Goal: Task Accomplishment & Management: Use online tool/utility

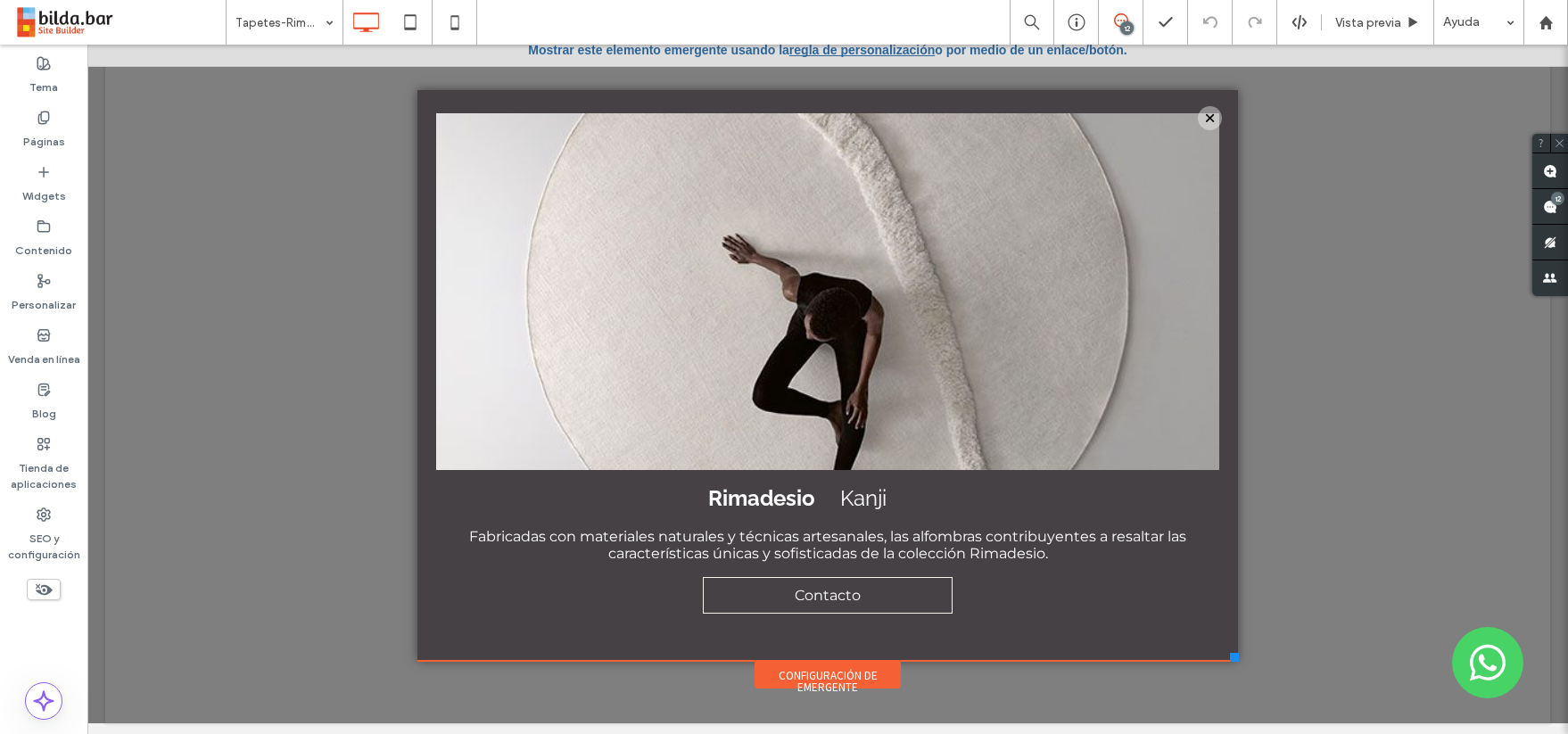
scroll to position [7, 0]
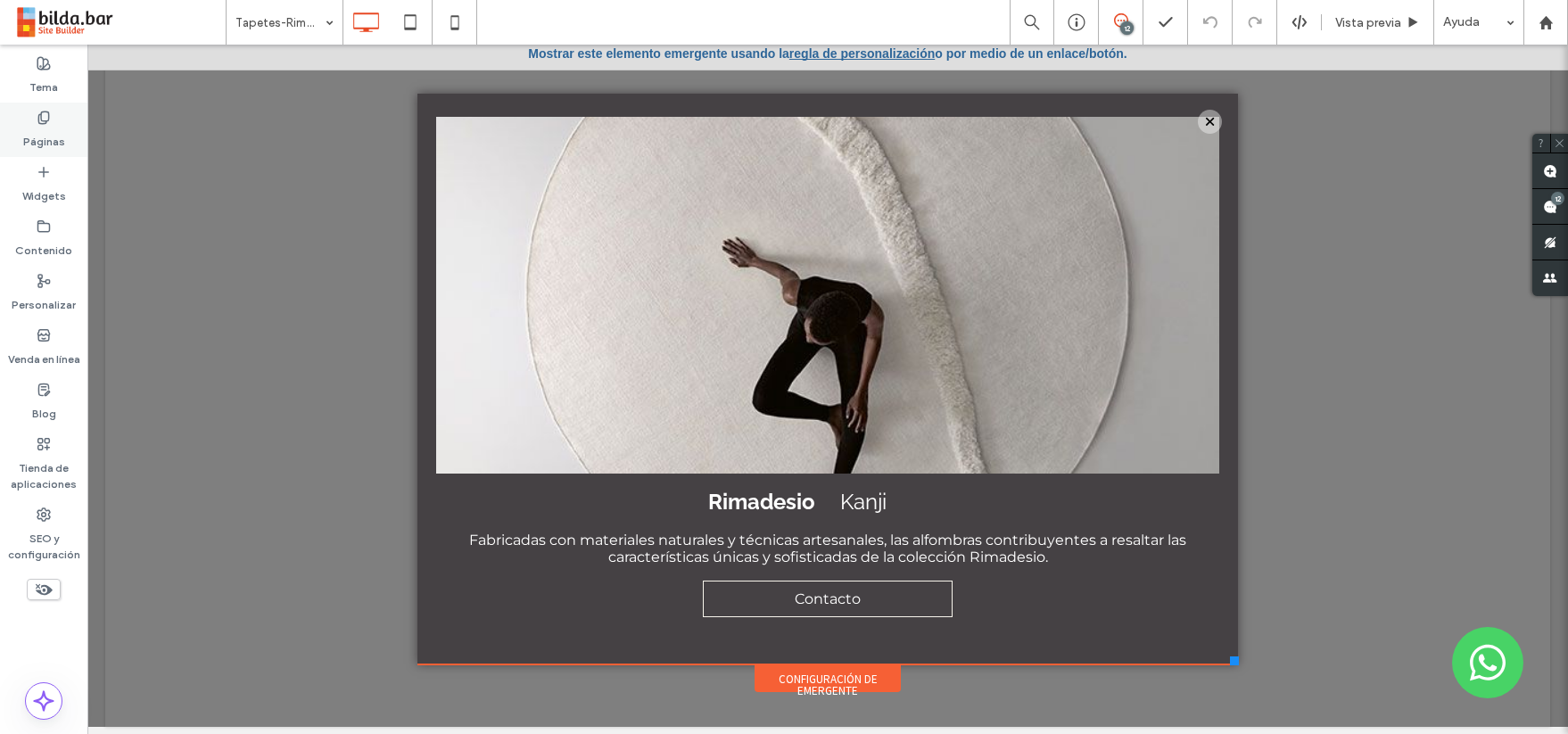
click at [40, 132] on label "Páginas" at bounding box center [43, 136] width 41 height 25
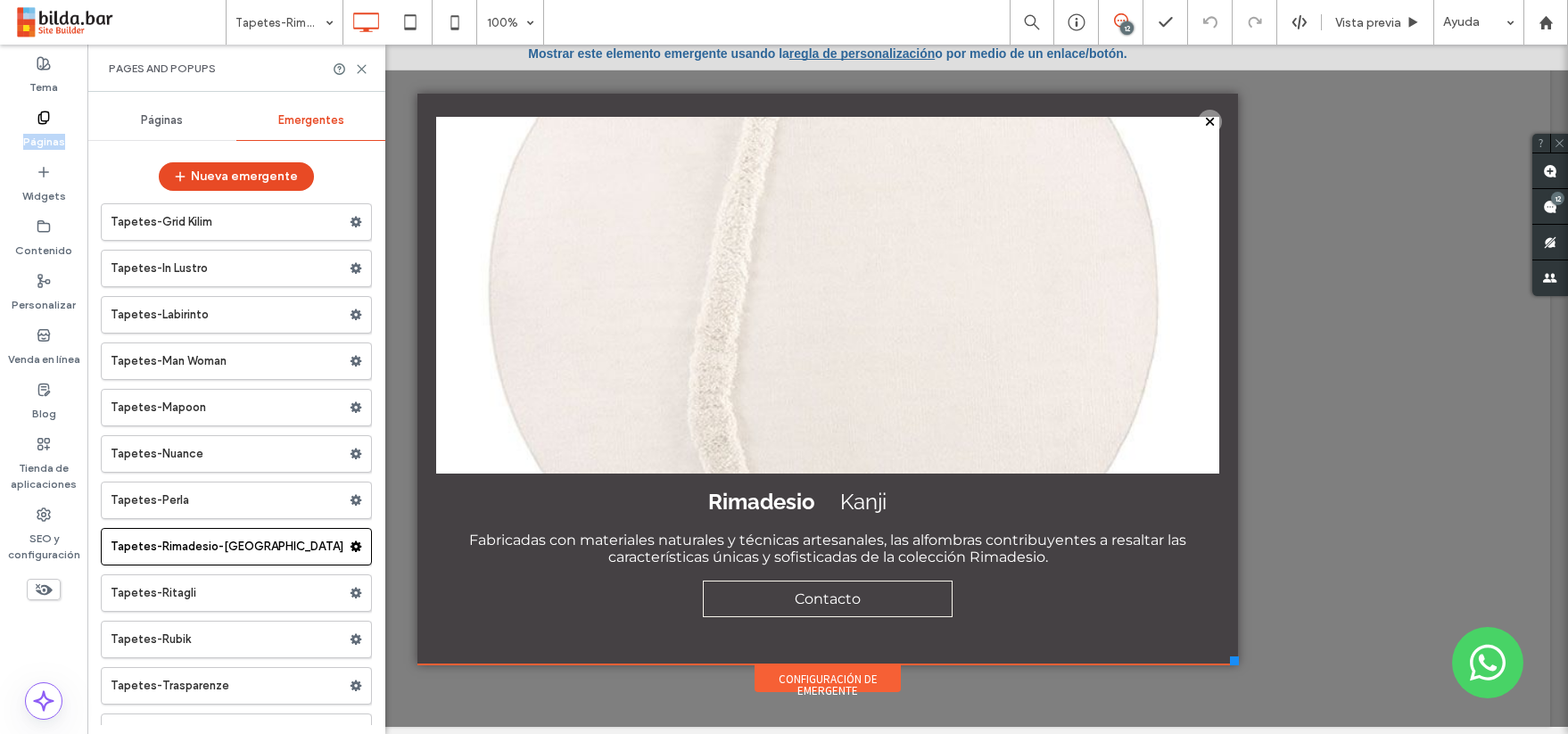
scroll to position [37324, 0]
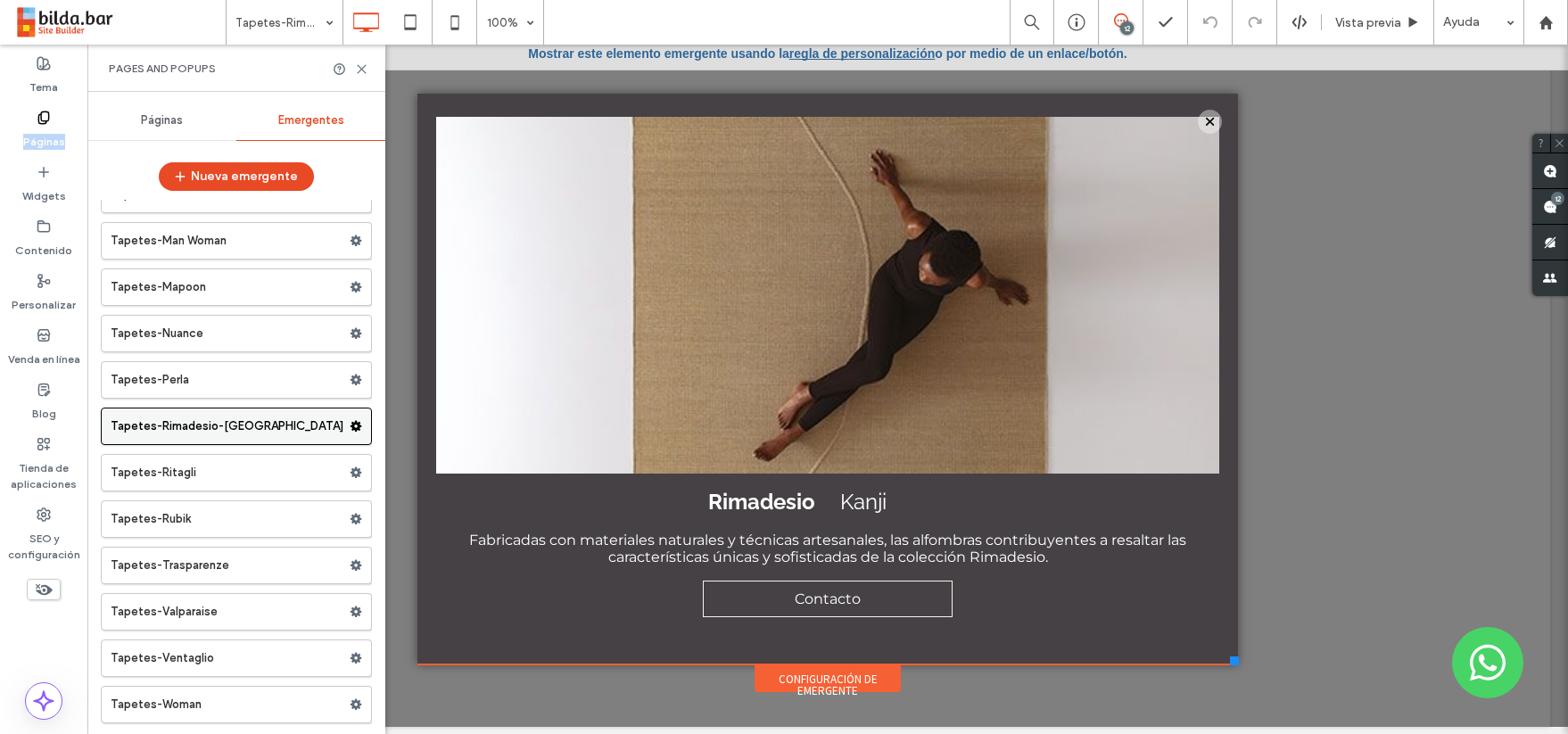
click at [287, 434] on label "Tapetes-Rimadesio-Kanji" at bounding box center [230, 427] width 239 height 36
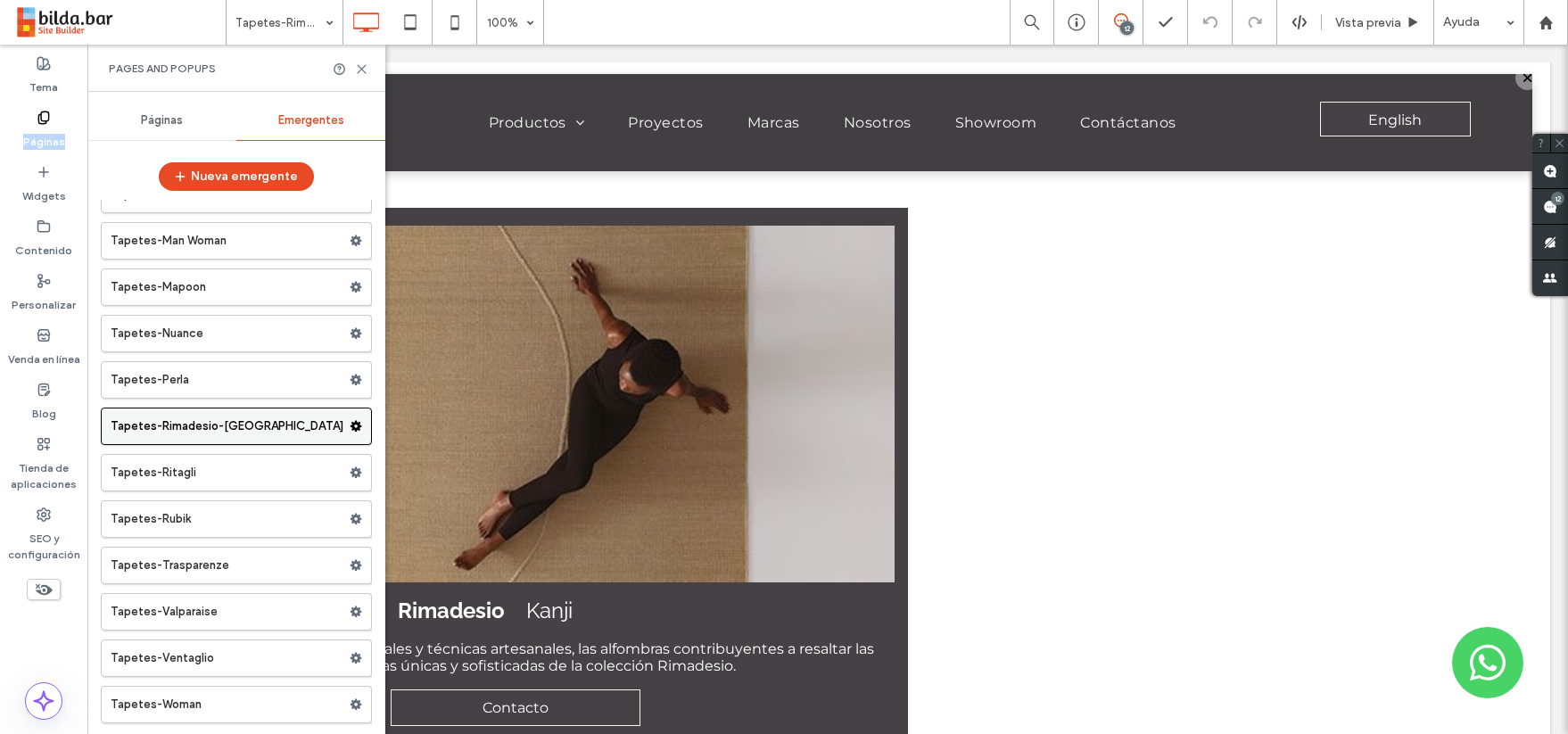
click at [0, 0] on div at bounding box center [0, 0] width 0 height 0
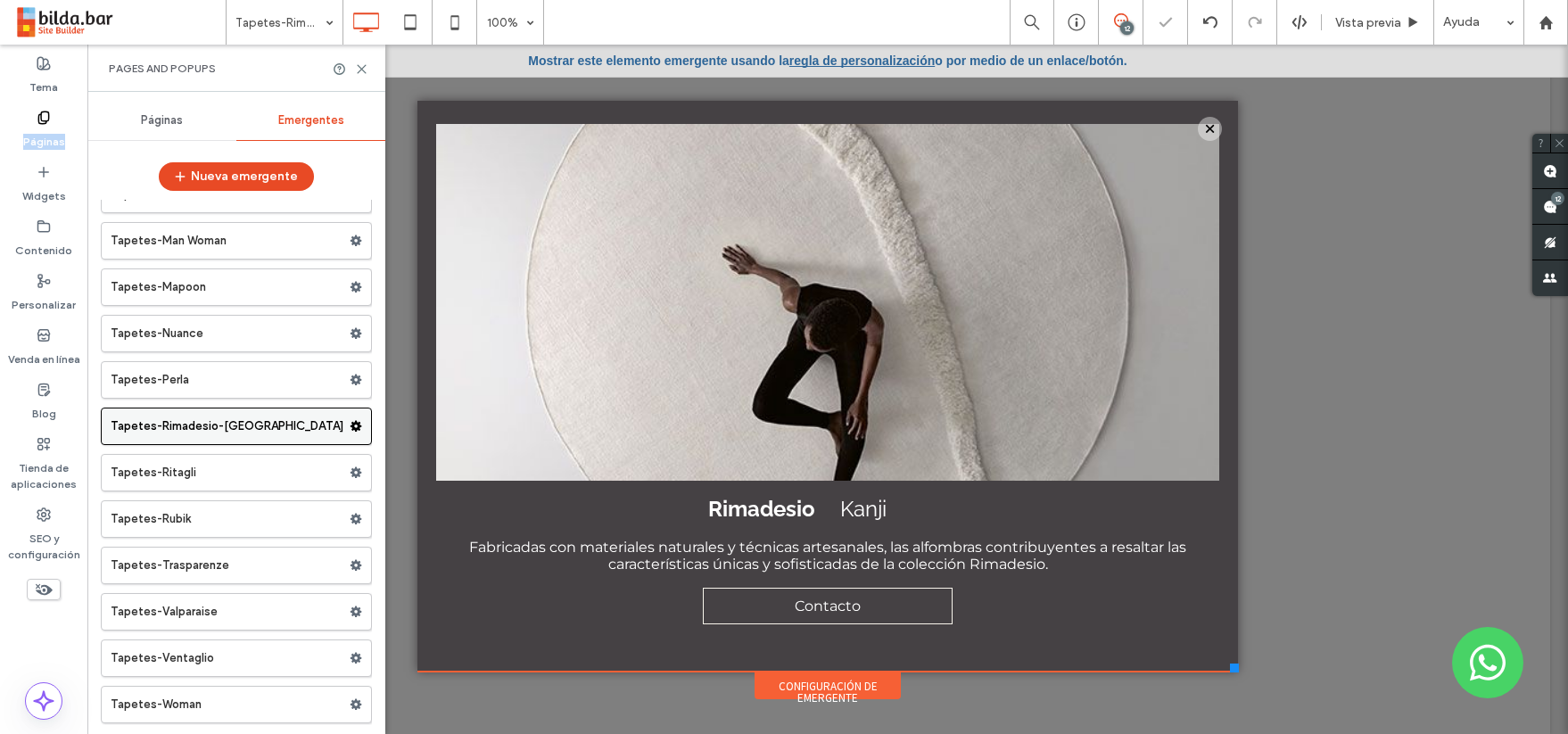
scroll to position [0, 0]
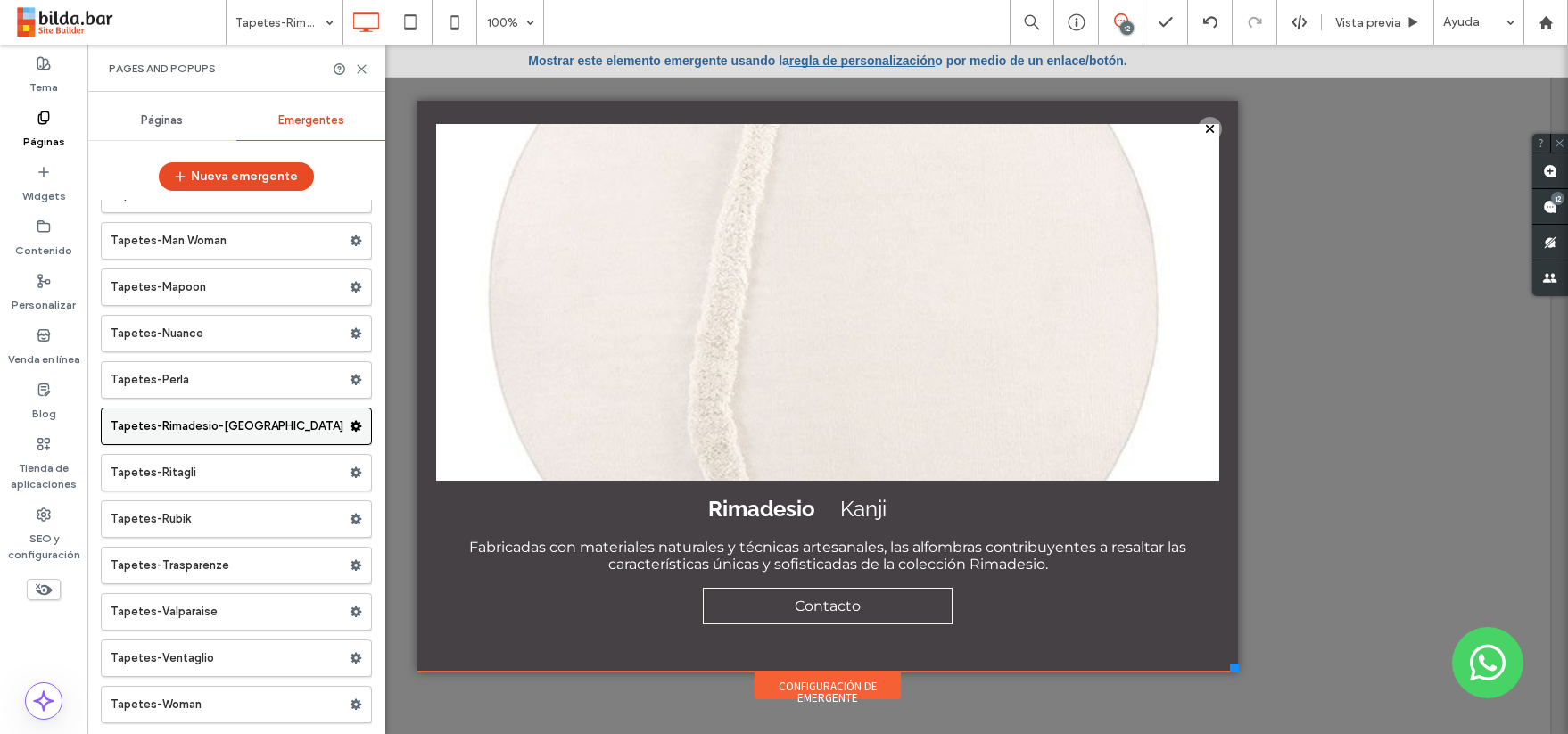
click at [351, 429] on use at bounding box center [357, 426] width 12 height 11
click at [426, 464] on span "Duplicar" at bounding box center [432, 462] width 48 height 15
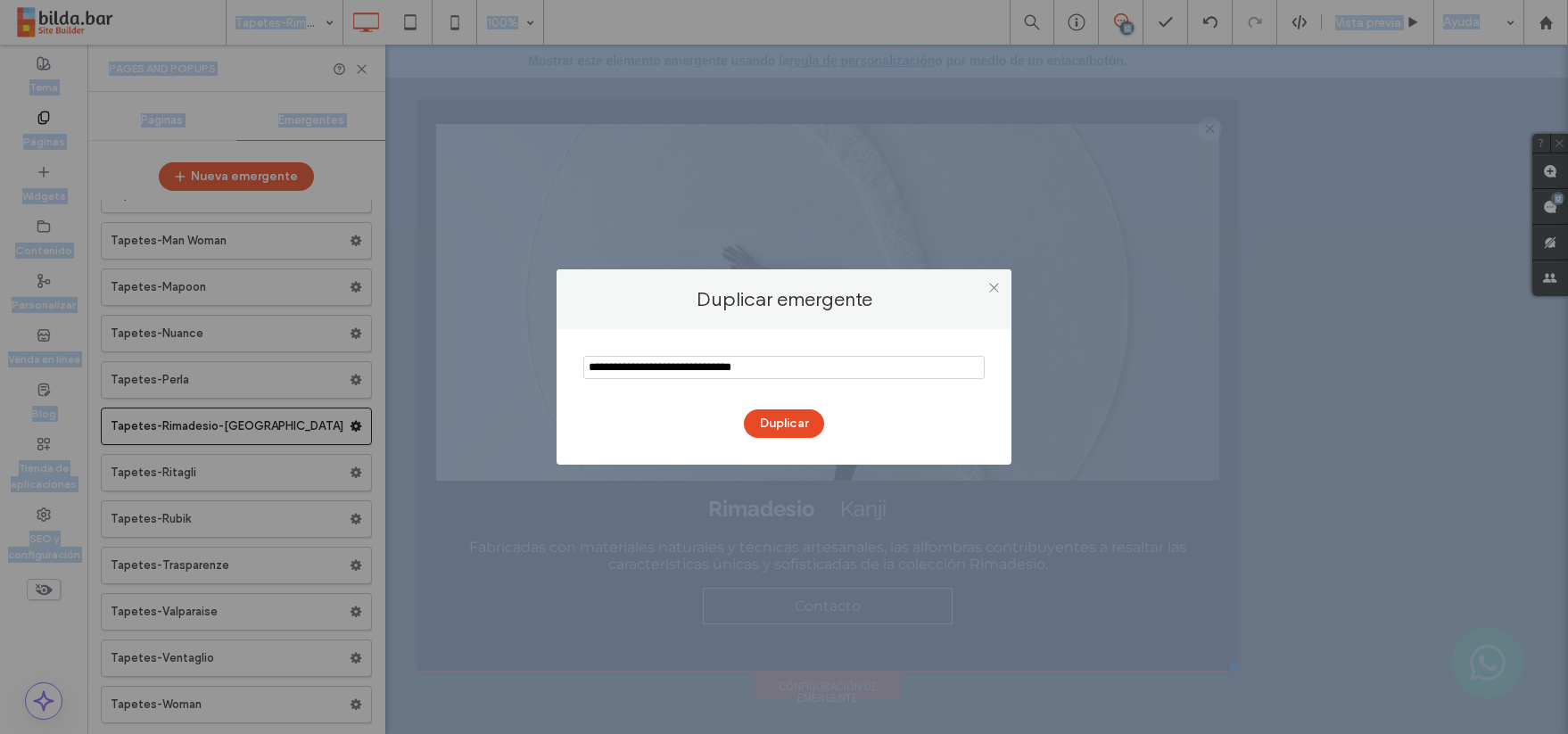
click at [773, 368] on input "notEmpty" at bounding box center [784, 367] width 401 height 23
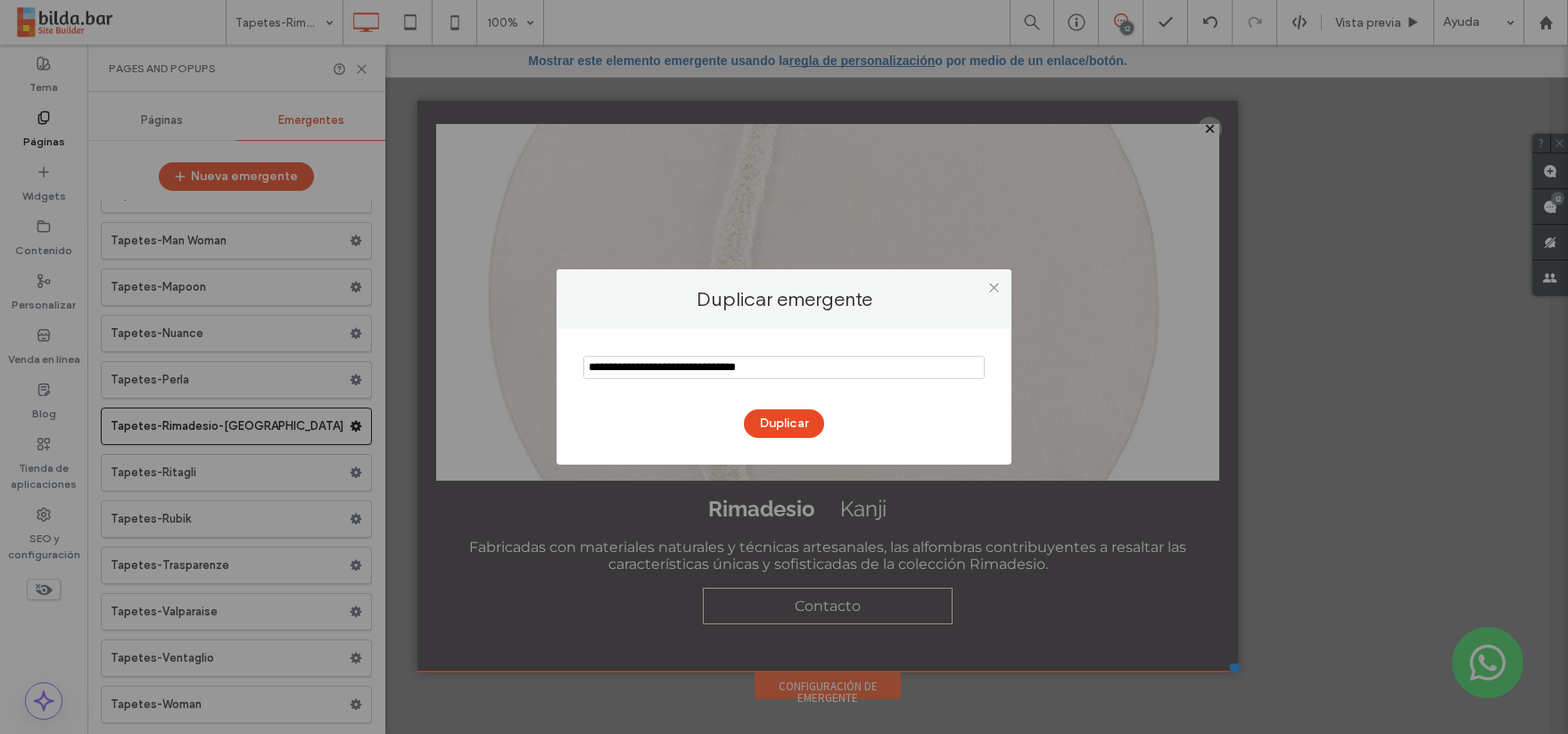
drag, startPoint x: 642, startPoint y: 366, endPoint x: 559, endPoint y: 363, distance: 83.1
click at [559, 363] on div "Duplicar" at bounding box center [784, 396] width 454 height 135
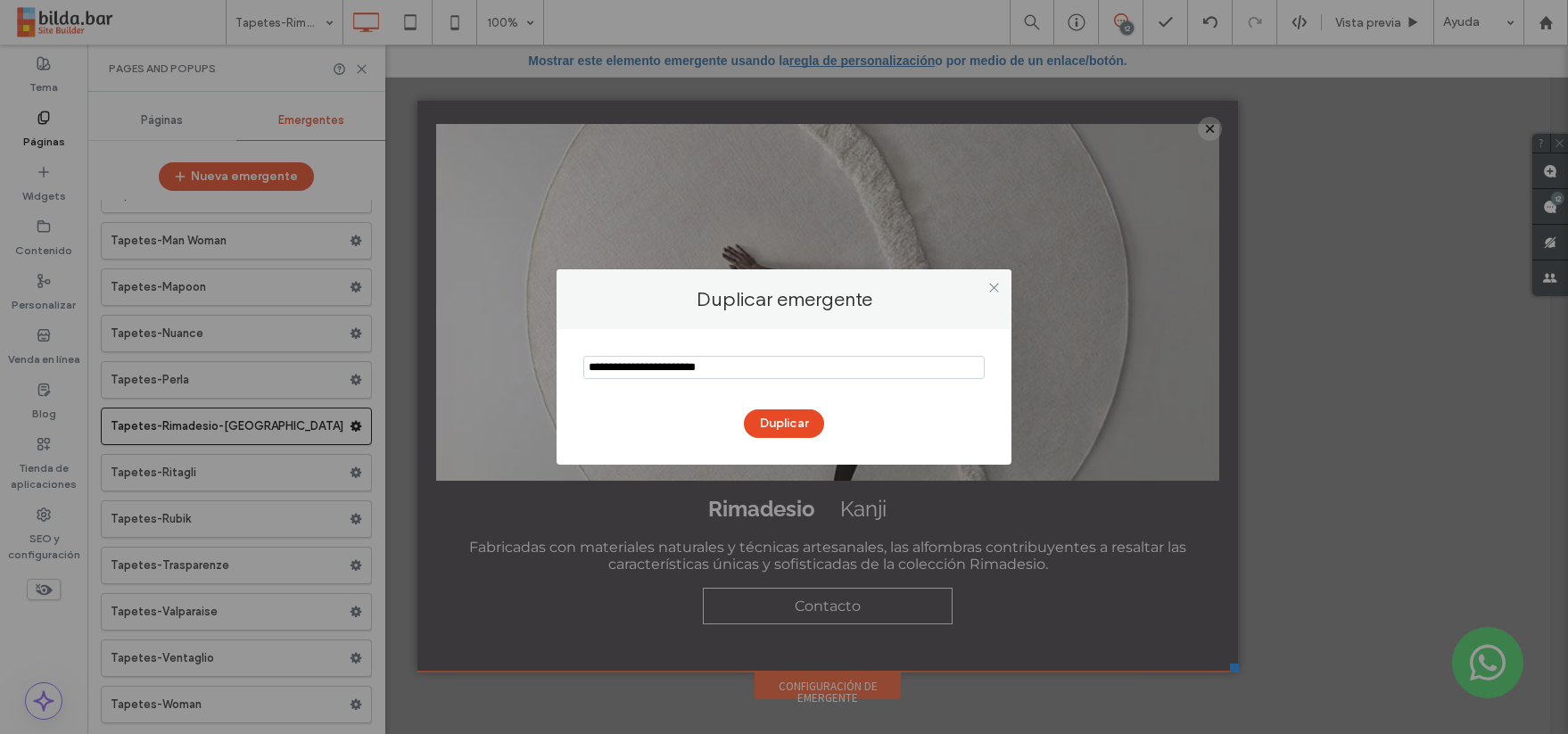
type input "**********"
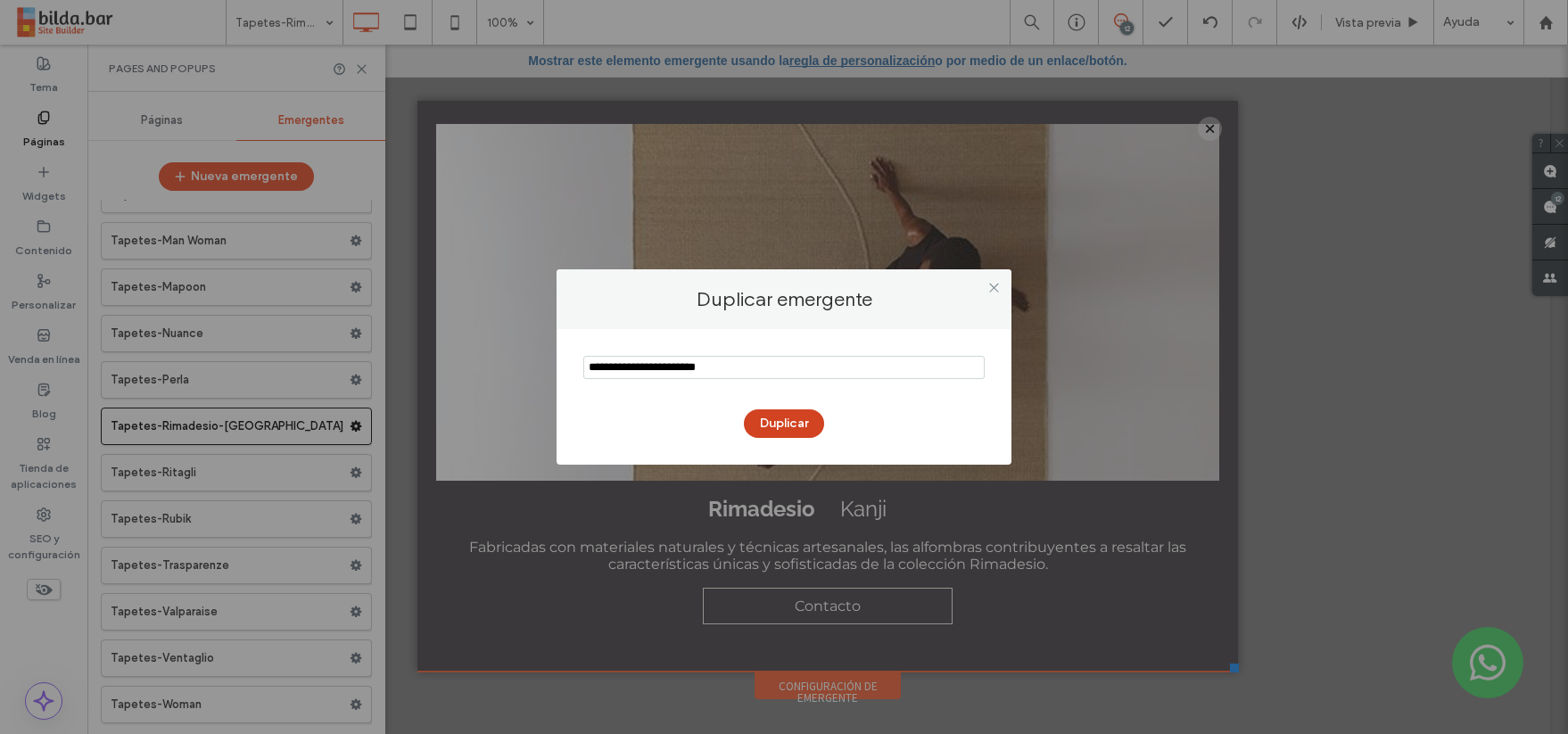
click at [804, 427] on button "Duplicar" at bounding box center [784, 423] width 80 height 29
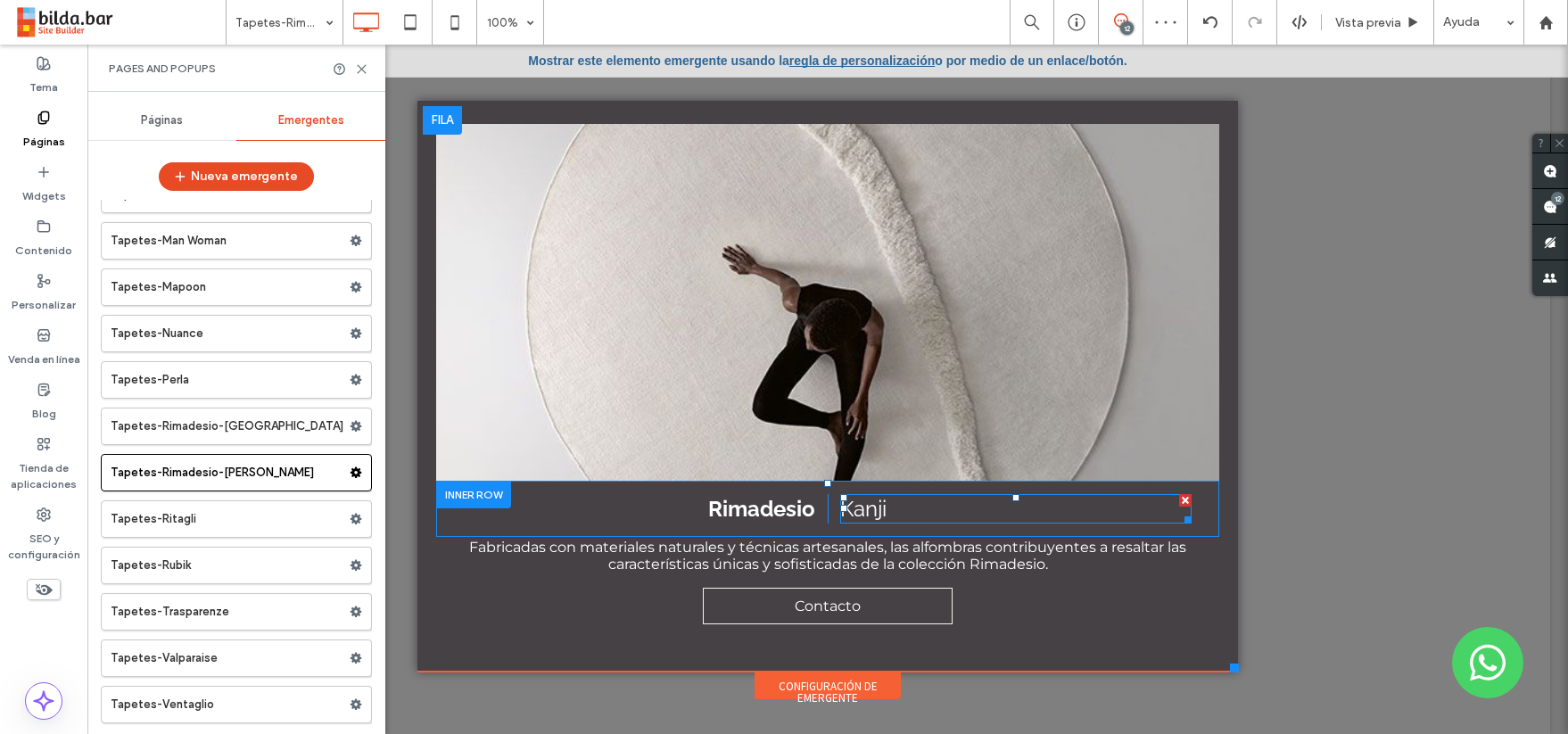
click at [860, 511] on span "Kanji" at bounding box center [864, 509] width 46 height 26
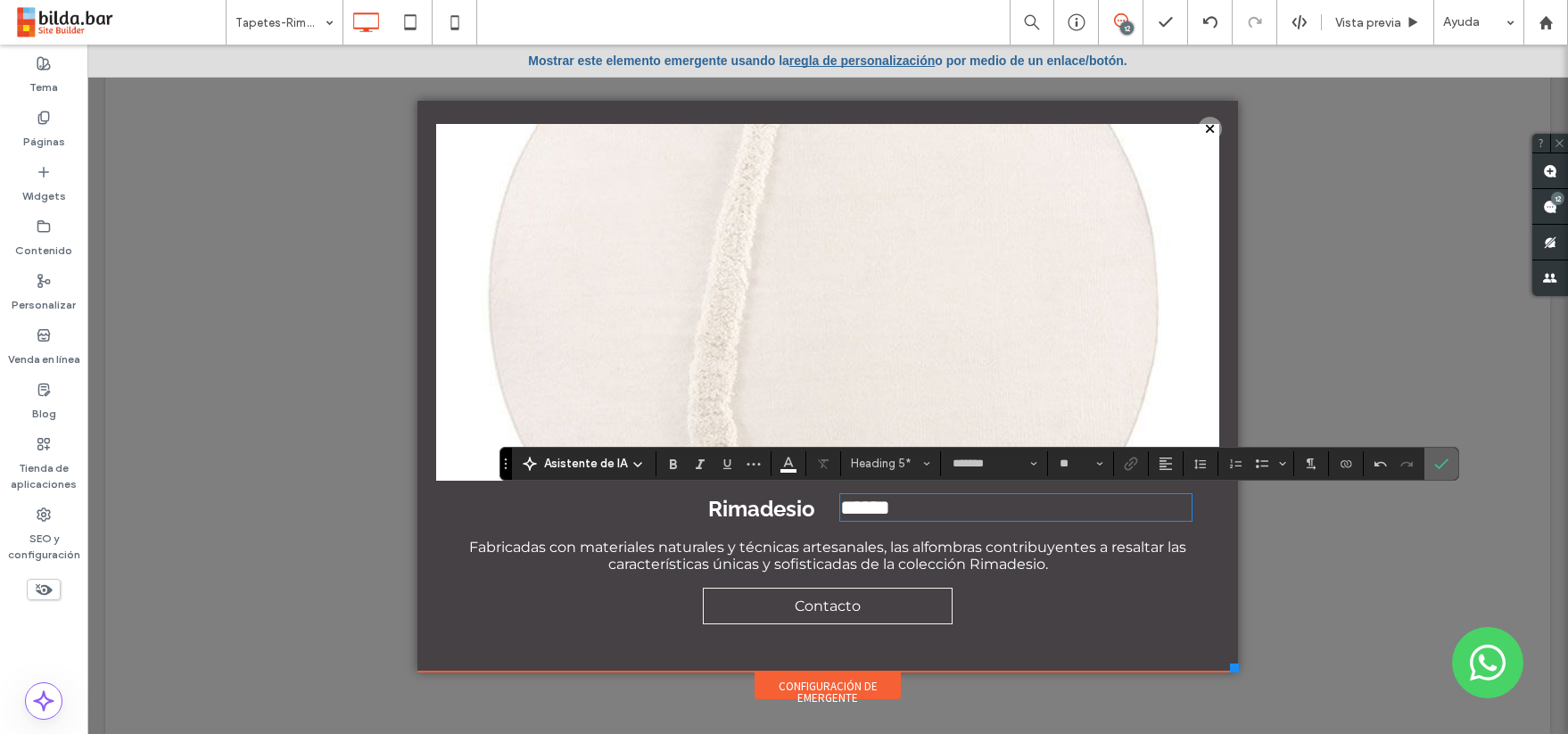
drag, startPoint x: 1440, startPoint y: 460, endPoint x: 1353, endPoint y: 416, distance: 97.5
click at [1440, 460] on icon "Confirmar" at bounding box center [1442, 463] width 14 height 14
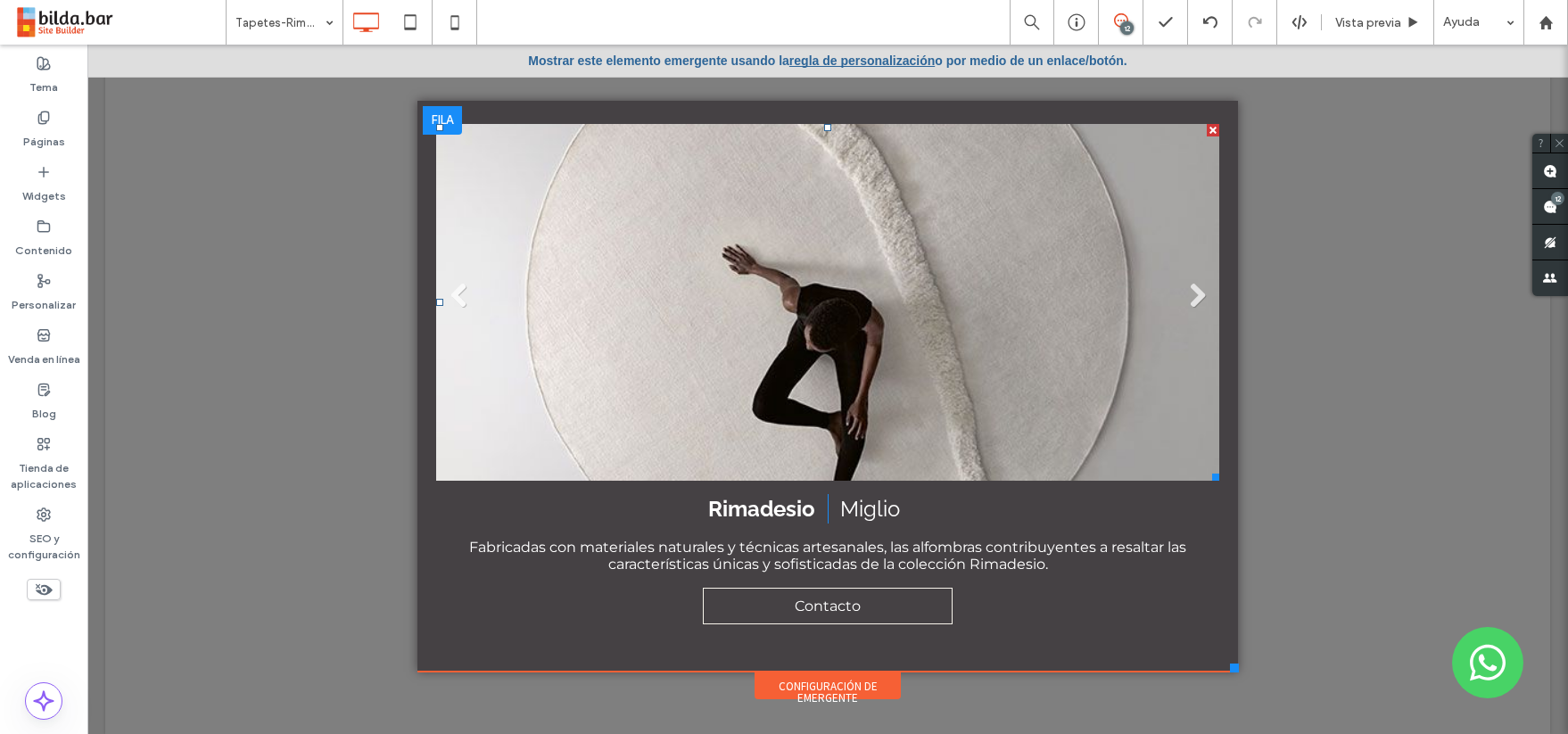
click at [798, 271] on li "Título de diapositiva Escriba su subtítulo aquí Botón" at bounding box center [828, 302] width 784 height 357
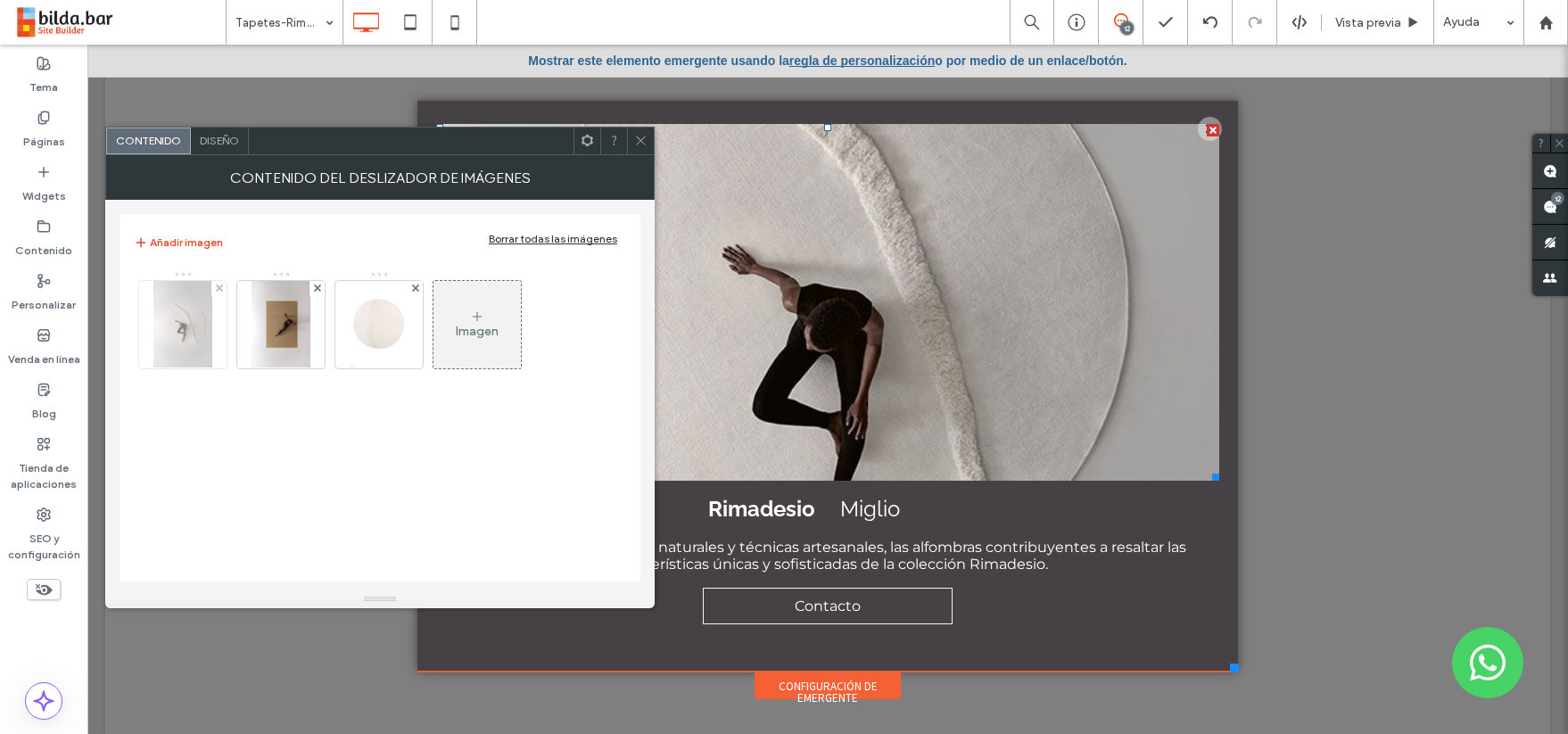
click at [179, 317] on img at bounding box center [182, 324] width 58 height 87
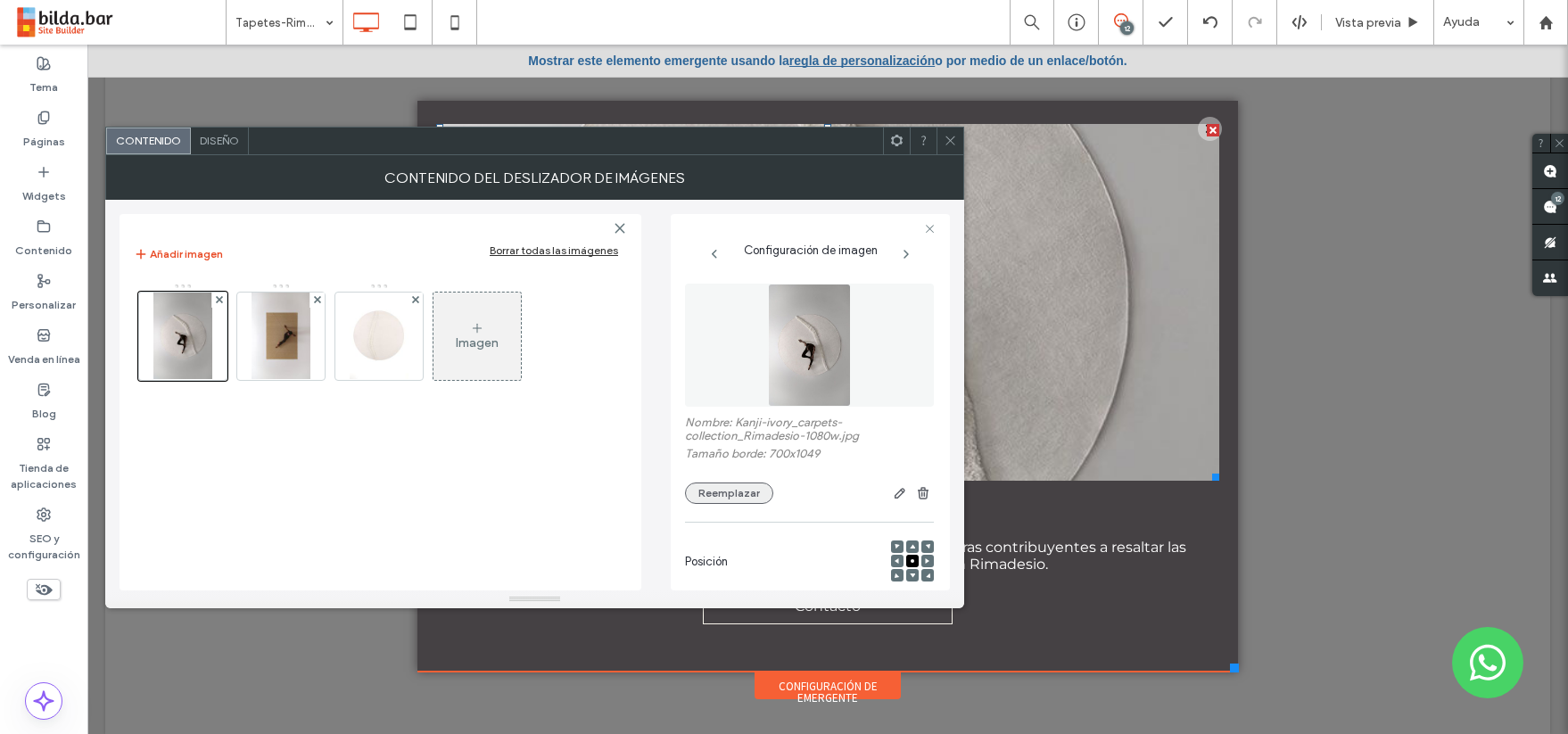
click at [731, 491] on button "Reemplazar" at bounding box center [728, 493] width 88 height 22
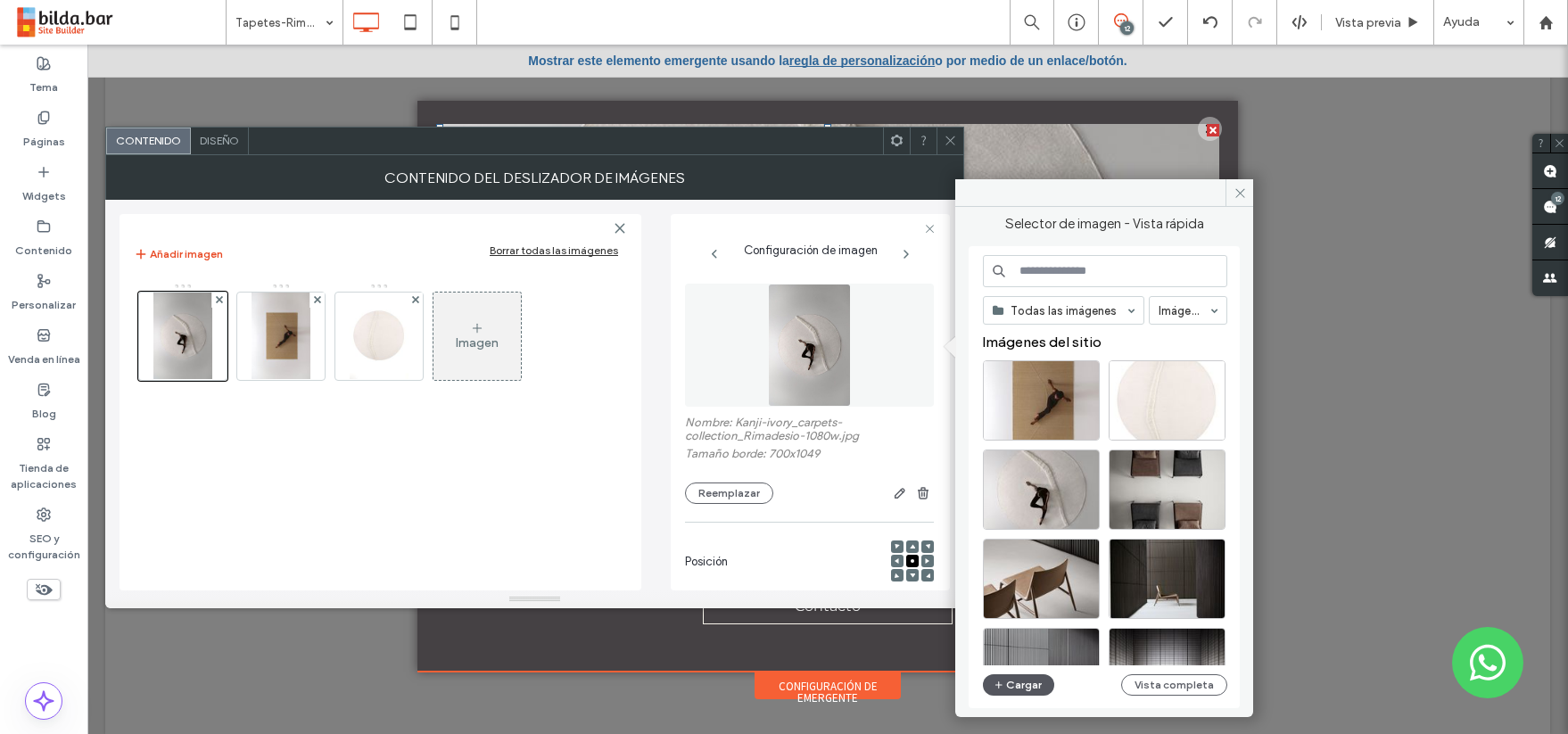
click at [1019, 683] on button "Cargar" at bounding box center [1019, 686] width 71 height 22
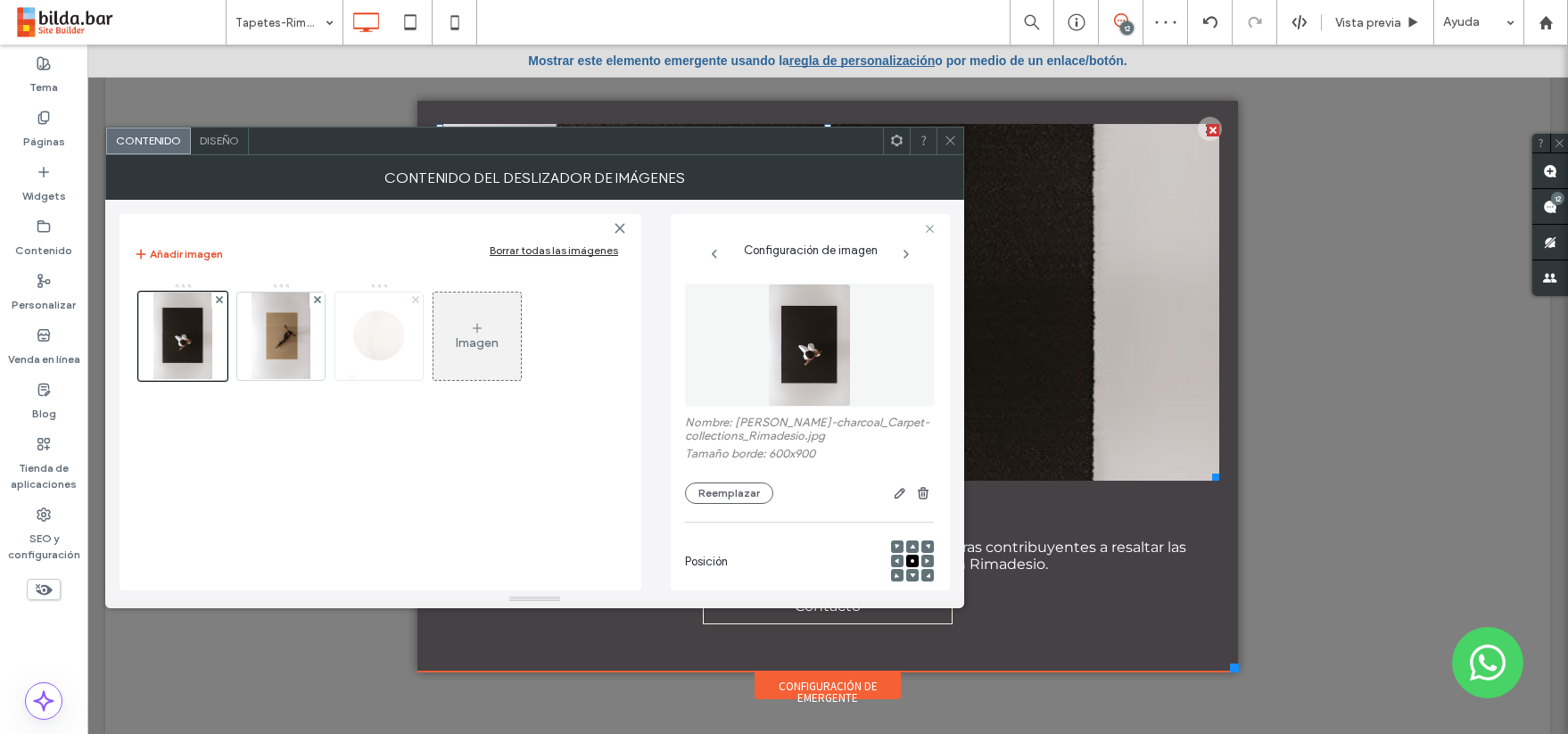
click at [417, 296] on use at bounding box center [414, 299] width 7 height 7
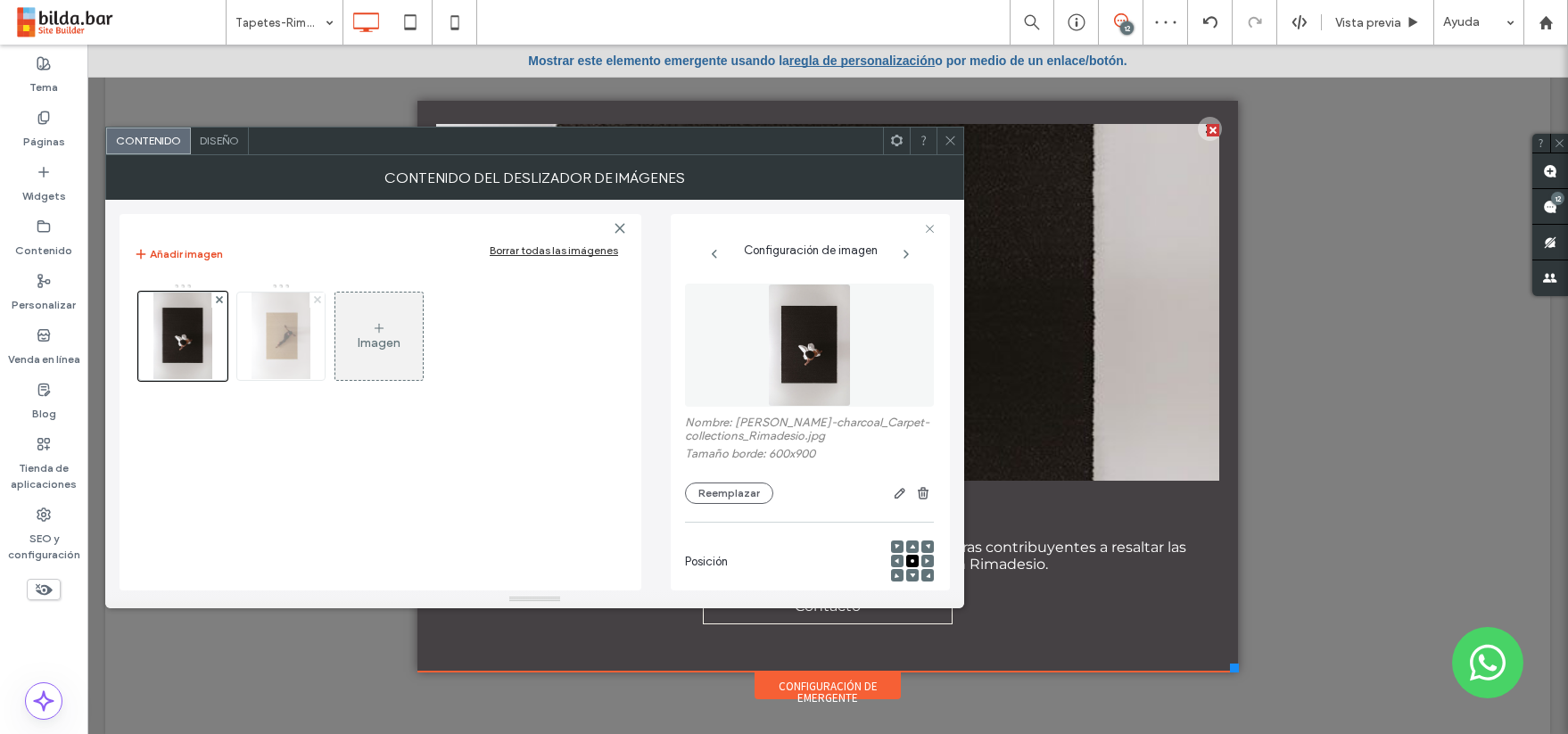
click at [316, 297] on icon at bounding box center [317, 299] width 7 height 7
click at [951, 137] on icon at bounding box center [950, 140] width 14 height 14
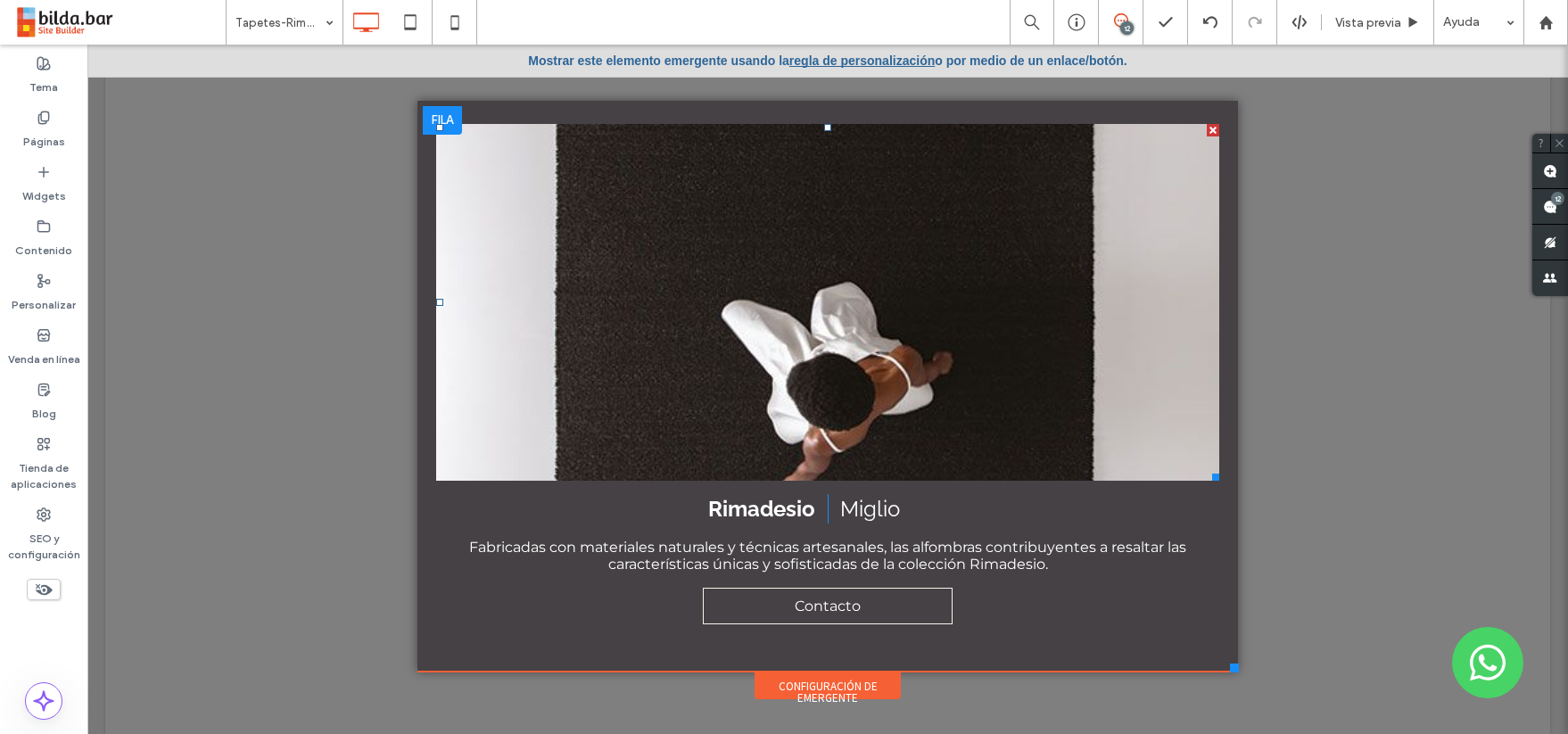
click at [722, 186] on li "Título de diapositiva Escriba su subtítulo aquí Botón" at bounding box center [828, 302] width 784 height 357
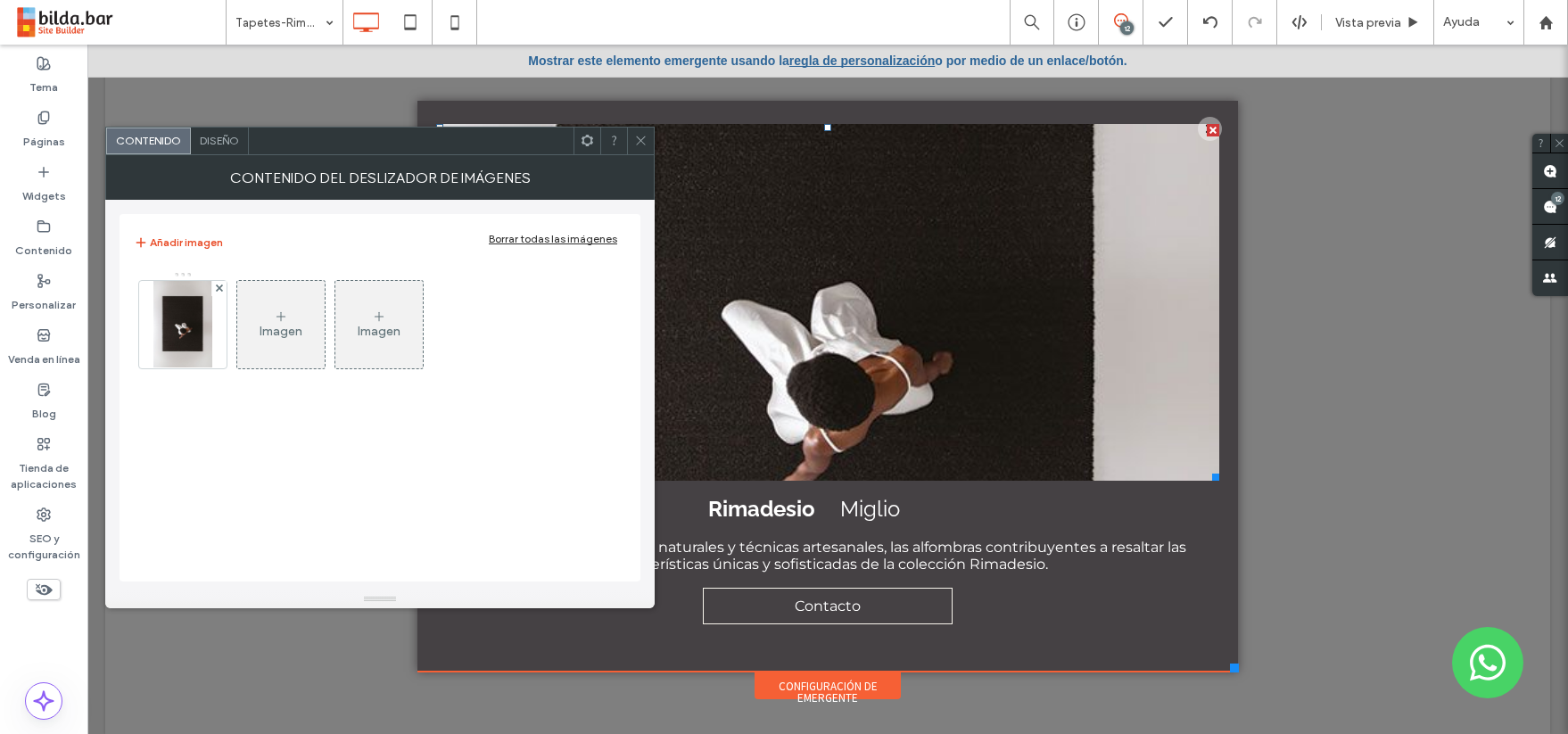
click at [216, 142] on span "Diseño" at bounding box center [219, 140] width 40 height 14
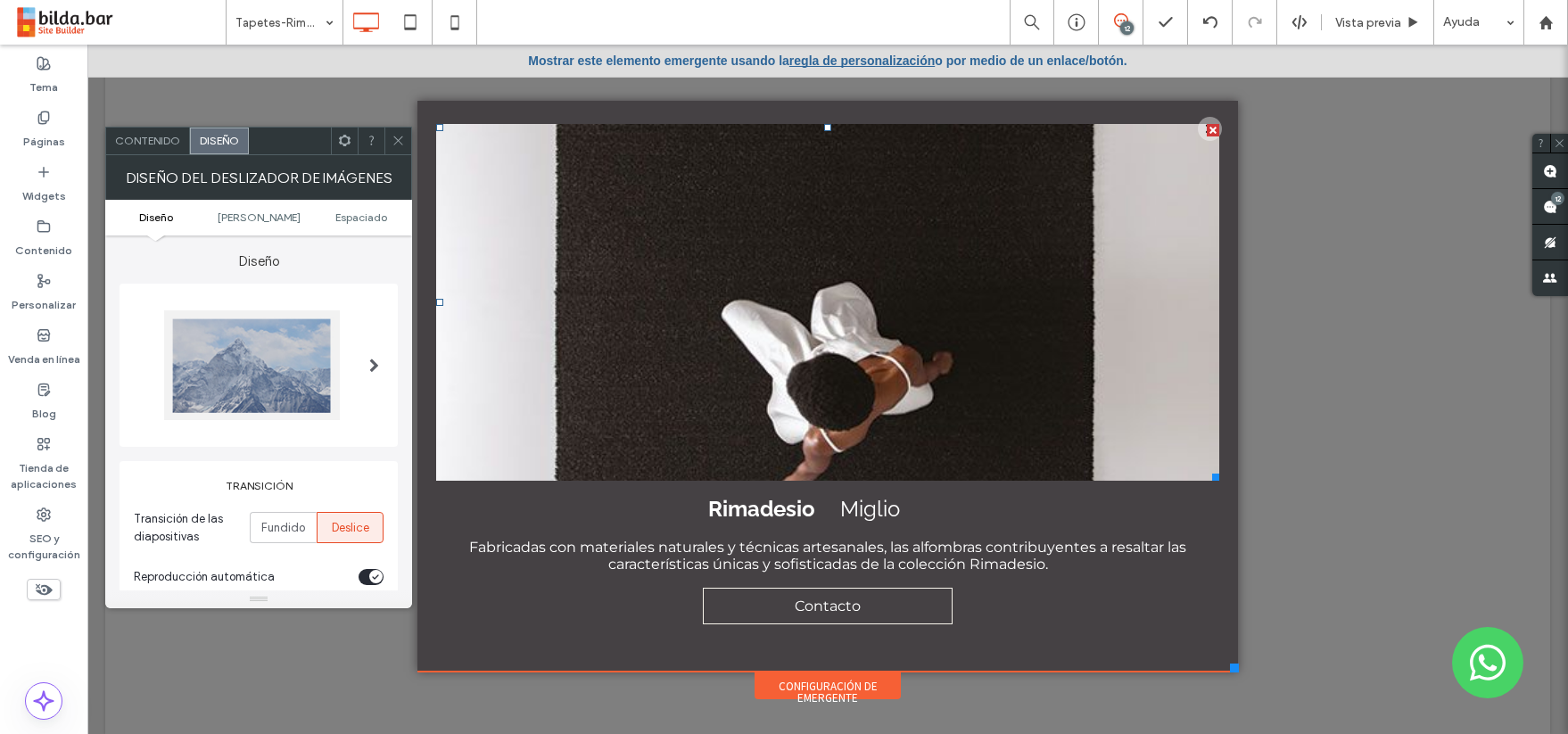
click at [139, 139] on span "Contenido" at bounding box center [147, 140] width 65 height 14
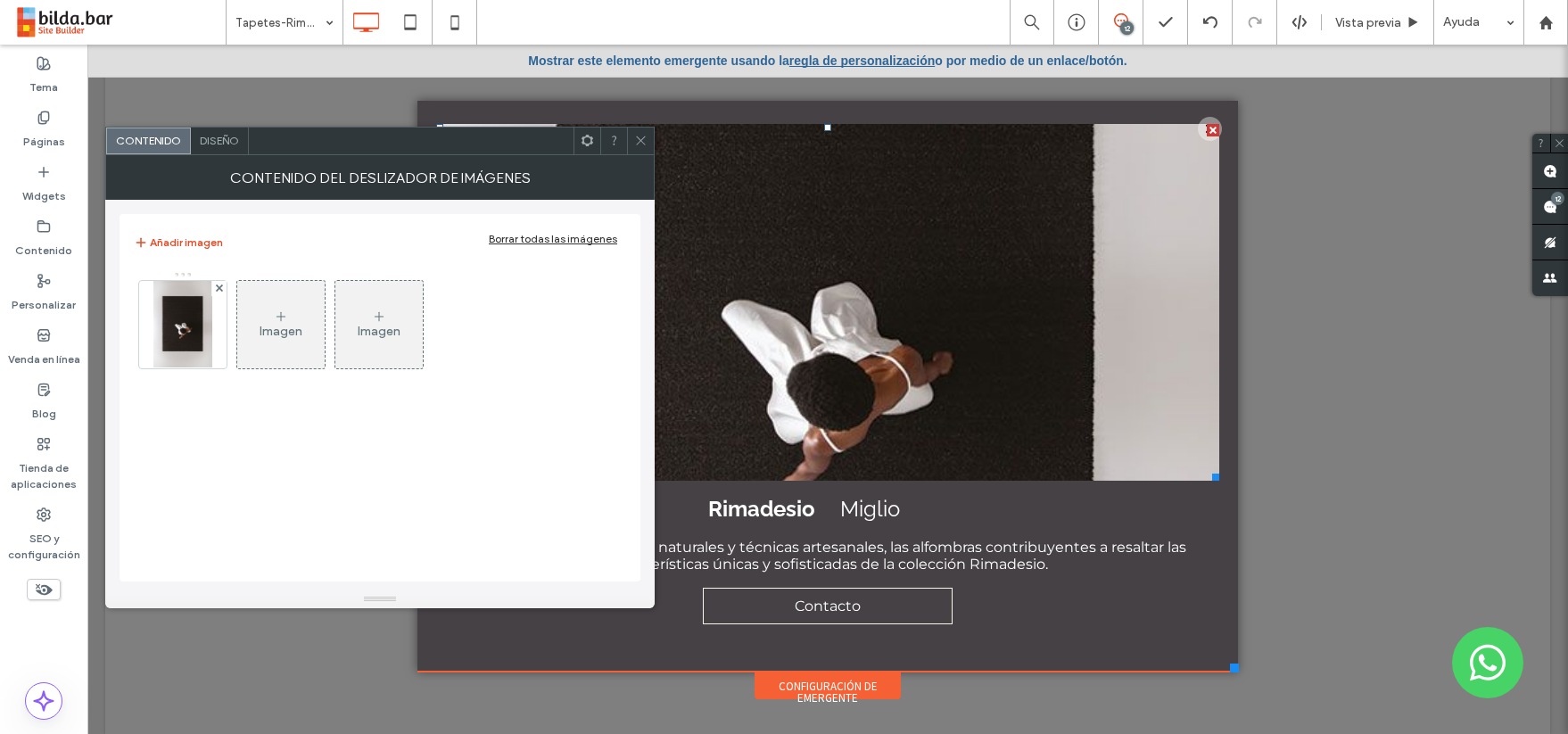
click at [587, 142] on icon at bounding box center [588, 140] width 14 height 14
click at [587, 141] on icon at bounding box center [588, 140] width 14 height 14
click at [636, 137] on icon at bounding box center [641, 140] width 14 height 14
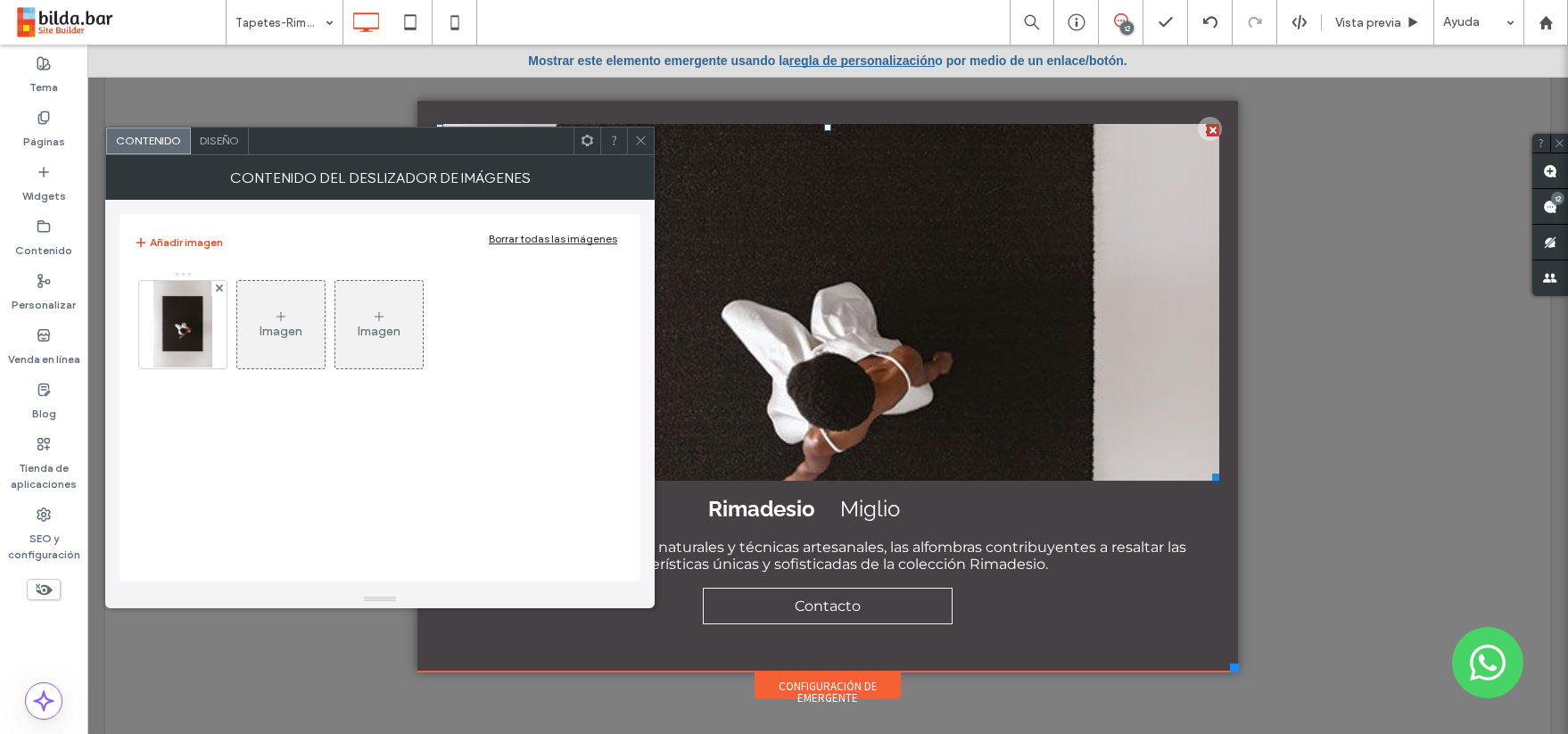
click at [635, 137] on icon at bounding box center [641, 140] width 14 height 14
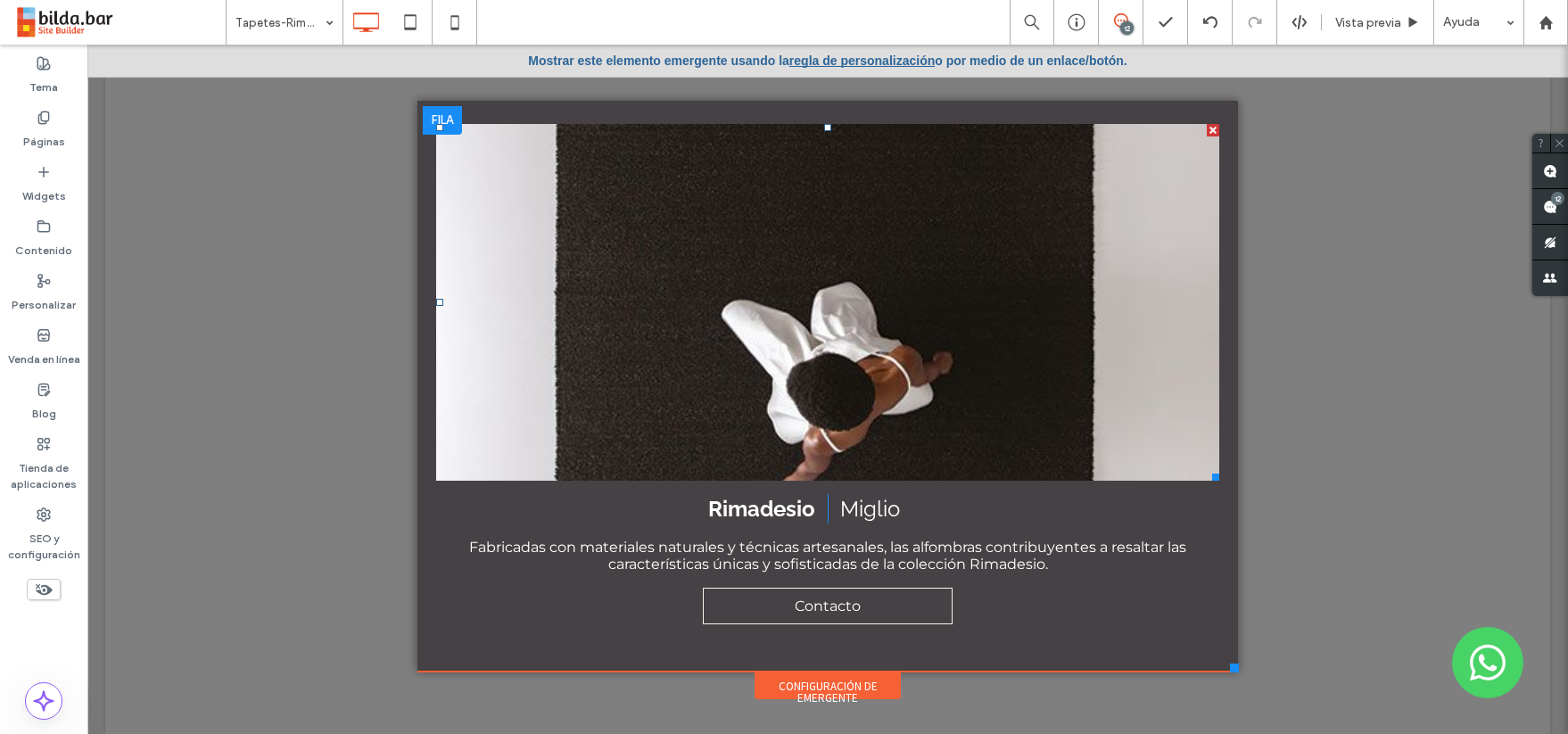
click at [984, 341] on li "Título de diapositiva Escriba su subtítulo aquí Botón" at bounding box center [828, 302] width 784 height 357
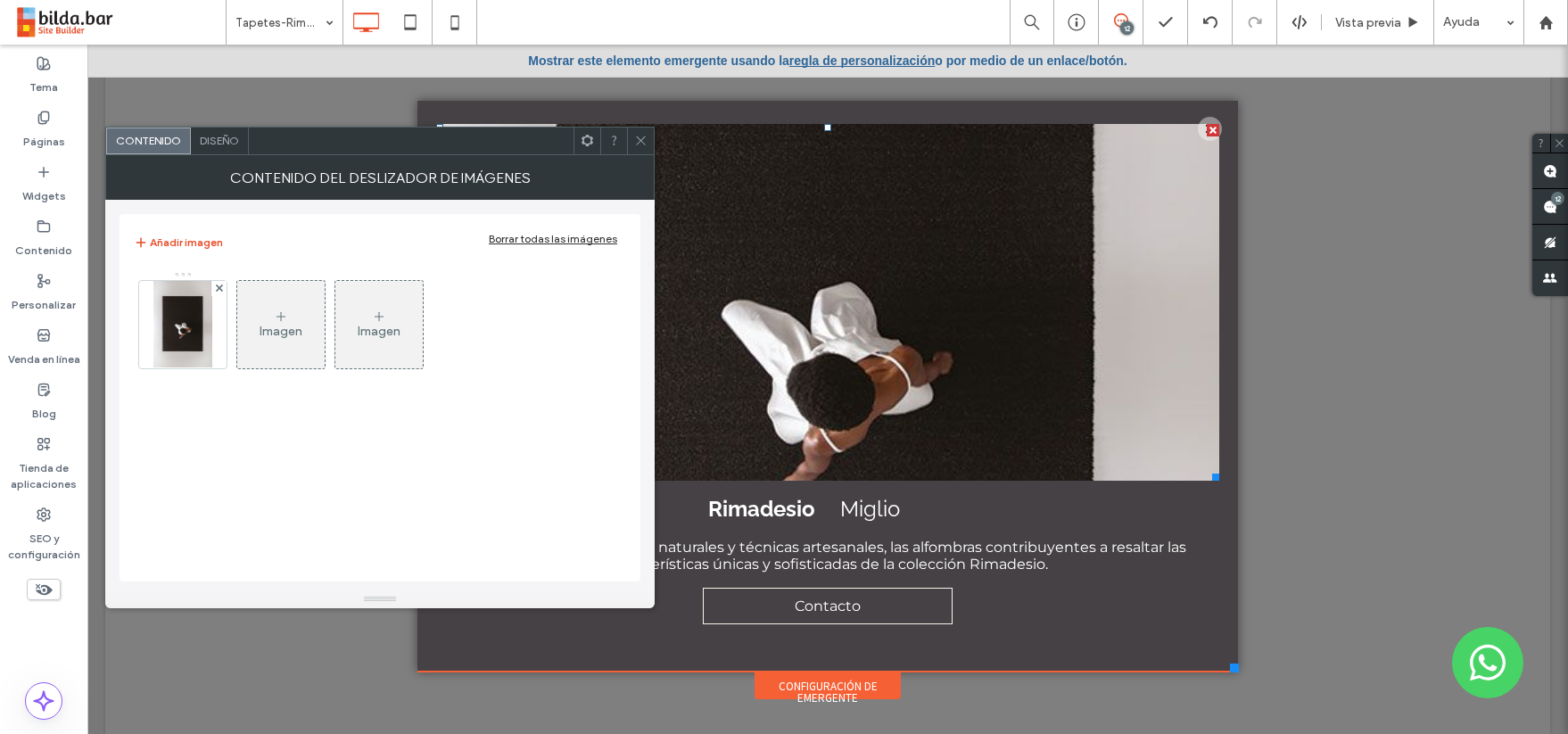
click at [642, 137] on icon at bounding box center [641, 140] width 14 height 14
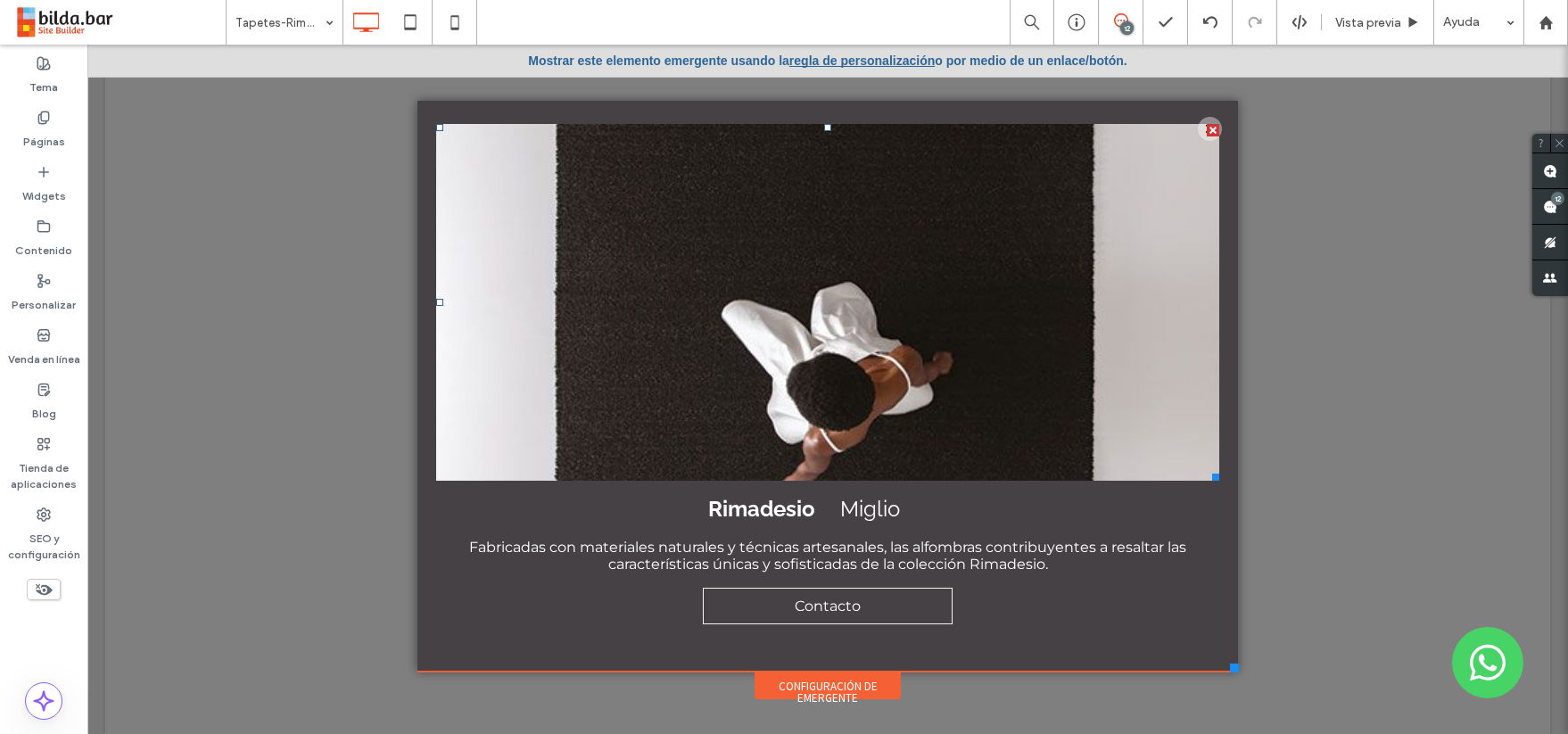
click at [642, 137] on icon at bounding box center [641, 140] width 14 height 14
click at [514, 108] on div "Título de diapositiva Escriba su subtítulo aquí Botón Previous Next Rimadesio C…" at bounding box center [828, 373] width 810 height 536
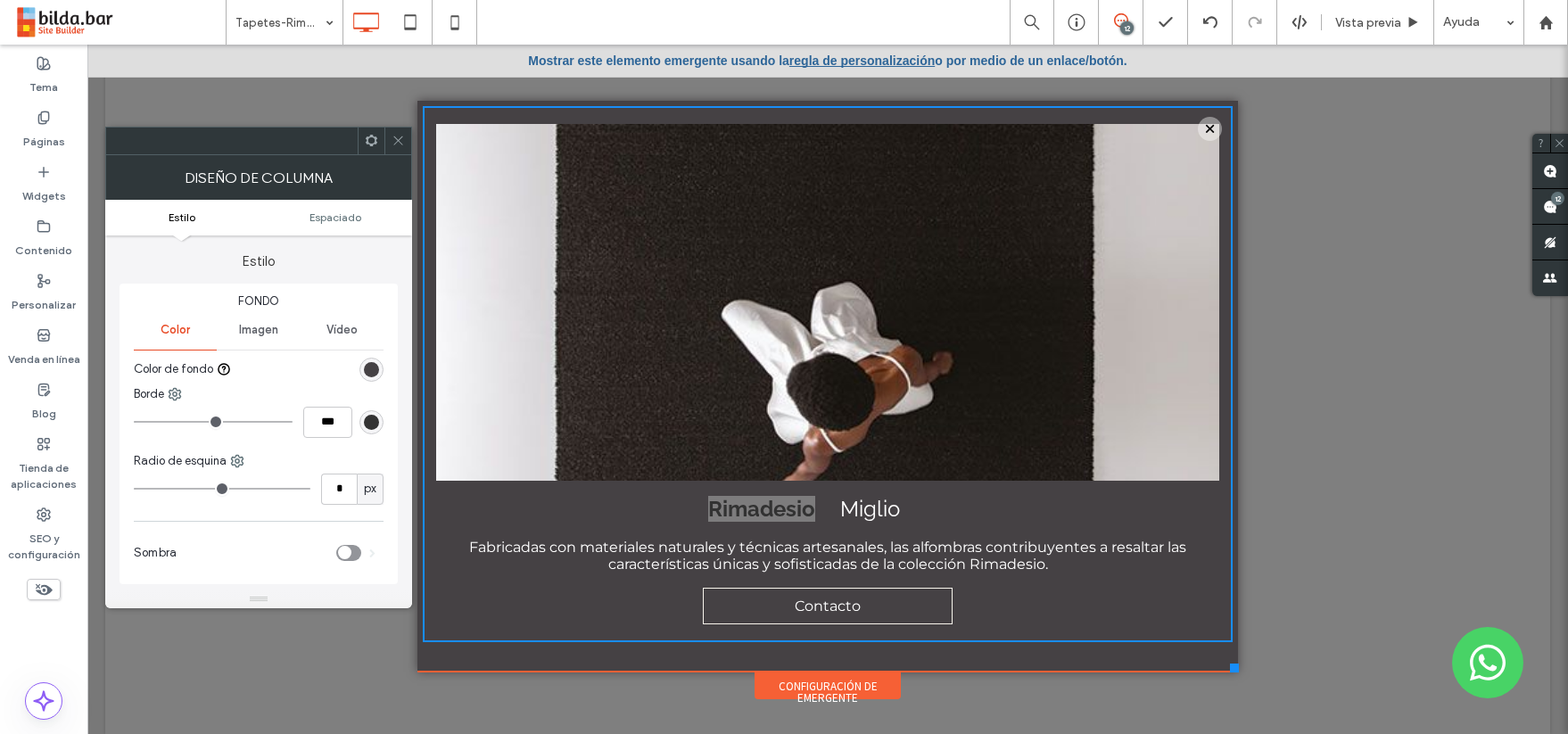
click at [253, 326] on span "Imagen" at bounding box center [259, 330] width 40 height 14
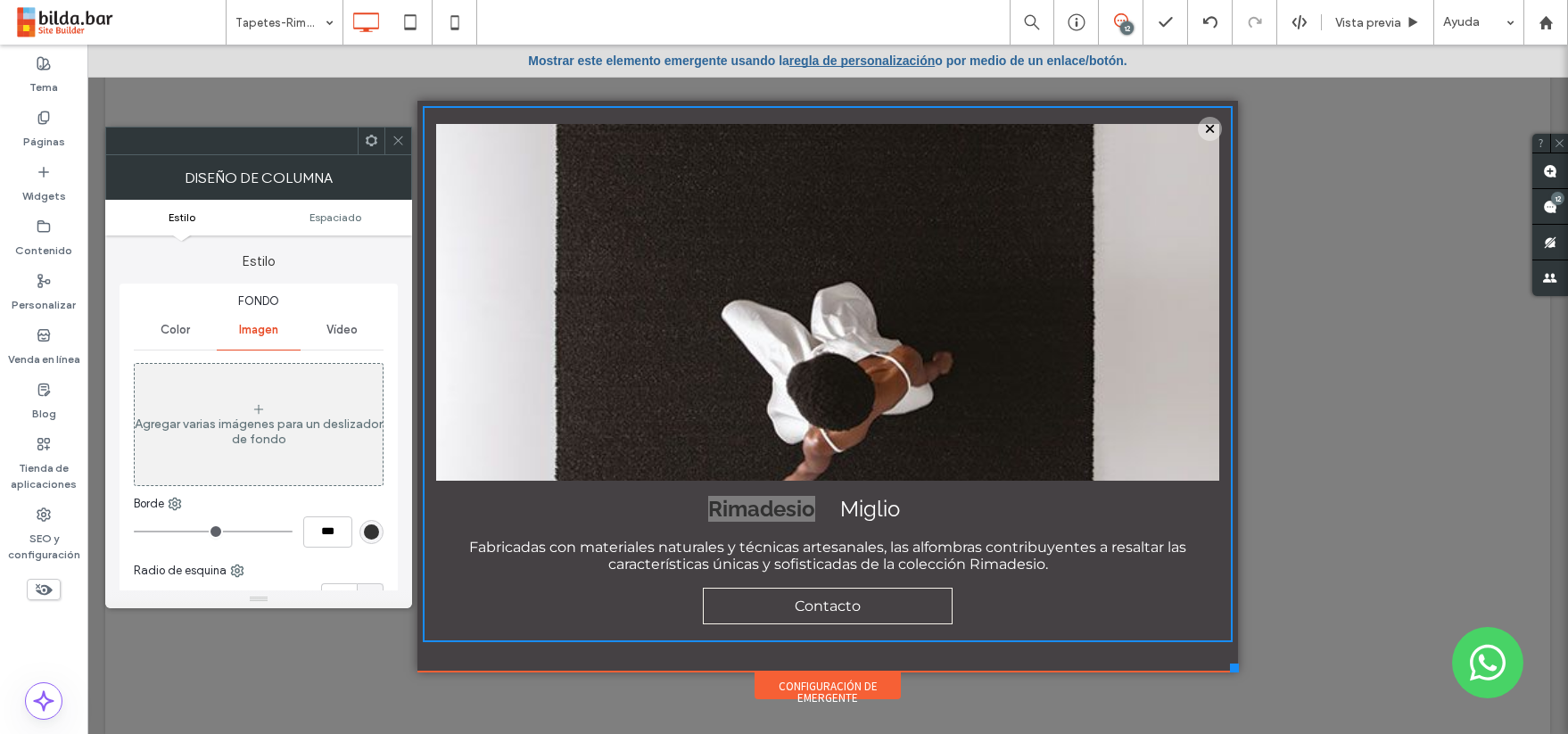
click at [260, 335] on span "Imagen" at bounding box center [259, 330] width 40 height 14
click at [399, 136] on icon at bounding box center [398, 140] width 14 height 14
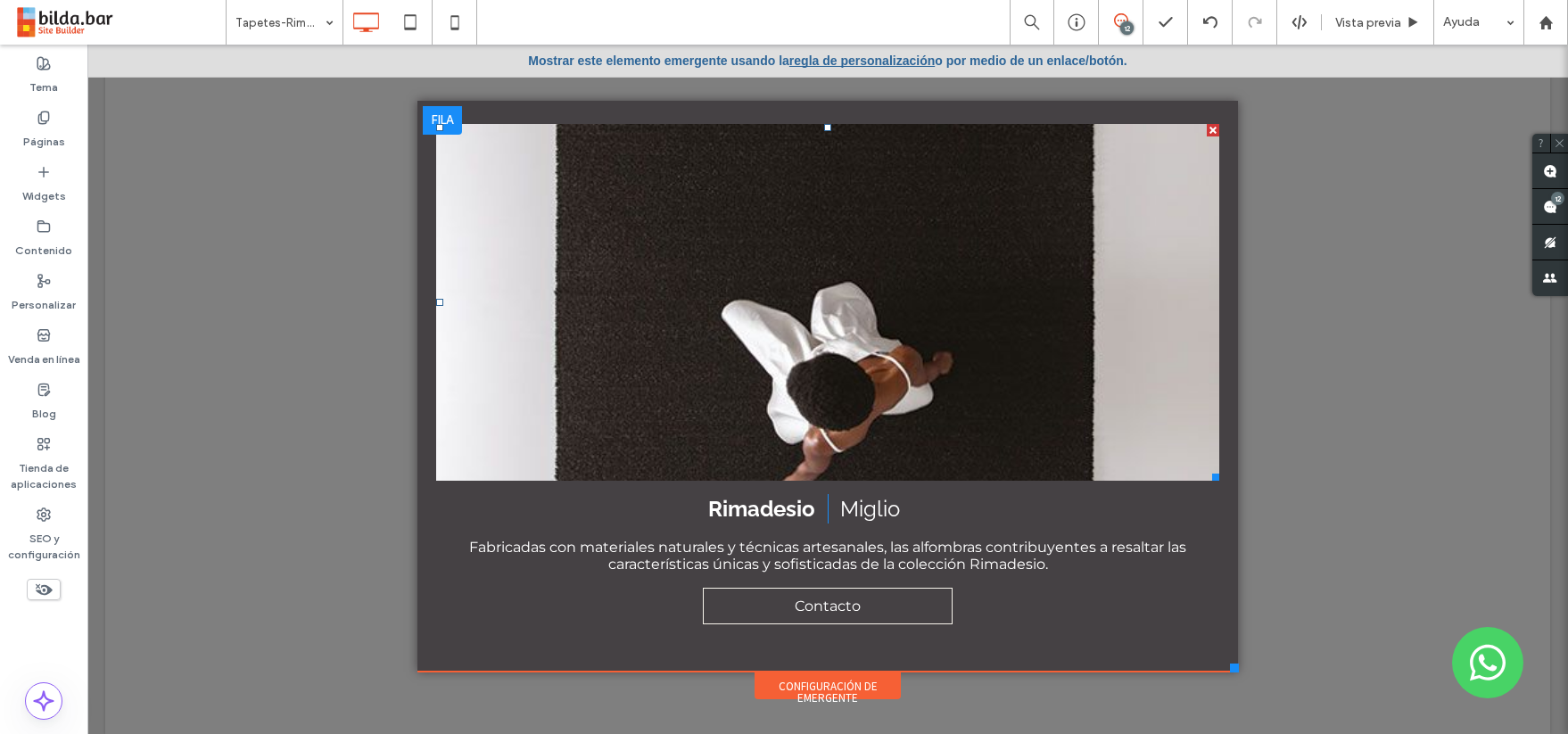
click at [524, 355] on li "Título de diapositiva Escriba su subtítulo aquí Botón" at bounding box center [828, 302] width 784 height 357
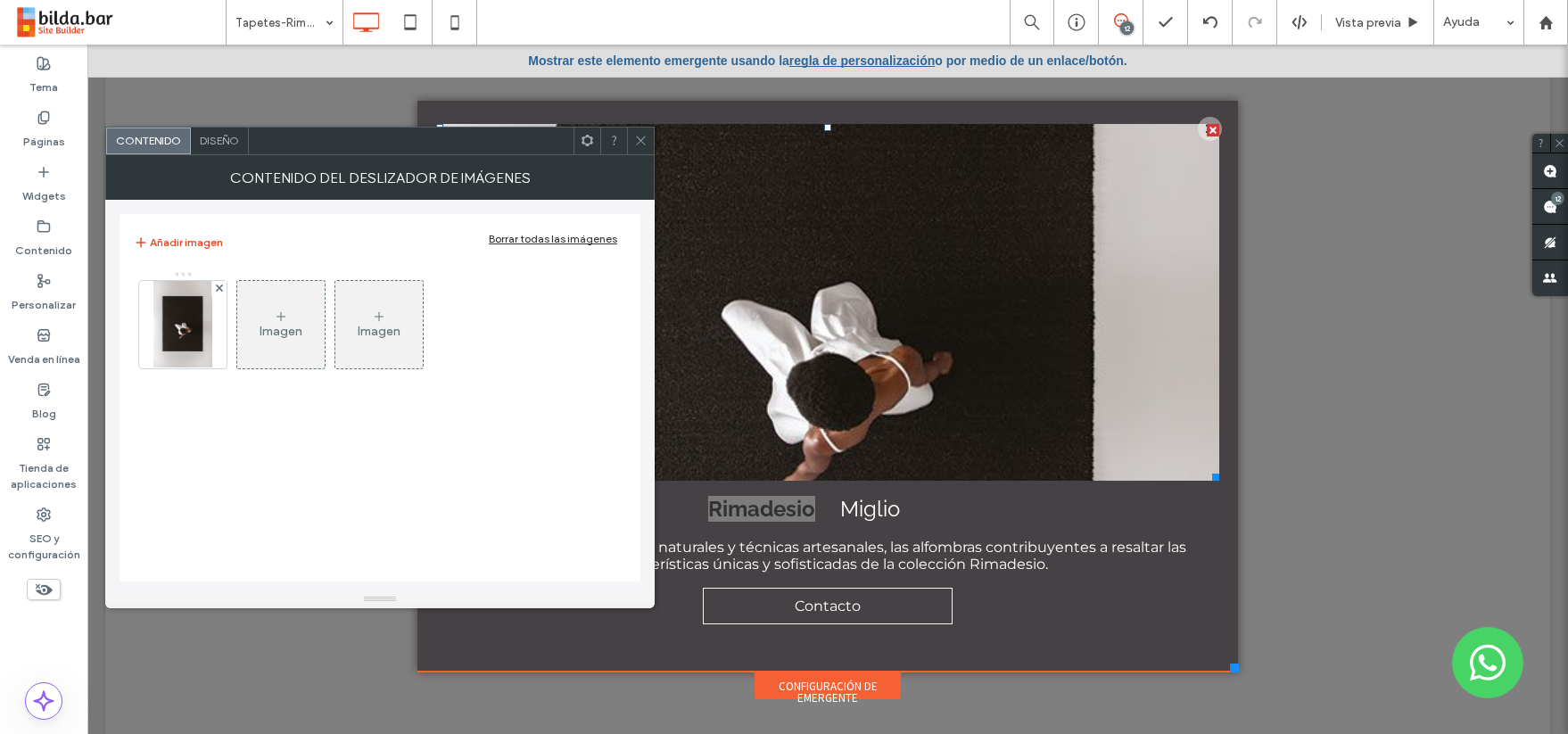
click at [232, 139] on span "Diseño" at bounding box center [219, 140] width 40 height 14
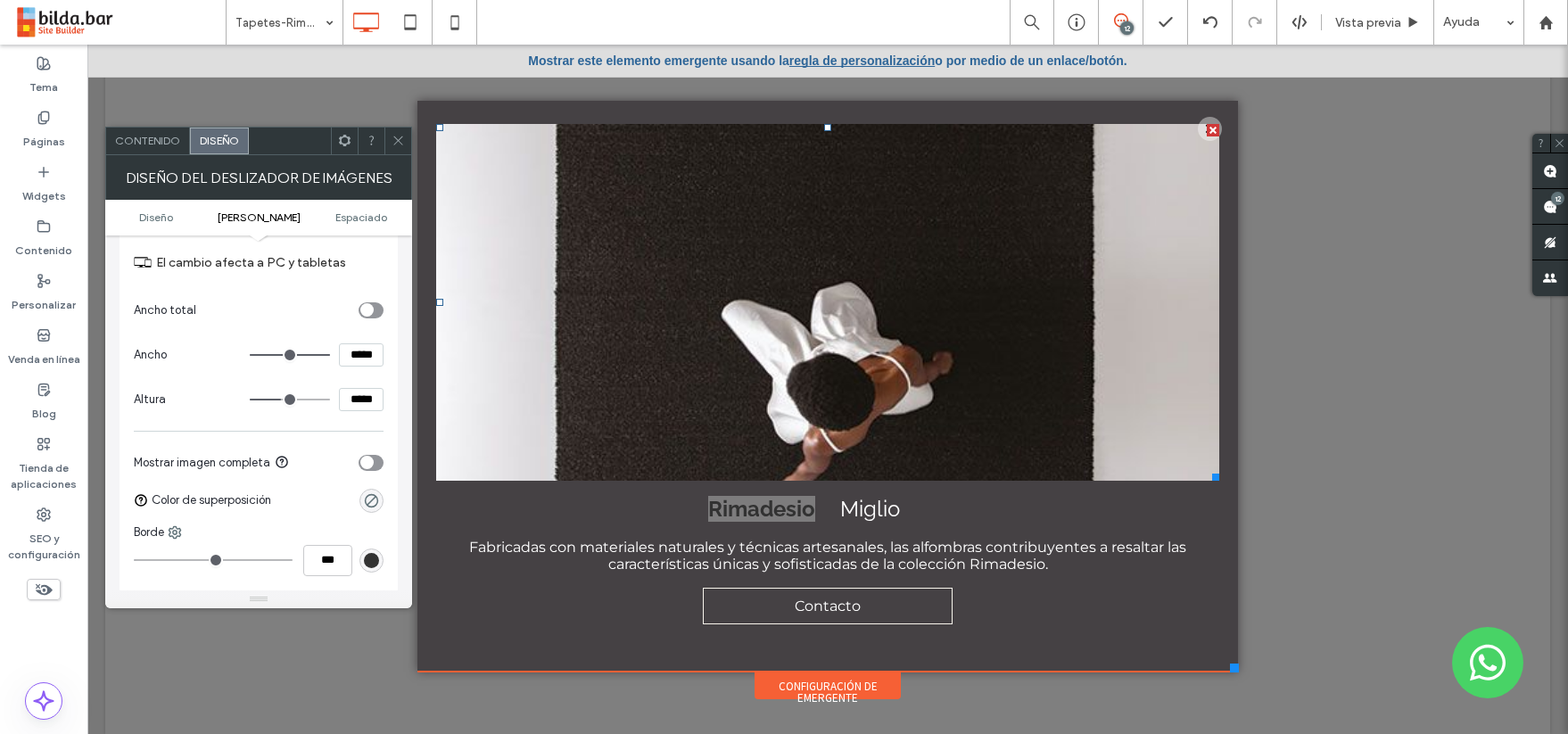
scroll to position [634, 0]
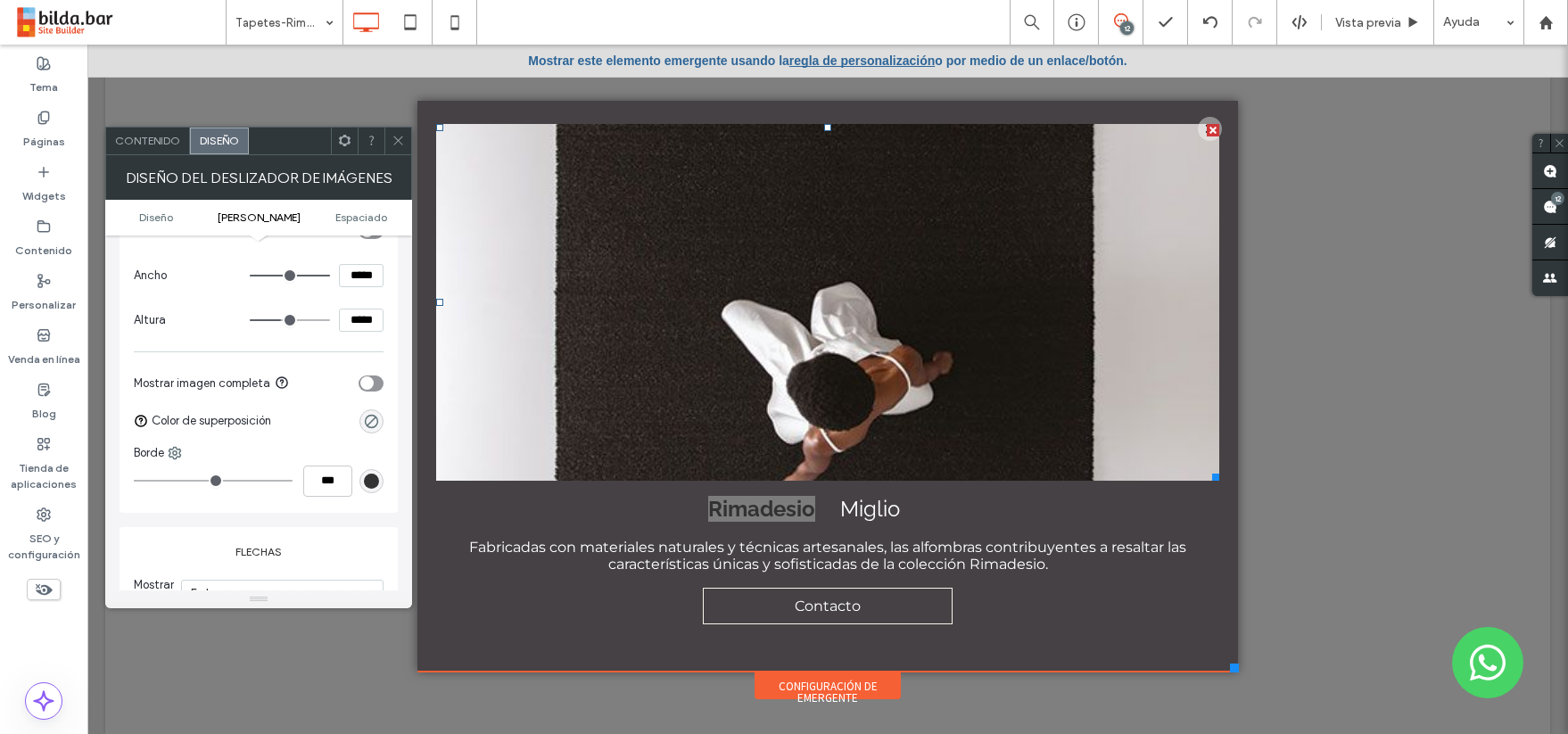
click at [370, 386] on div "toggle" at bounding box center [368, 383] width 14 height 14
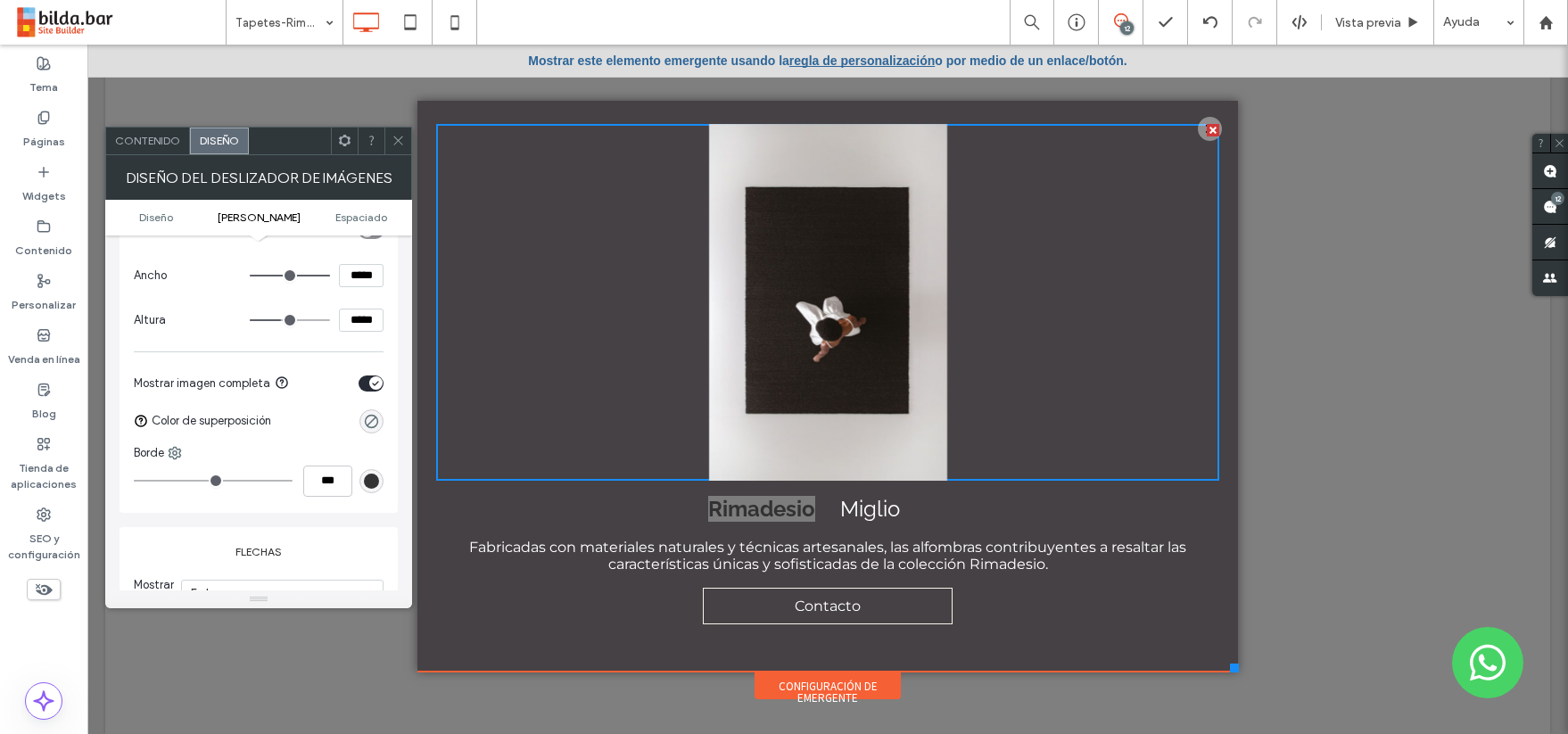
click at [399, 136] on icon at bounding box center [398, 140] width 14 height 14
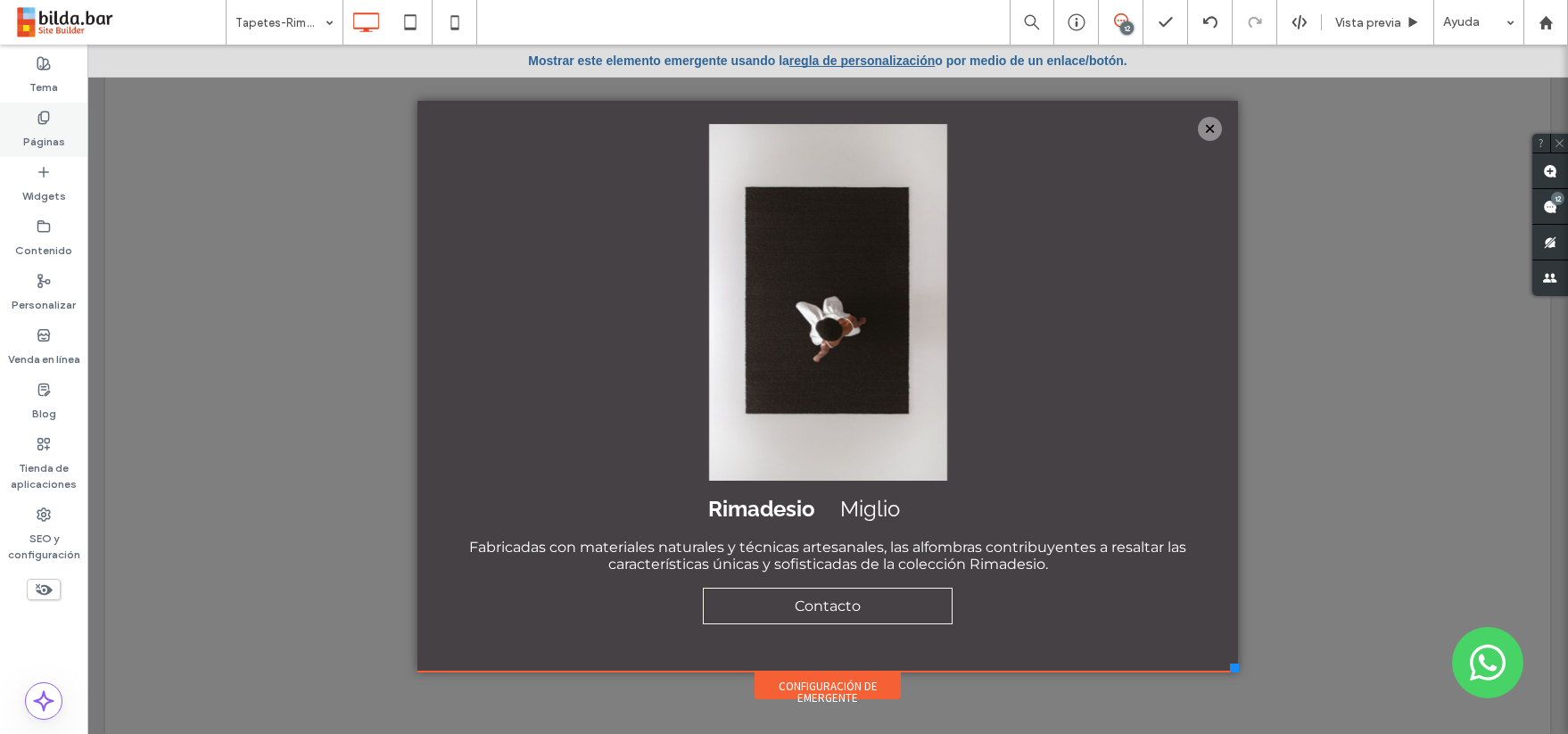
click at [41, 133] on label "Páginas" at bounding box center [43, 136] width 41 height 25
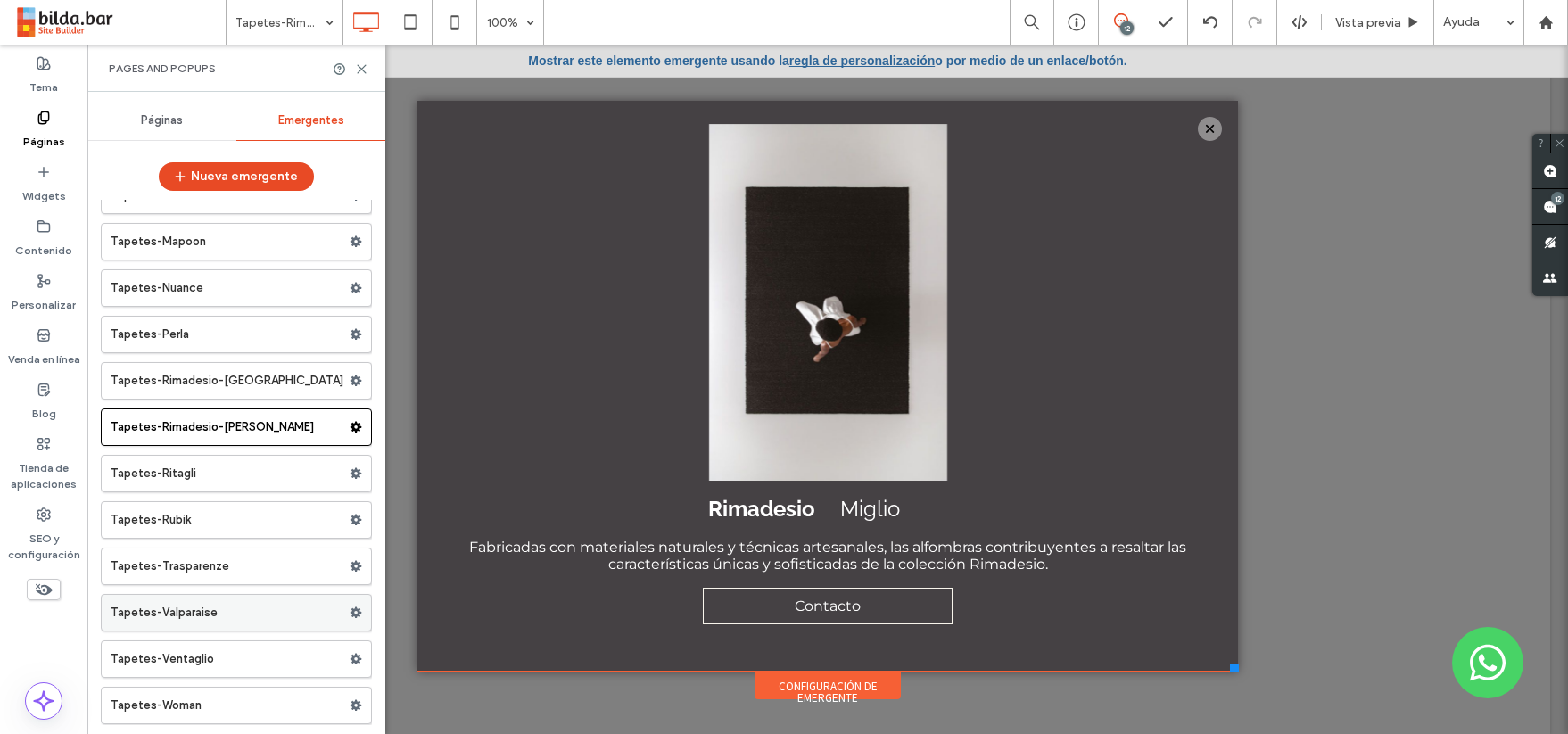
scroll to position [37371, 0]
click at [247, 377] on label "Tapetes-Rimadesio-Kanji" at bounding box center [230, 380] width 239 height 36
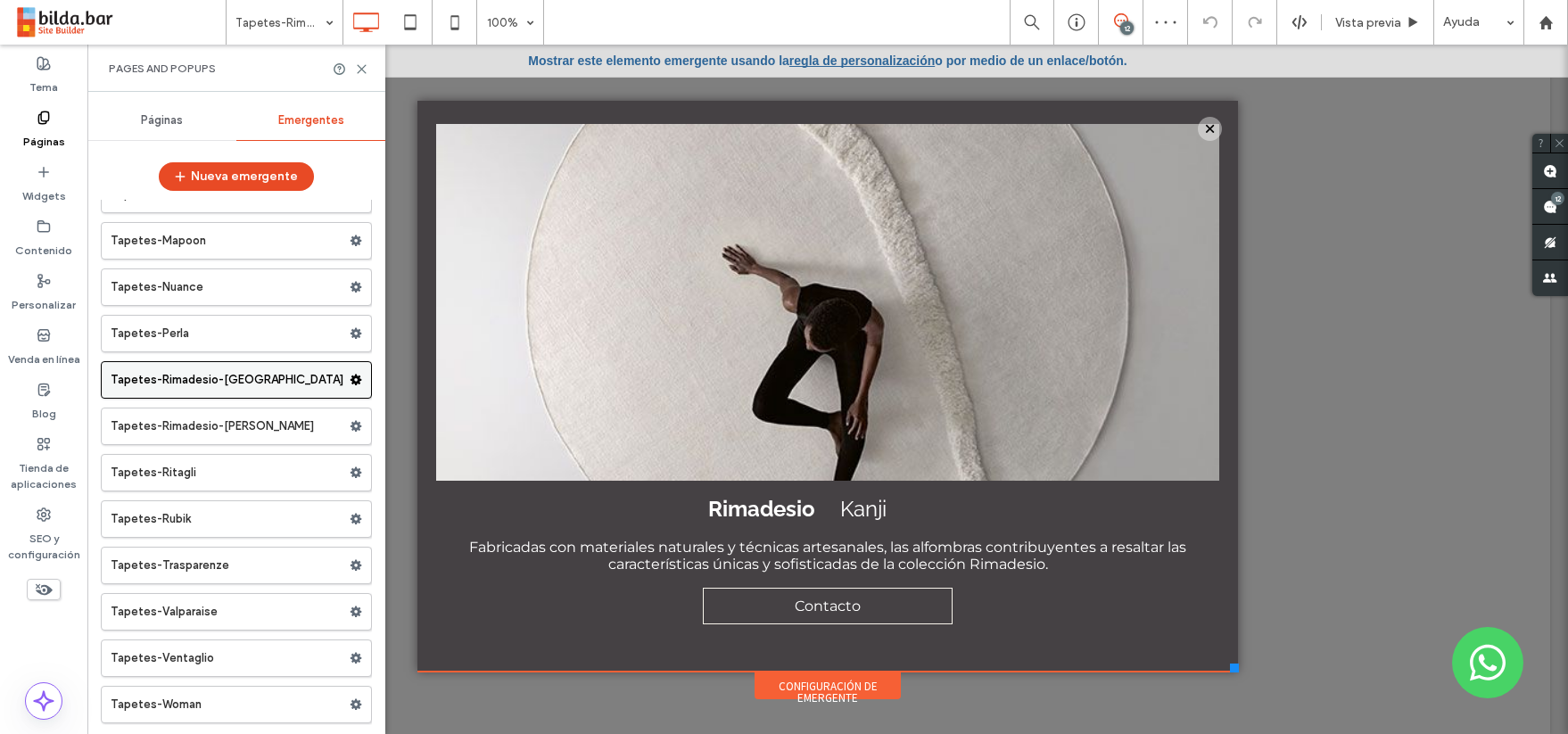
click at [355, 381] on div at bounding box center [361, 379] width 22 height 27
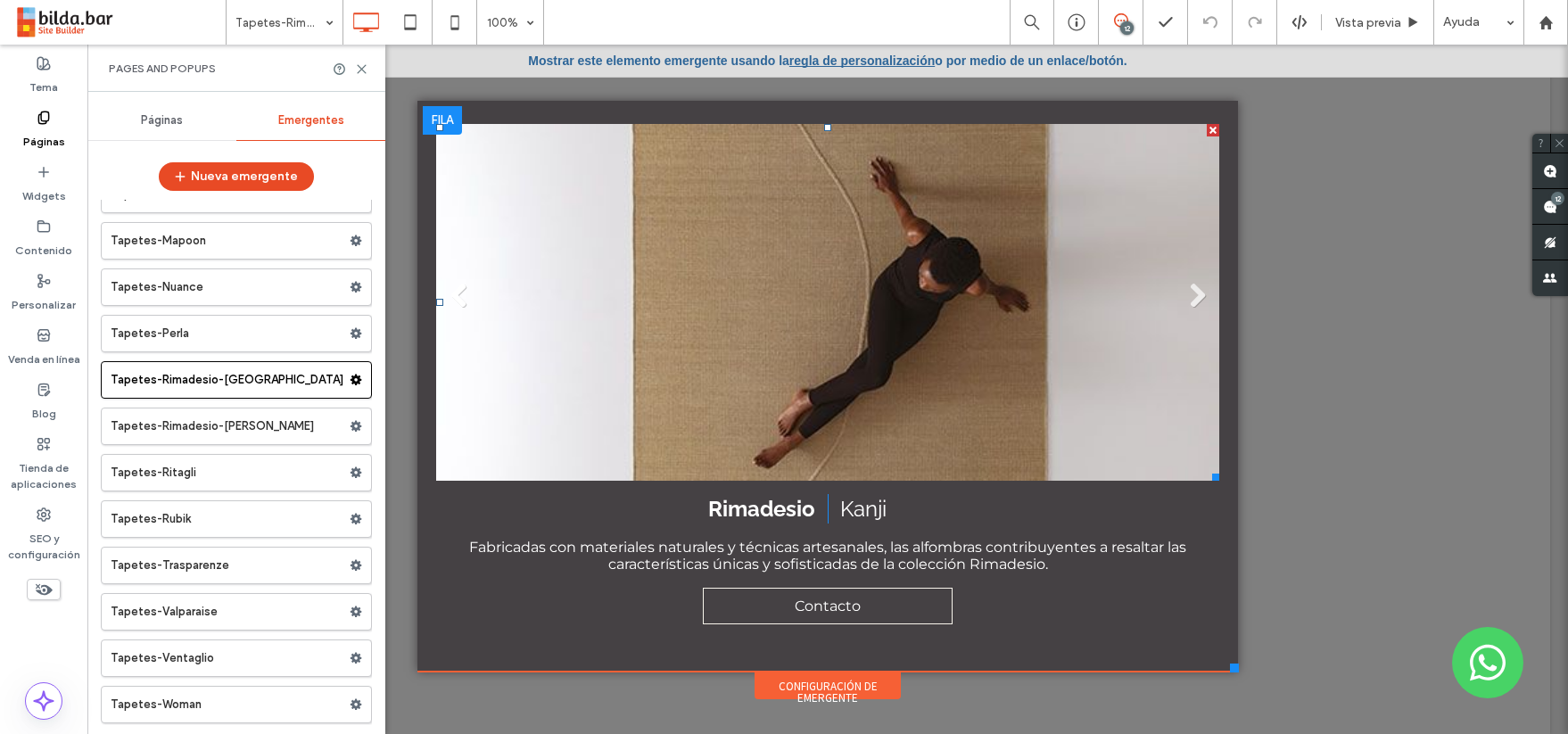
click at [667, 383] on li "Título de diapositiva Escriba su subtítulo aquí Botón" at bounding box center [828, 302] width 784 height 357
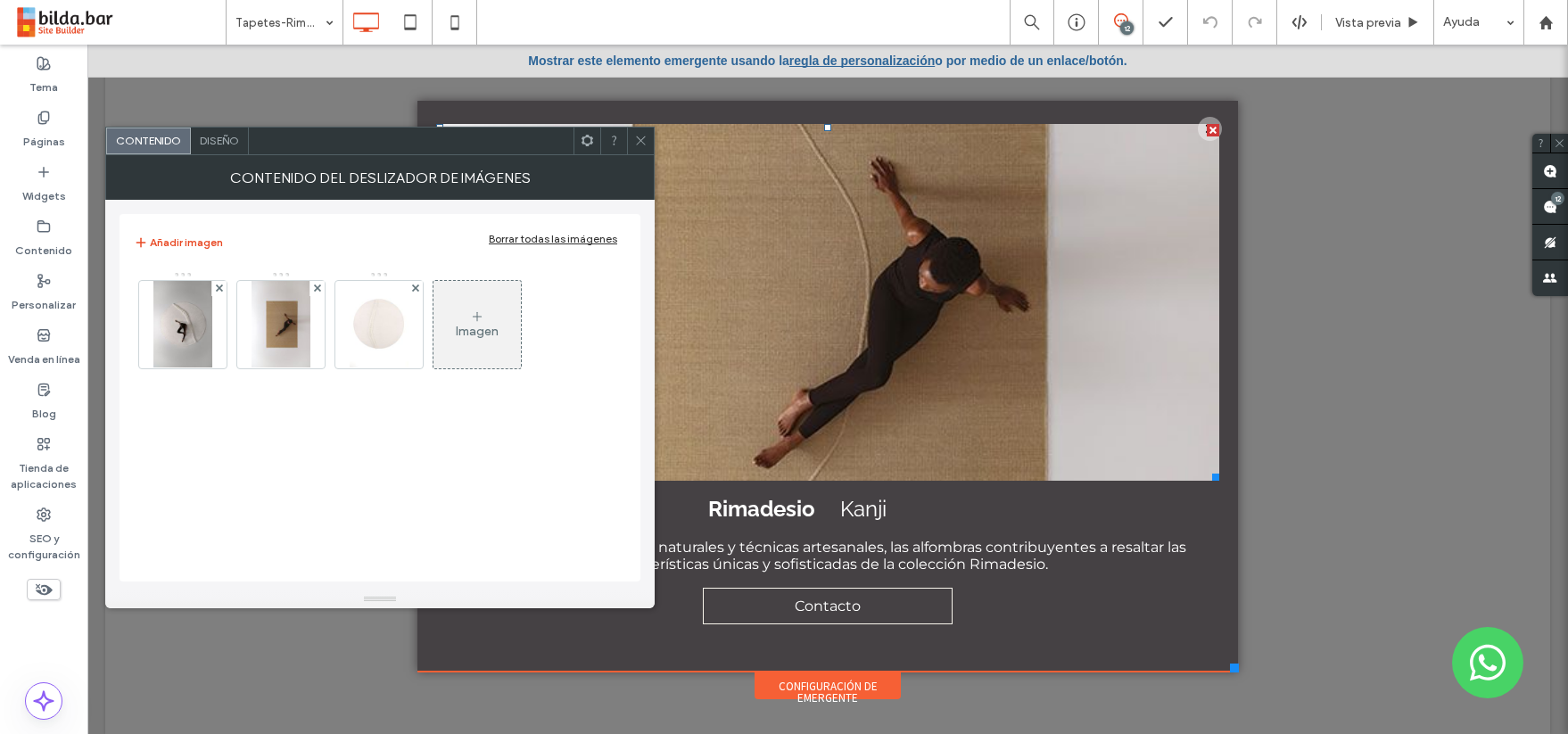
click at [224, 136] on span "Diseño" at bounding box center [219, 140] width 40 height 14
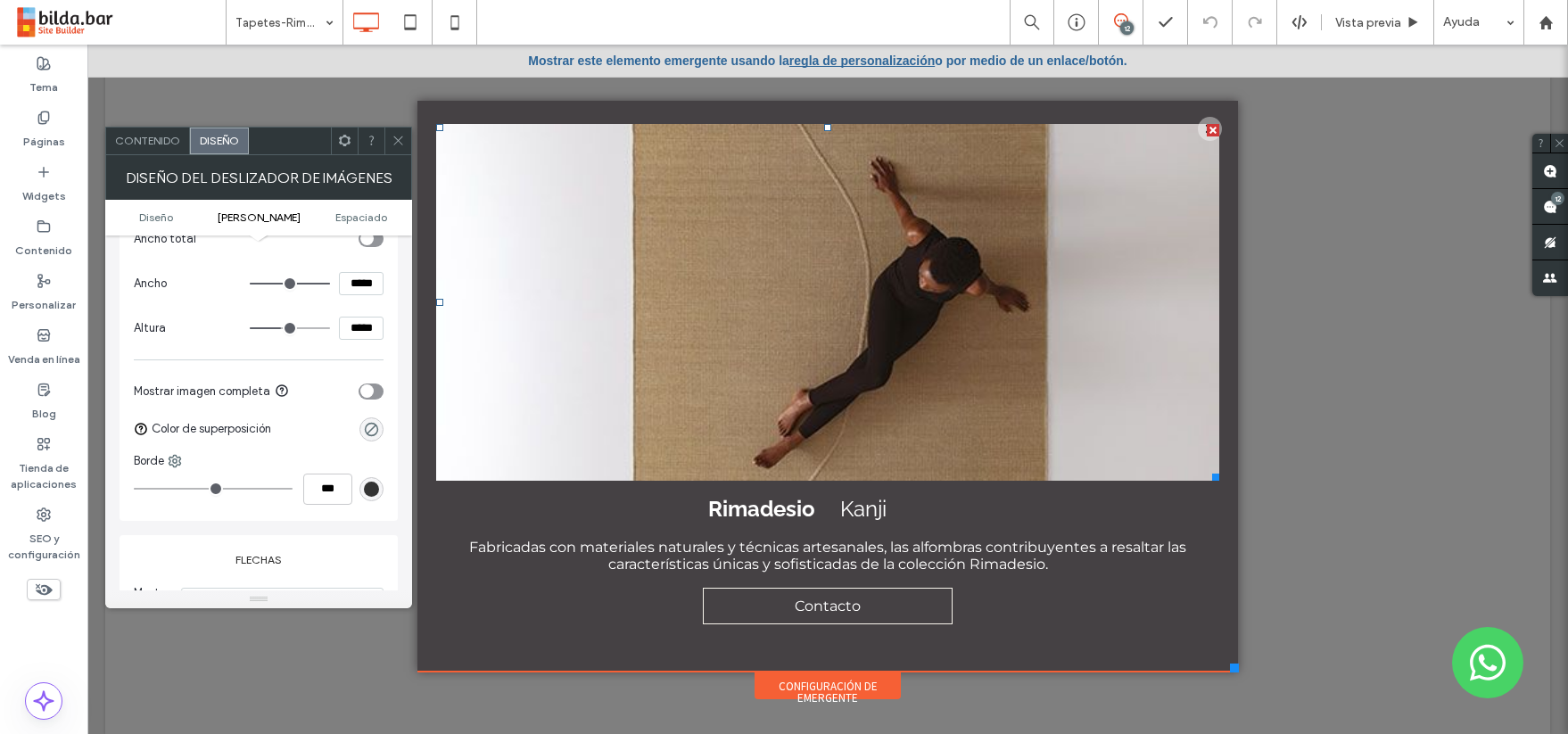
scroll to position [639, 0]
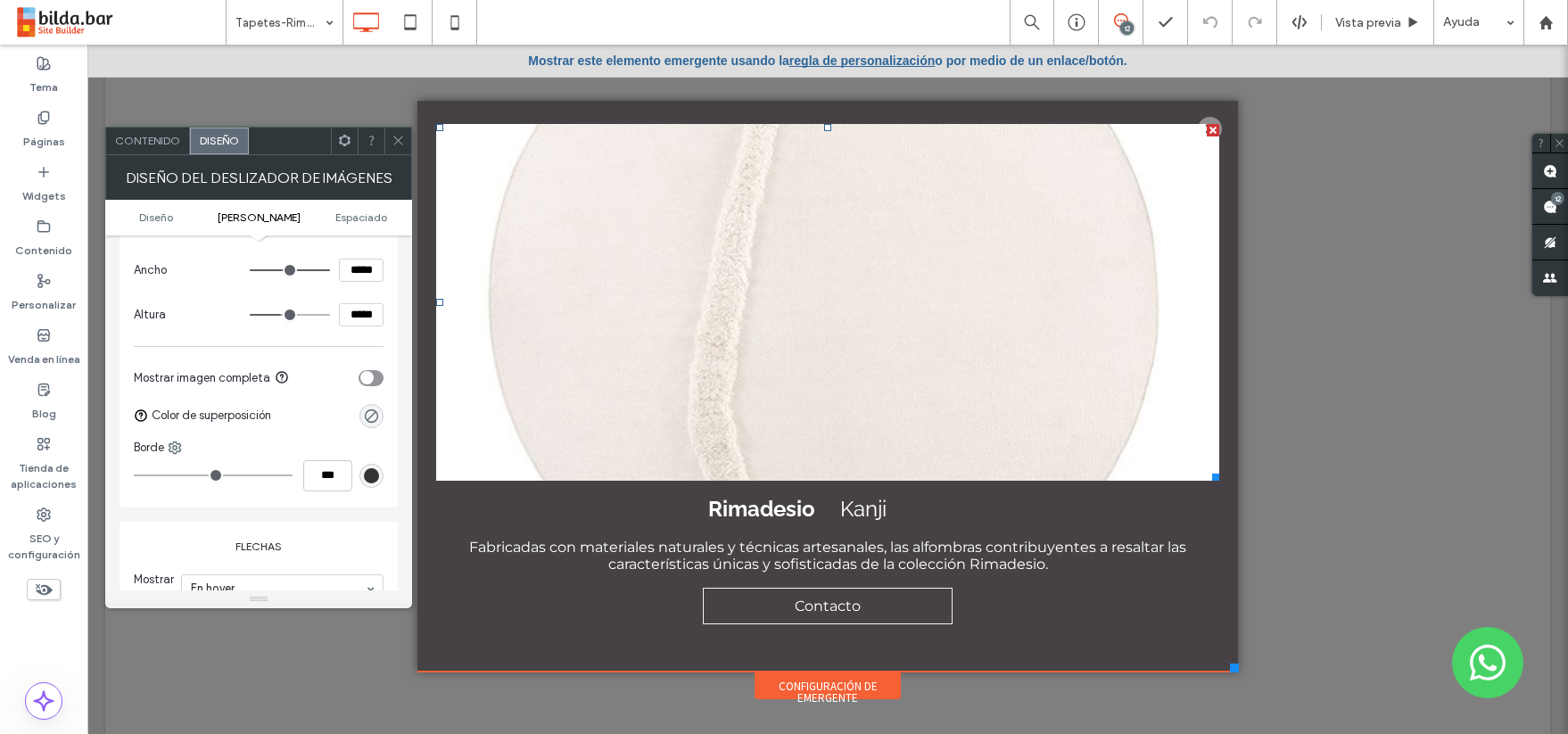
click at [374, 375] on div "toggle" at bounding box center [371, 378] width 25 height 16
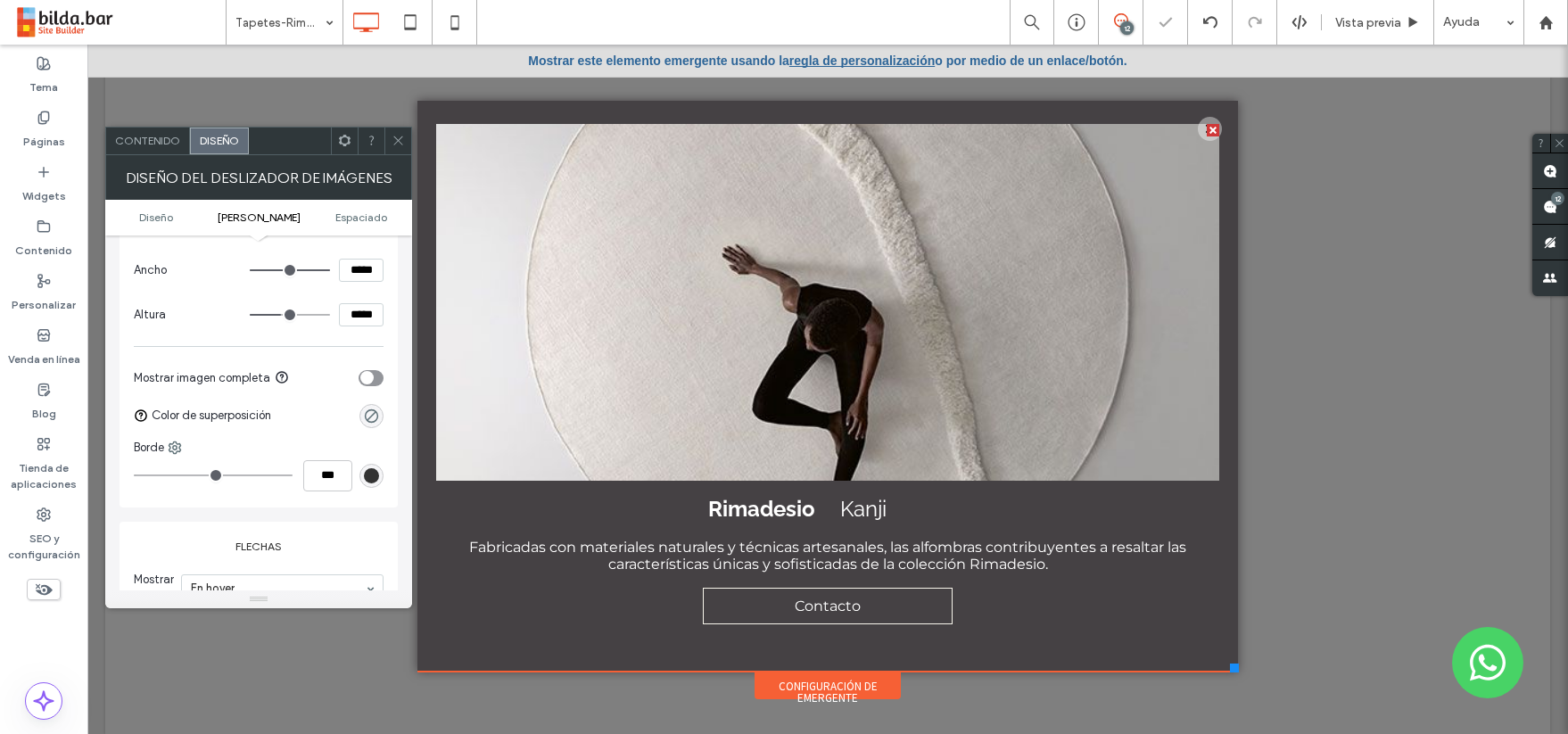
click at [370, 377] on div "toggle" at bounding box center [368, 378] width 14 height 14
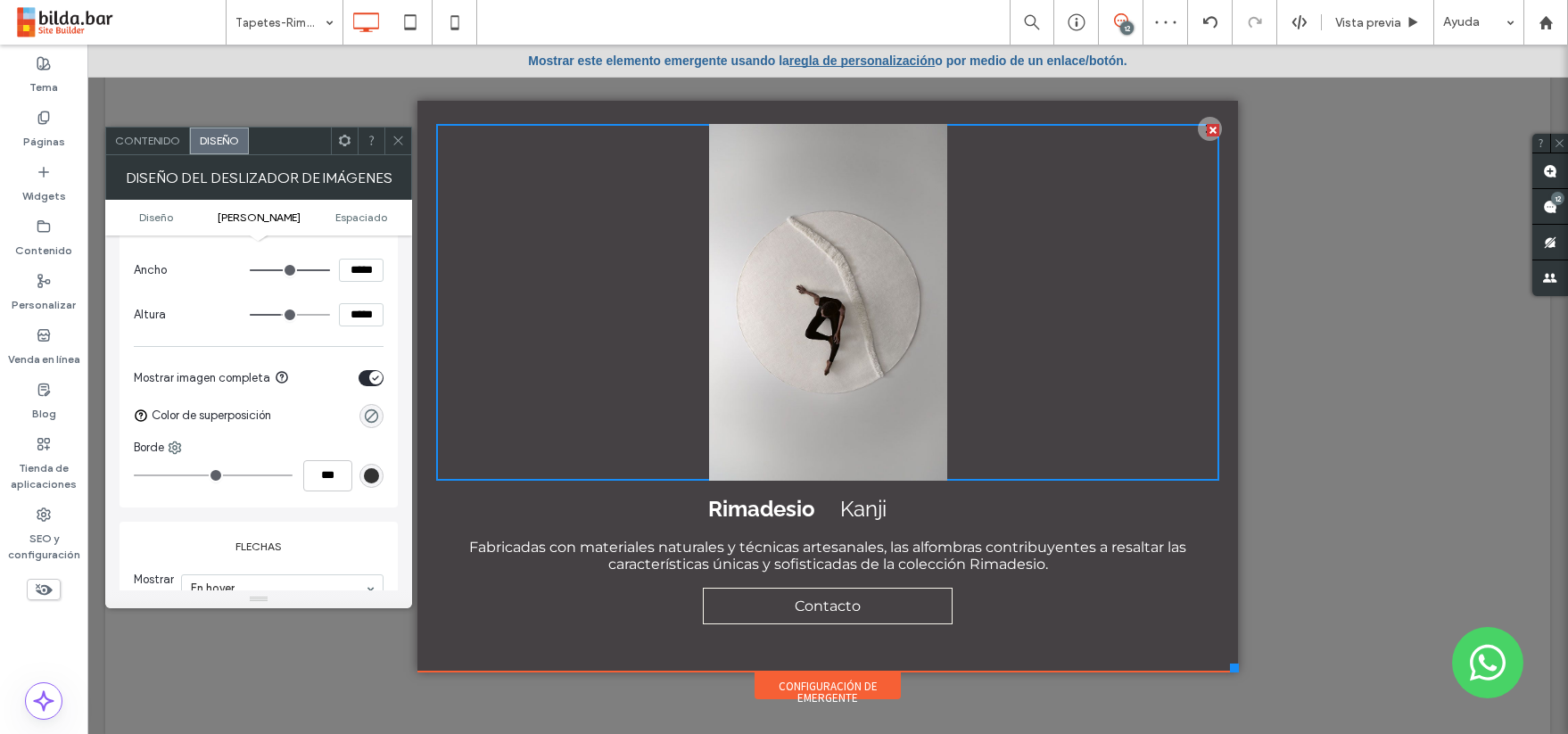
click at [398, 139] on use at bounding box center [397, 140] width 9 height 9
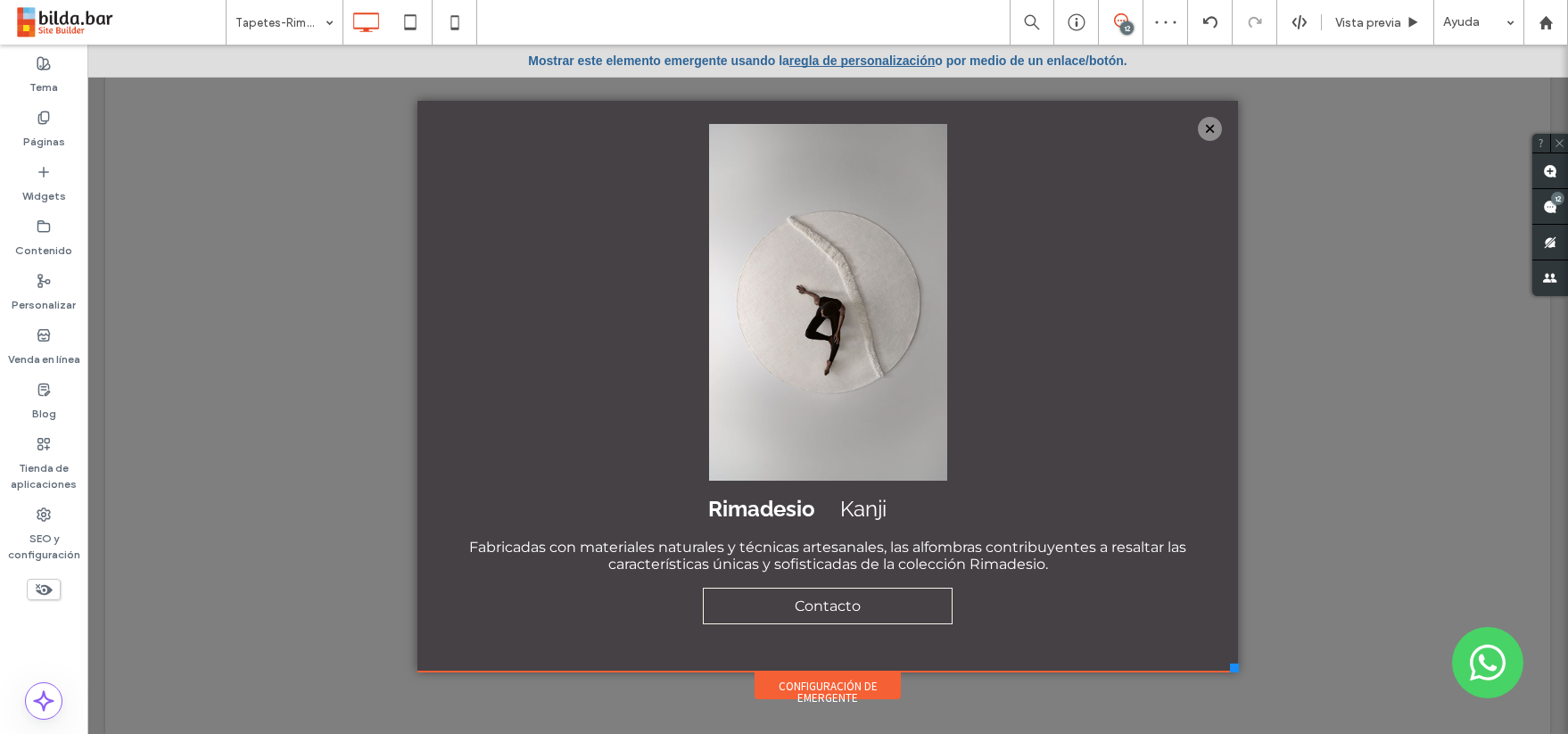
scroll to position [4, 0]
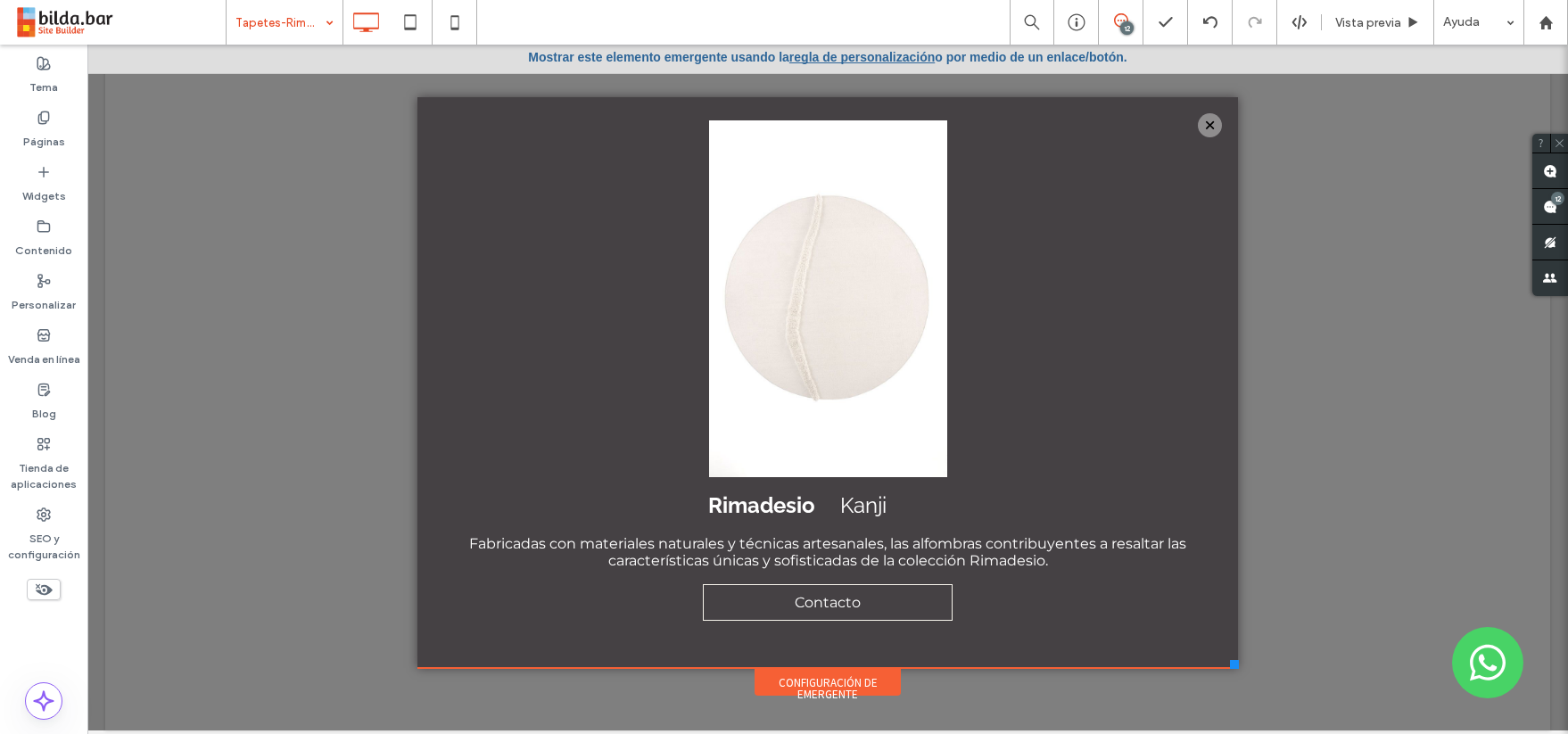
click at [332, 21] on div "Tapetes-Rimadesio-Kanji" at bounding box center [284, 22] width 116 height 44
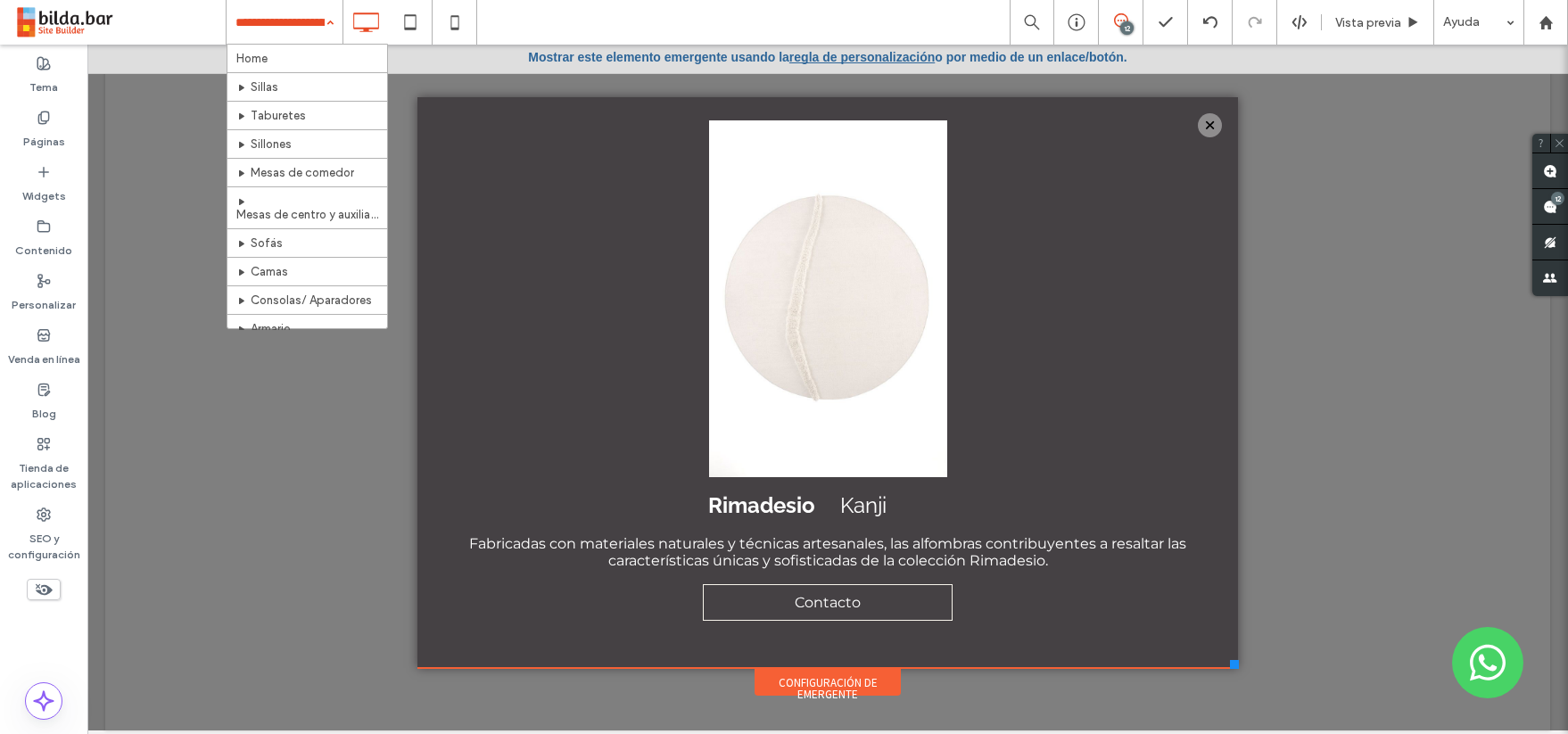
click at [332, 21] on div "Home Sillas Taburetes Sillones Mesas de comedor Mesas de centro y auxiliares So…" at bounding box center [284, 22] width 116 height 44
click at [0, 0] on div at bounding box center [0, 0] width 0 height 0
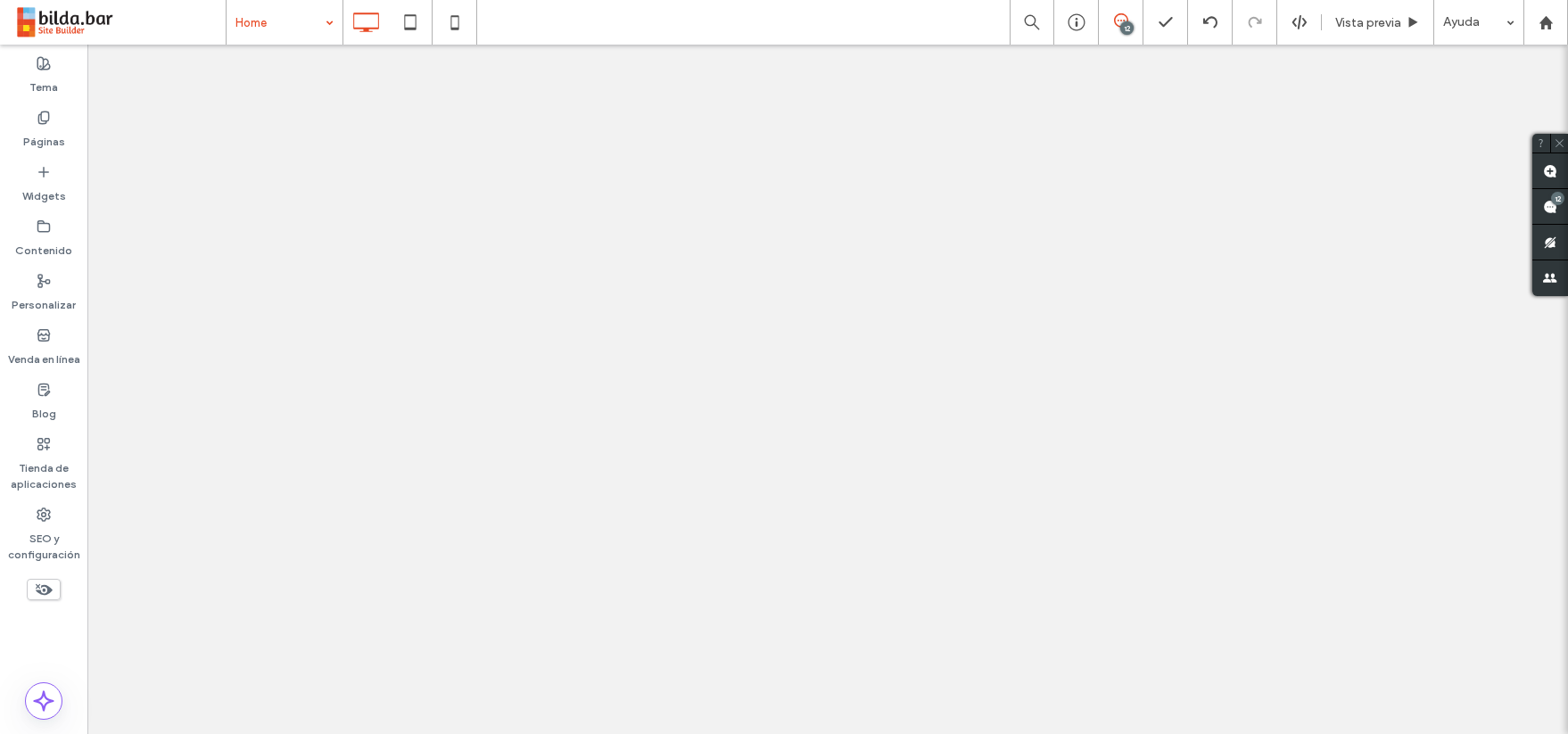
scroll to position [0, 0]
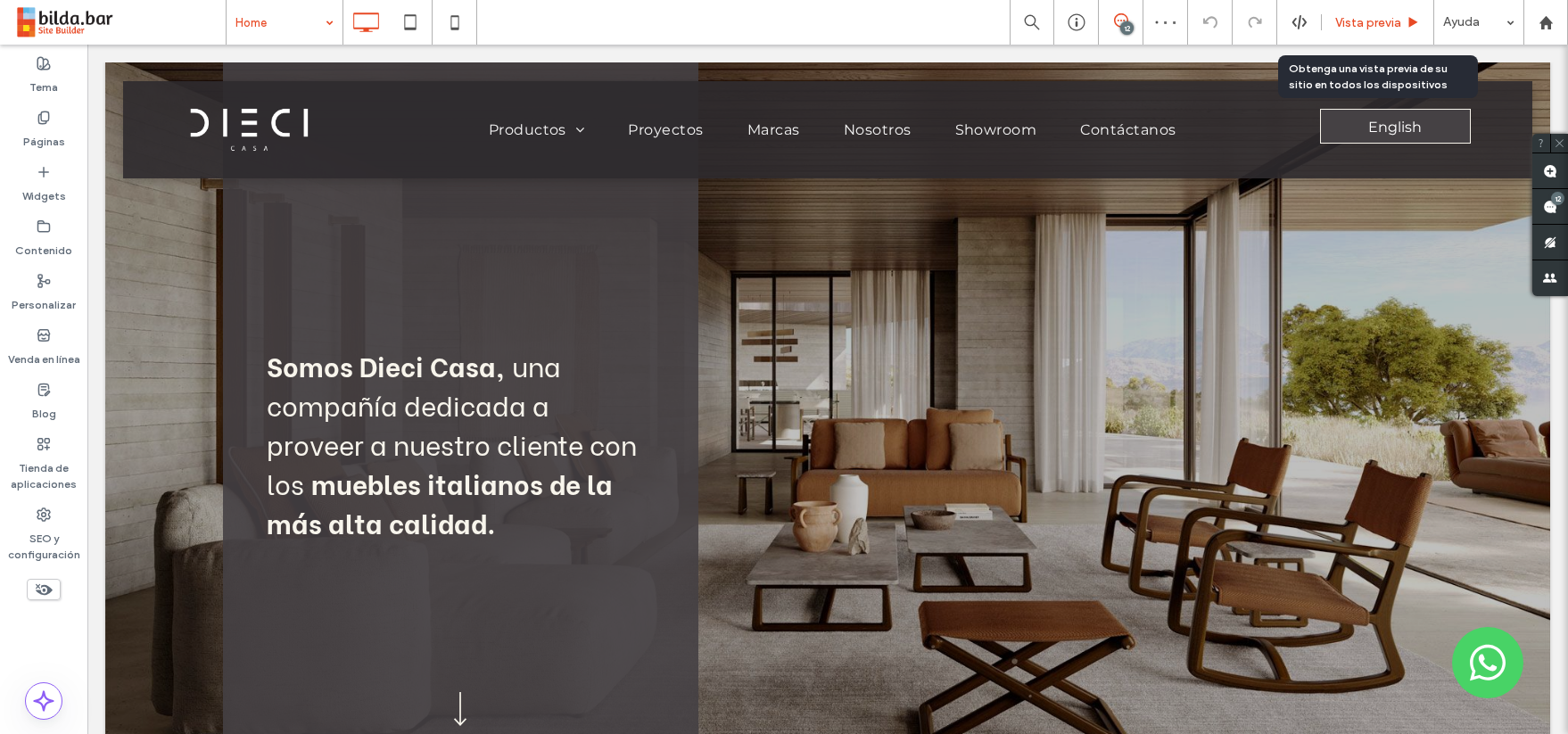
click at [1371, 16] on span "Vista previa" at bounding box center [1368, 22] width 66 height 15
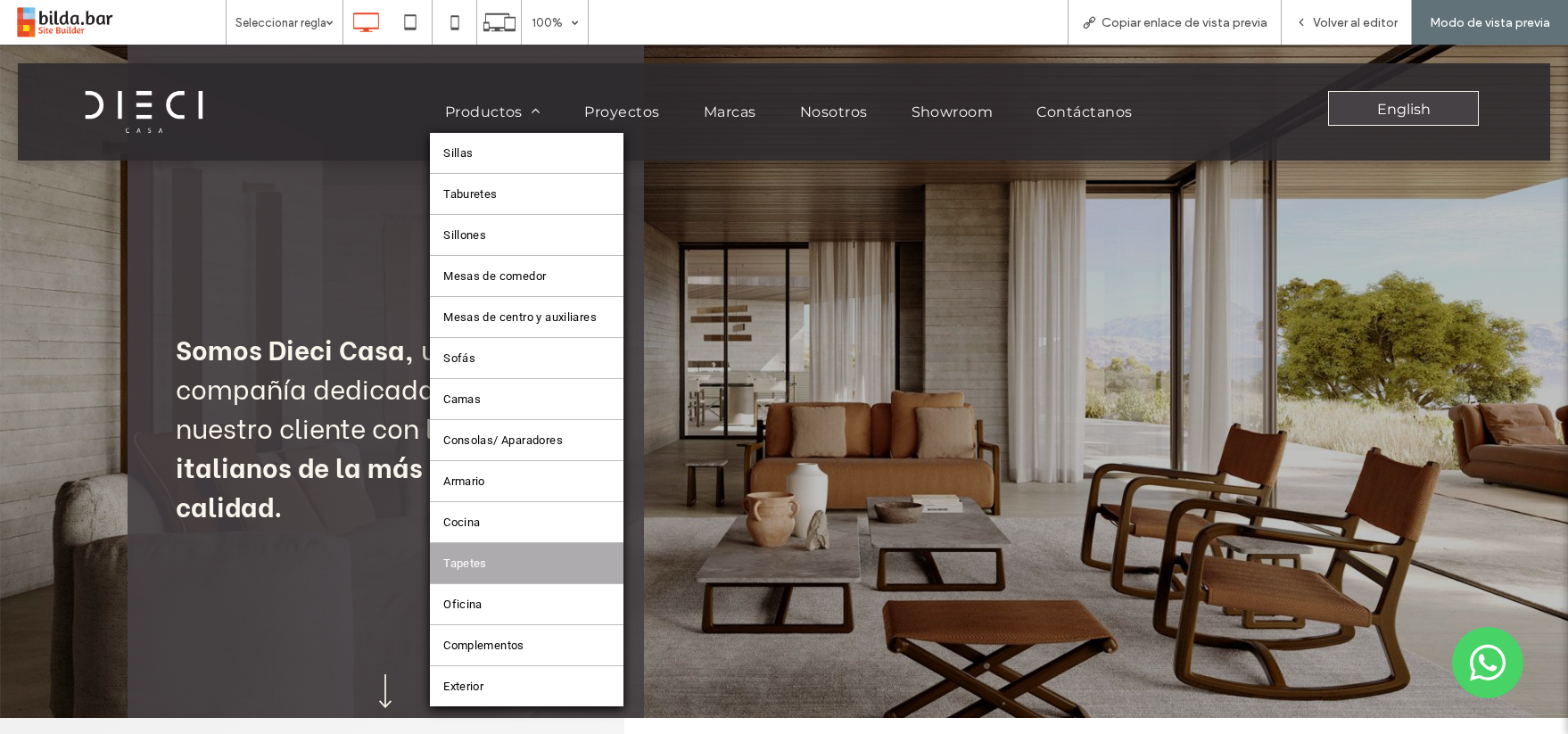
click at [488, 556] on link "Tapetes" at bounding box center [527, 563] width 194 height 41
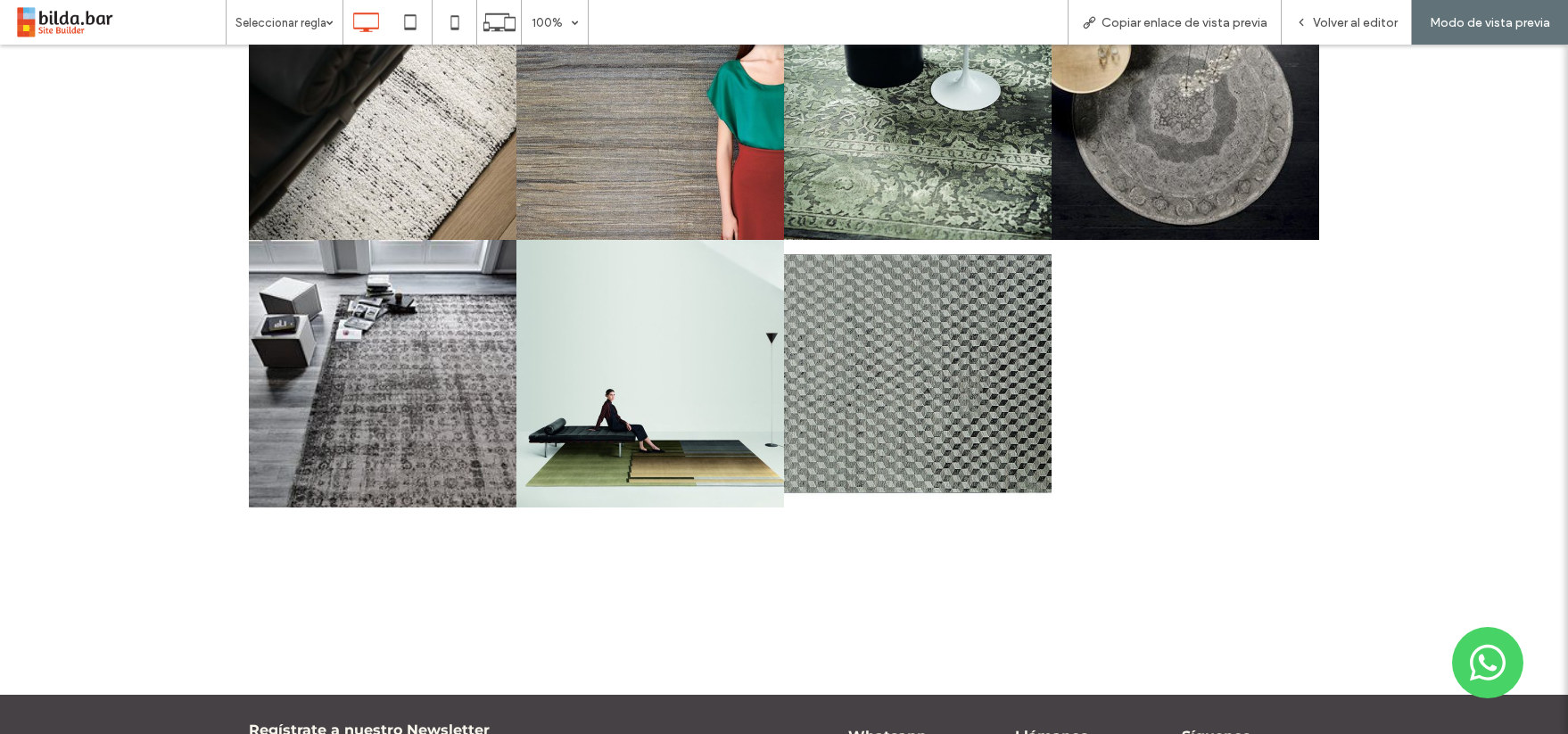
scroll to position [1193, 0]
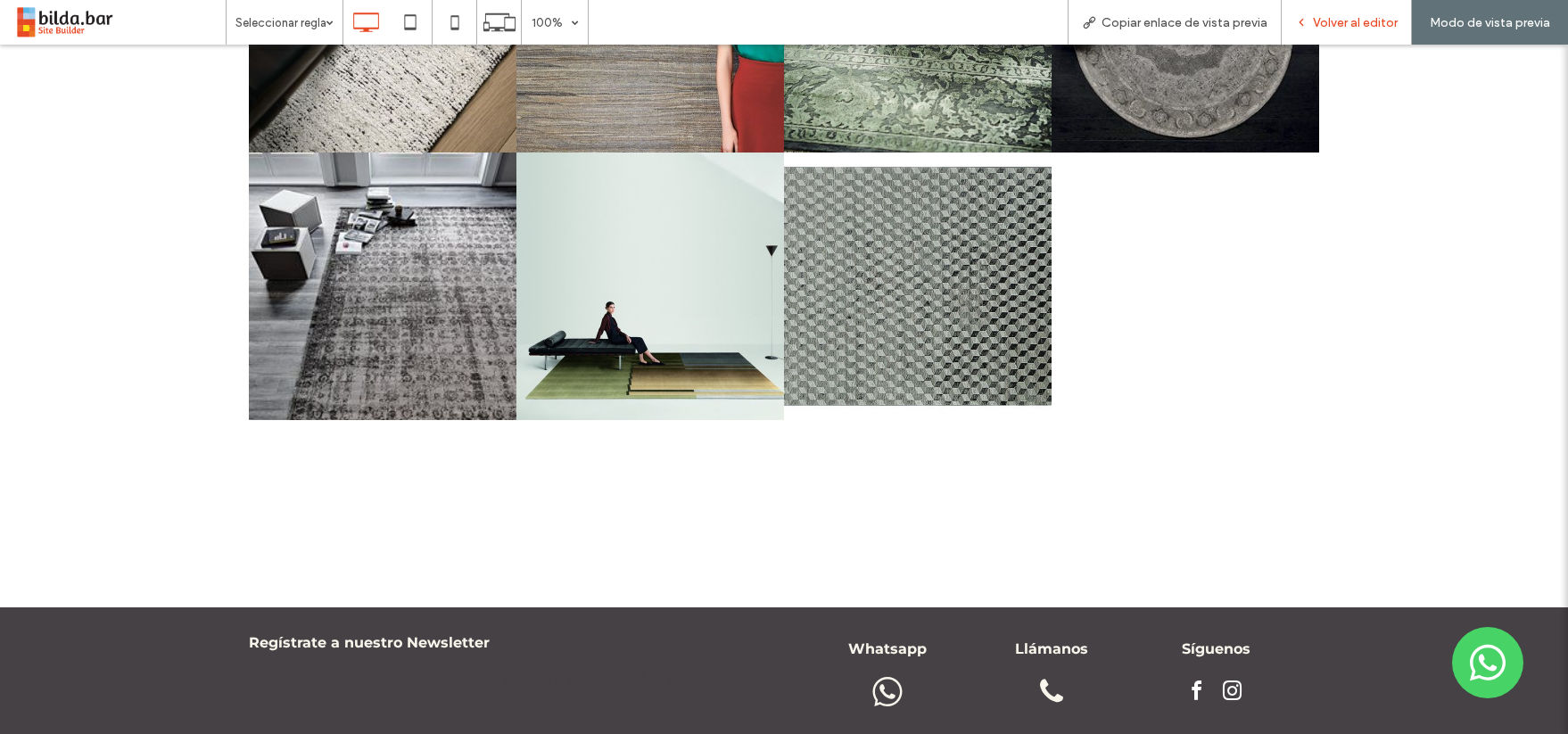
click at [1372, 20] on span "Volver al editor" at bounding box center [1356, 22] width 85 height 15
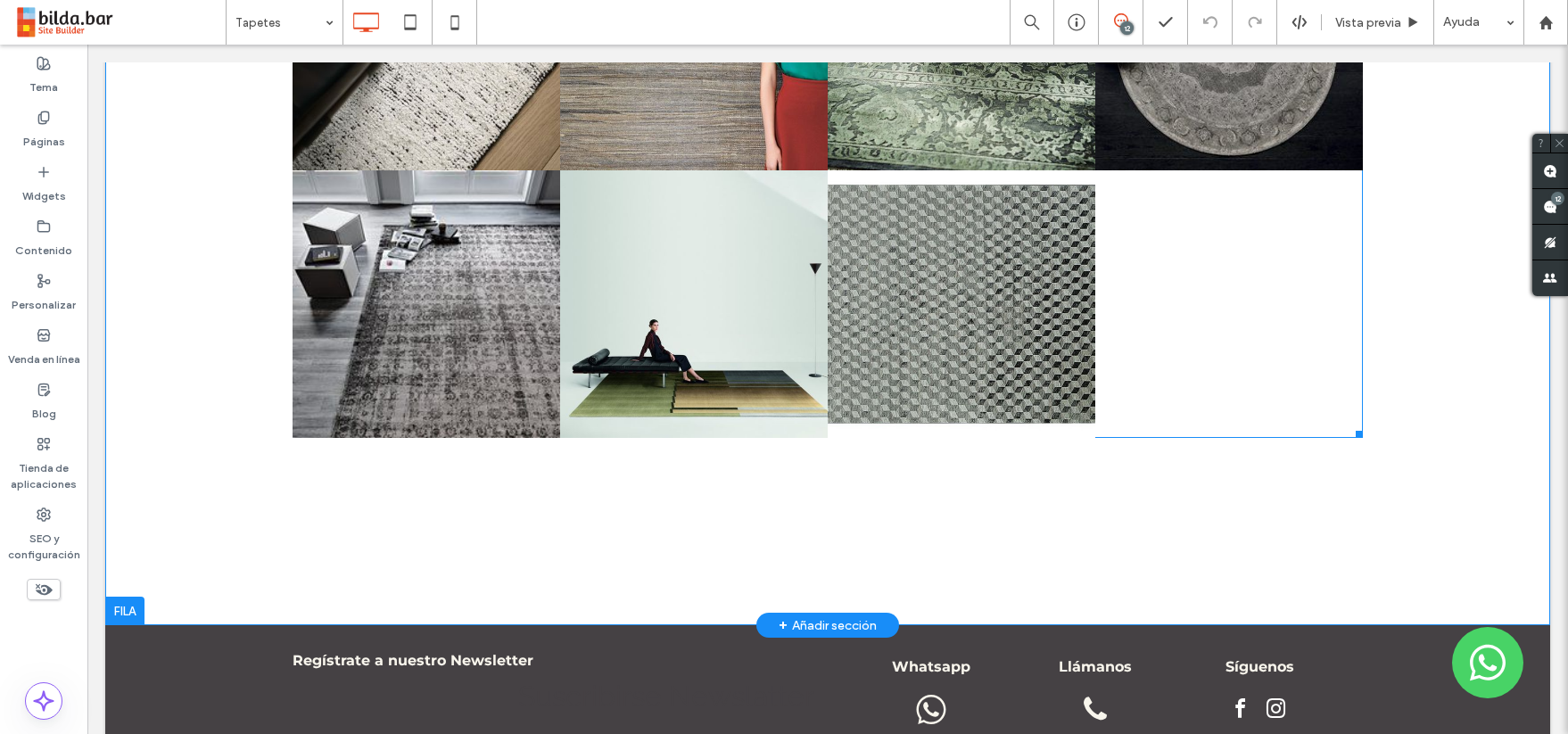
click at [1233, 302] on div at bounding box center [1229, 303] width 268 height 268
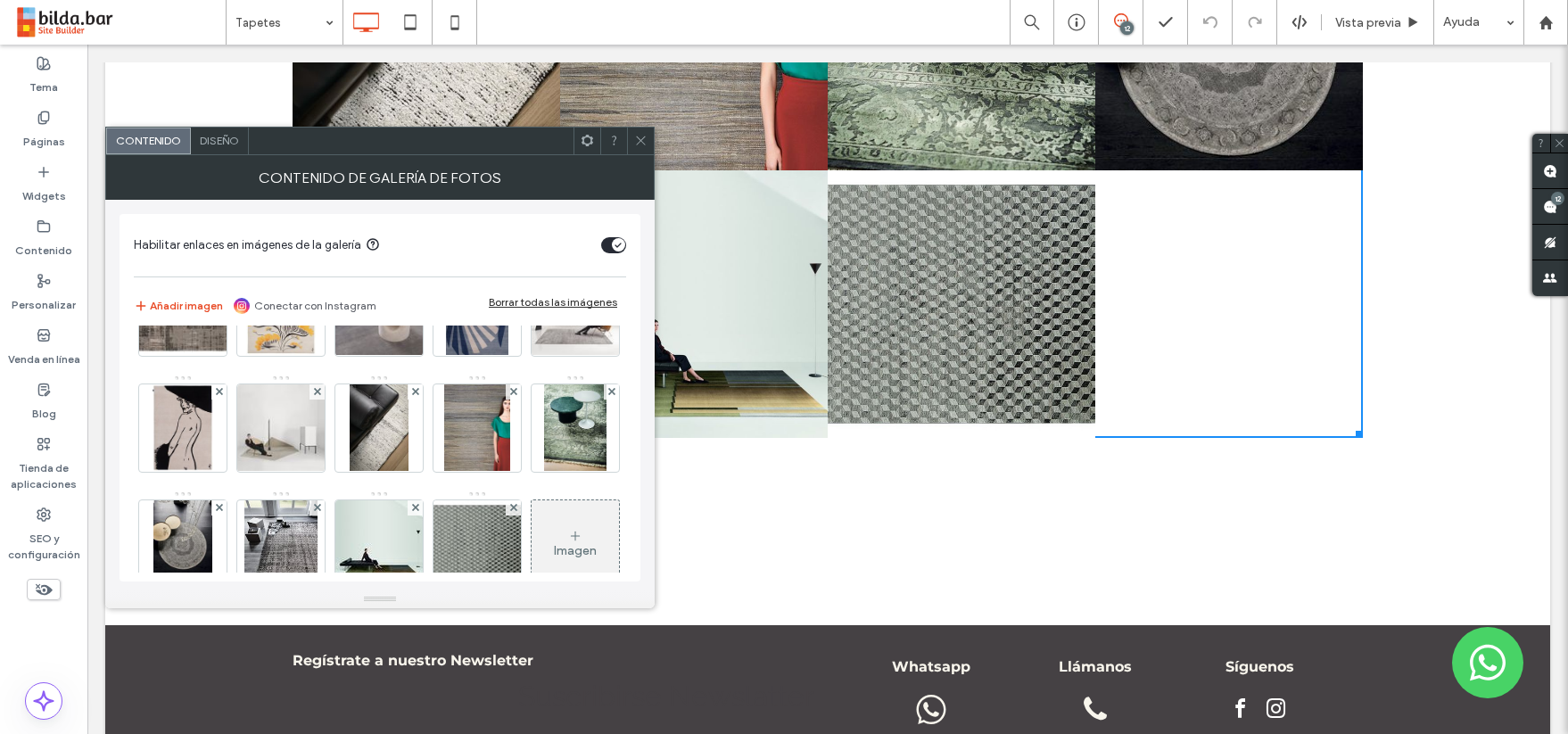
scroll to position [353, 0]
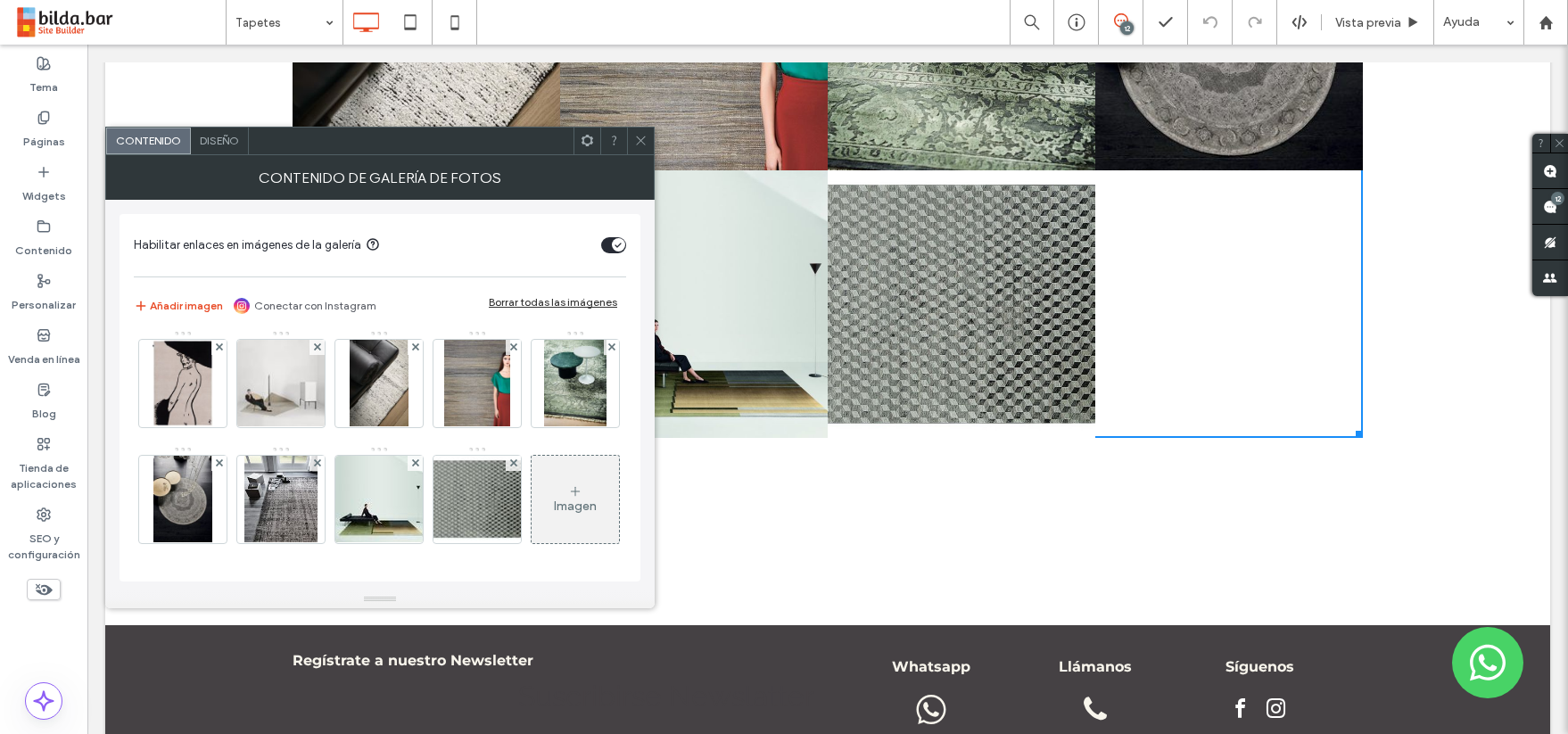
click at [568, 495] on icon at bounding box center [575, 491] width 14 height 14
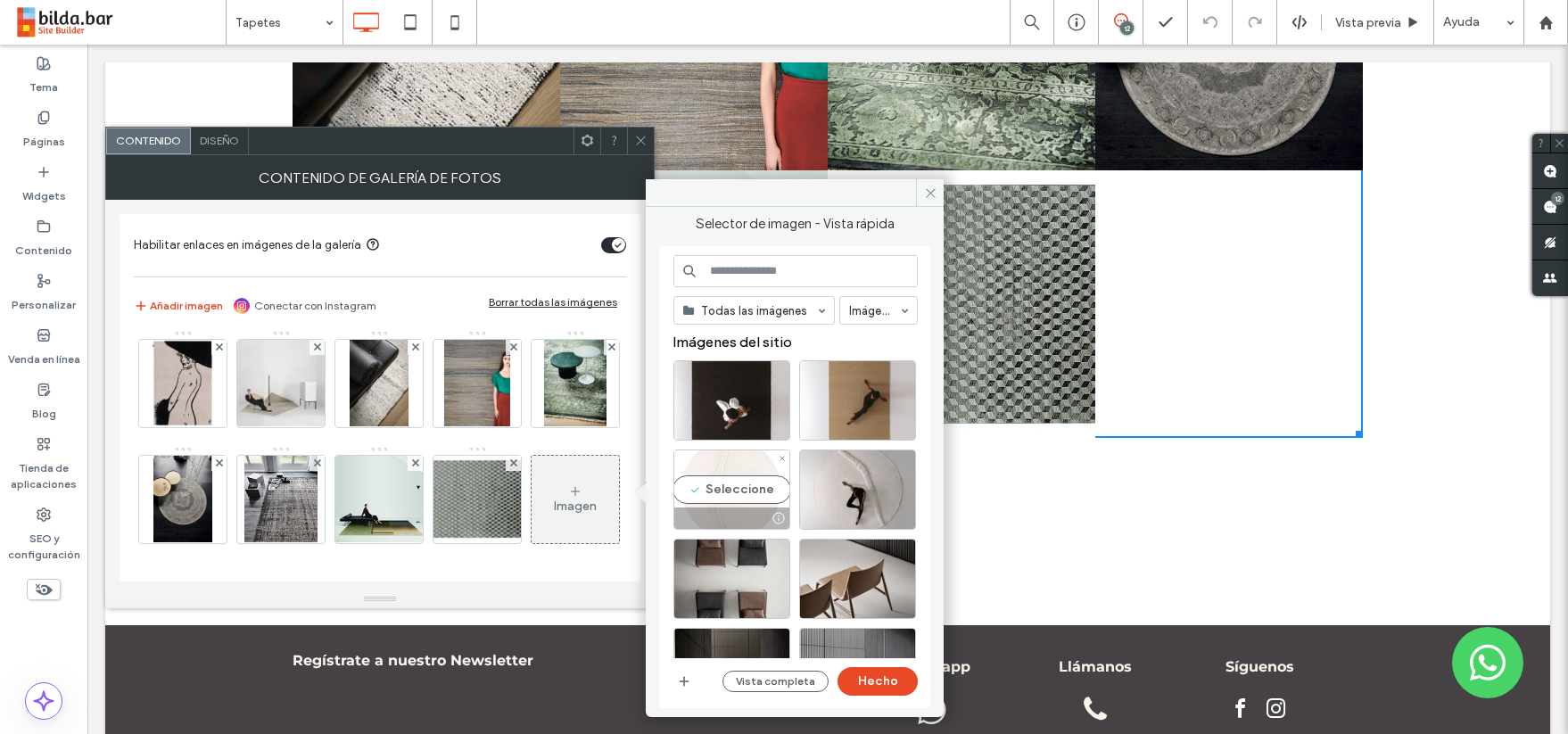
click at [725, 490] on div "Seleccione" at bounding box center [732, 489] width 117 height 80
click at [737, 482] on div "Seleccione" at bounding box center [732, 489] width 117 height 80
click at [882, 679] on button "Hecho" at bounding box center [877, 681] width 80 height 29
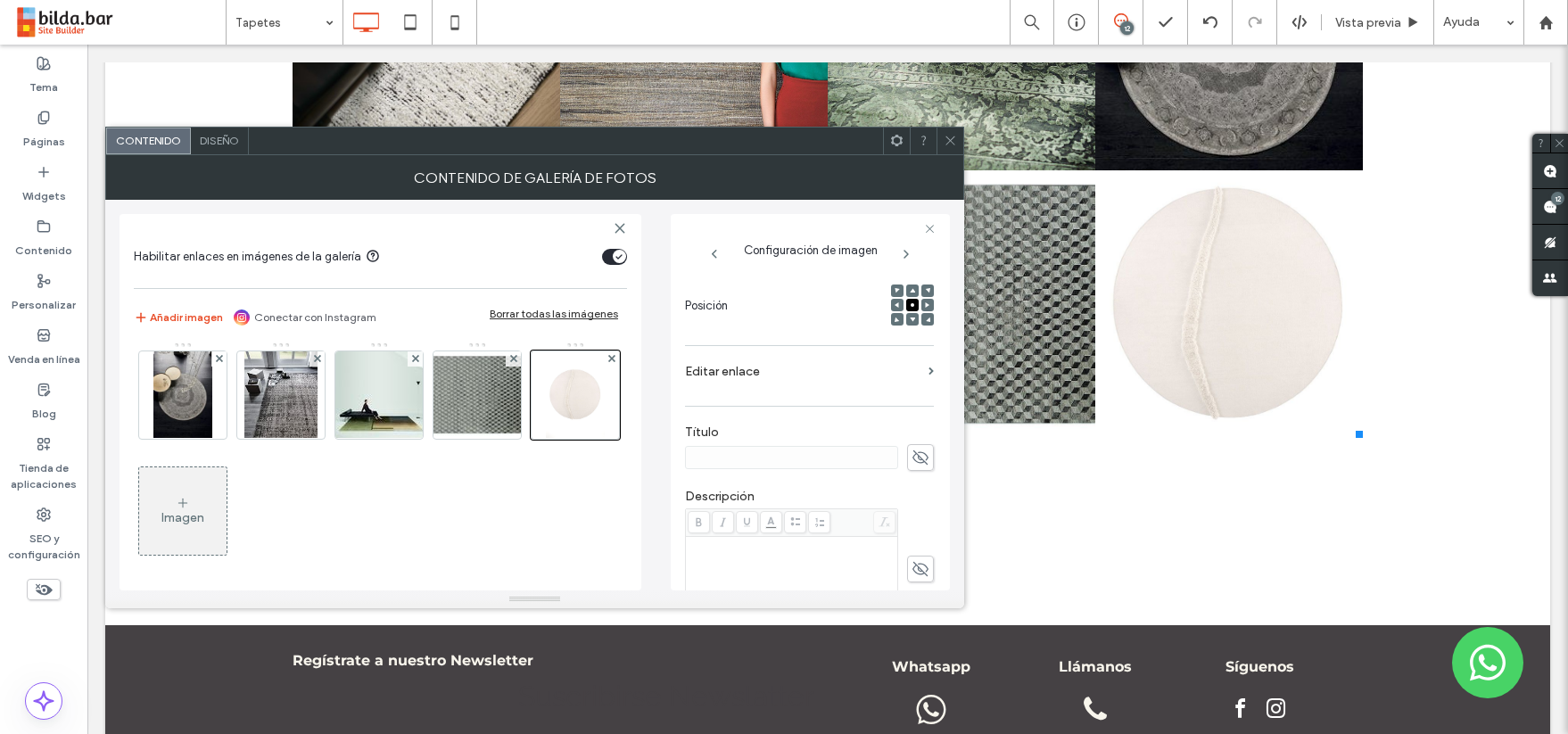
scroll to position [257, 0]
click at [759, 370] on label "Editar enlace" at bounding box center [802, 369] width 236 height 33
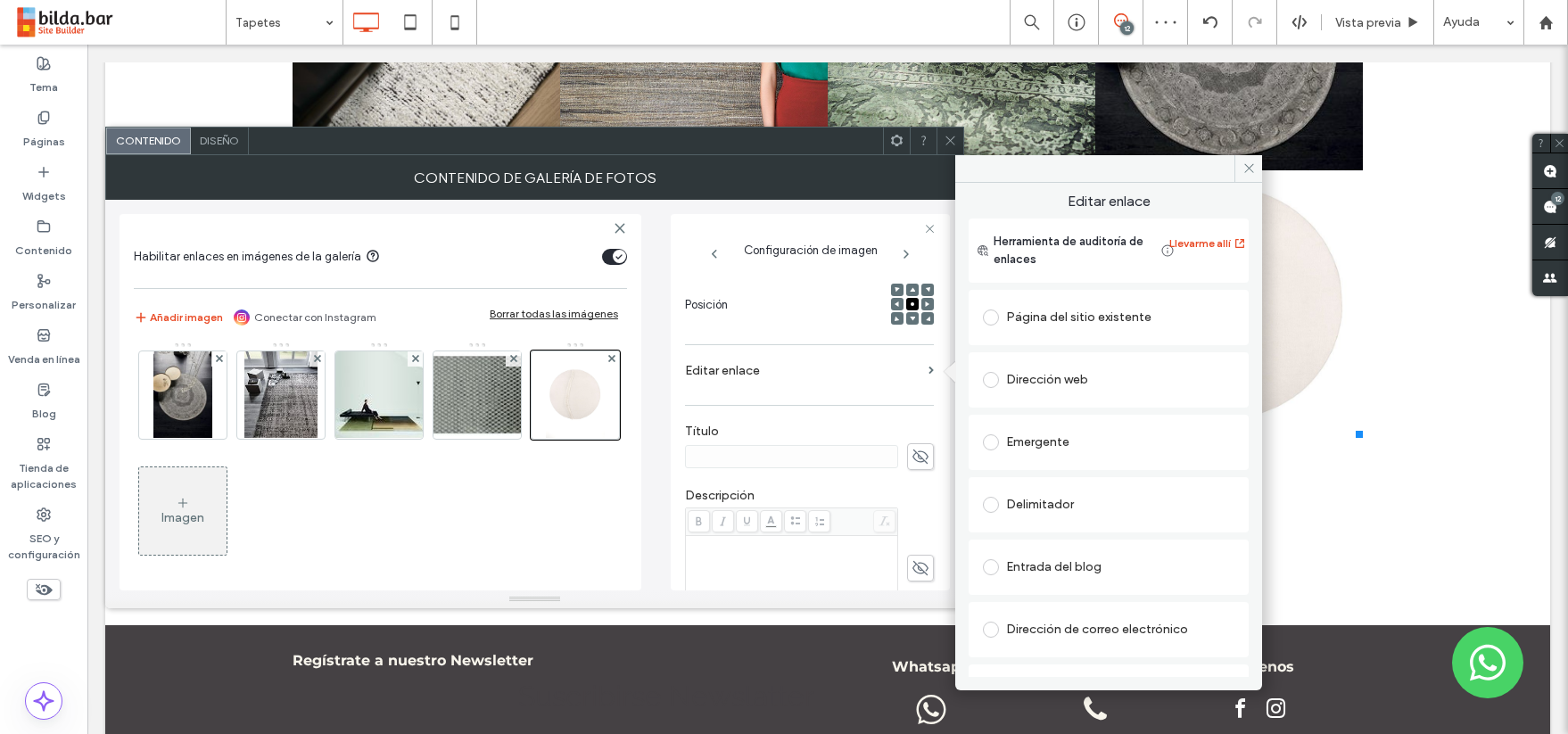
click at [990, 442] on span at bounding box center [991, 443] width 16 height 16
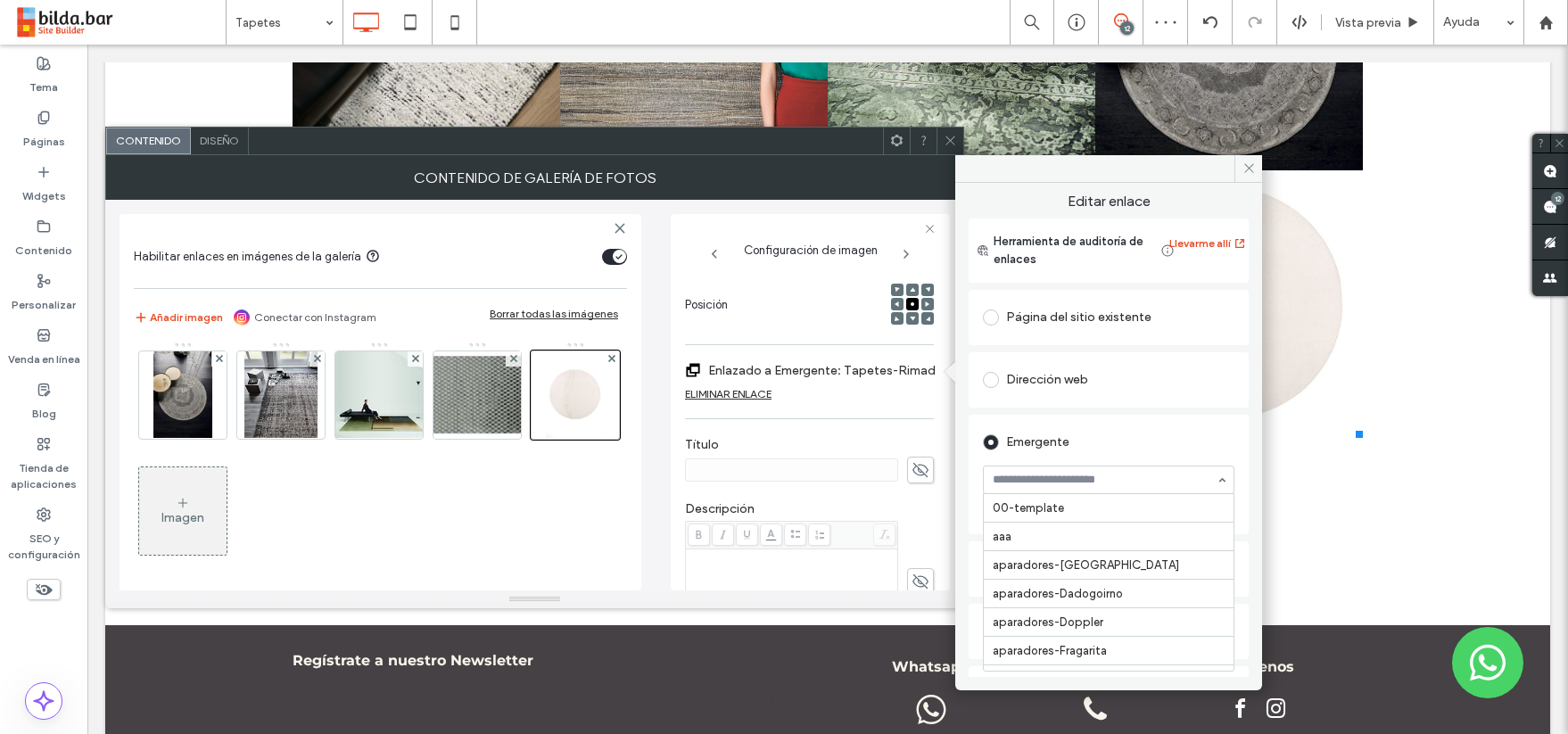
scroll to position [23211, 0]
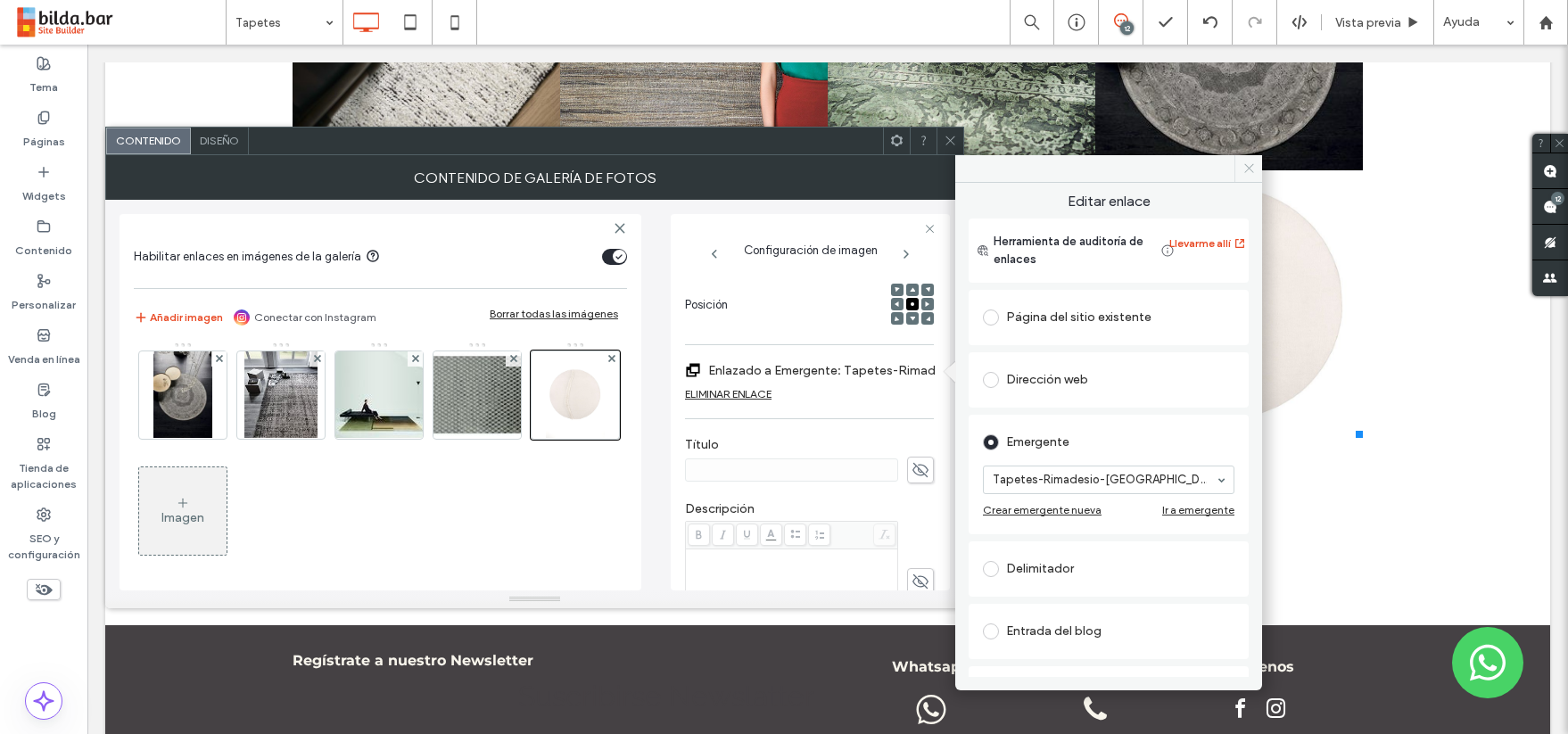
click at [1252, 164] on icon at bounding box center [1250, 168] width 14 height 14
click at [1252, 164] on link at bounding box center [1229, 37] width 268 height 268
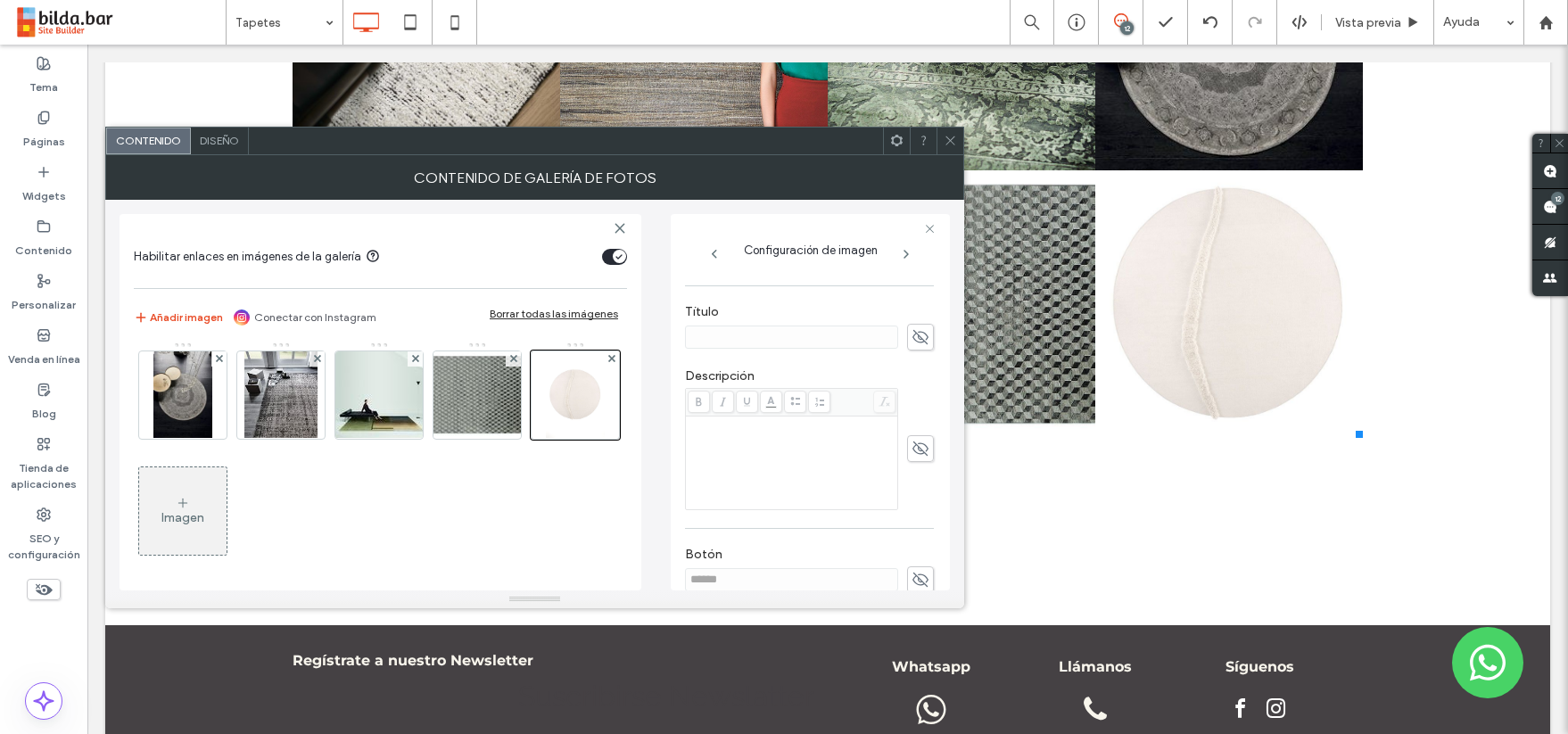
scroll to position [393, 0]
click at [912, 334] on icon at bounding box center [921, 334] width 18 height 20
click at [712, 419] on div "Rich Text Editor" at bounding box center [791, 421] width 206 height 13
click at [709, 421] on div "Rich Text Editor" at bounding box center [791, 421] width 206 height 13
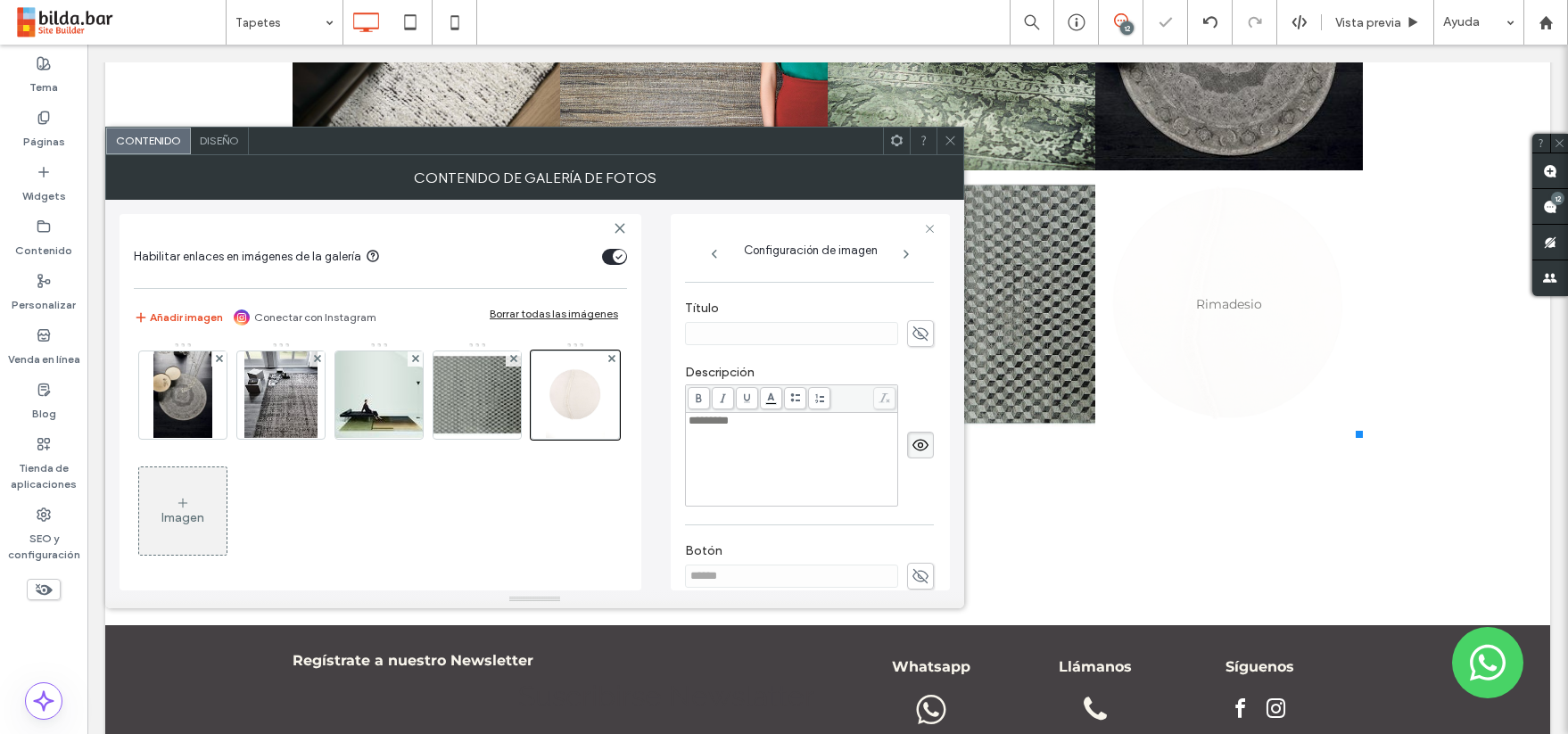
click at [912, 332] on icon at bounding box center [921, 334] width 18 height 20
type input "*****"
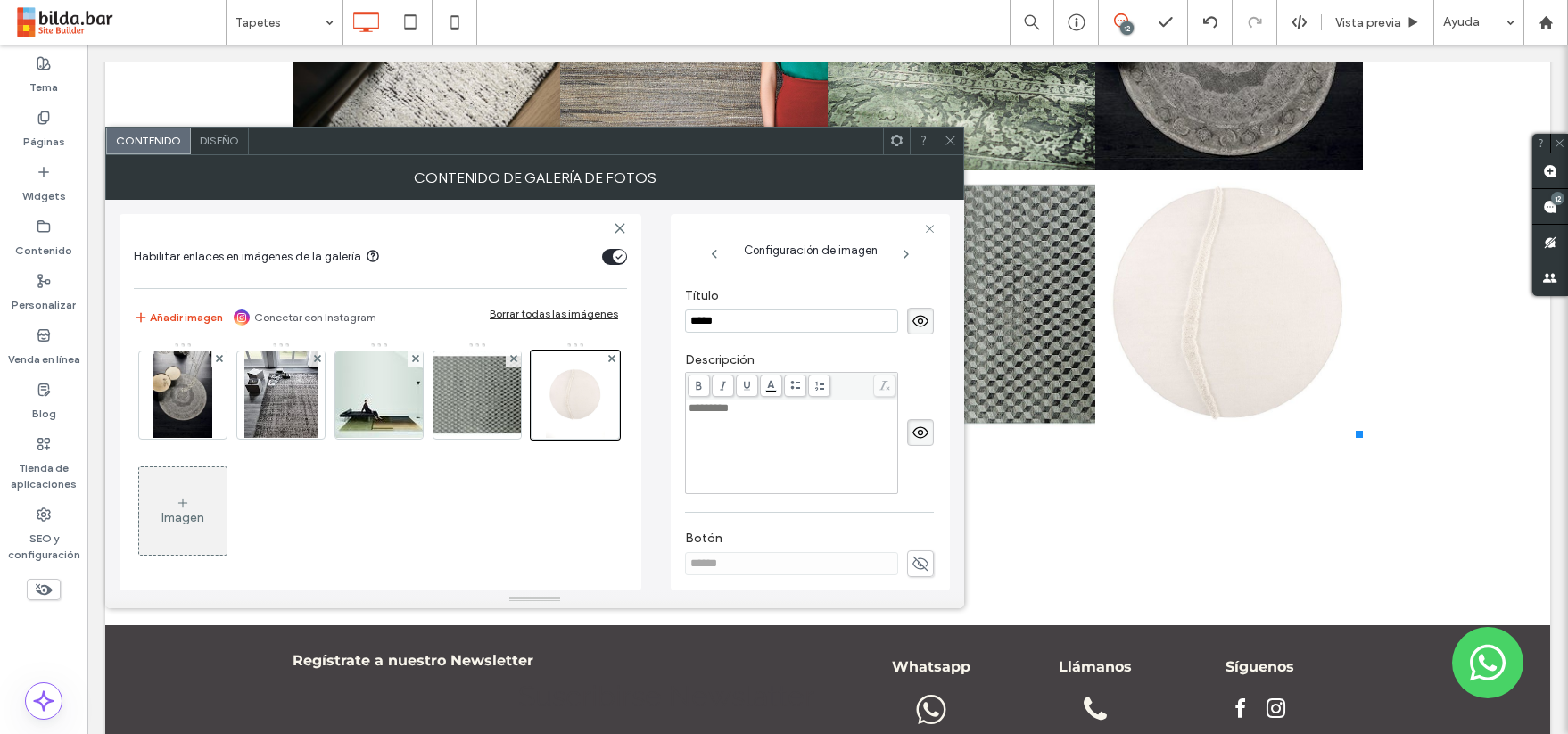
scroll to position [481, 0]
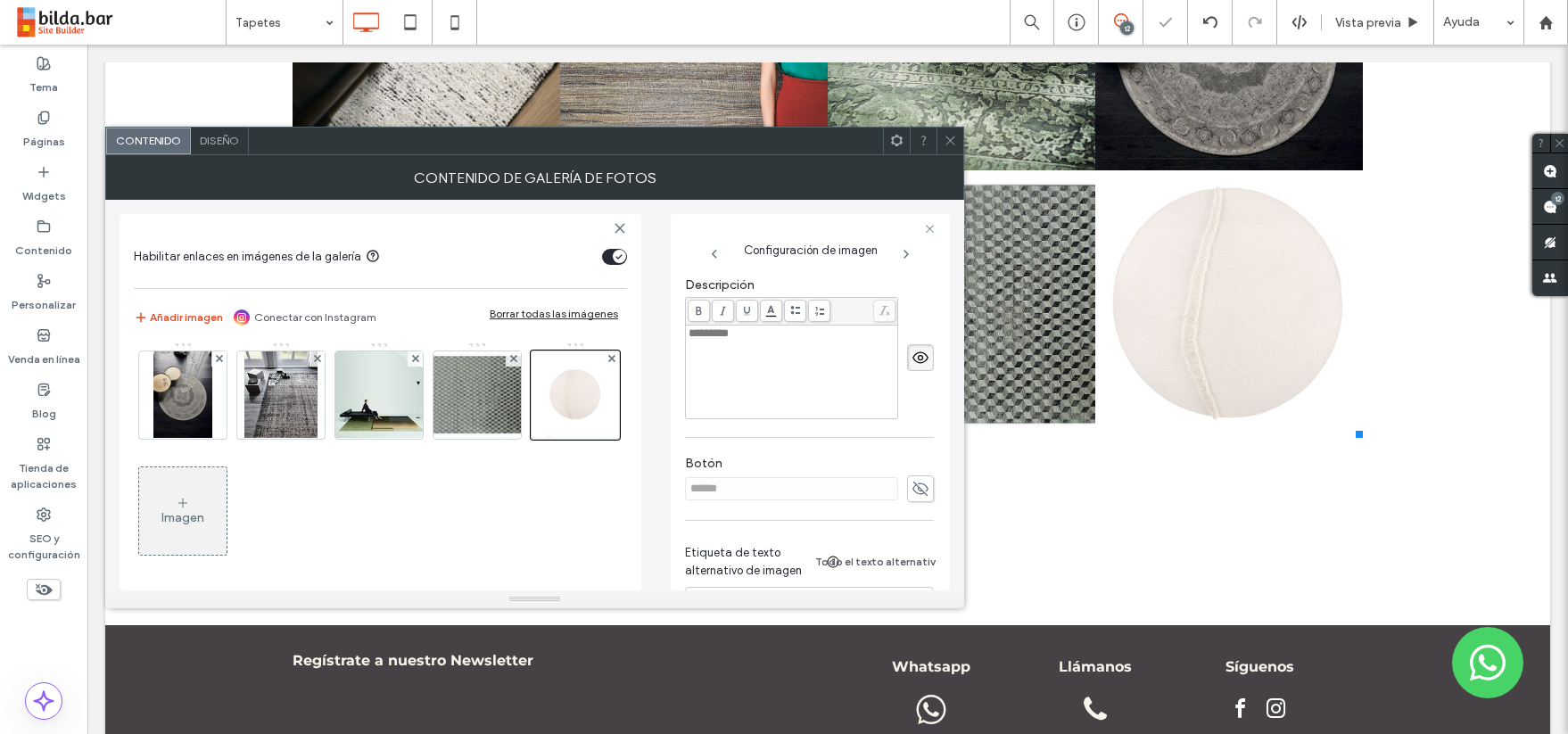
click at [949, 136] on icon at bounding box center [950, 140] width 14 height 14
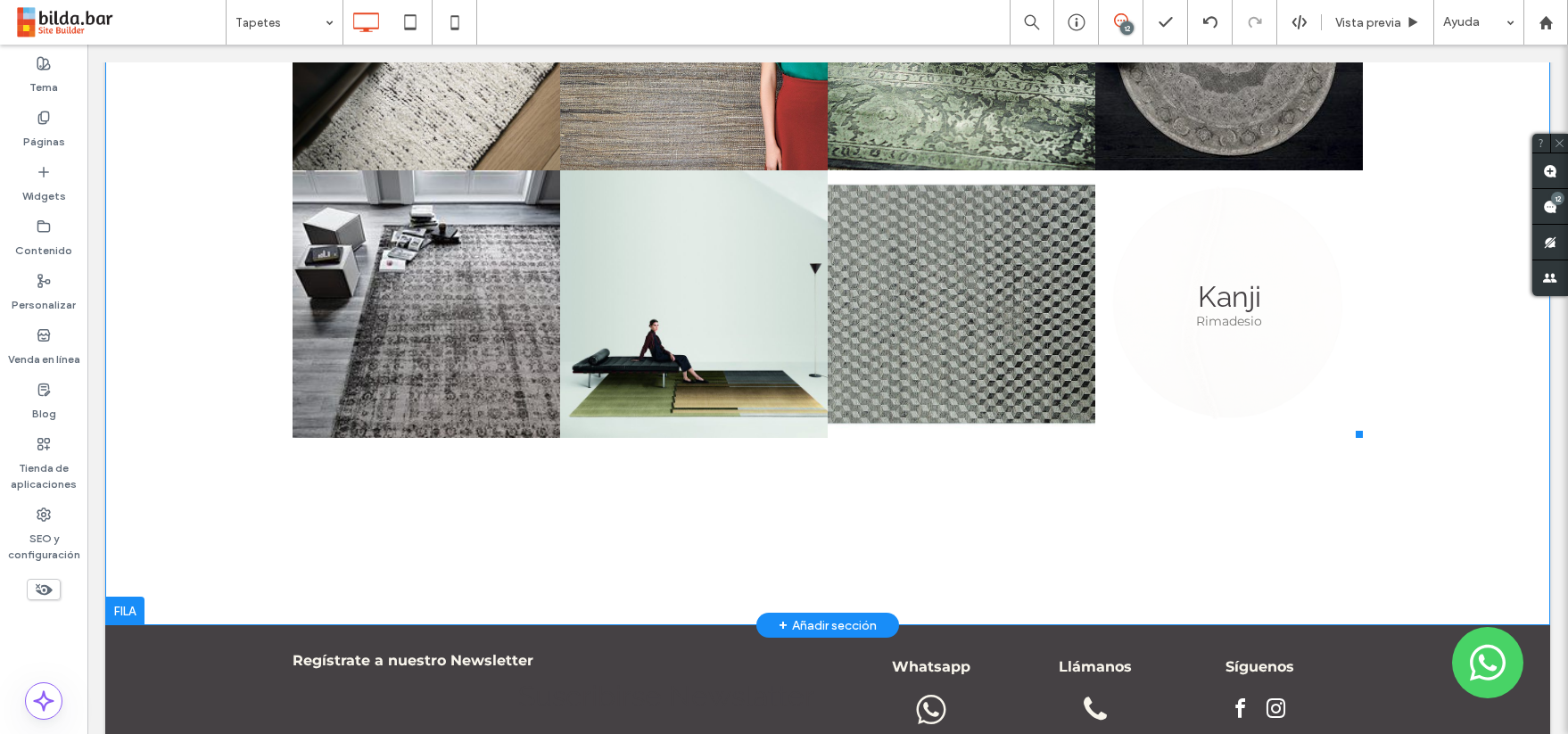
click at [1134, 395] on link at bounding box center [1229, 303] width 268 height 268
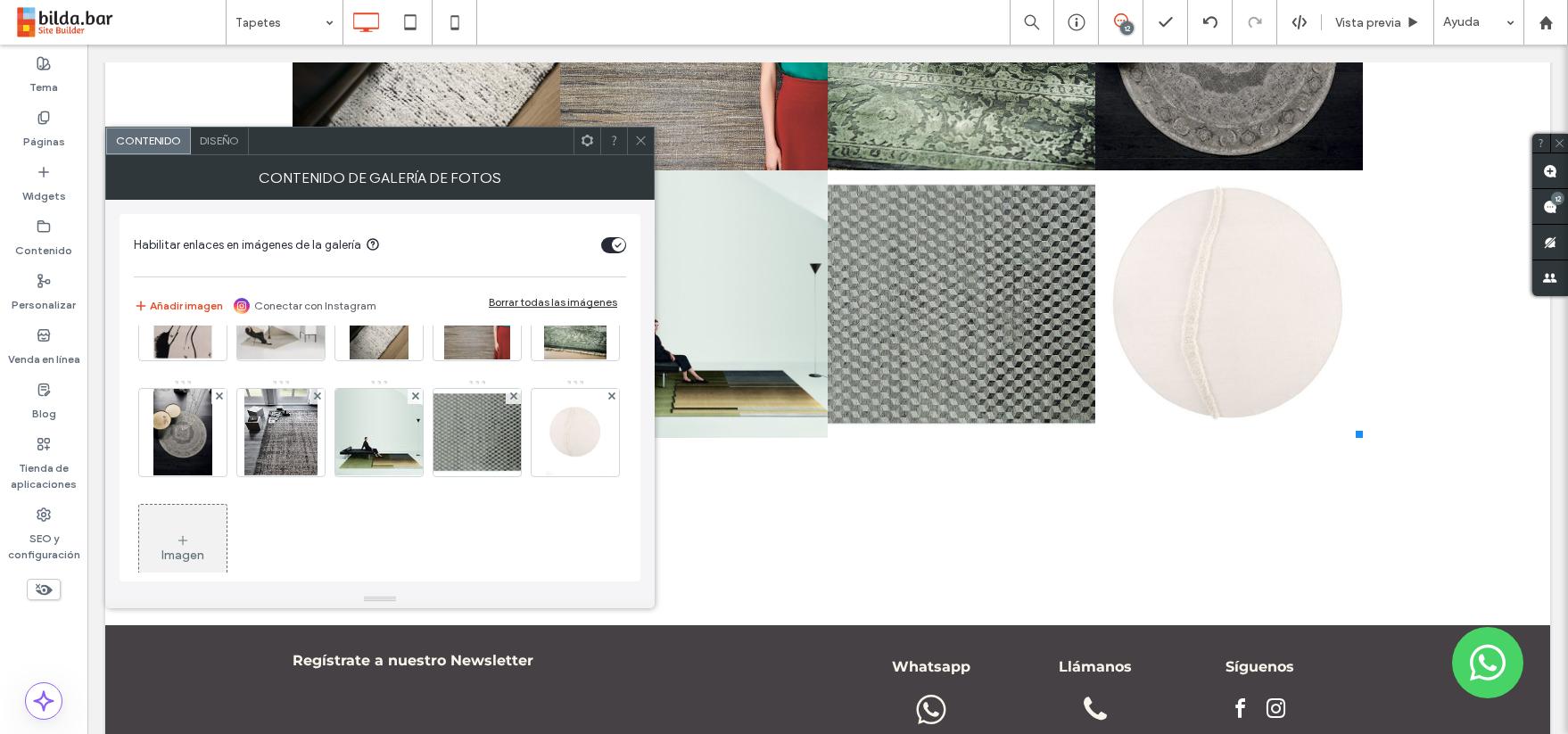
scroll to position [468, 0]
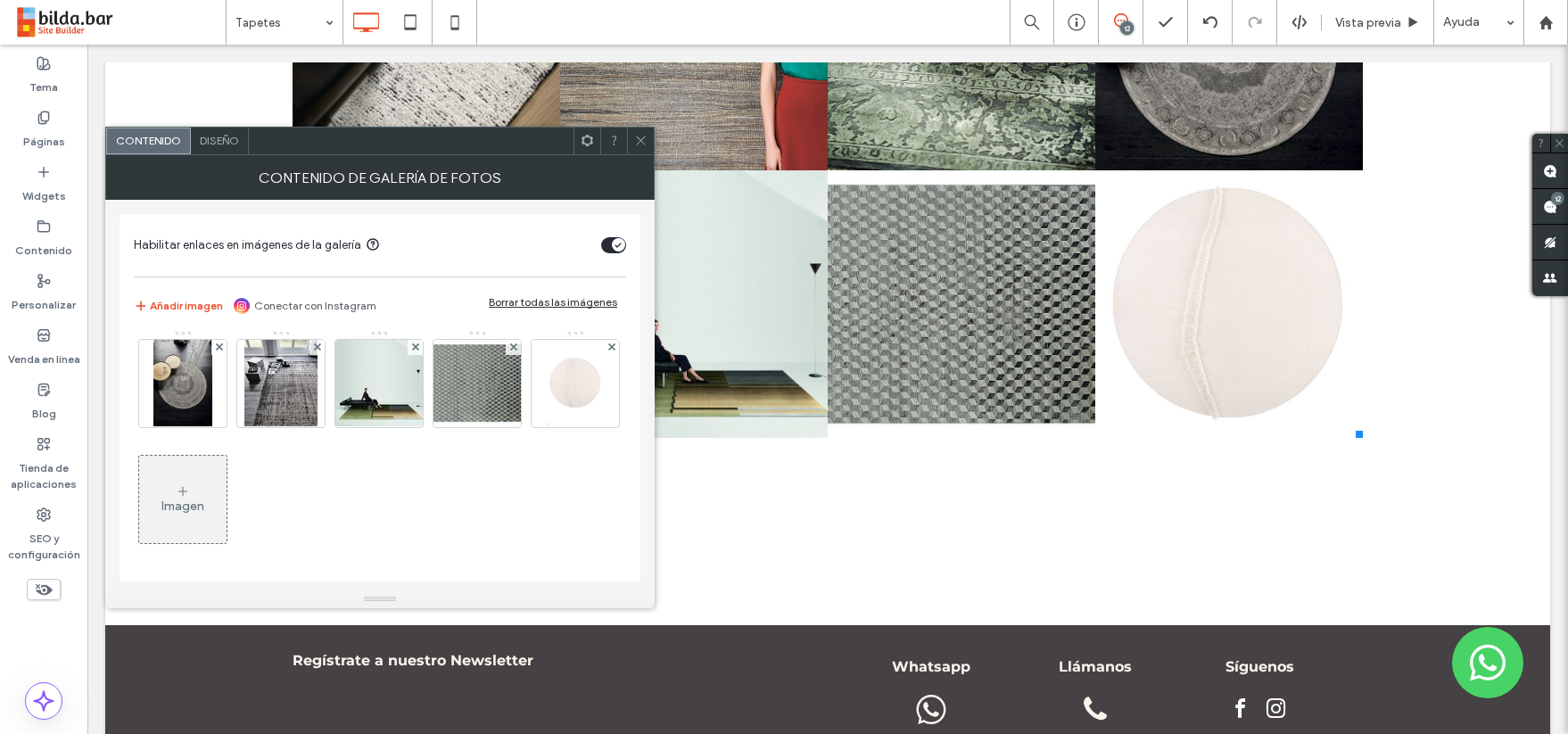
click at [175, 501] on div "Imagen" at bounding box center [182, 506] width 42 height 15
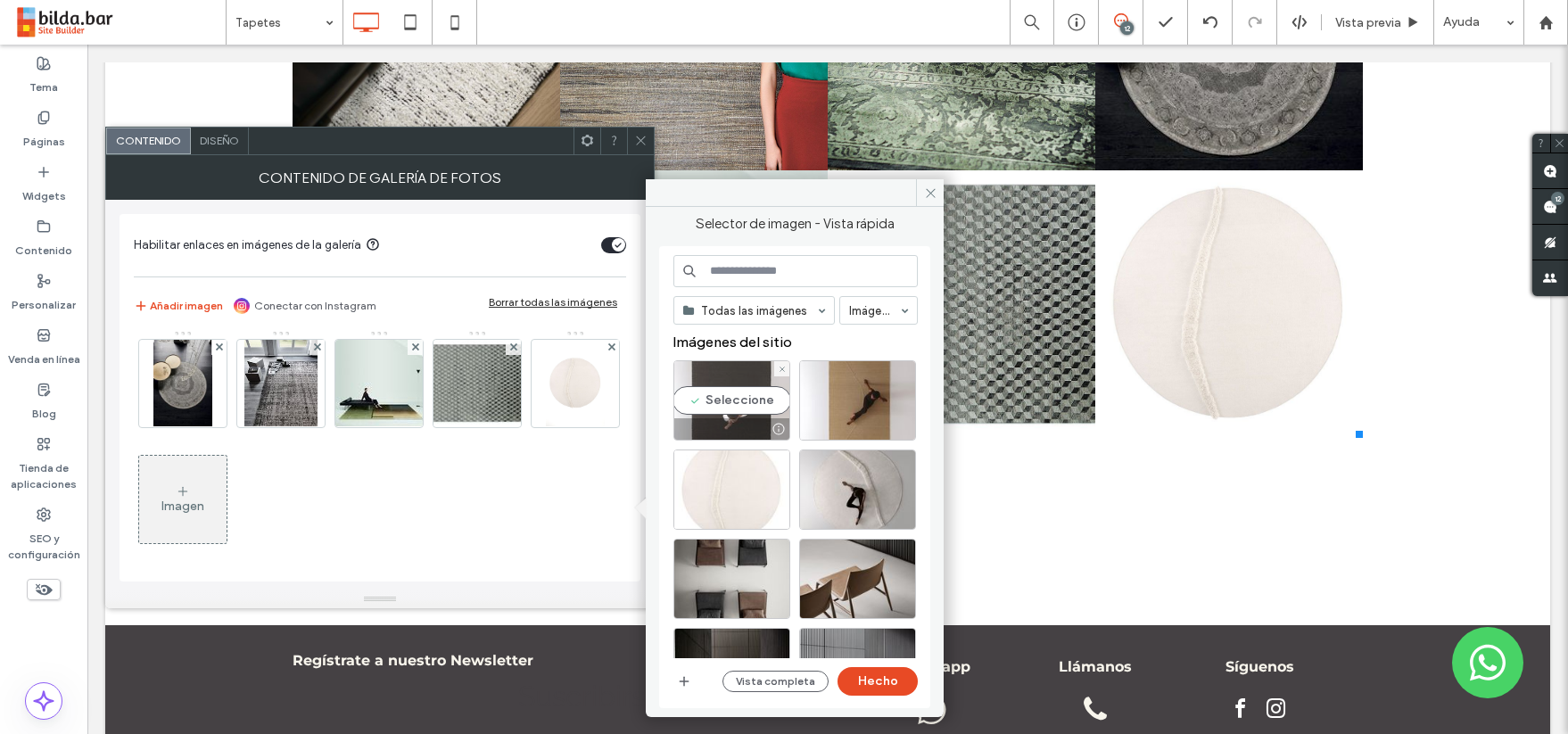
click at [741, 400] on div "Seleccione" at bounding box center [732, 400] width 117 height 80
click at [881, 674] on button "Hecho" at bounding box center [877, 681] width 80 height 29
click at [881, 674] on p "Whatsapp" at bounding box center [931, 666] width 141 height 17
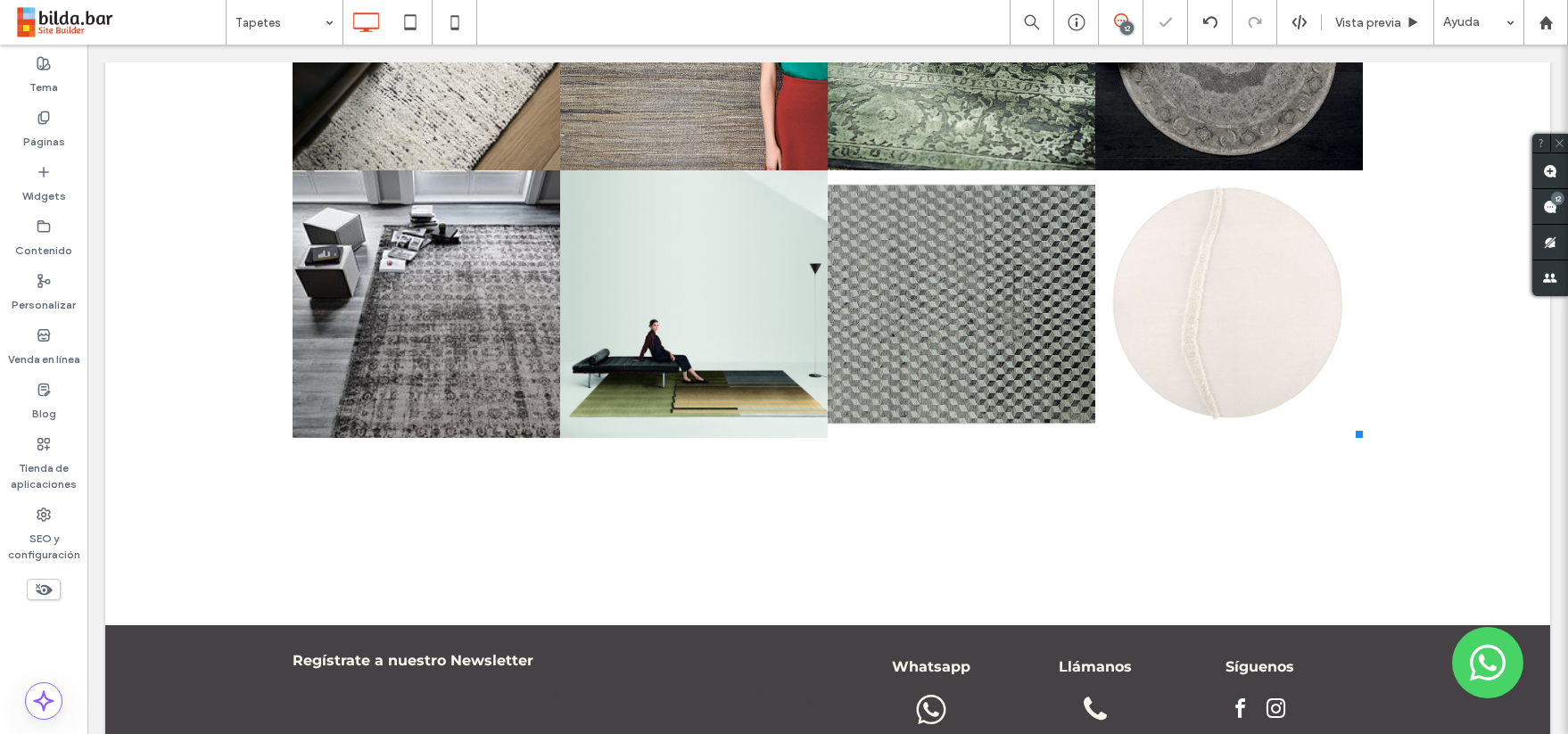
type input "**********"
type input "**"
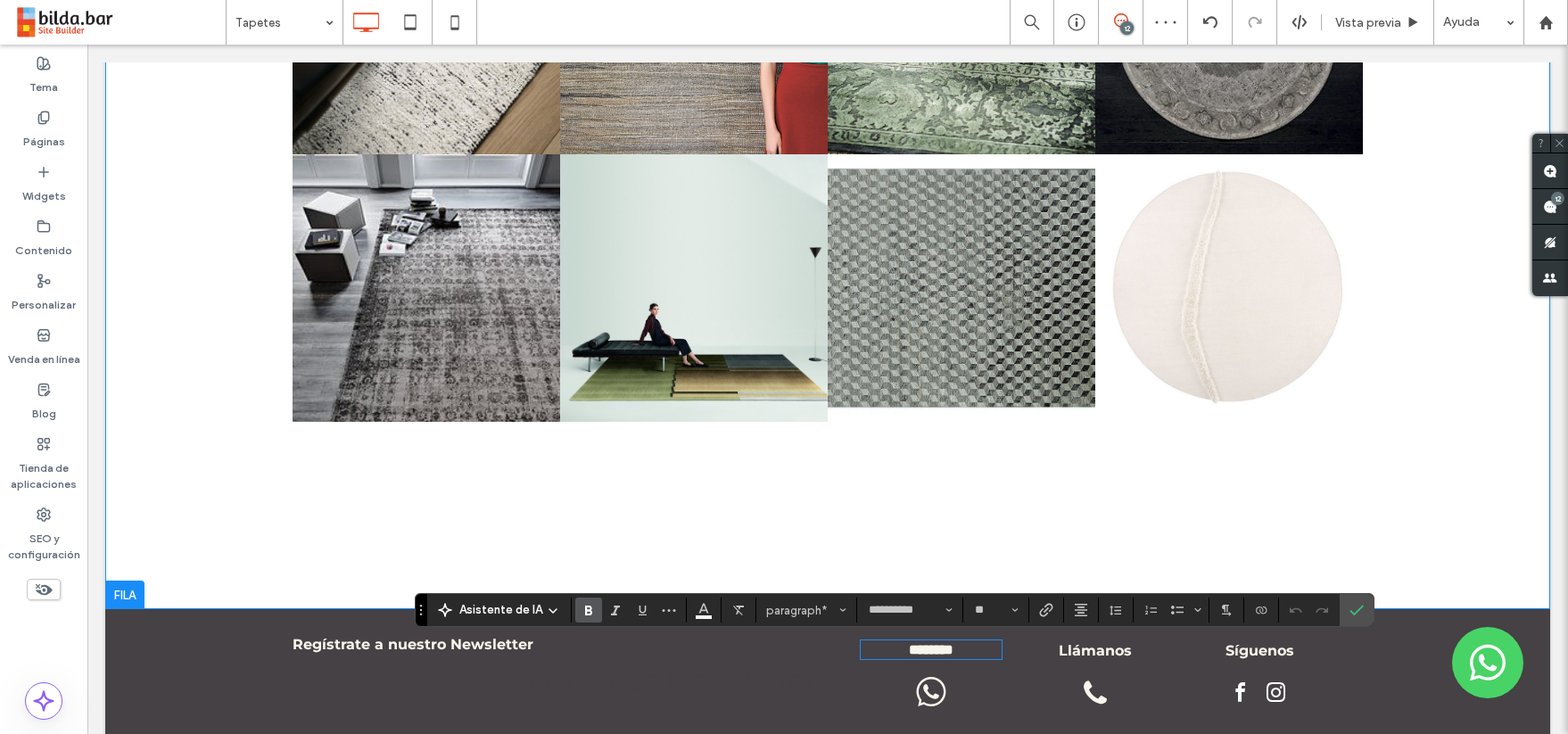
scroll to position [1229, 0]
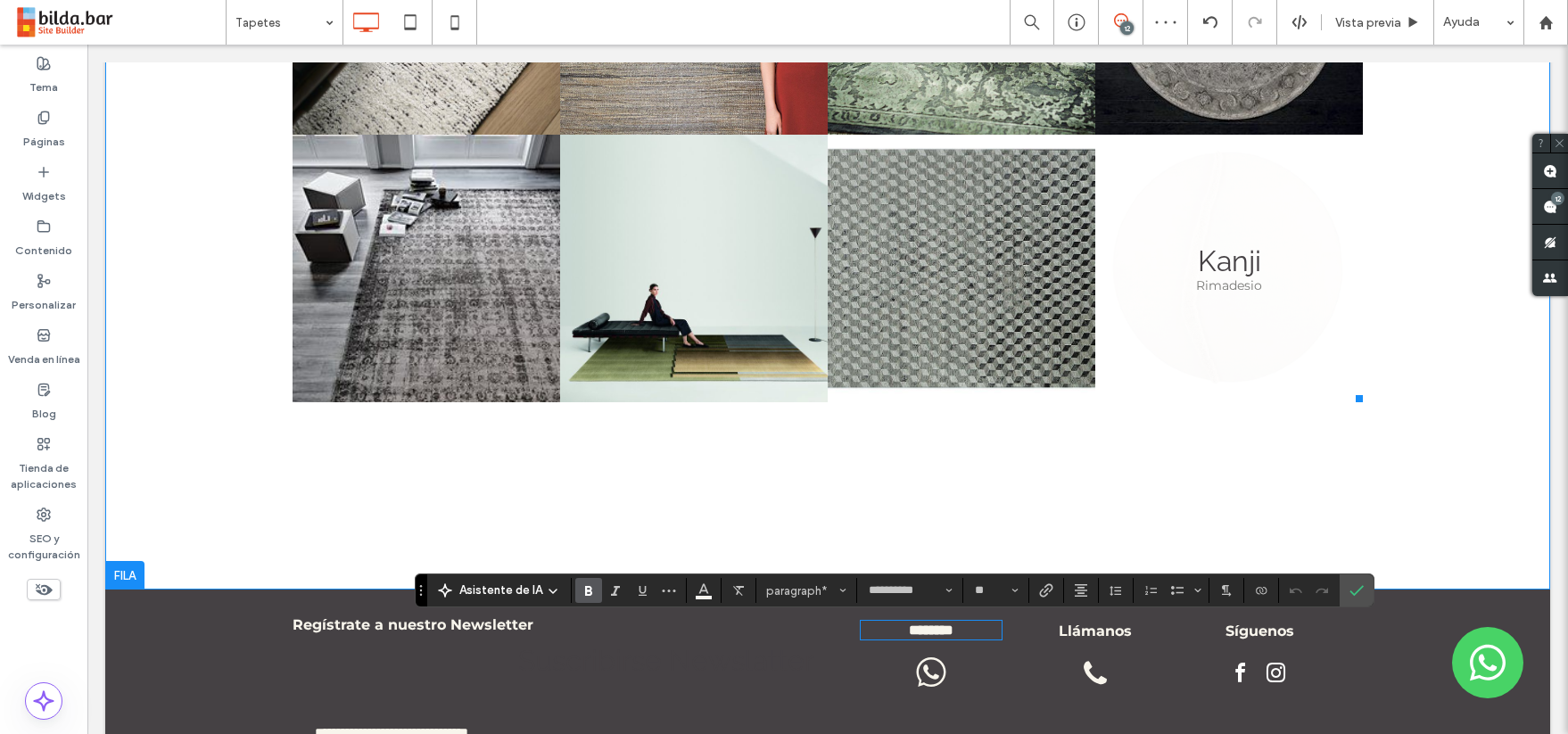
click at [1117, 345] on link at bounding box center [1229, 268] width 268 height 268
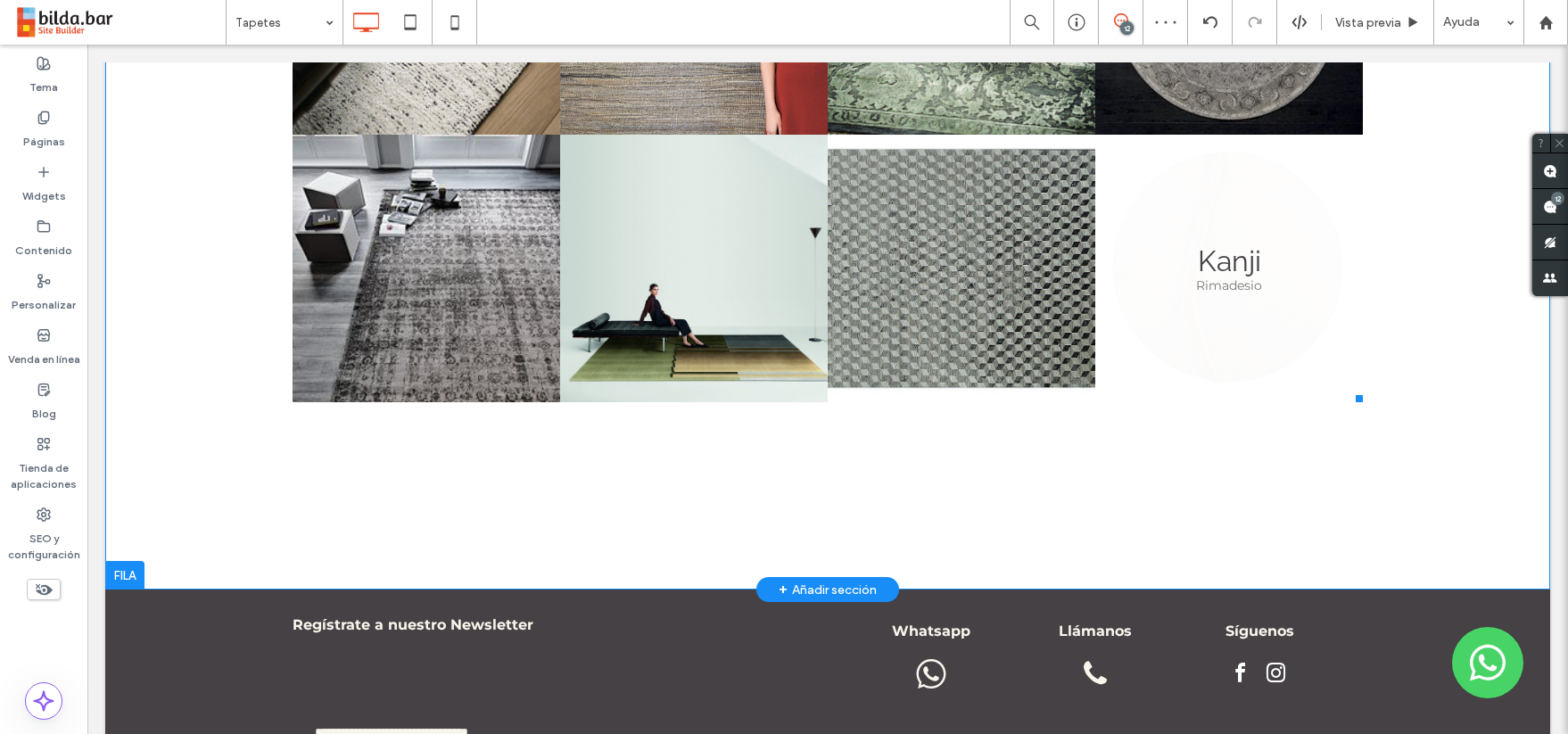
click at [1113, 354] on link at bounding box center [1229, 268] width 268 height 268
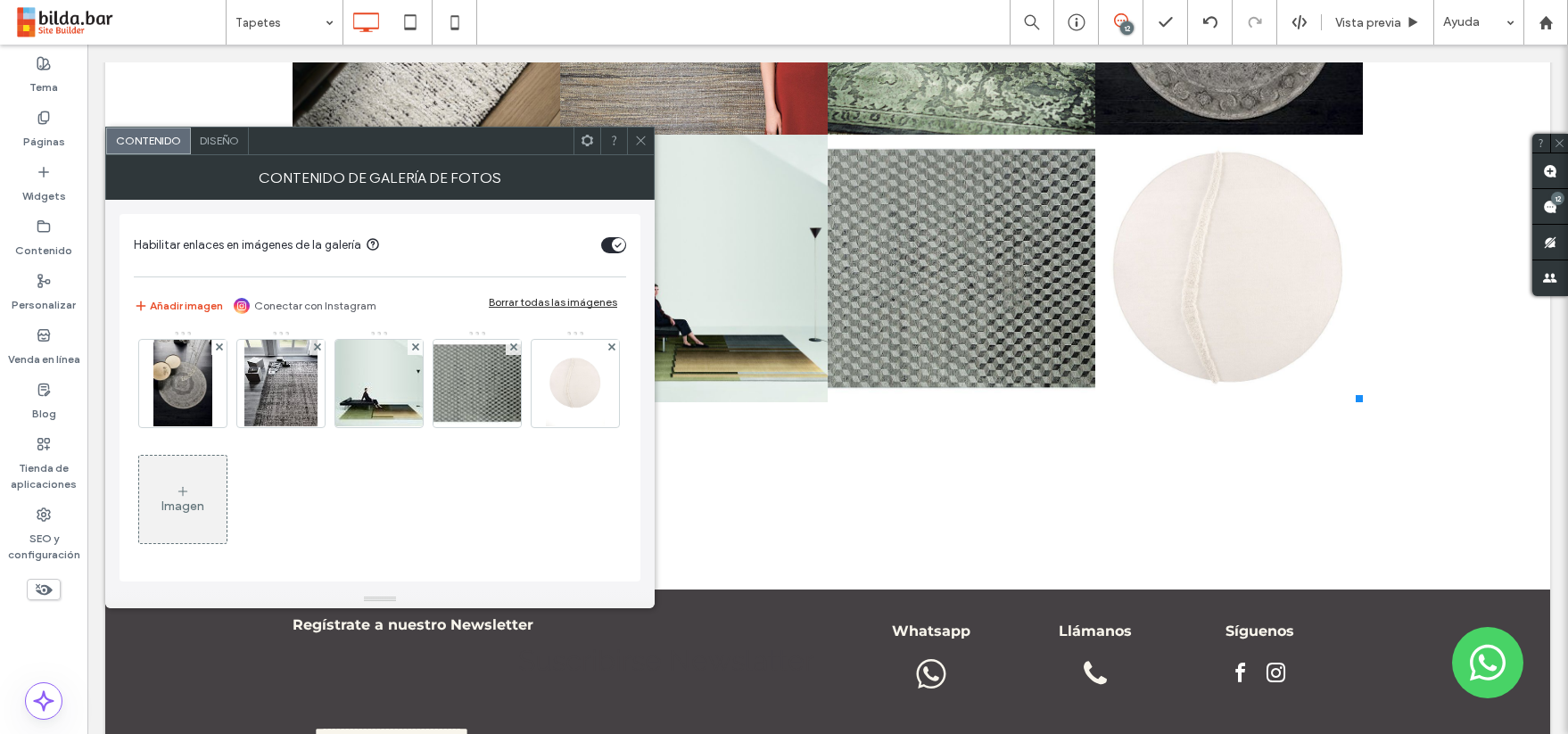
scroll to position [468, 0]
click at [546, 373] on img at bounding box center [575, 383] width 58 height 87
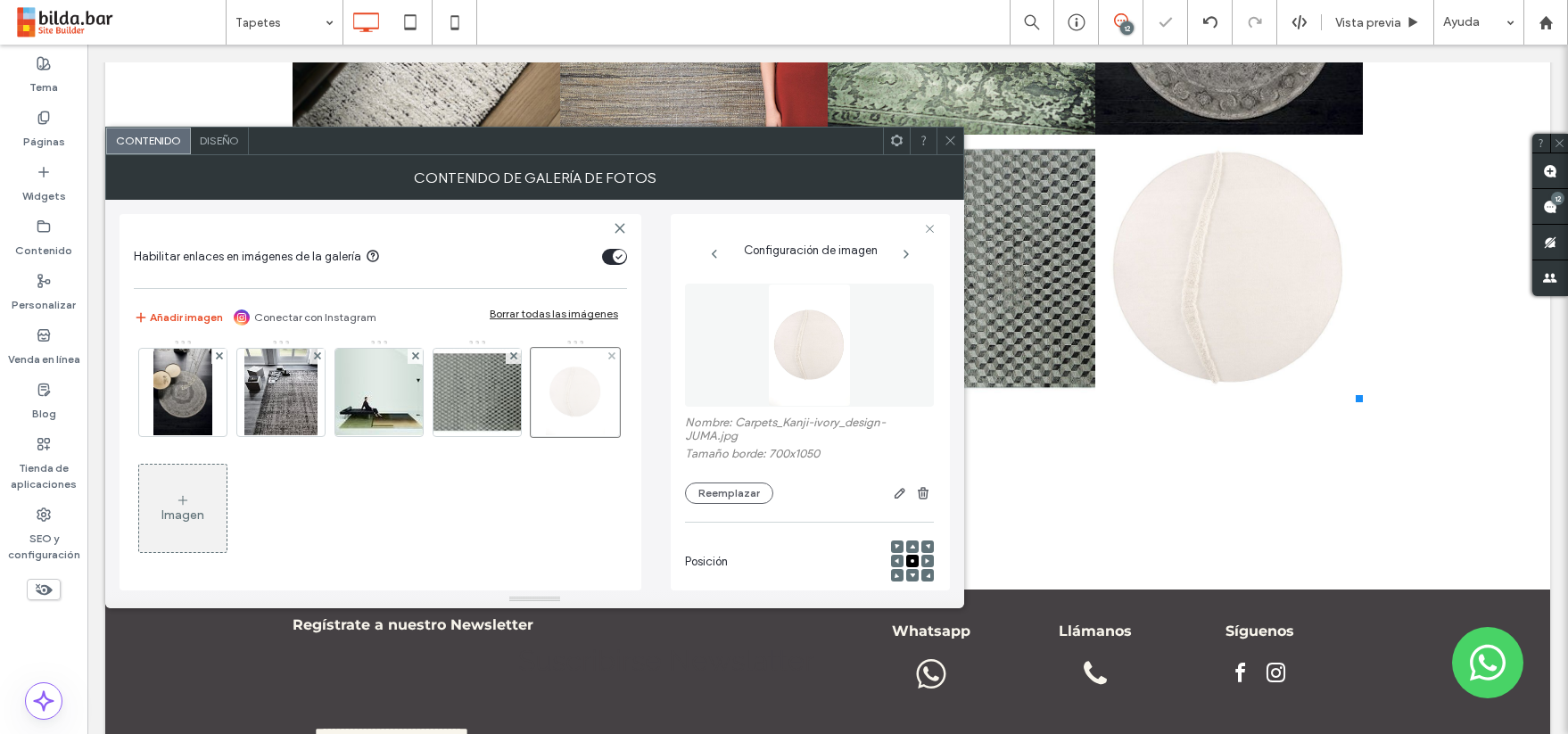
scroll to position [0, 0]
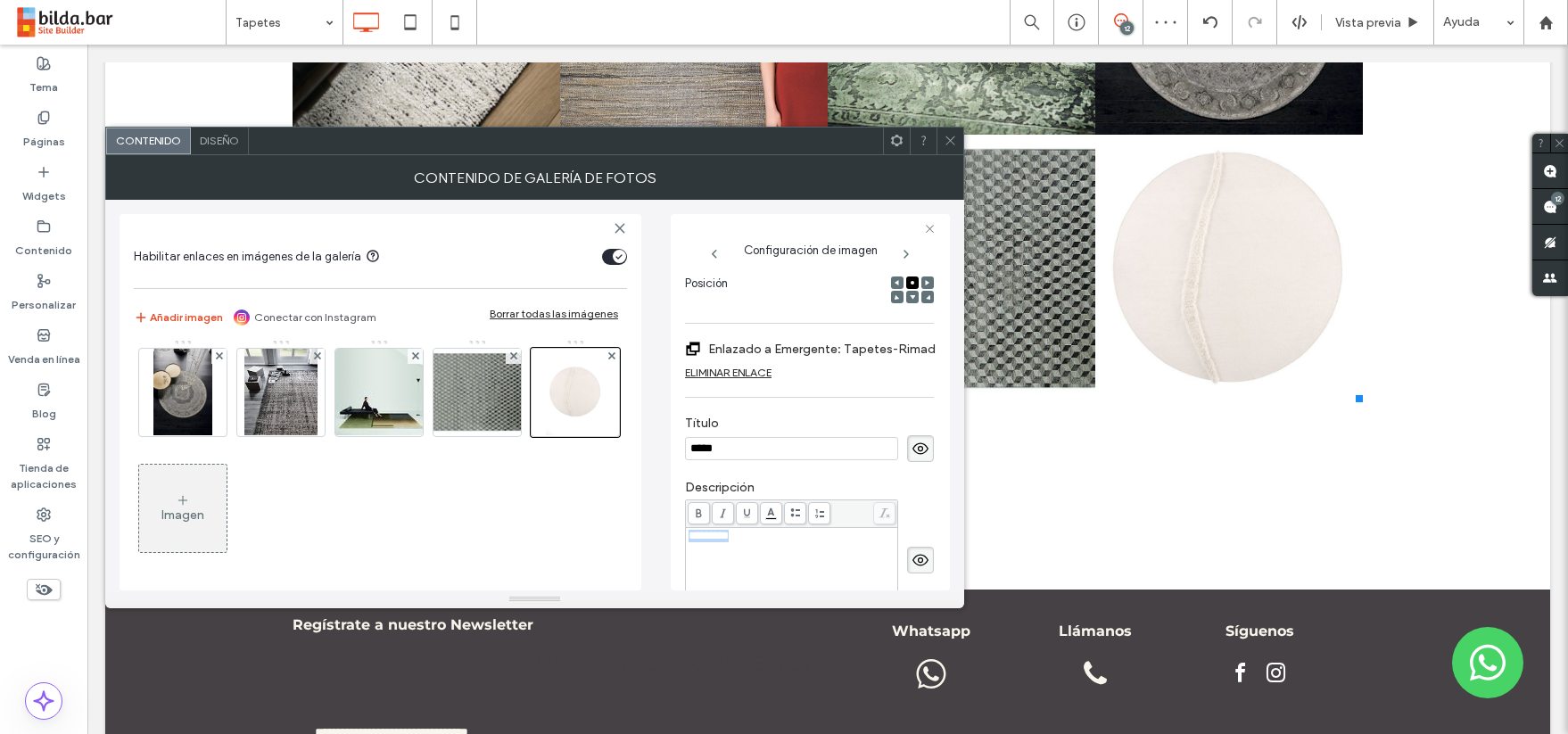
drag, startPoint x: 753, startPoint y: 530, endPoint x: 668, endPoint y: 530, distance: 85.0
click at [668, 530] on div "Habilitar enlaces en imágenes de la galería Añadir imagen Conectar con Instagra…" at bounding box center [535, 394] width 831 height 390
drag, startPoint x: 746, startPoint y: 537, endPoint x: 693, endPoint y: 540, distance: 53.1
click at [690, 536] on div "*********" at bounding box center [791, 535] width 206 height 13
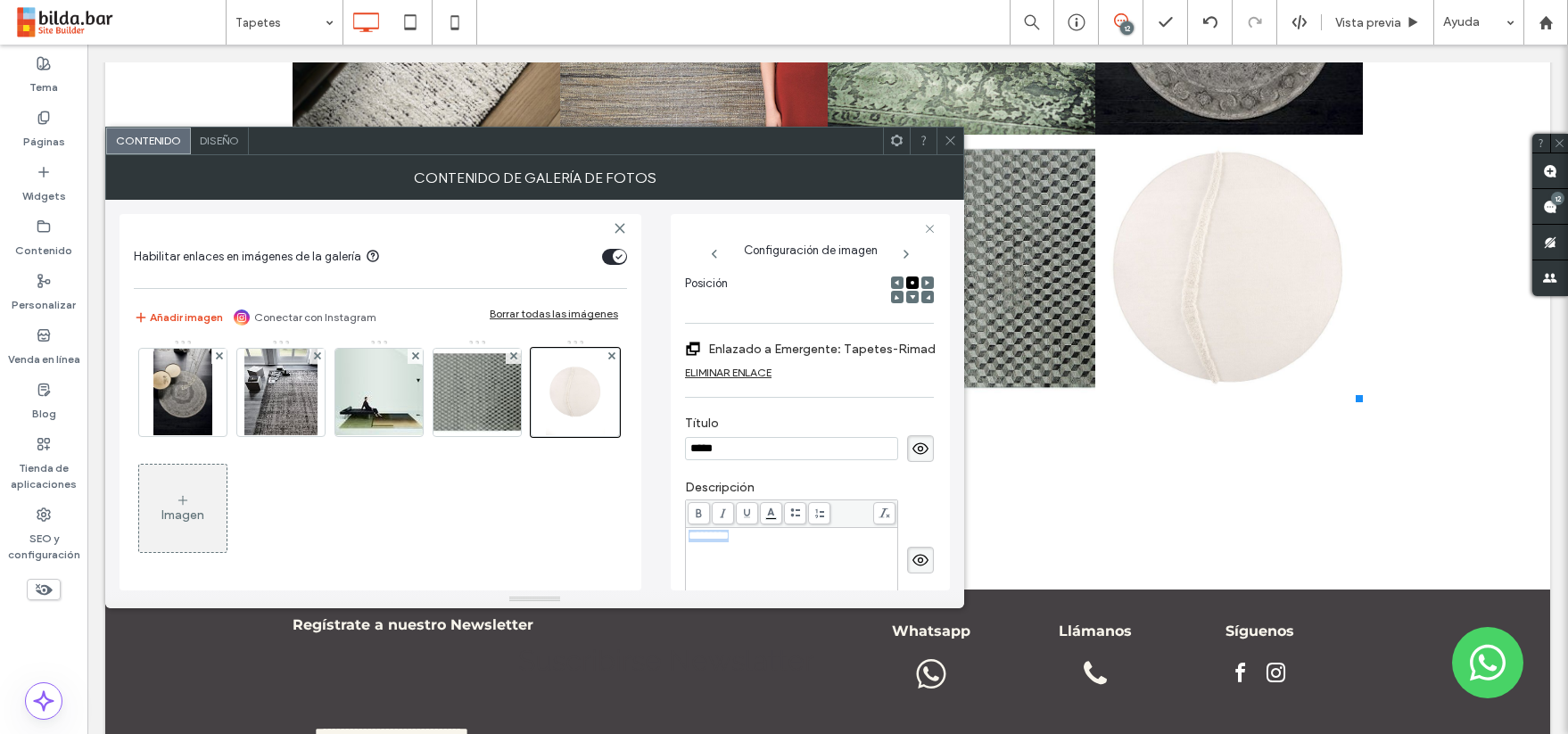
click at [690, 536] on span "*********" at bounding box center [708, 535] width 41 height 12
drag, startPoint x: 690, startPoint y: 536, endPoint x: 761, endPoint y: 535, distance: 71.0
click at [761, 535] on div "*********" at bounding box center [791, 535] width 206 height 13
copy span "*********"
click at [198, 503] on div "Imagen" at bounding box center [183, 508] width 87 height 84
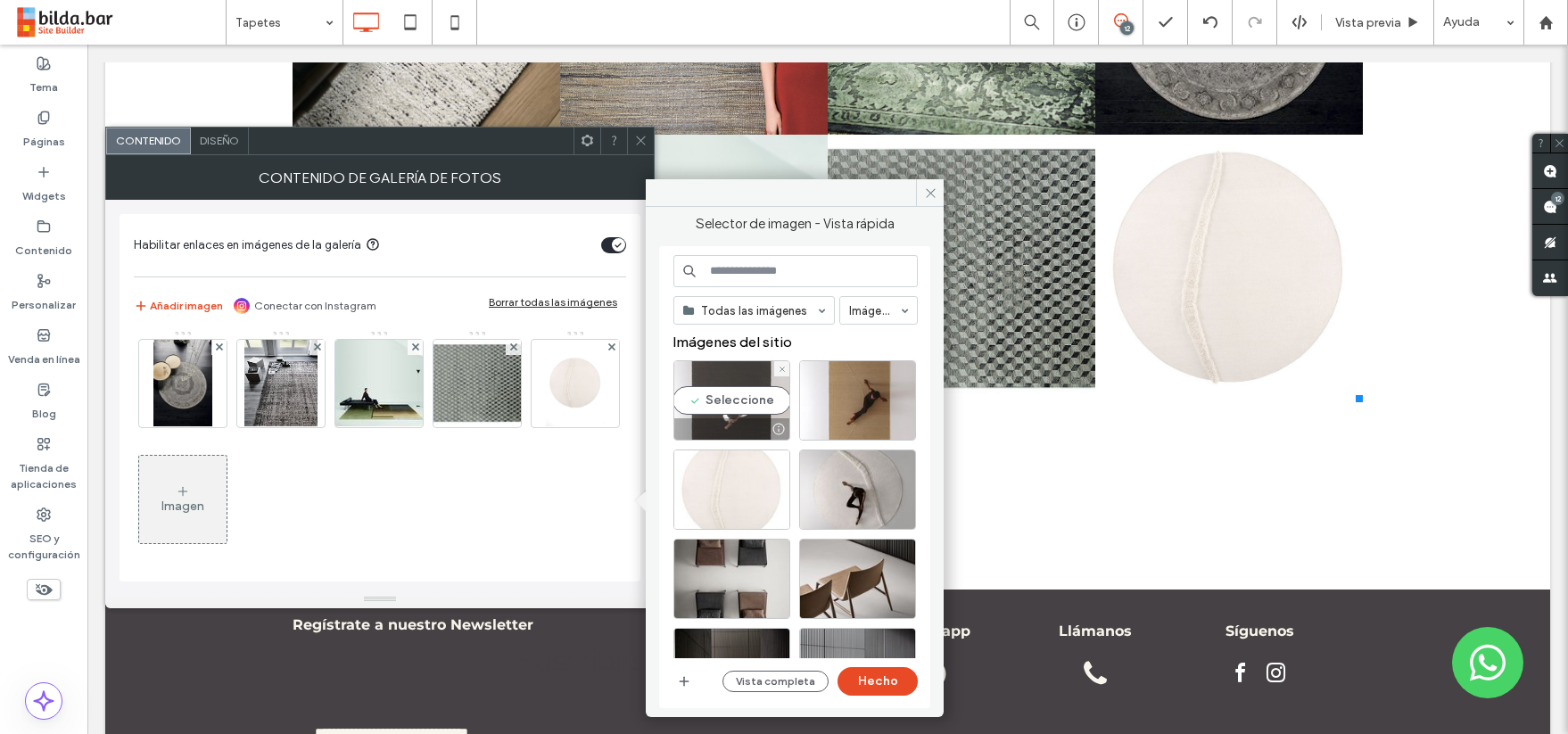
click at [729, 403] on div "Seleccione" at bounding box center [732, 400] width 117 height 80
click at [876, 676] on button "Hecho" at bounding box center [877, 681] width 80 height 29
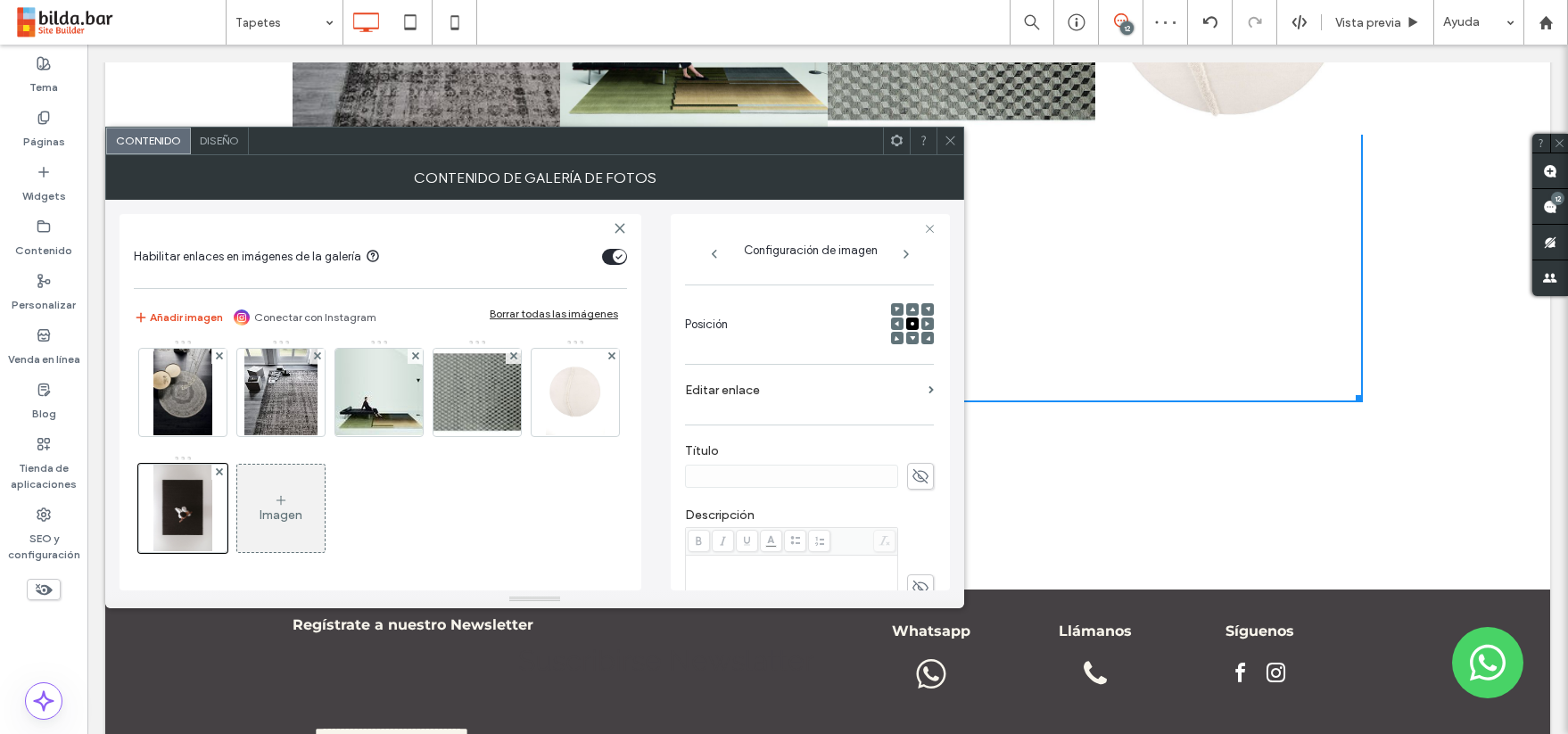
scroll to position [320, 0]
click at [731, 490] on div "Rich Text Editor" at bounding box center [791, 519] width 206 height 89
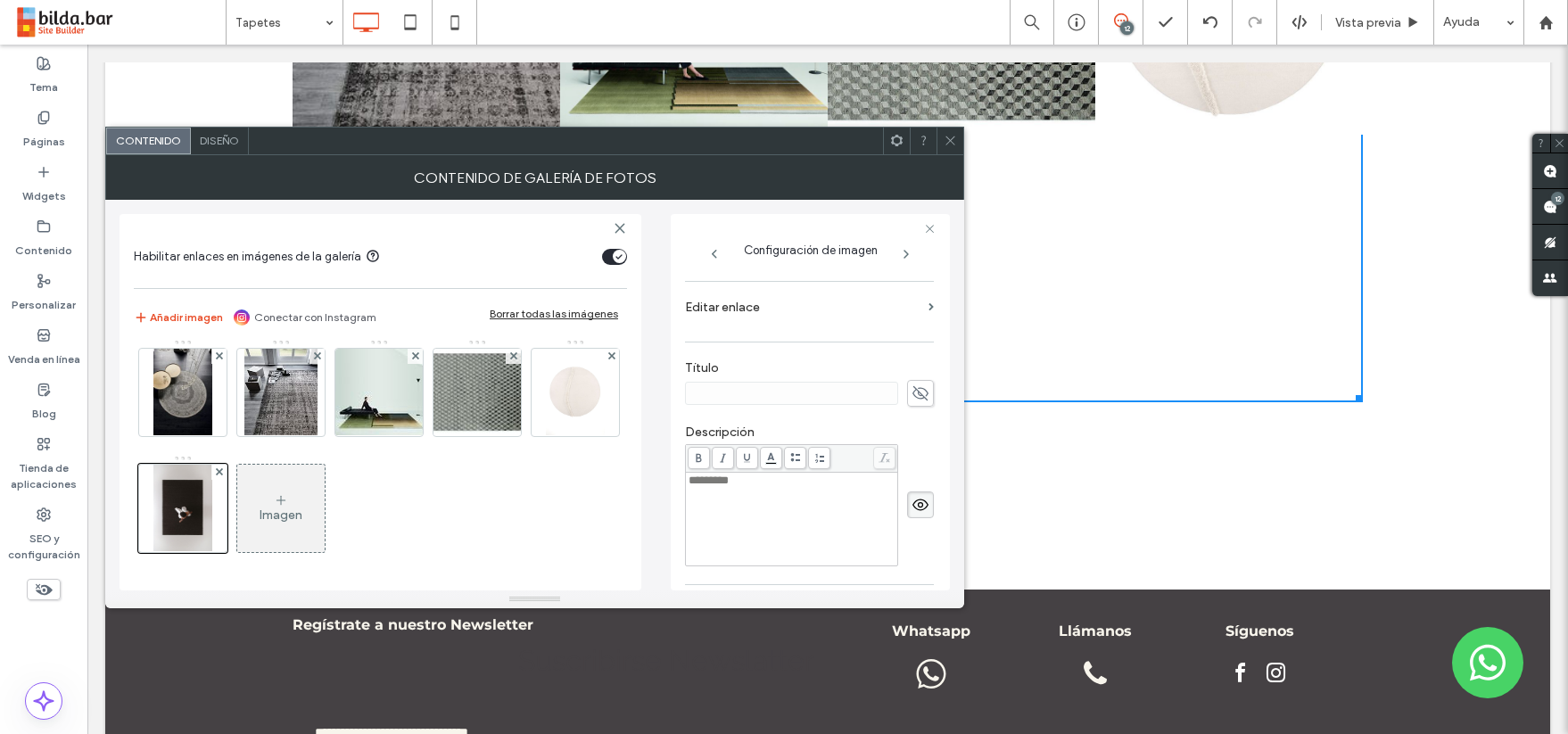
click at [914, 391] on icon at bounding box center [921, 393] width 18 height 20
click at [913, 394] on use at bounding box center [921, 393] width 16 height 14
type input "******"
click at [749, 308] on label "Editar enlace" at bounding box center [802, 306] width 236 height 33
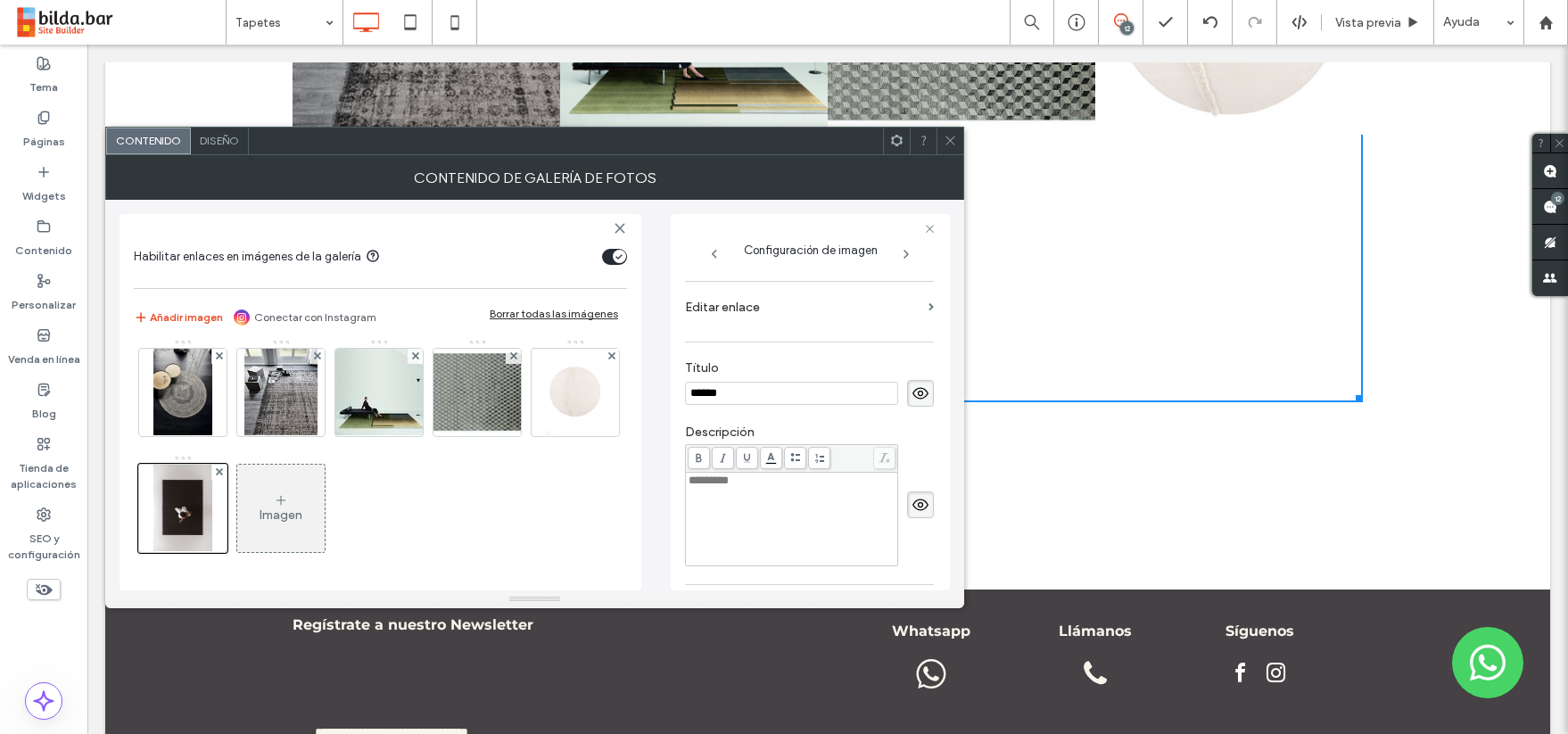
click at [749, 308] on label "Editar enlace" at bounding box center [802, 306] width 236 height 33
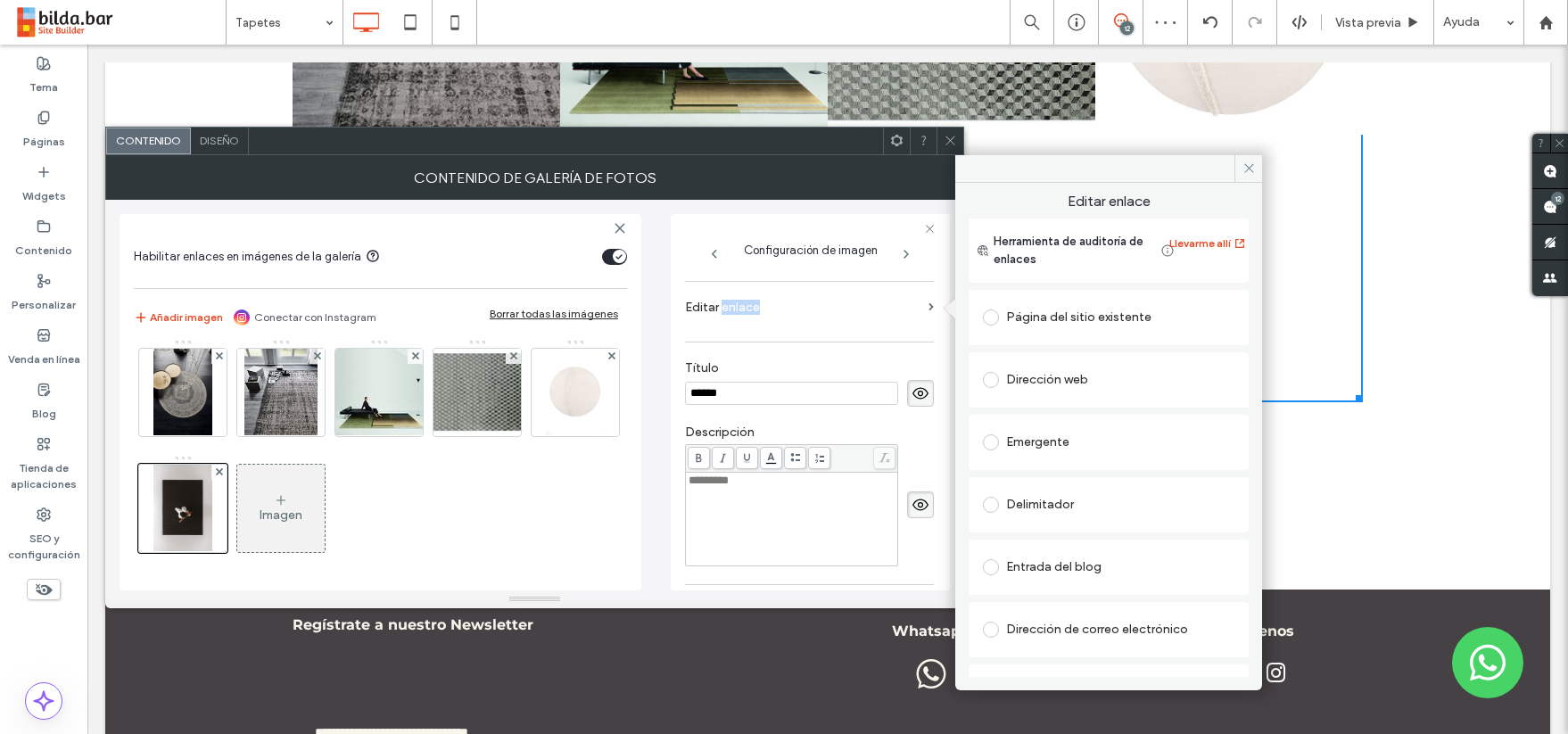
click at [990, 439] on span at bounding box center [991, 443] width 16 height 16
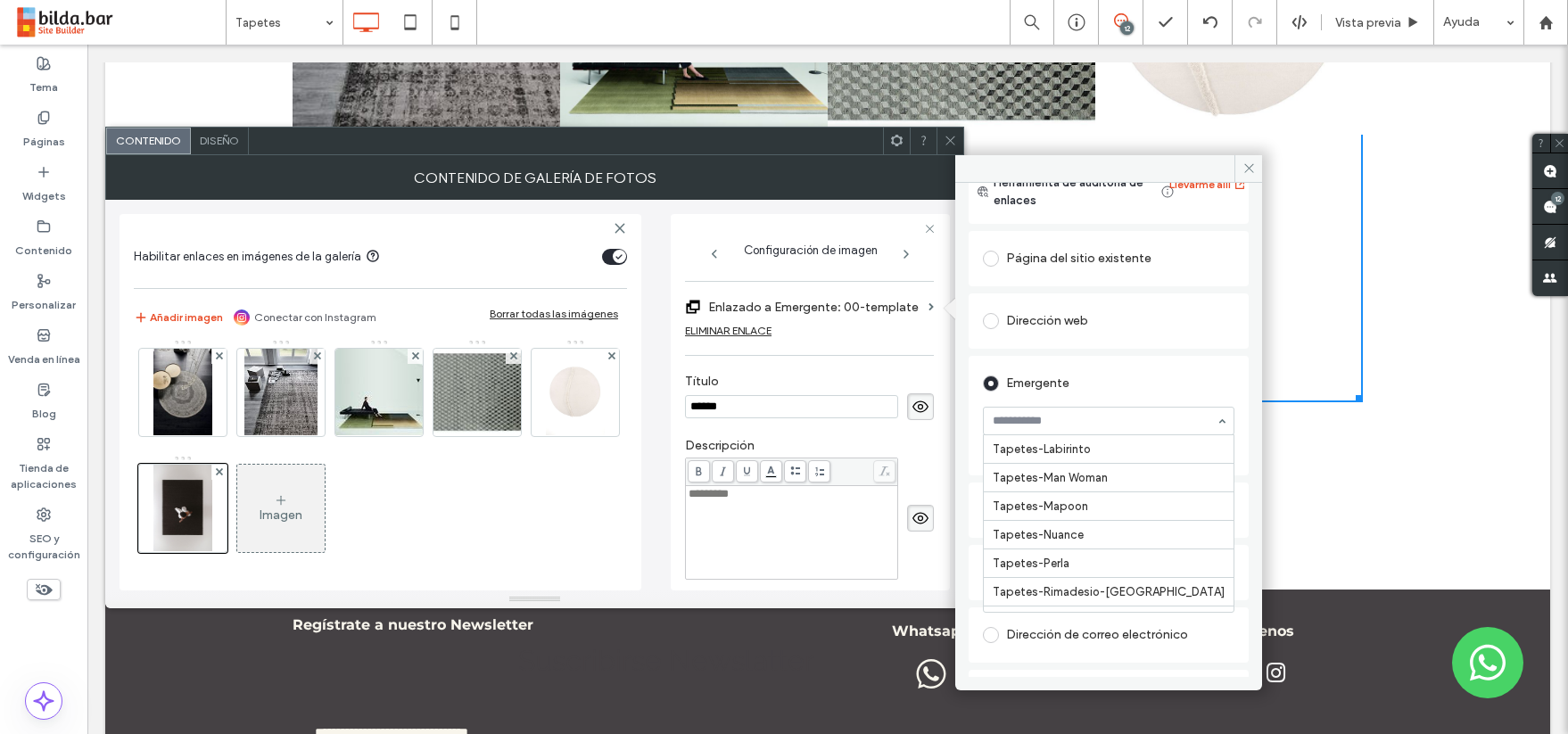
scroll to position [23203, 0]
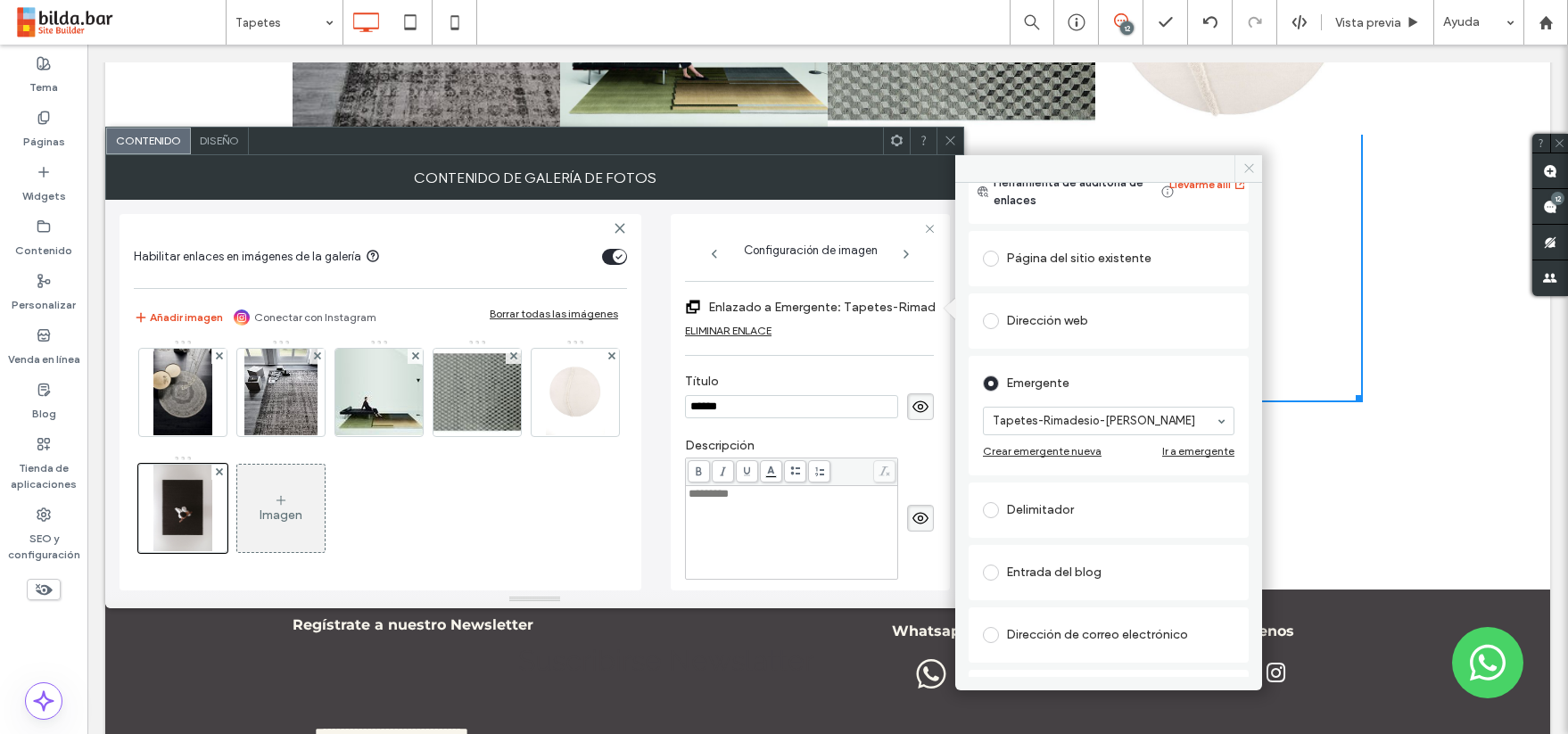
click at [1248, 166] on icon at bounding box center [1250, 168] width 14 height 14
click at [1248, 166] on div at bounding box center [1229, 268] width 268 height 268
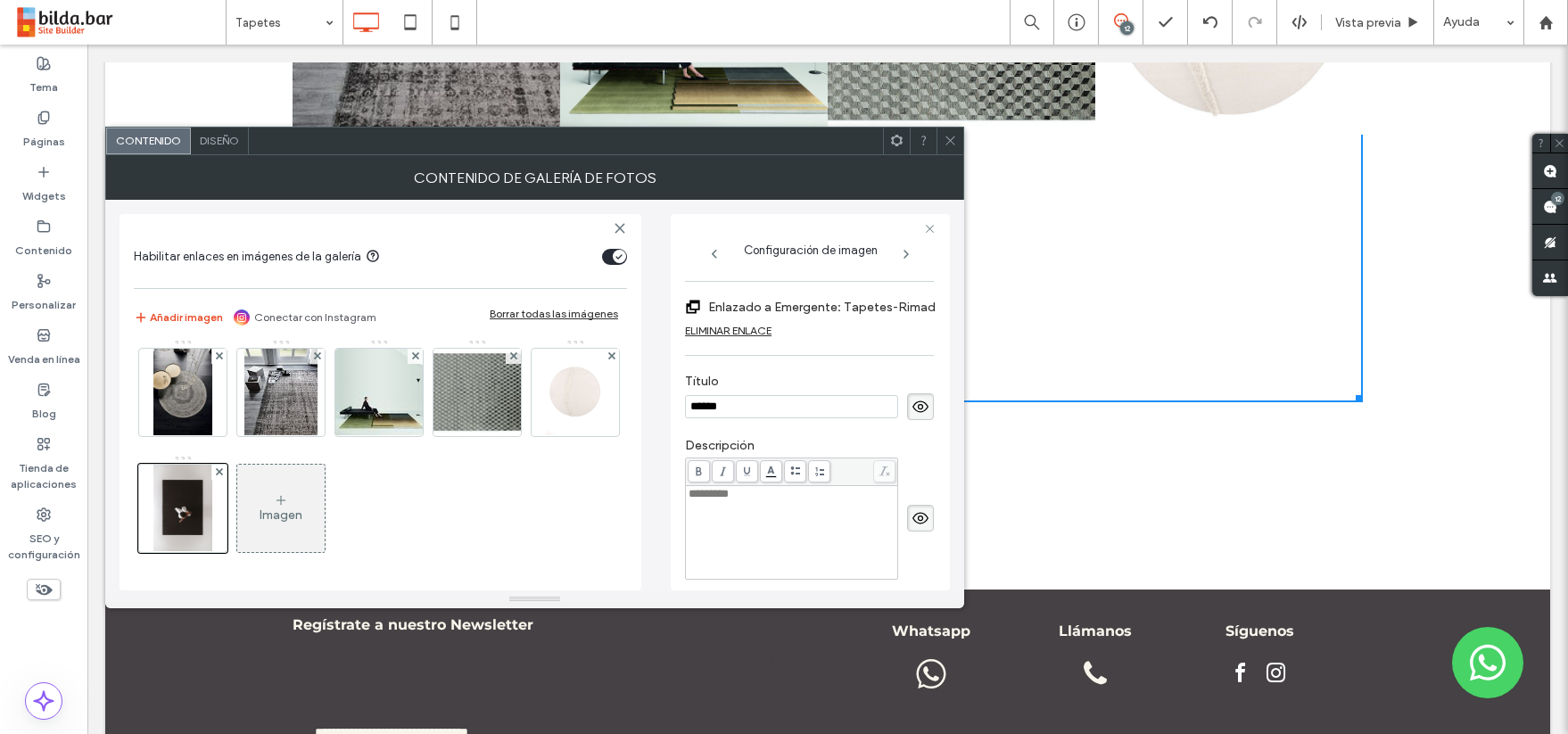
click at [948, 140] on icon at bounding box center [950, 140] width 14 height 14
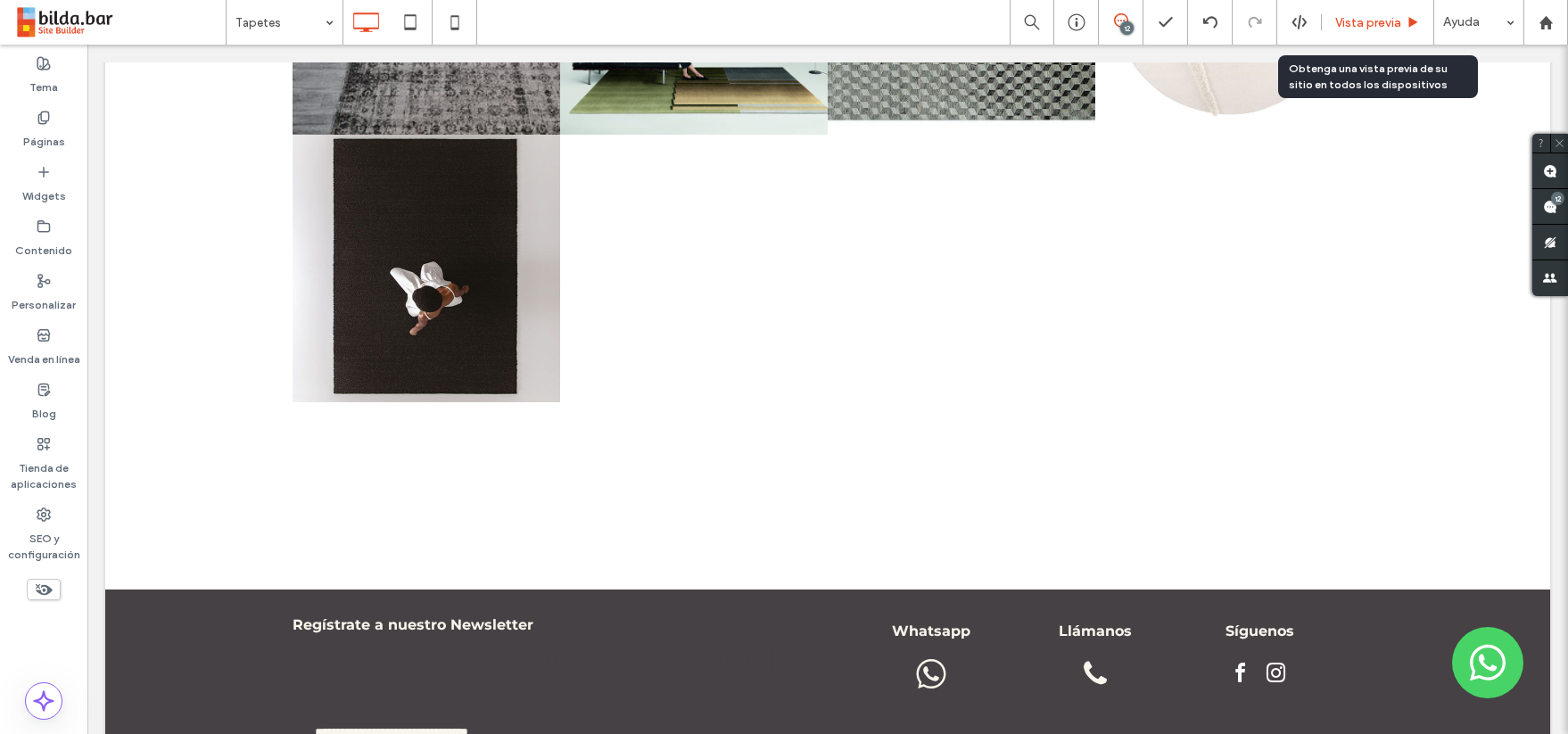
click at [1359, 22] on span "Vista previa" at bounding box center [1368, 22] width 66 height 15
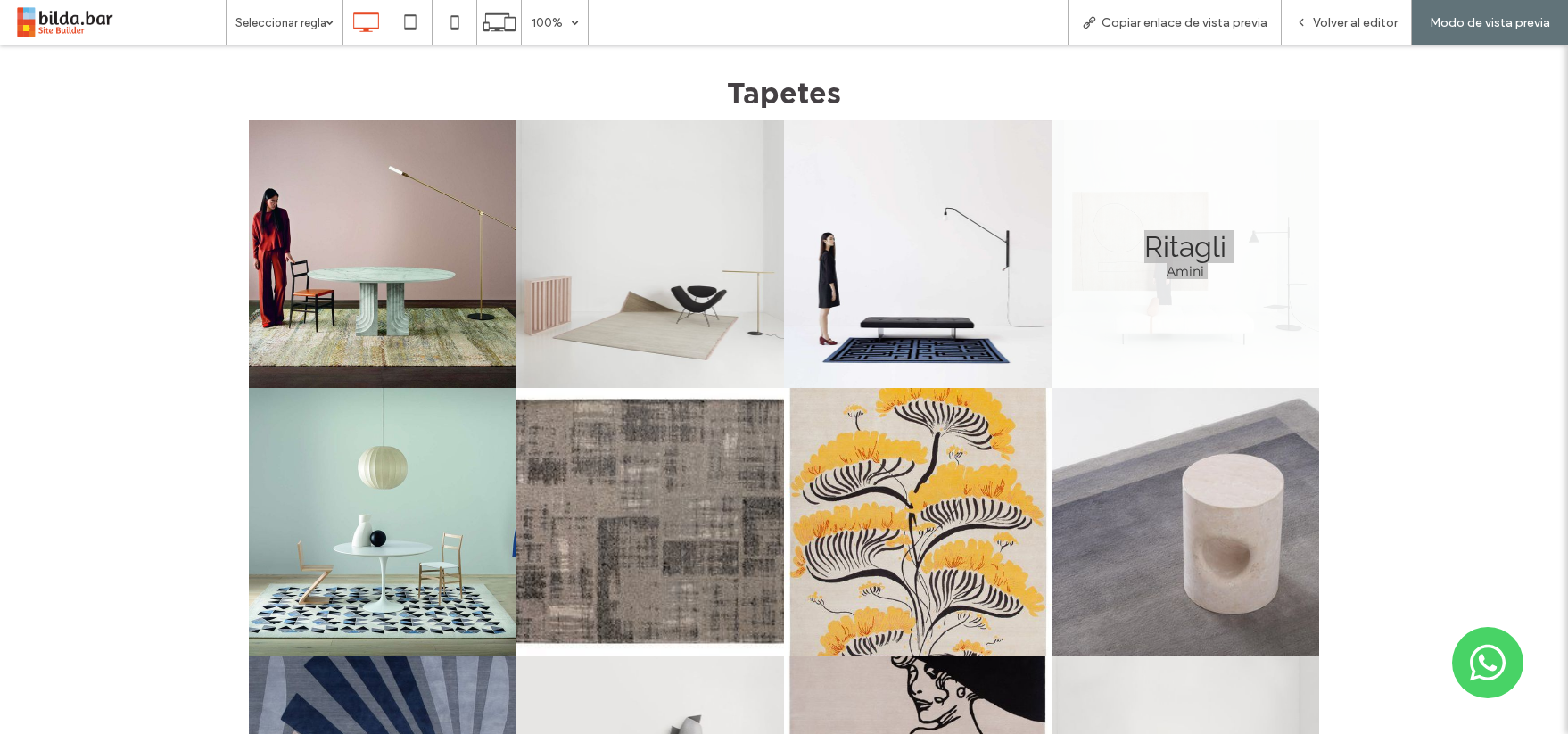
scroll to position [169, 0]
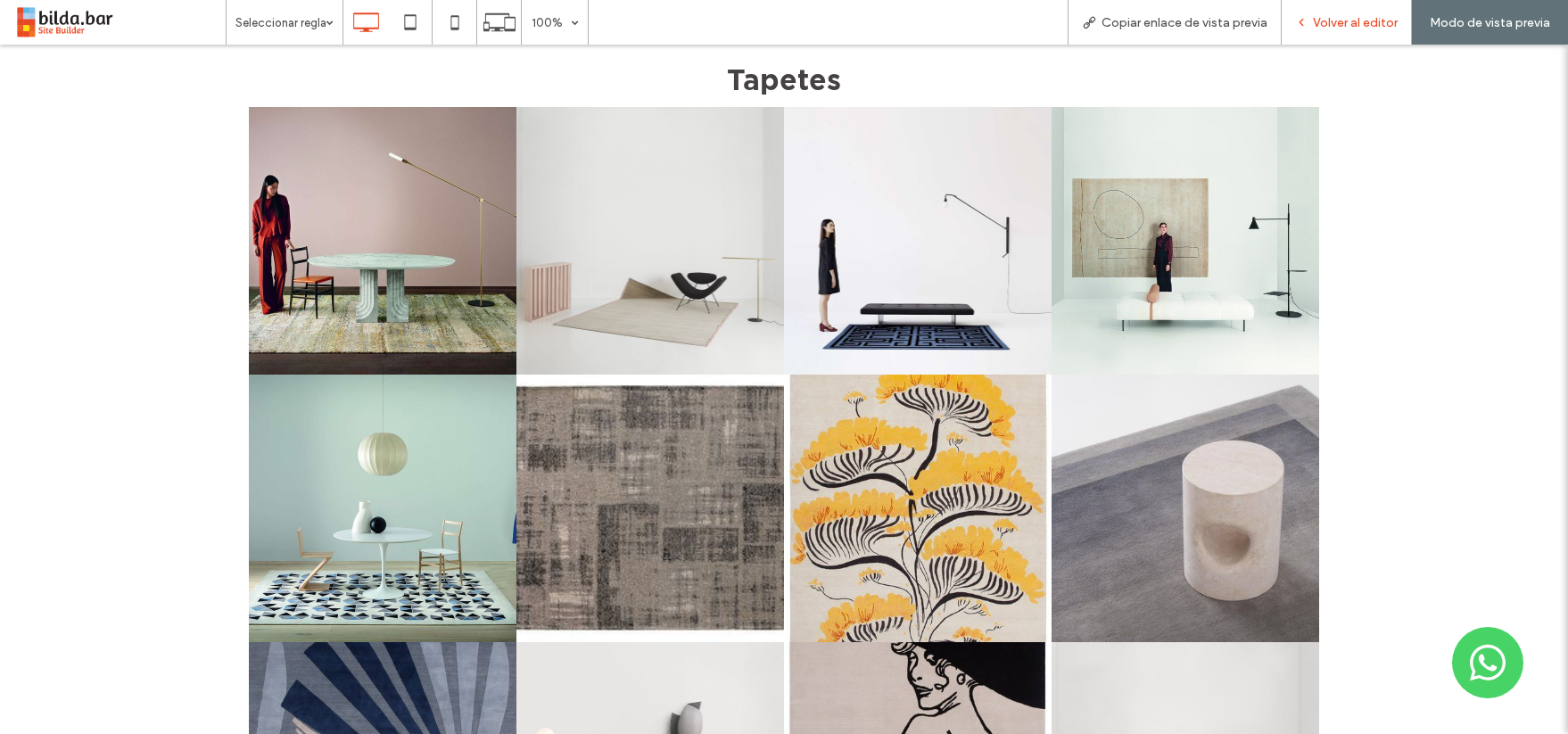
click at [1352, 17] on span "Volver al editor" at bounding box center [1356, 22] width 85 height 15
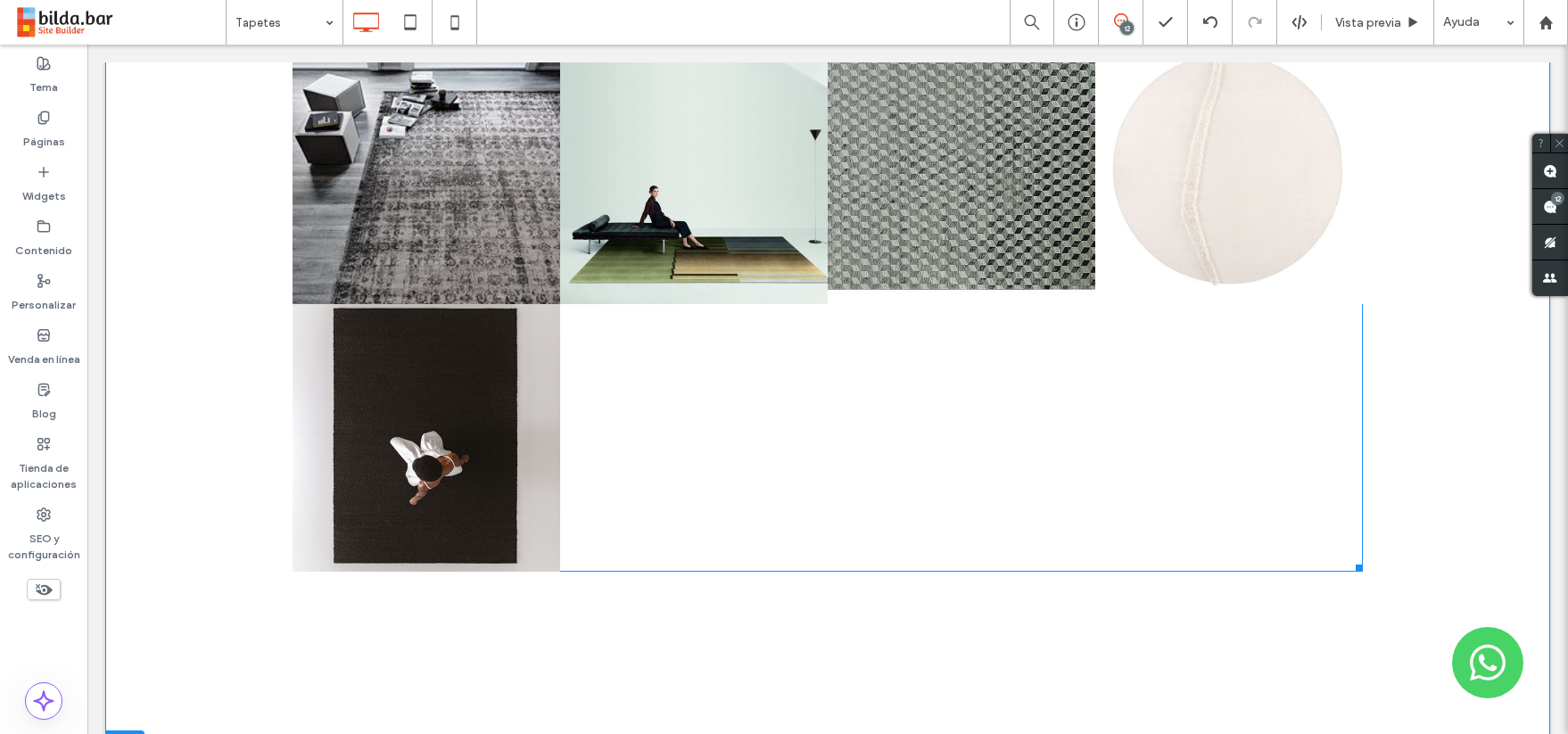
scroll to position [1463, 0]
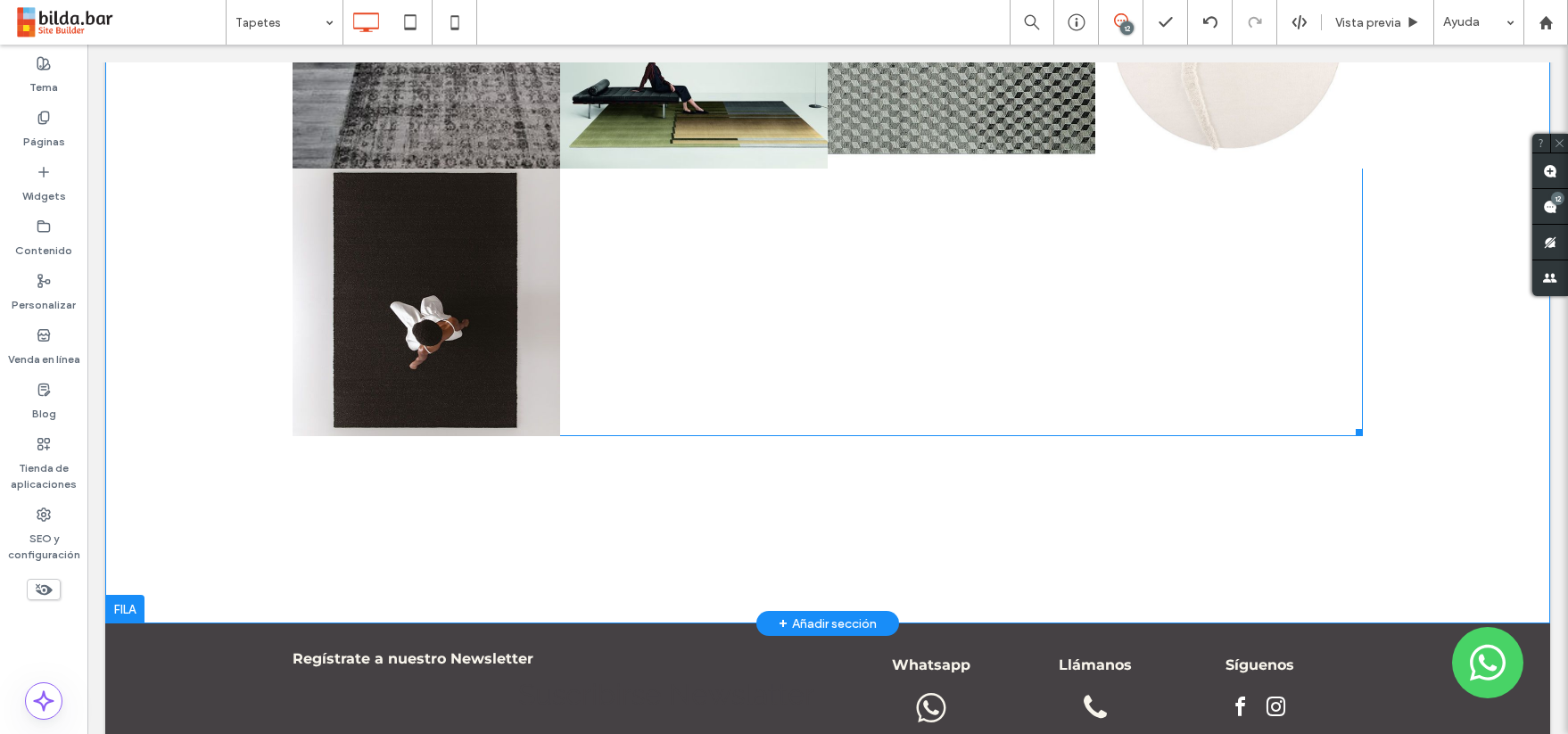
click at [849, 311] on div at bounding box center [961, 302] width 268 height 268
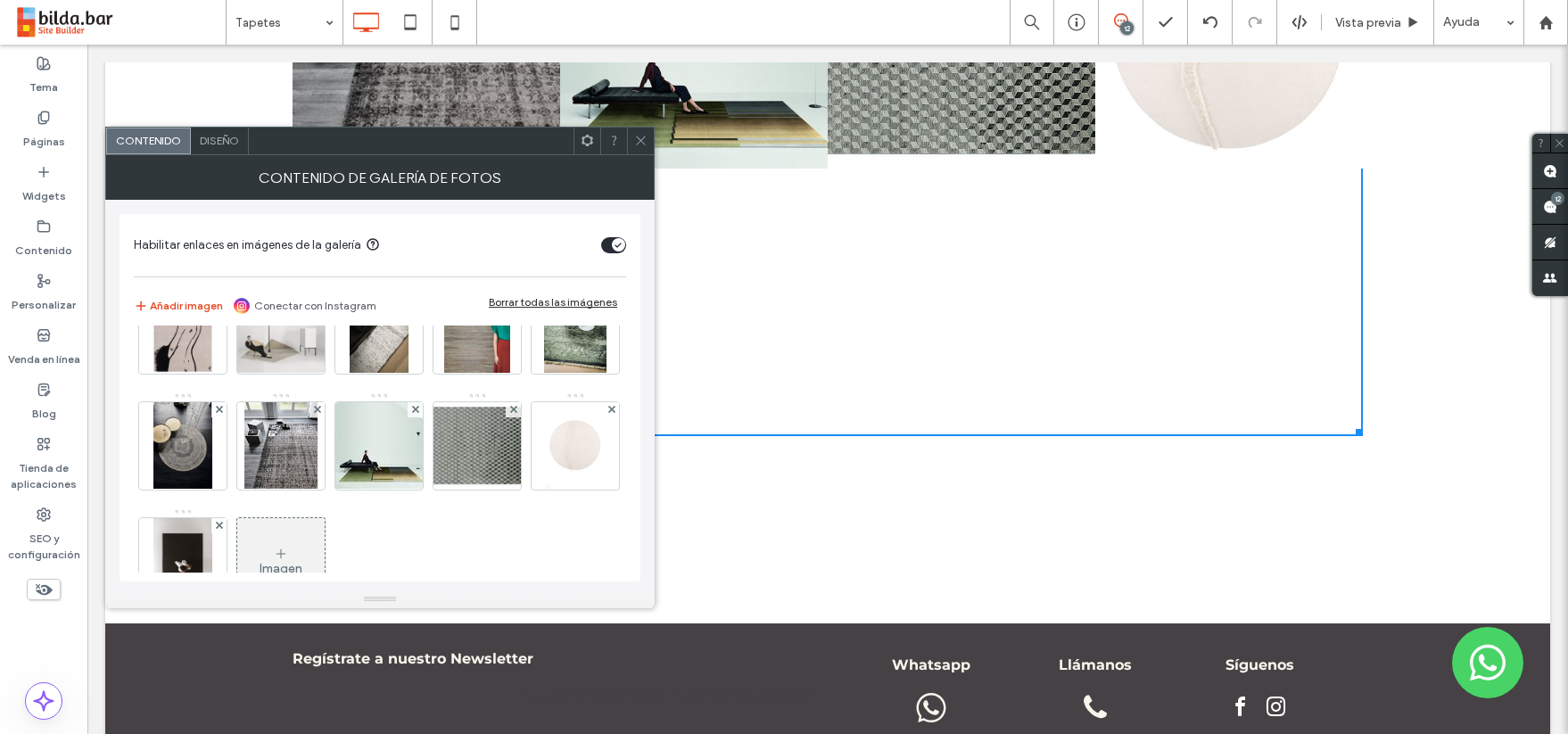
scroll to position [284, 0]
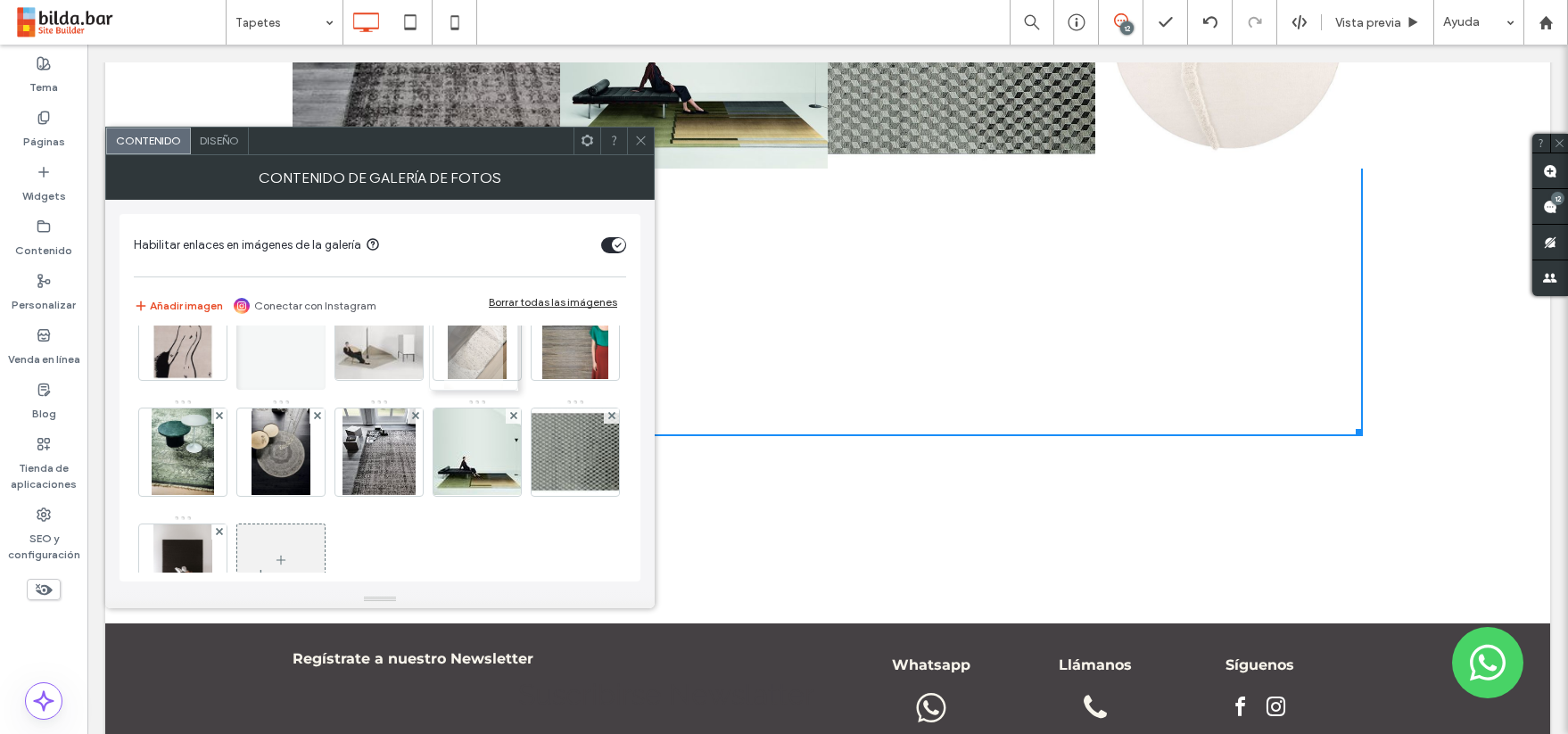
drag, startPoint x: 486, startPoint y: 551, endPoint x: 478, endPoint y: 329, distance: 222.1
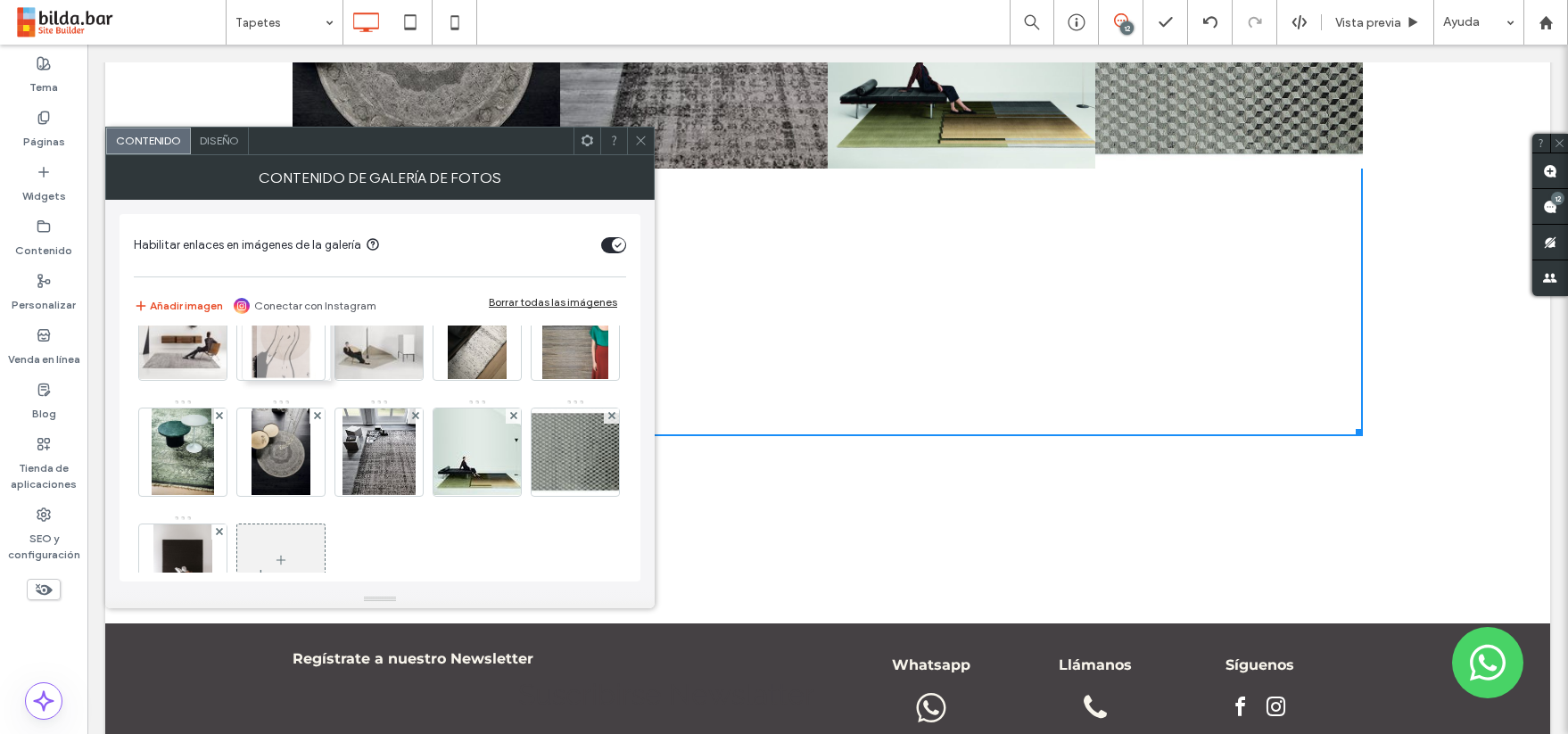
drag, startPoint x: 507, startPoint y: 353, endPoint x: 311, endPoint y: 353, distance: 196.0
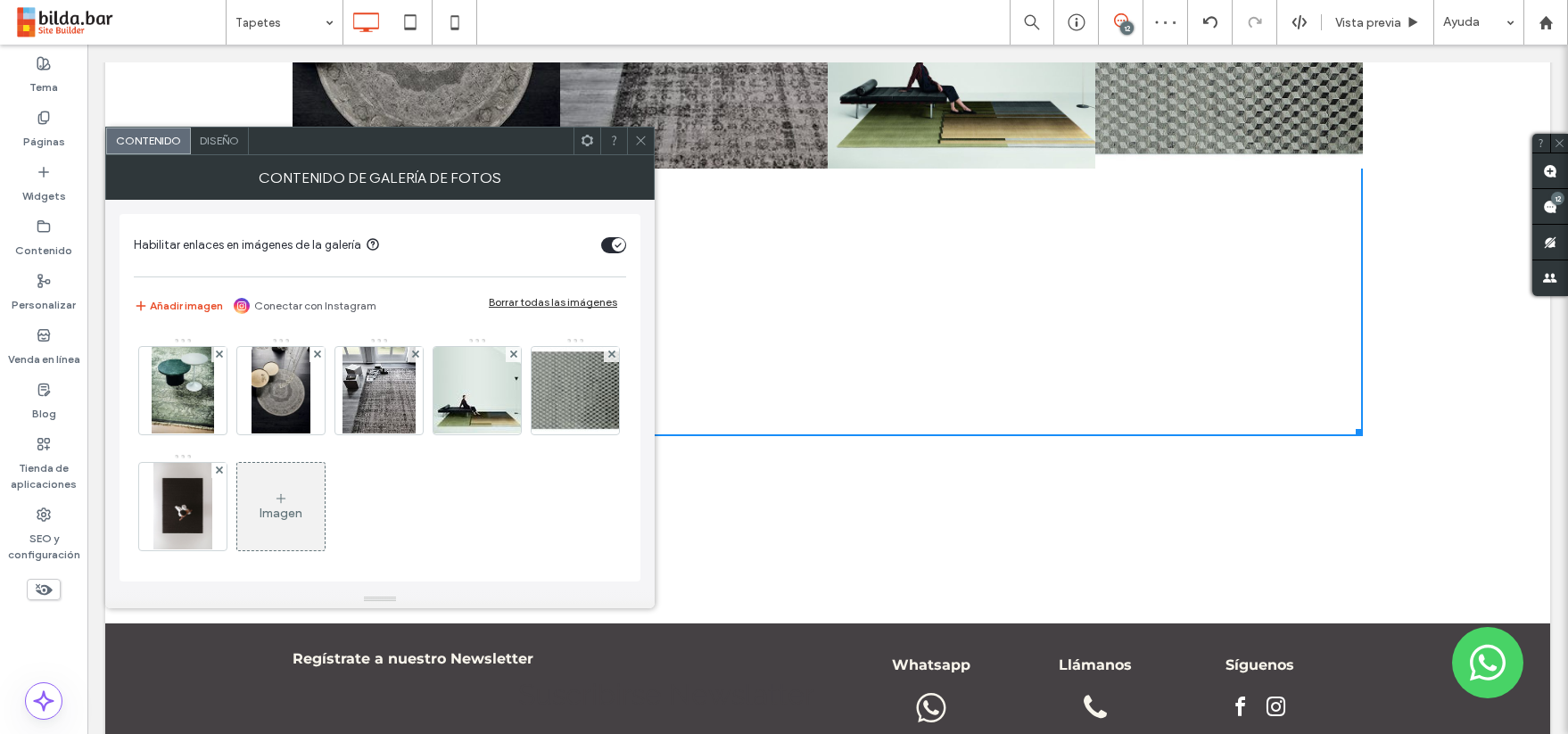
scroll to position [430, 0]
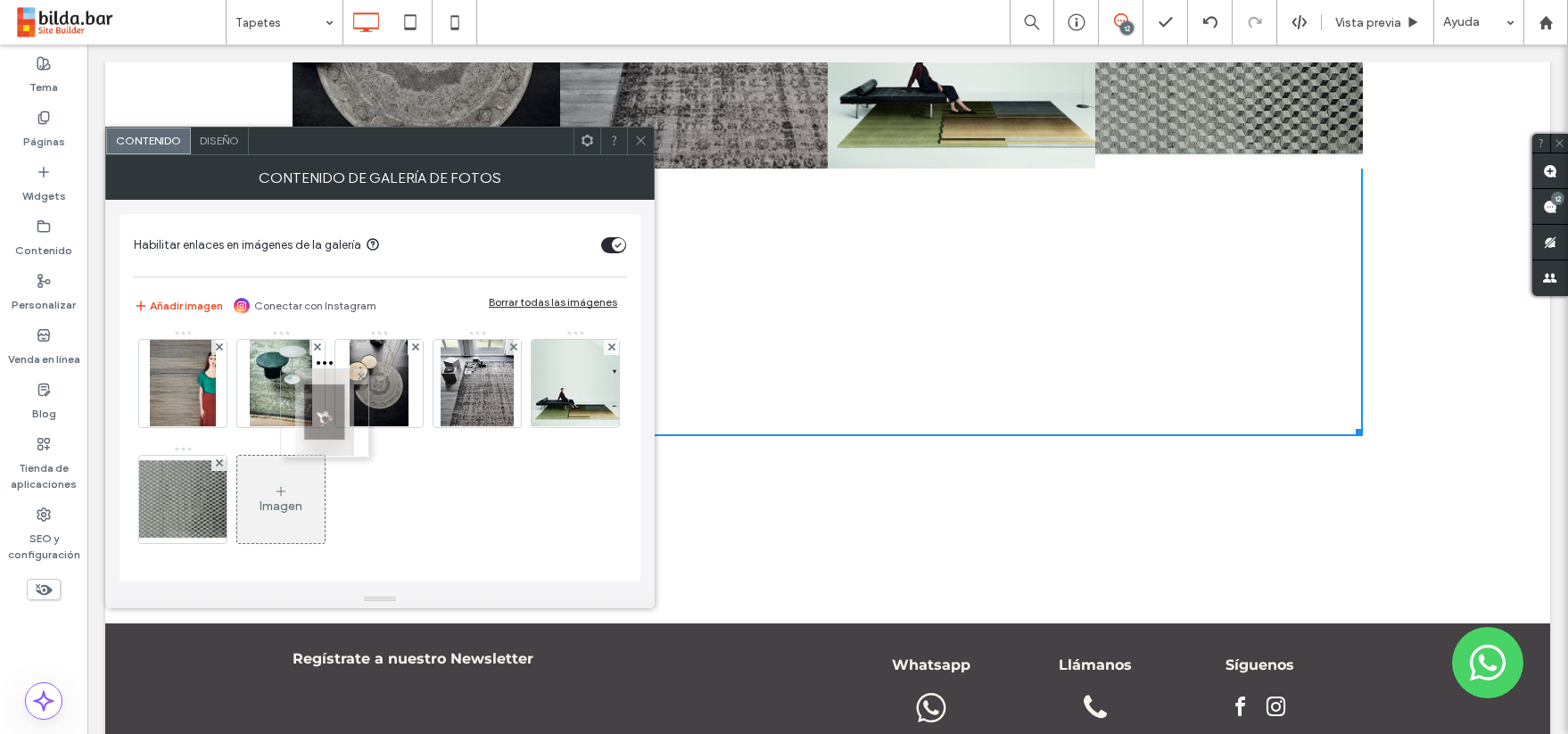
drag, startPoint x: 179, startPoint y: 530, endPoint x: 314, endPoint y: 330, distance: 241.3
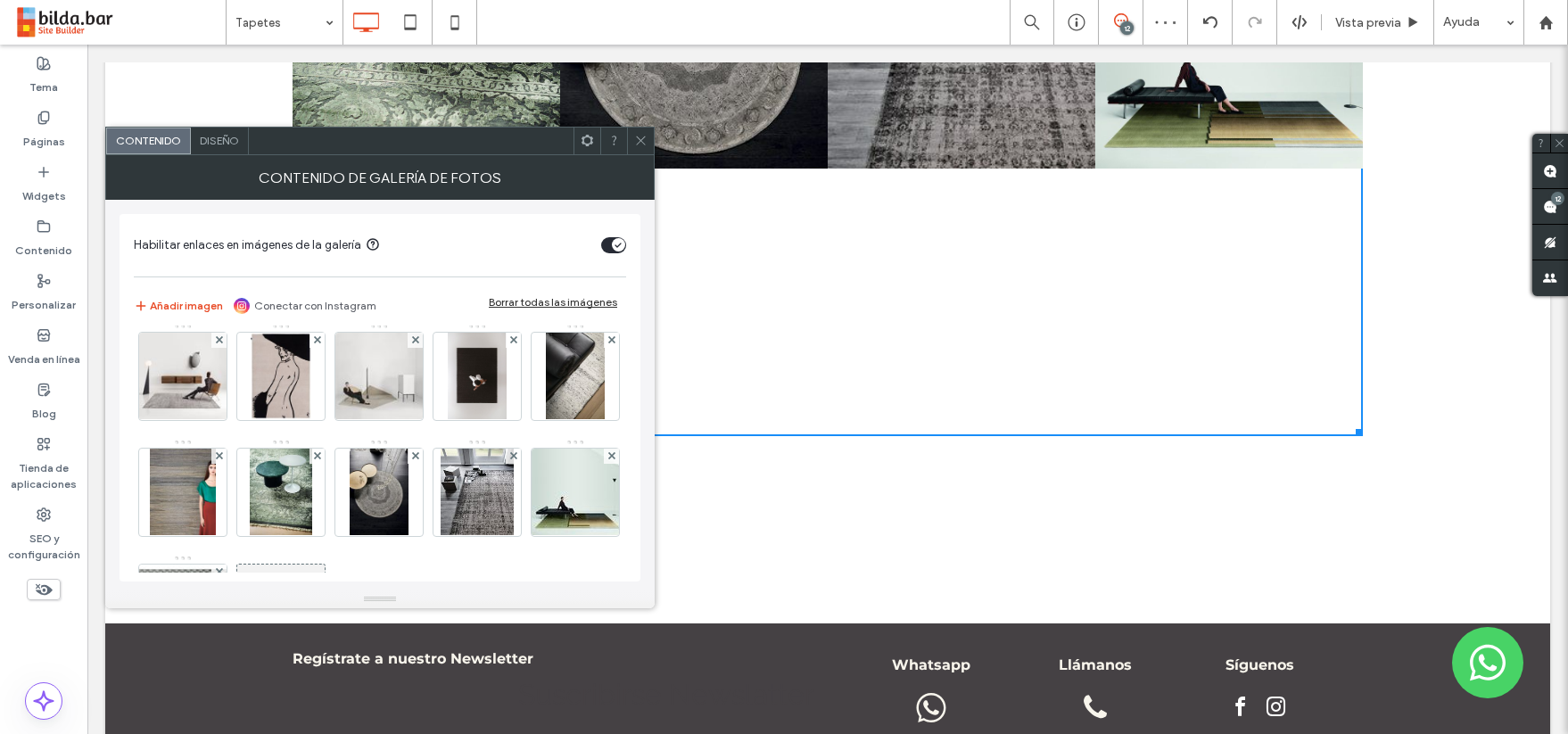
scroll to position [265, 0]
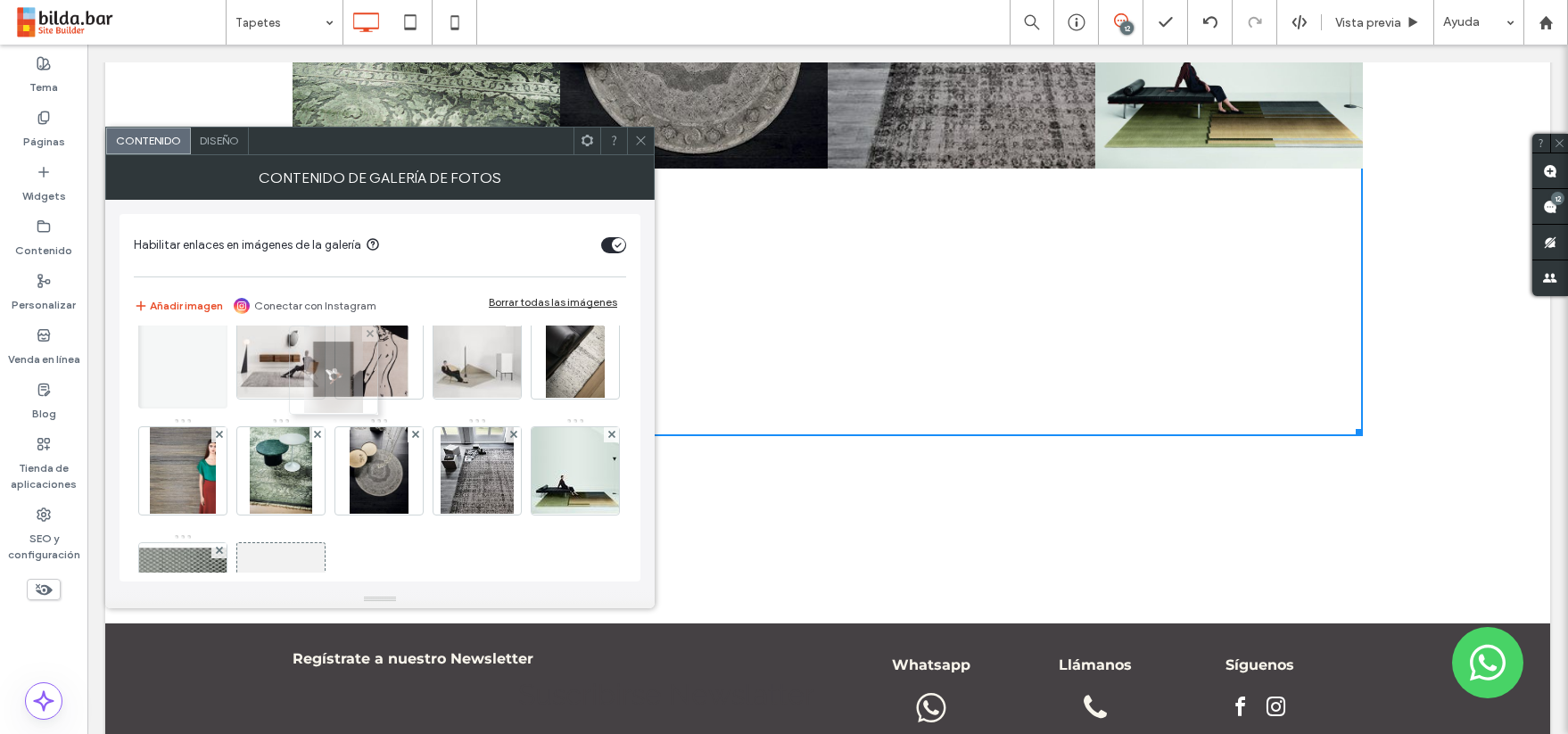
drag, startPoint x: 289, startPoint y: 466, endPoint x: 332, endPoint y: 372, distance: 103.4
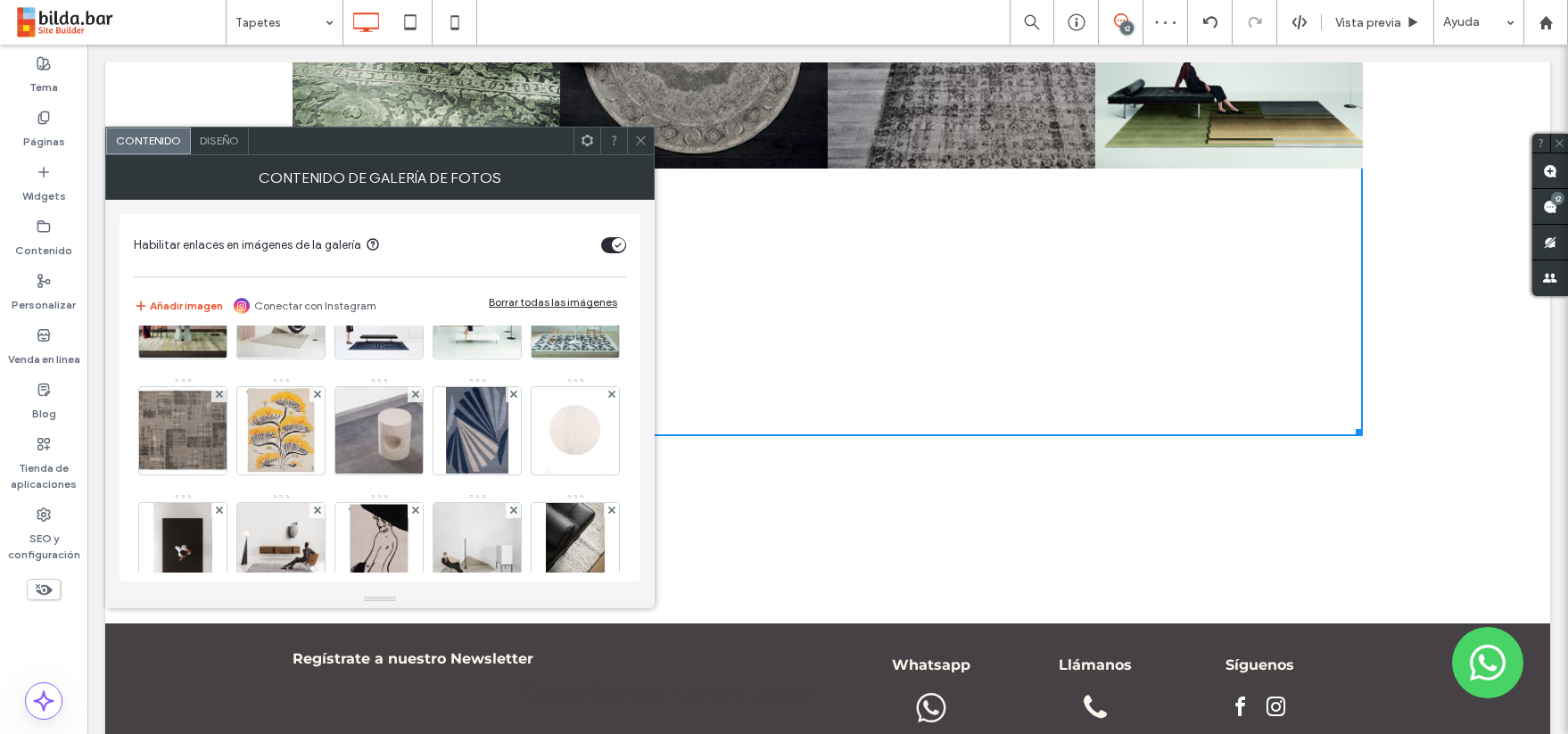
scroll to position [104, 0]
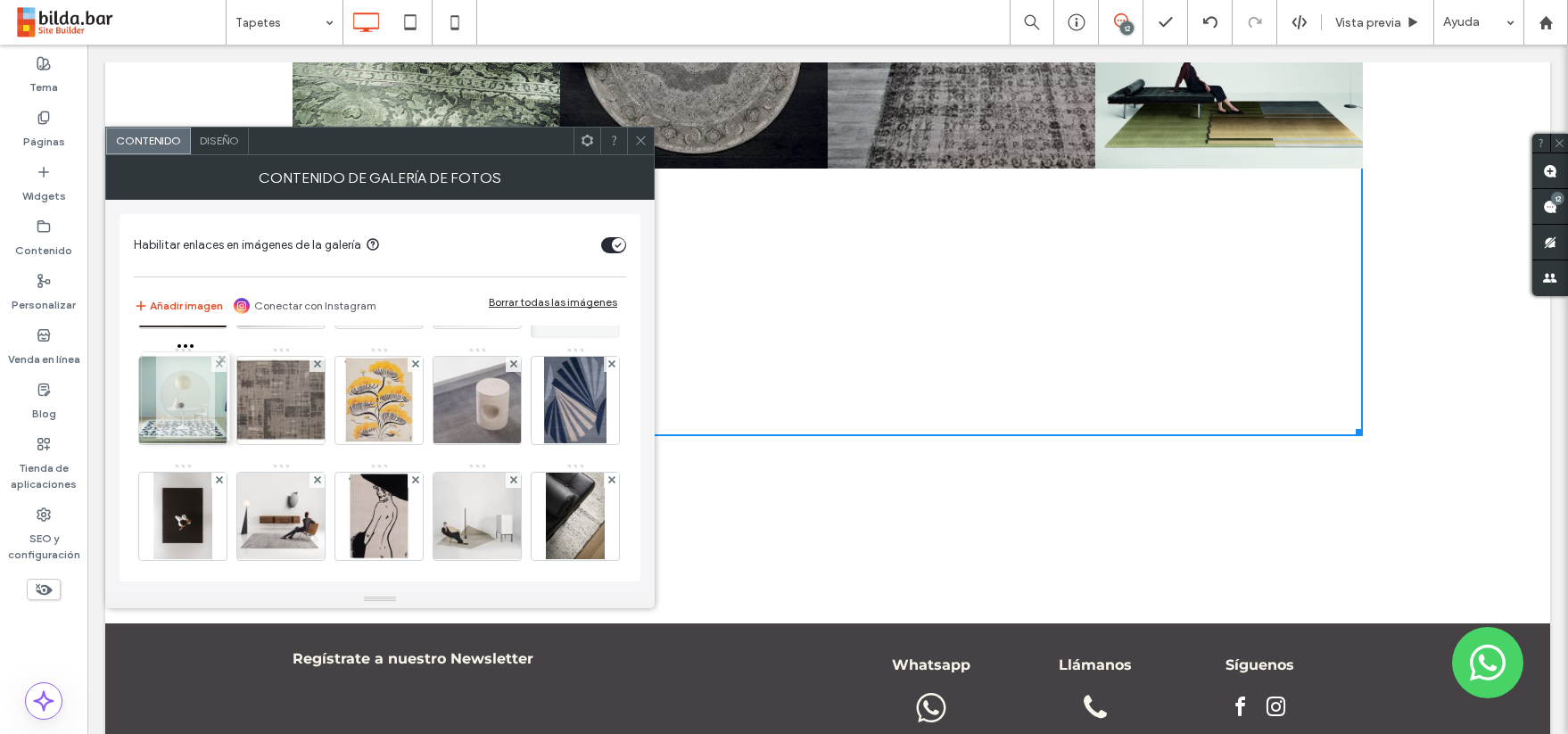
drag, startPoint x: 272, startPoint y: 508, endPoint x: 172, endPoint y: 388, distance: 156.2
click at [0, 0] on img at bounding box center [0, 0] width 0 height 0
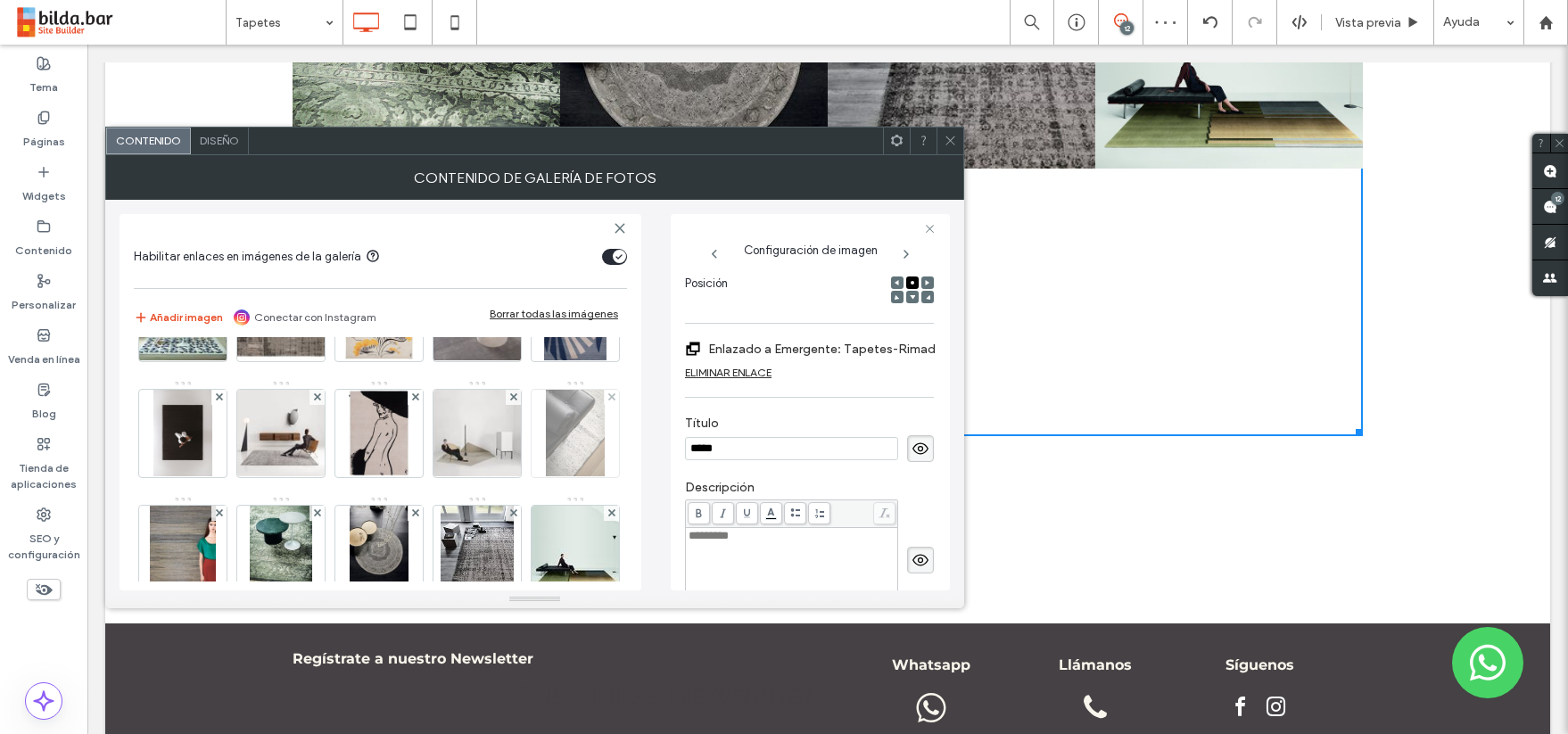
scroll to position [186, 0]
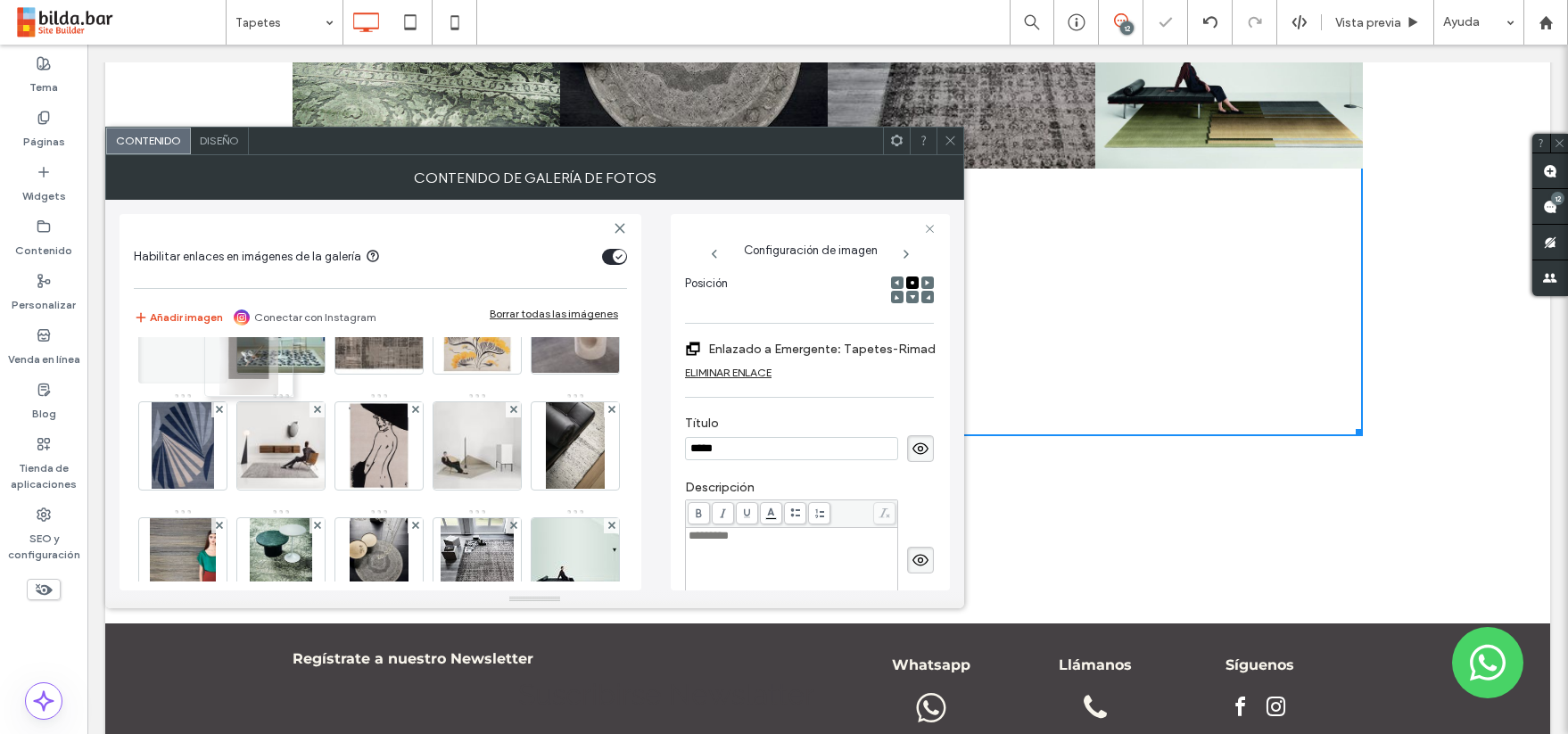
drag, startPoint x: 394, startPoint y: 475, endPoint x: 270, endPoint y: 378, distance: 157.4
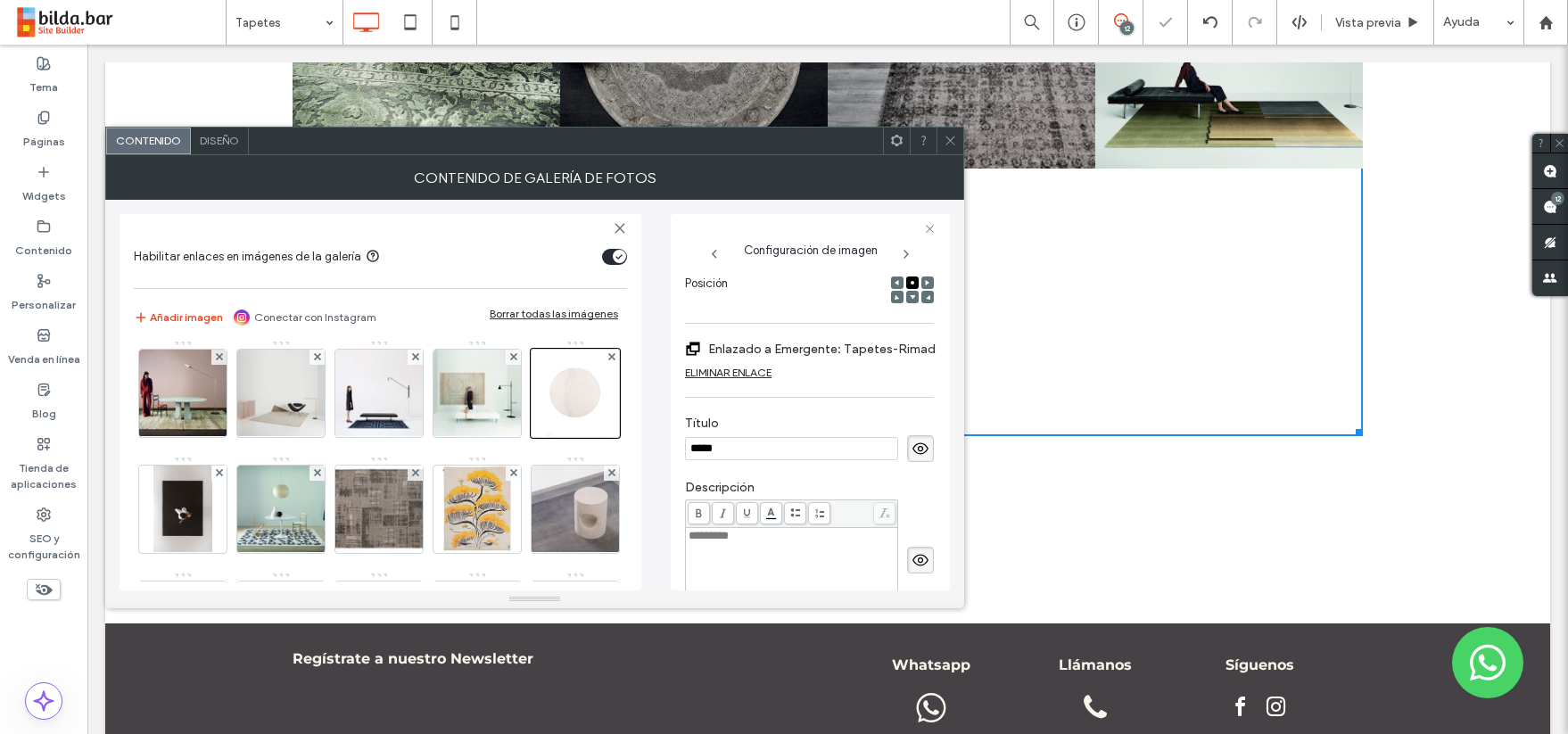
scroll to position [0, 0]
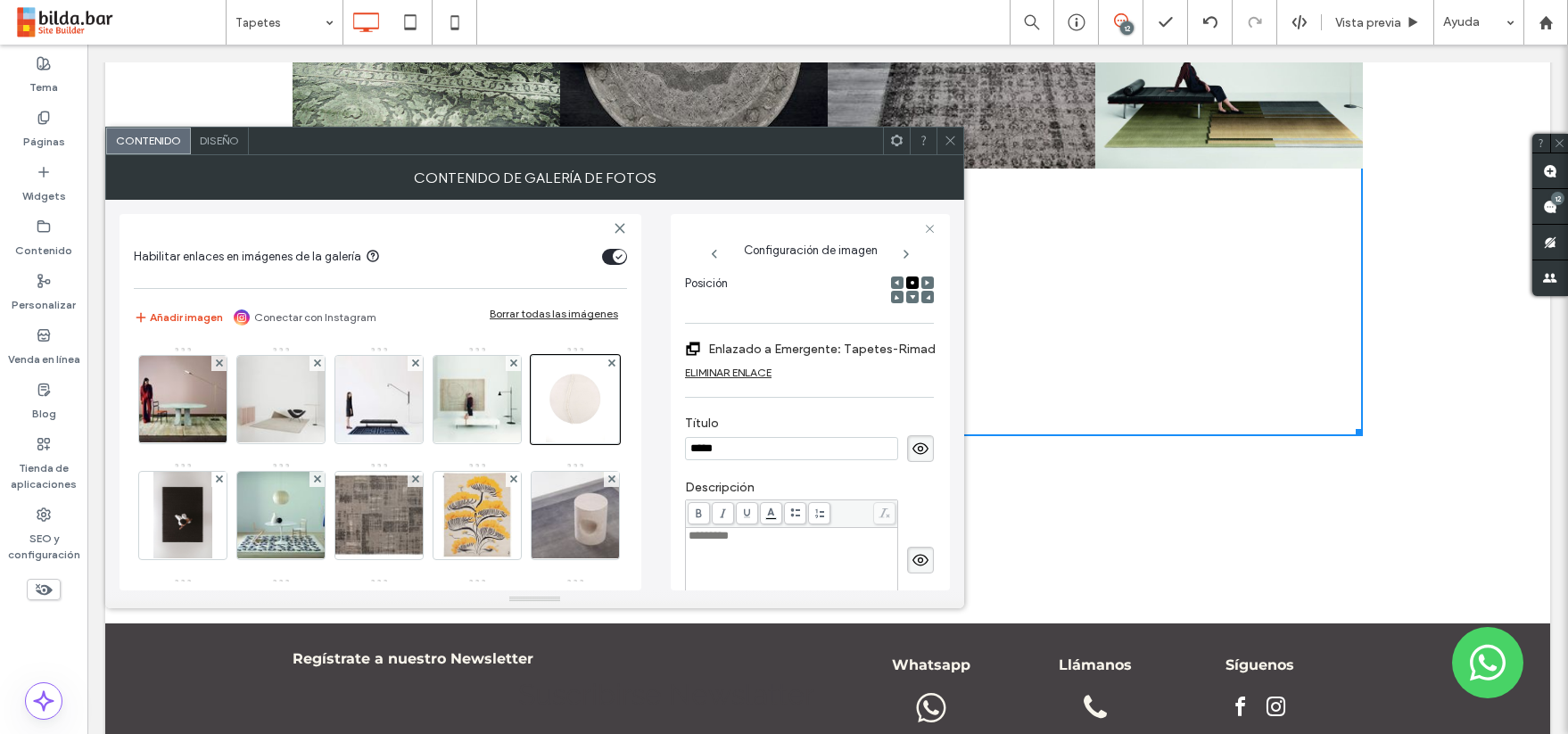
click at [950, 138] on icon at bounding box center [950, 140] width 14 height 14
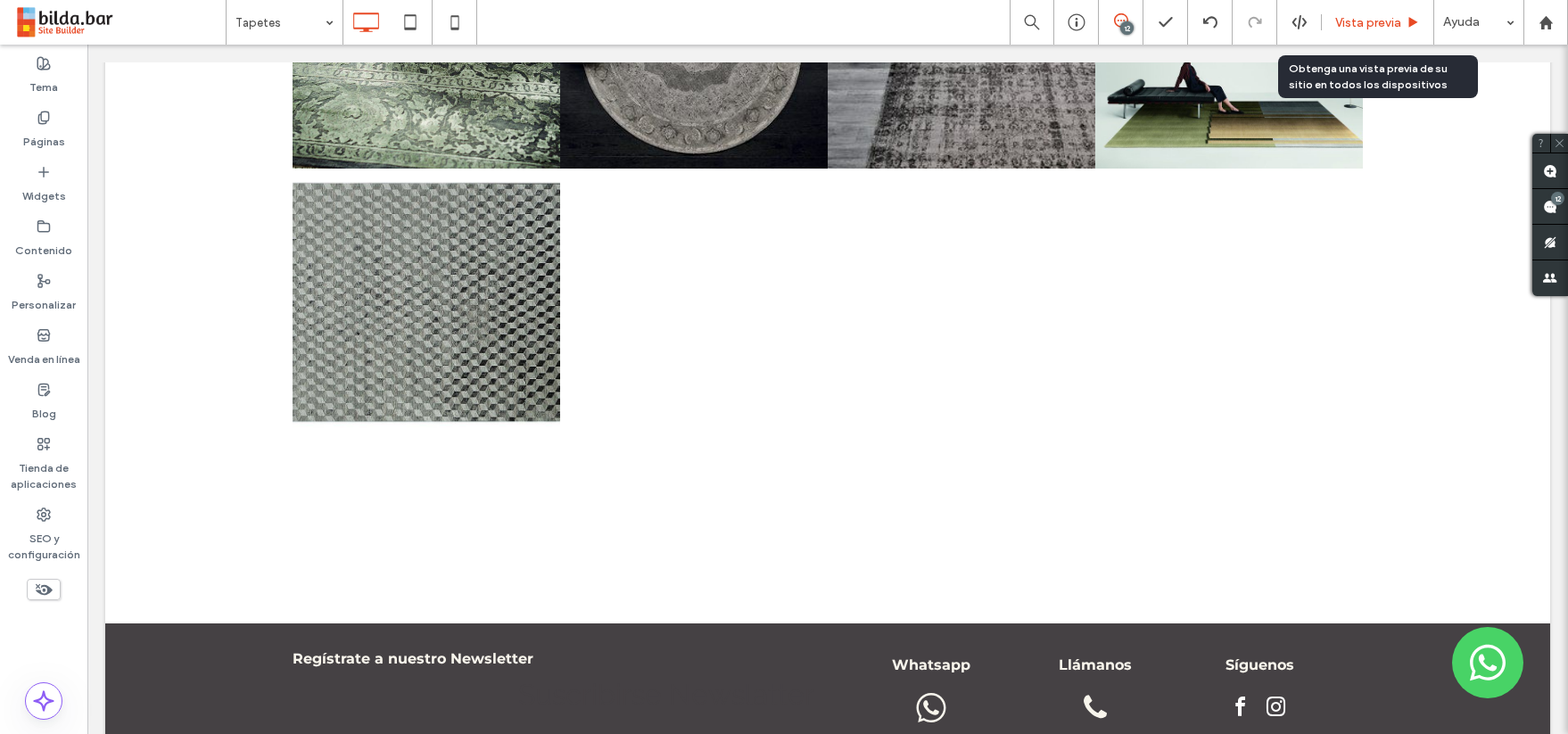
click at [1373, 23] on span "Vista previa" at bounding box center [1368, 22] width 66 height 15
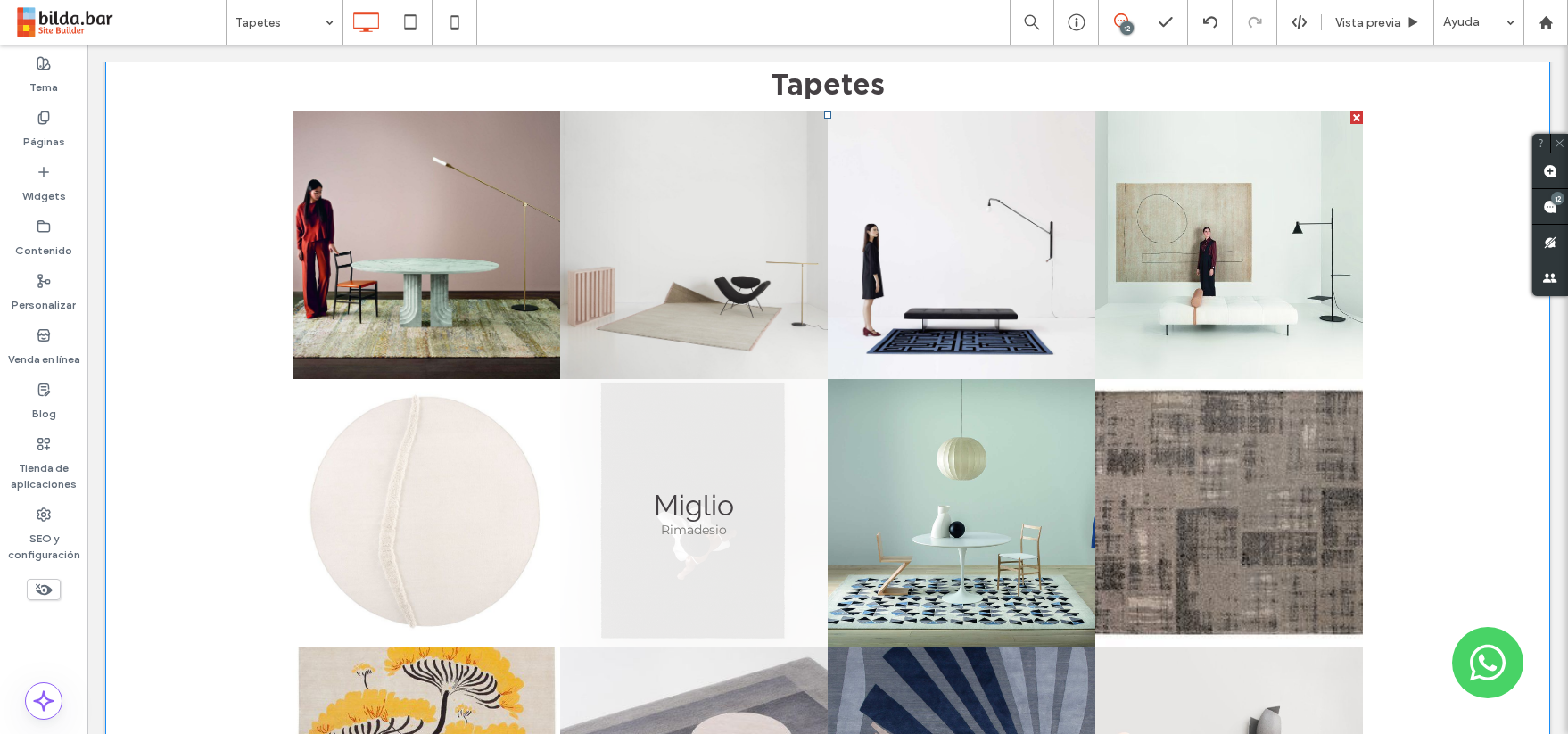
scroll to position [186, 0]
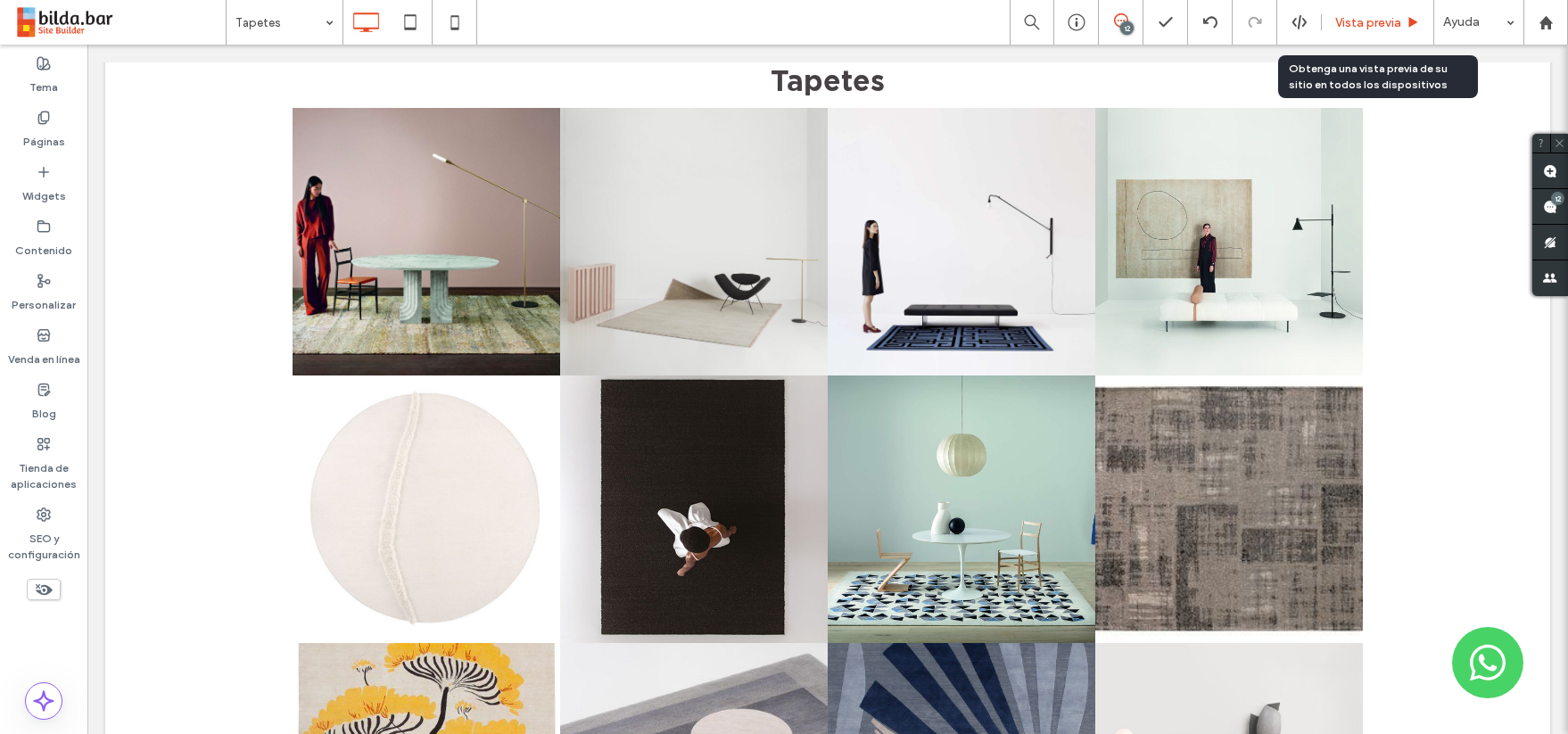
click at [1366, 22] on span "Vista previa" at bounding box center [1368, 22] width 66 height 15
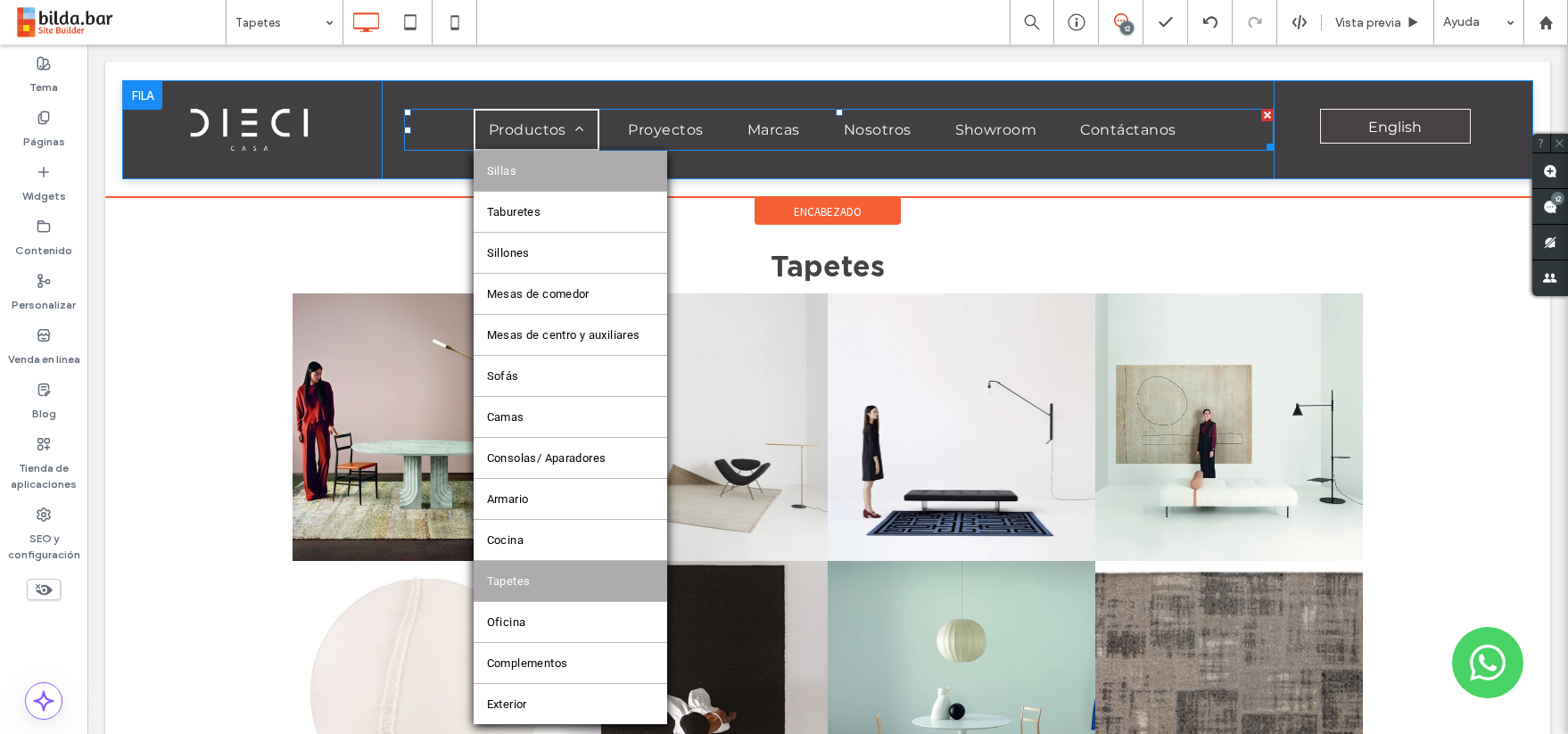
click at [537, 164] on link "Sillas" at bounding box center [570, 171] width 194 height 41
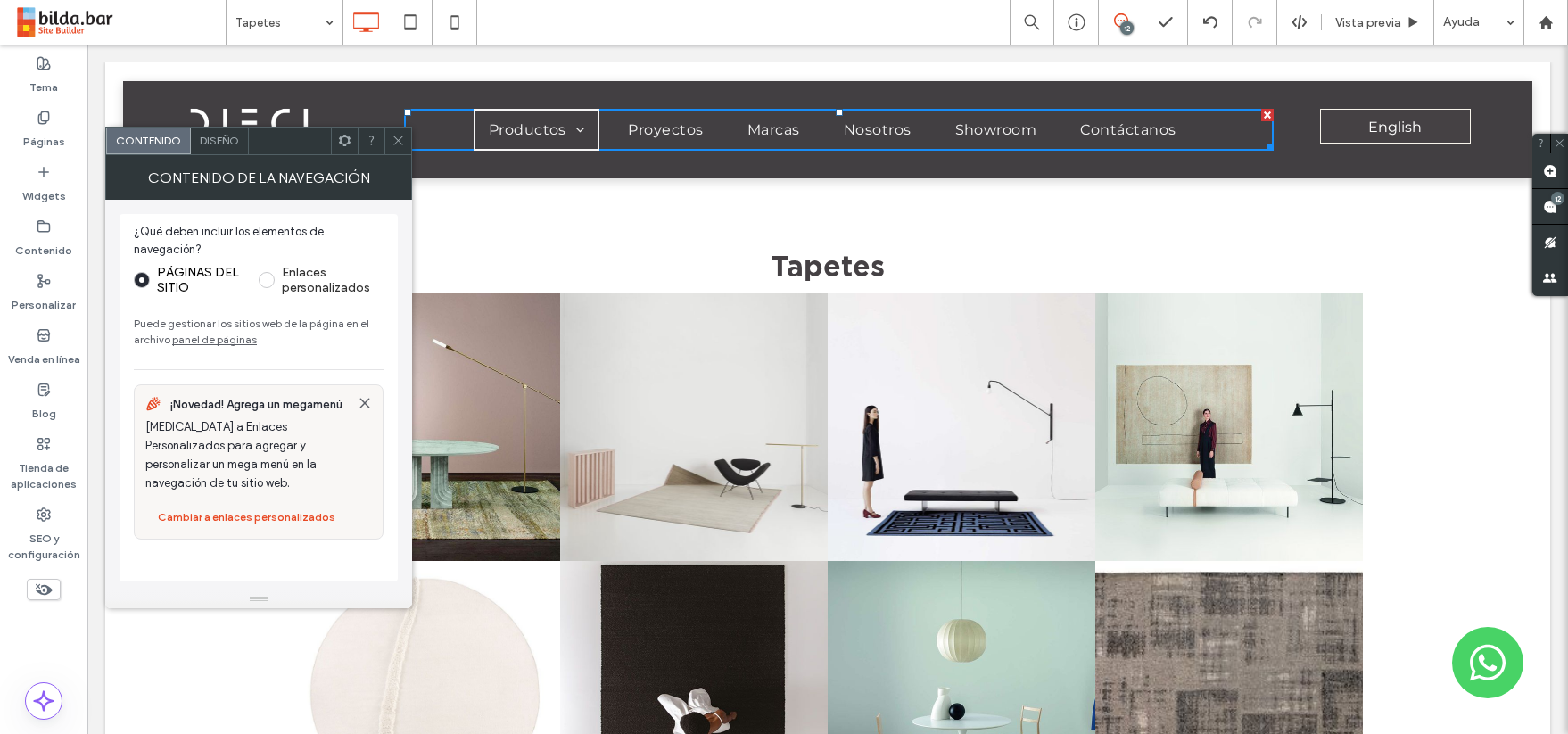
click at [396, 141] on icon at bounding box center [398, 140] width 14 height 14
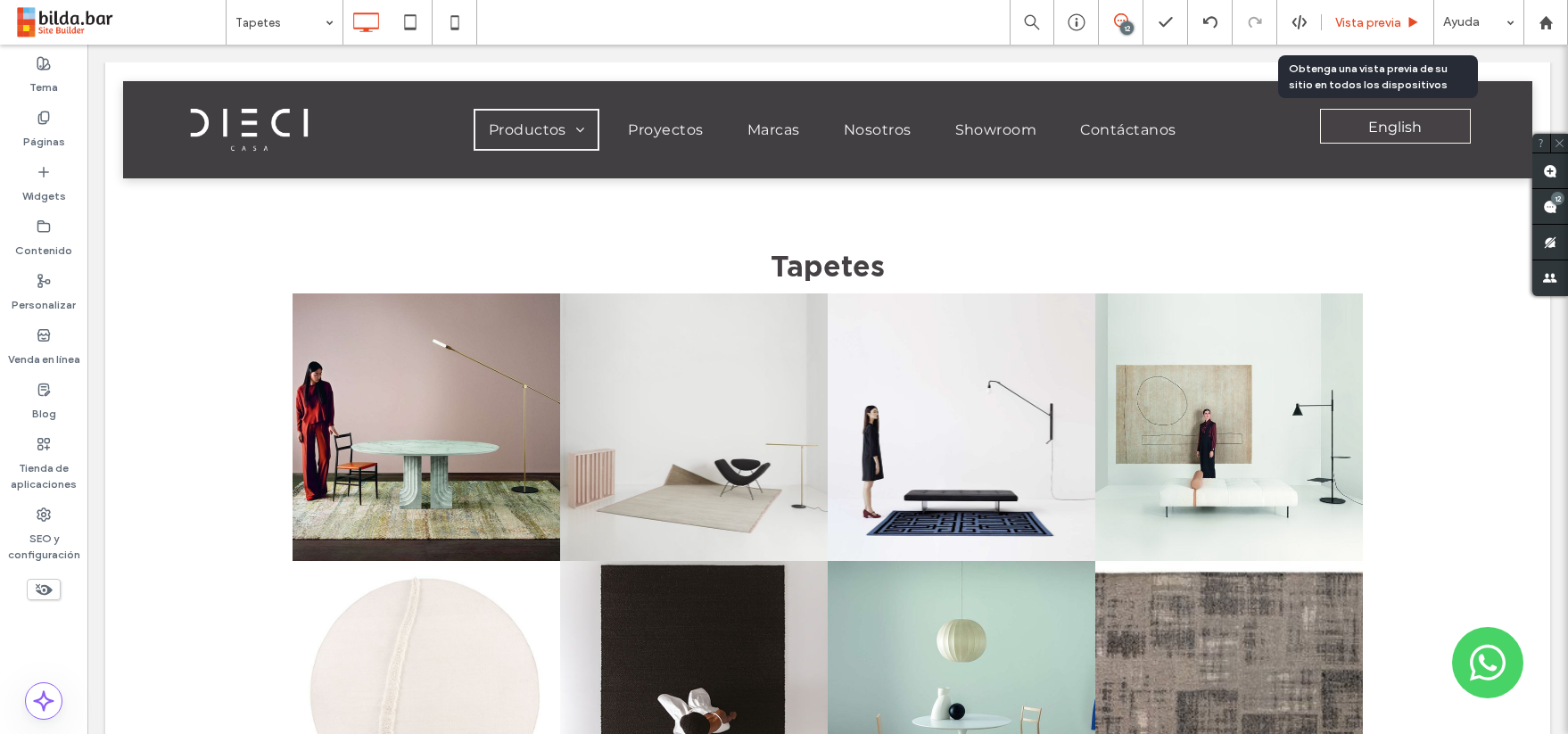
click at [1381, 20] on span "Vista previa" at bounding box center [1368, 22] width 66 height 15
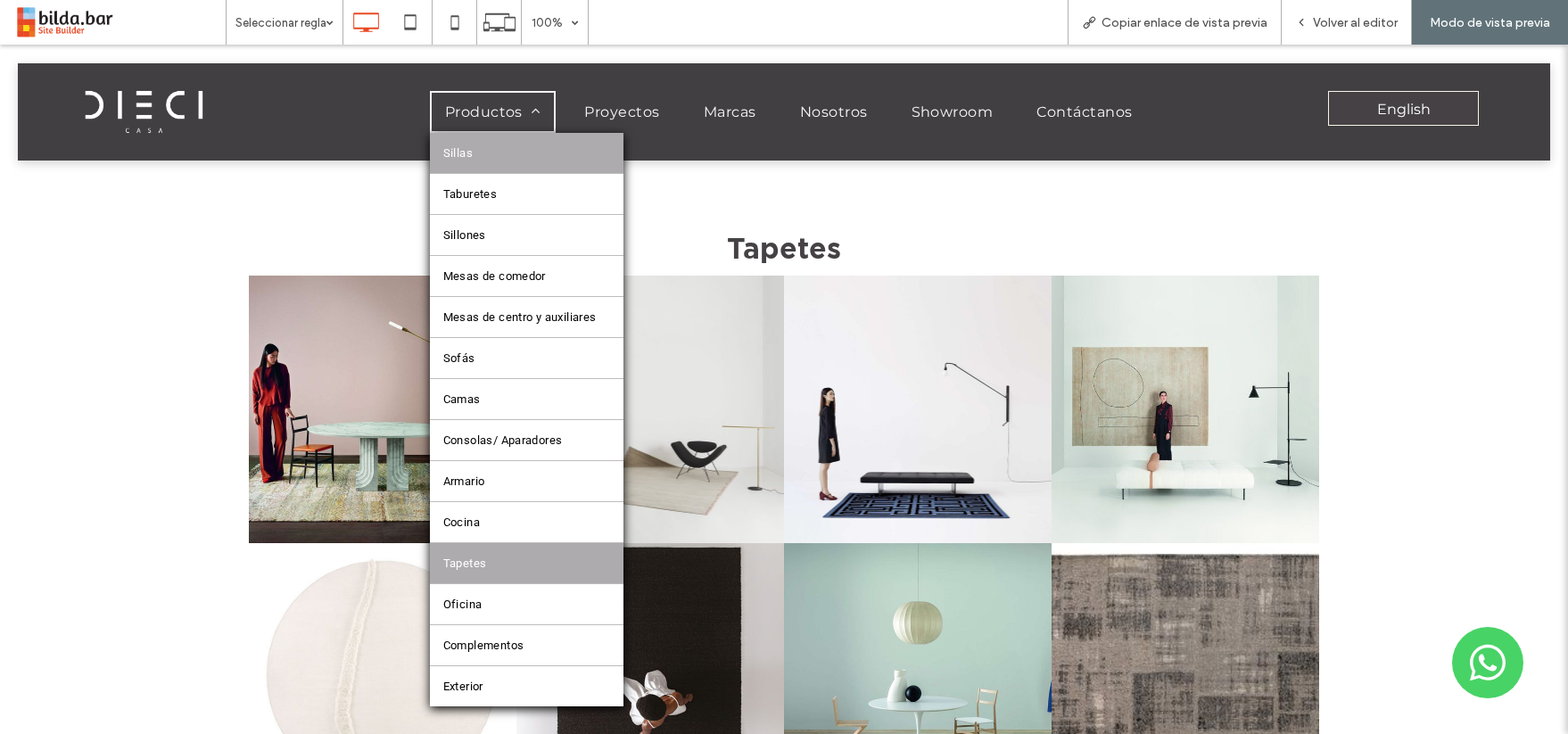
click at [487, 152] on link "Sillas" at bounding box center [527, 153] width 194 height 41
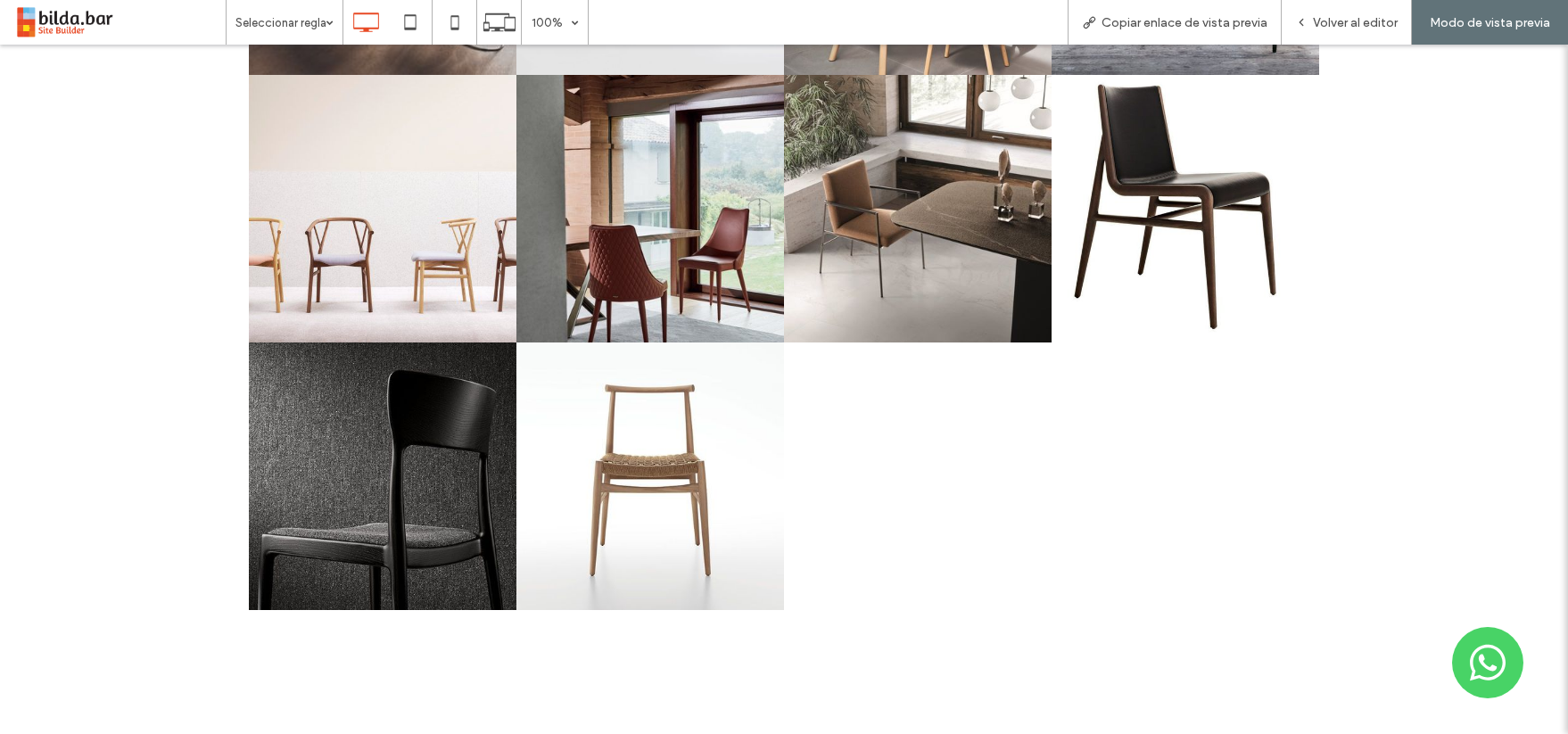
scroll to position [5379, 0]
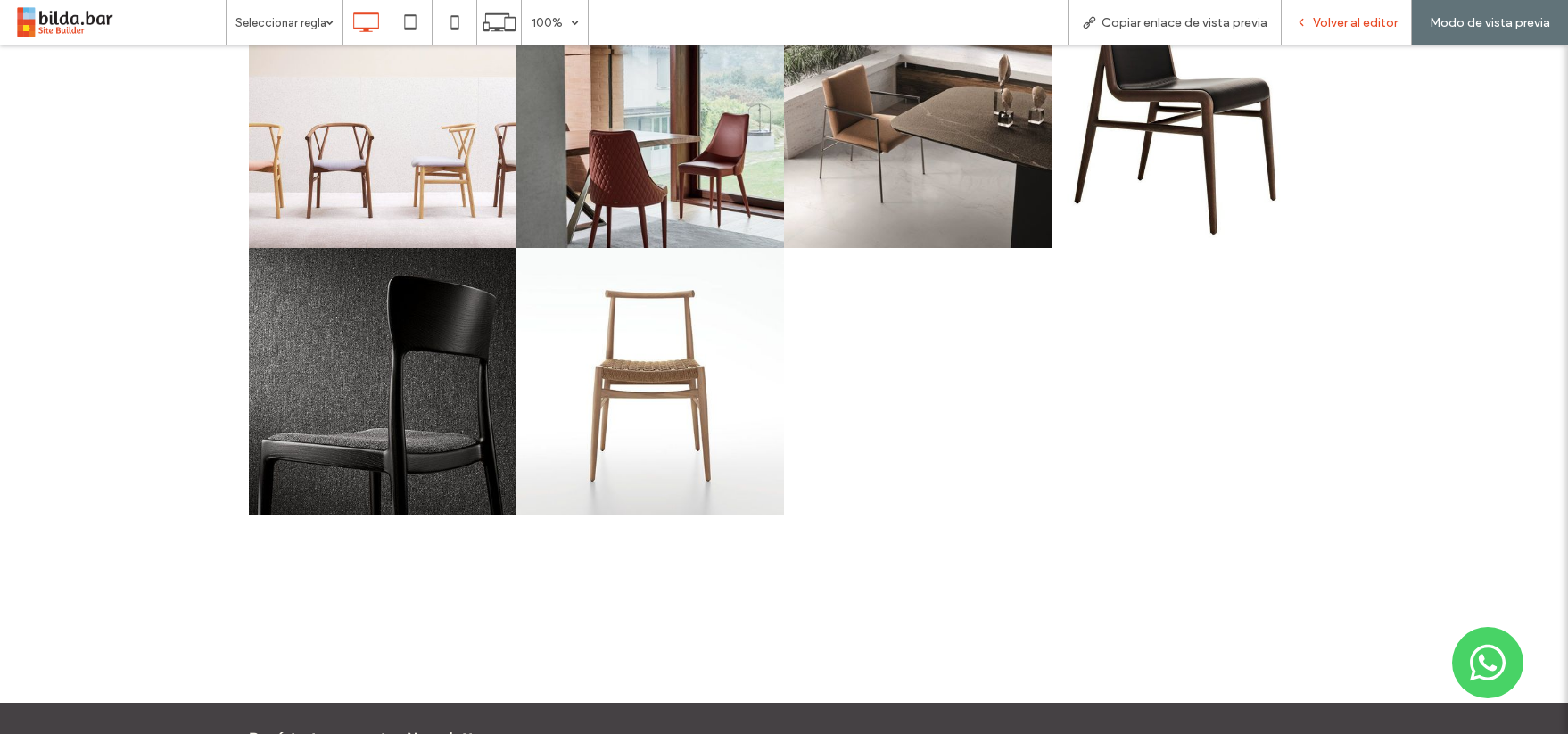
click at [1356, 27] on span "Volver al editor" at bounding box center [1356, 22] width 85 height 15
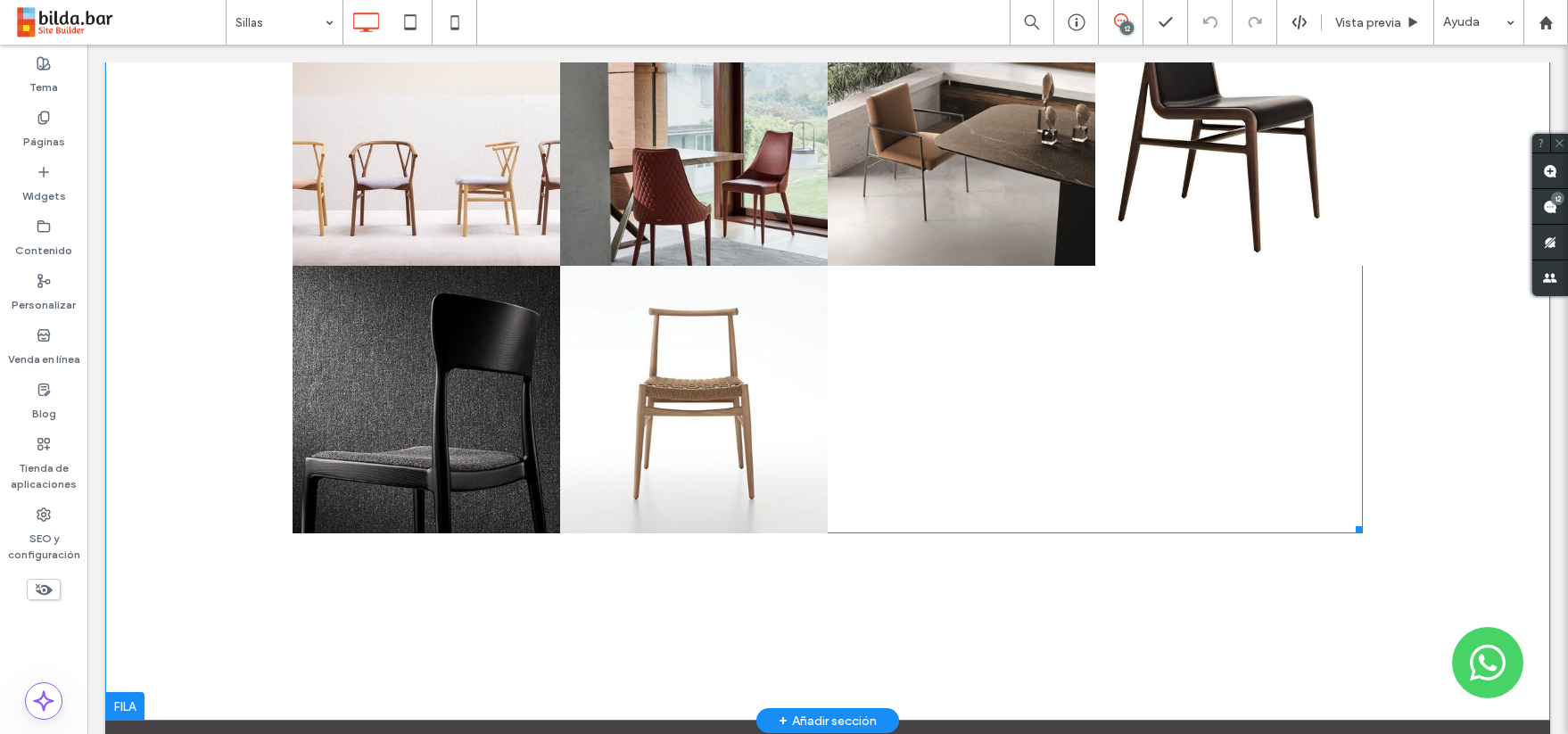
click at [1074, 372] on div at bounding box center [961, 399] width 268 height 268
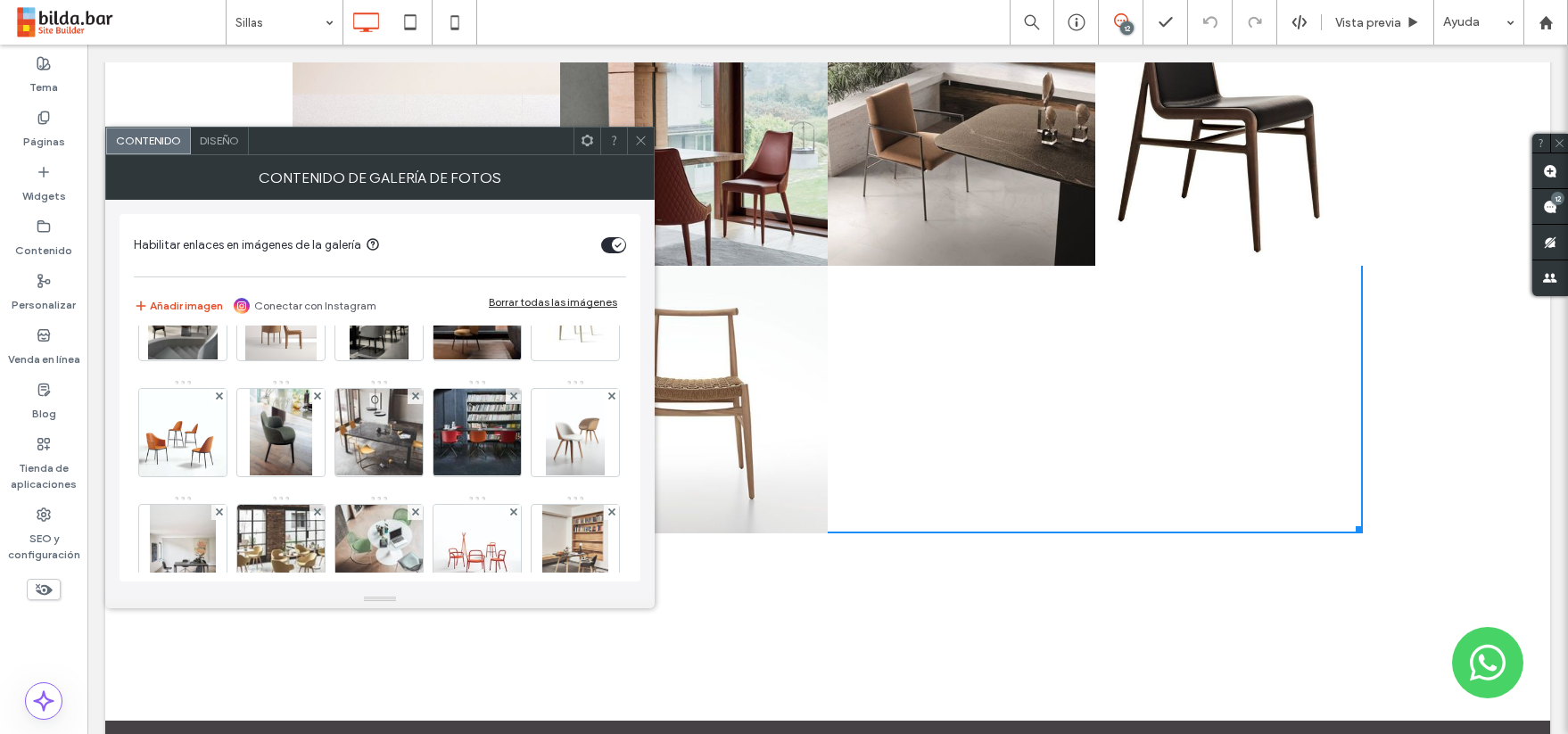
scroll to position [2208, 0]
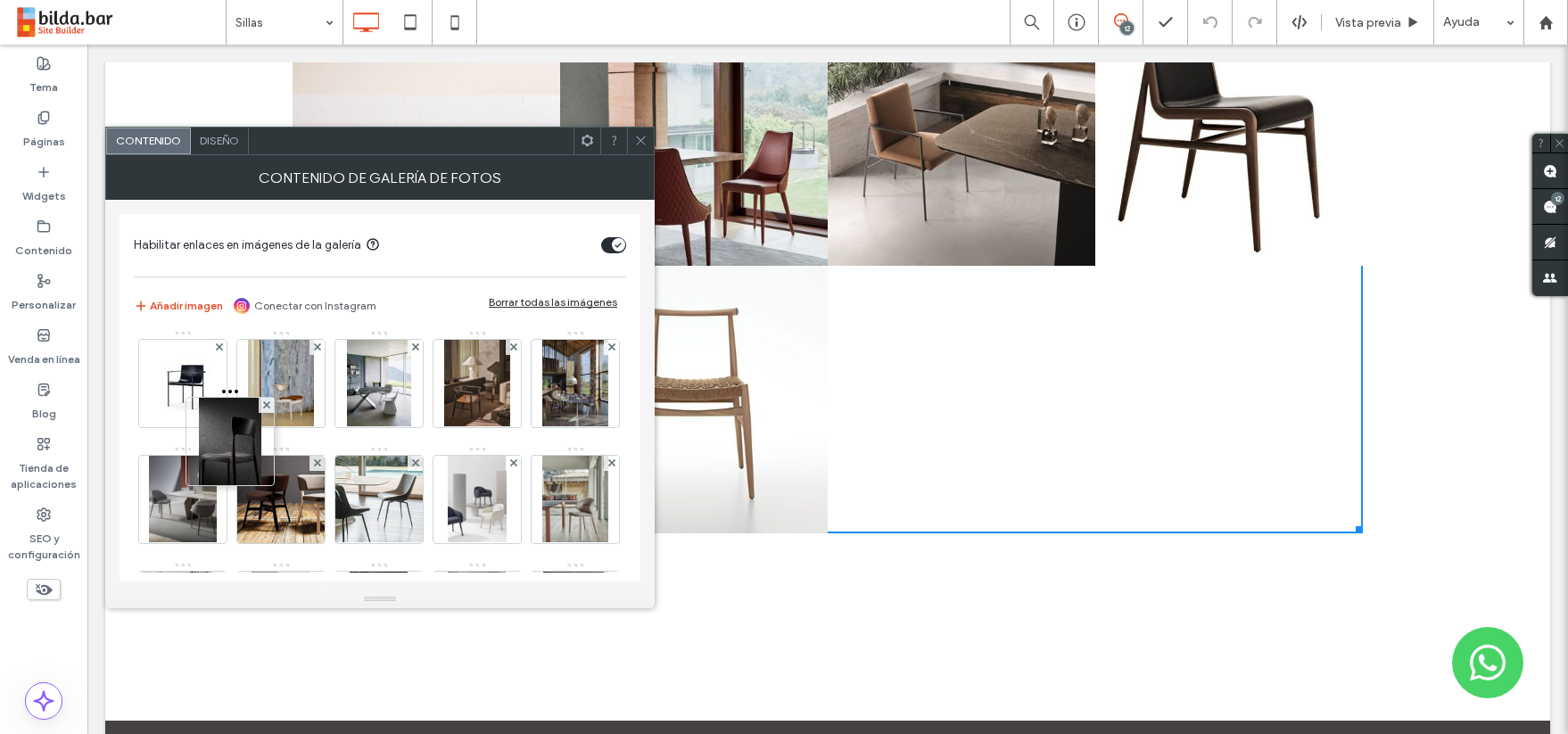
scroll to position [468, 0]
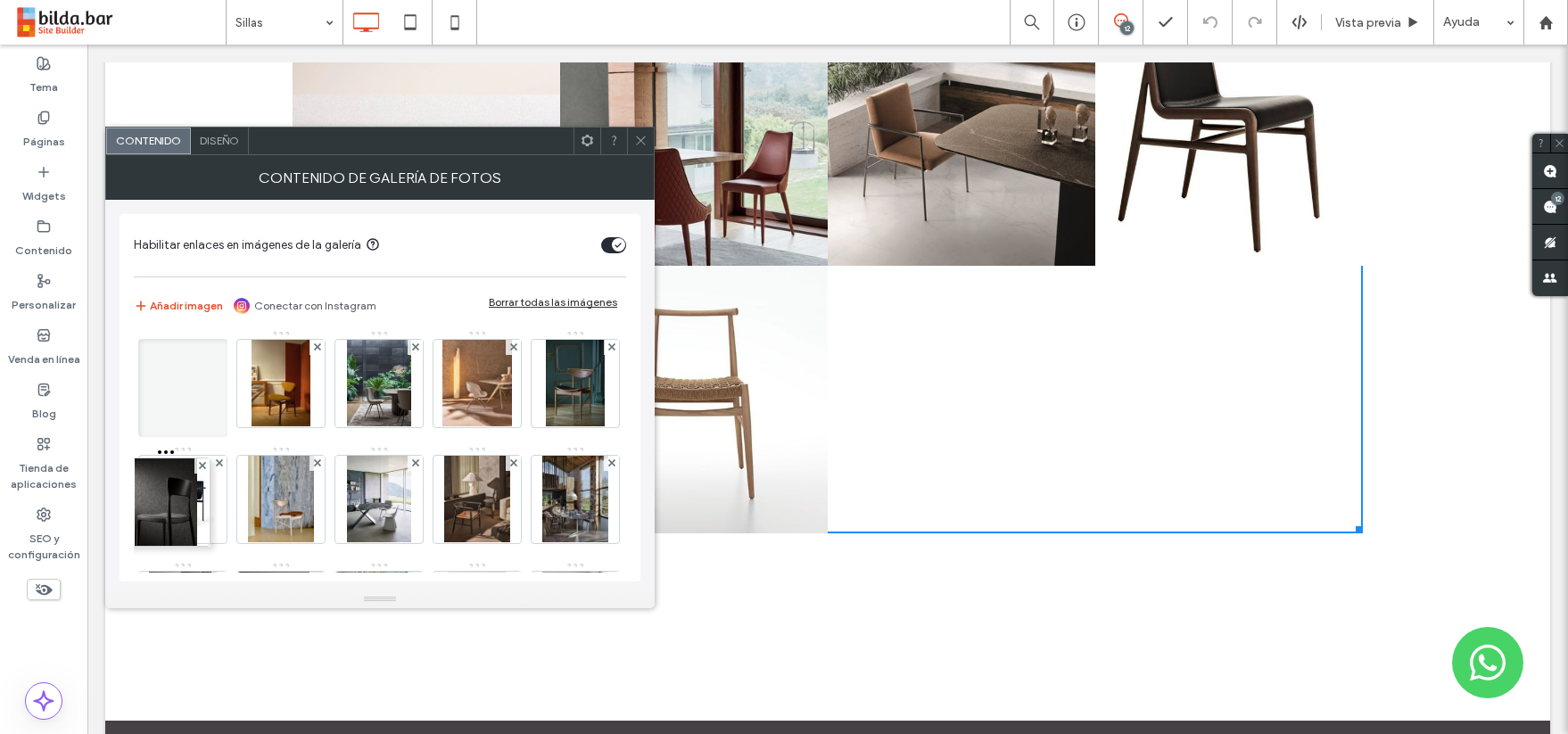
drag, startPoint x: 190, startPoint y: 498, endPoint x: 172, endPoint y: 161, distance: 337.5
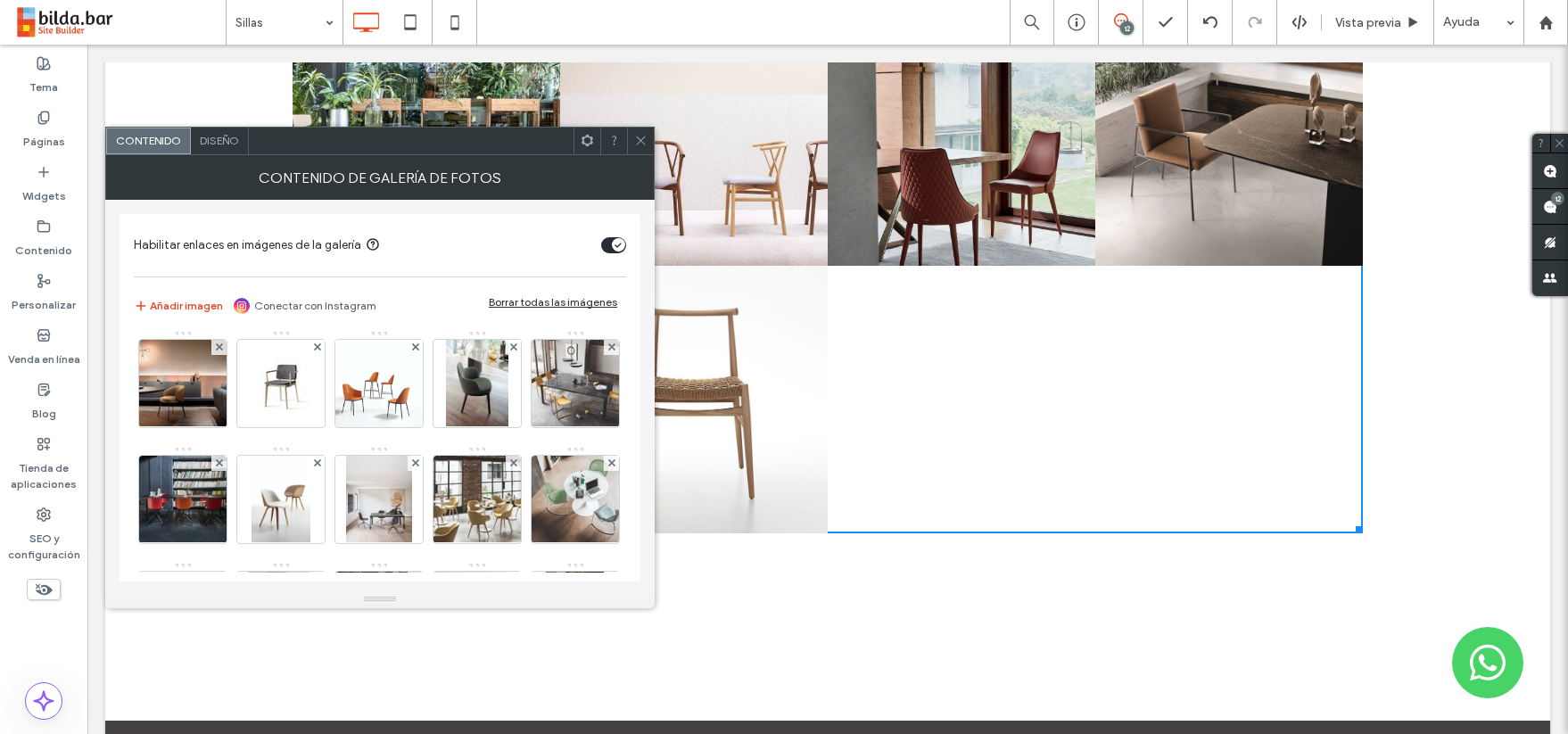
scroll to position [1280, 0]
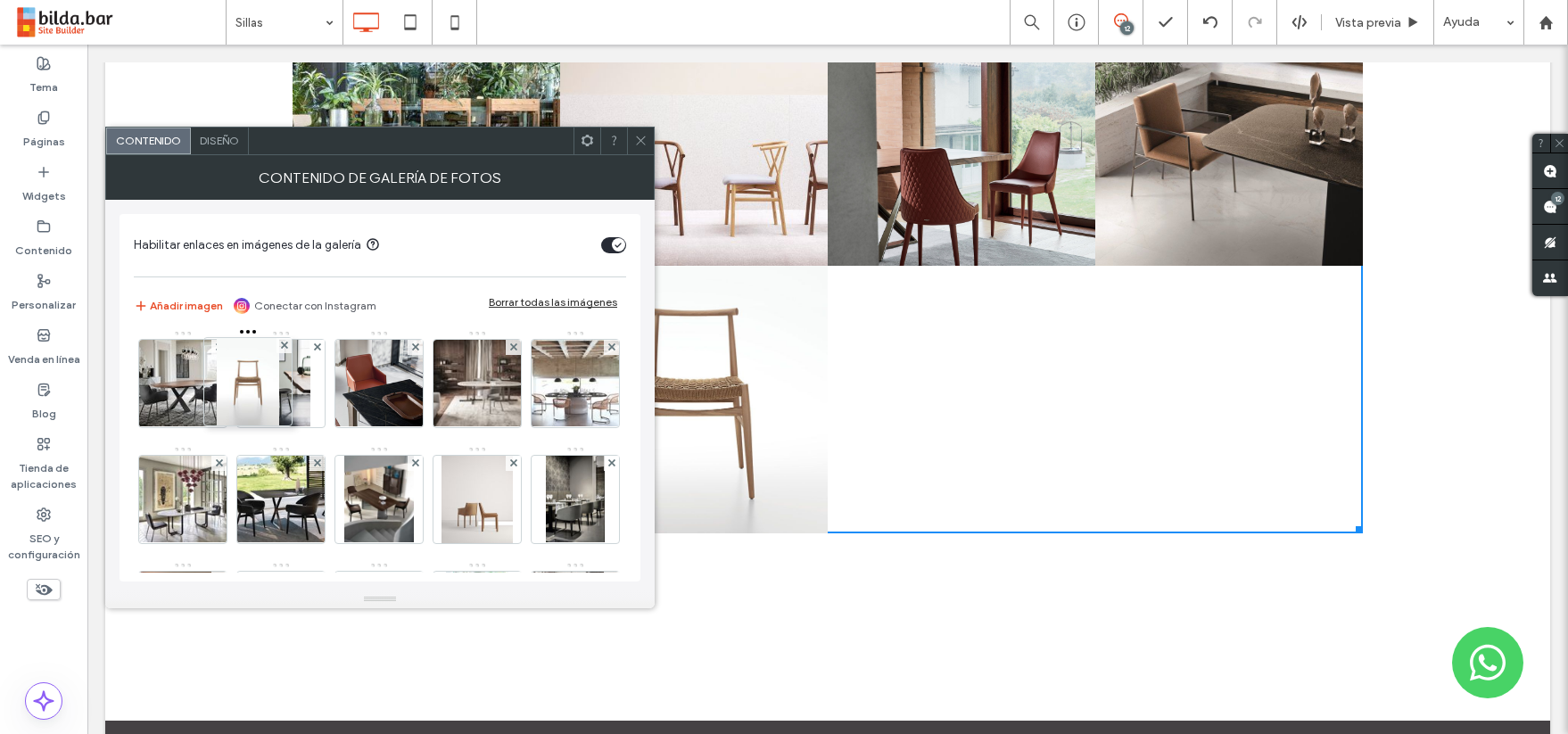
drag, startPoint x: 283, startPoint y: 509, endPoint x: 237, endPoint y: 274, distance: 239.5
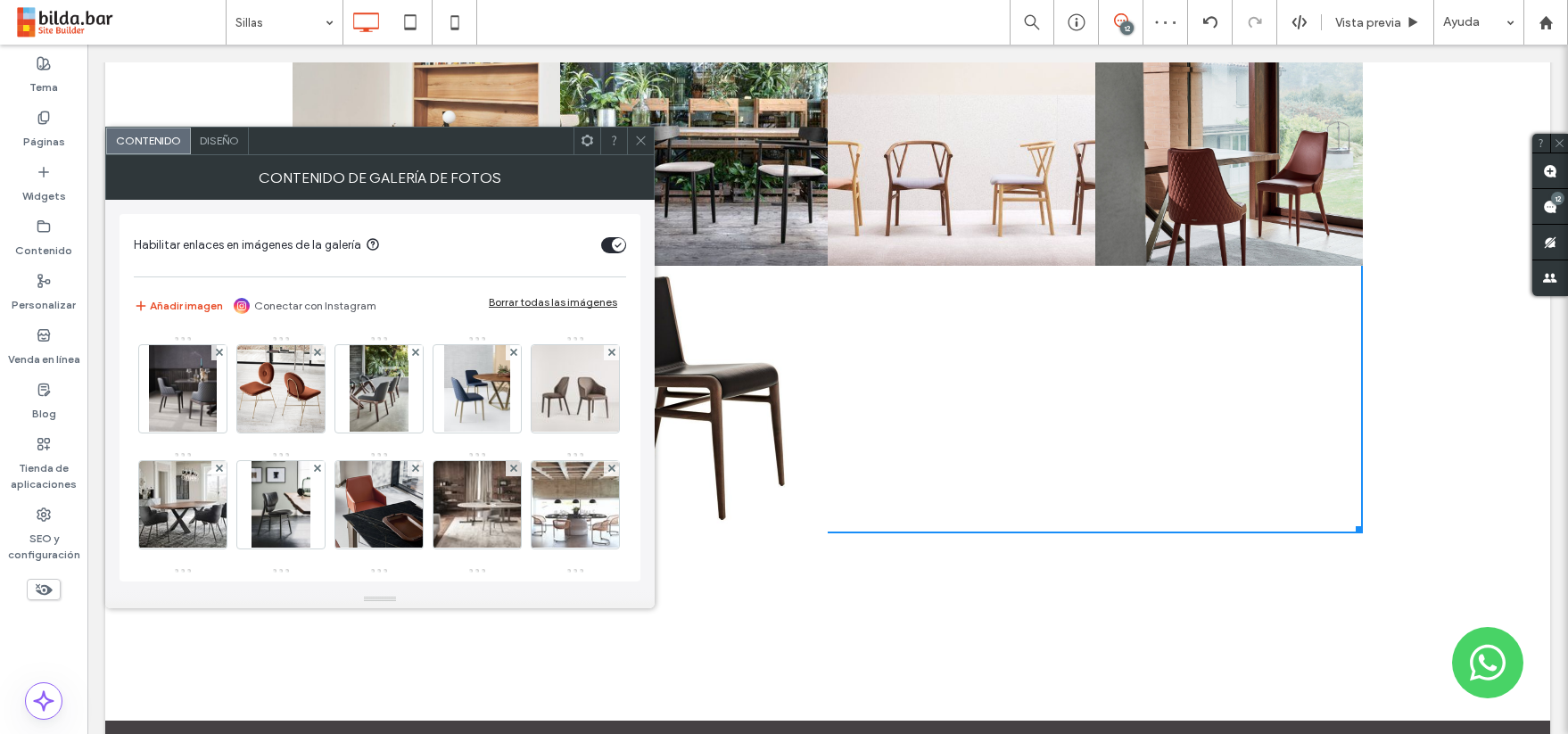
scroll to position [1146, 0]
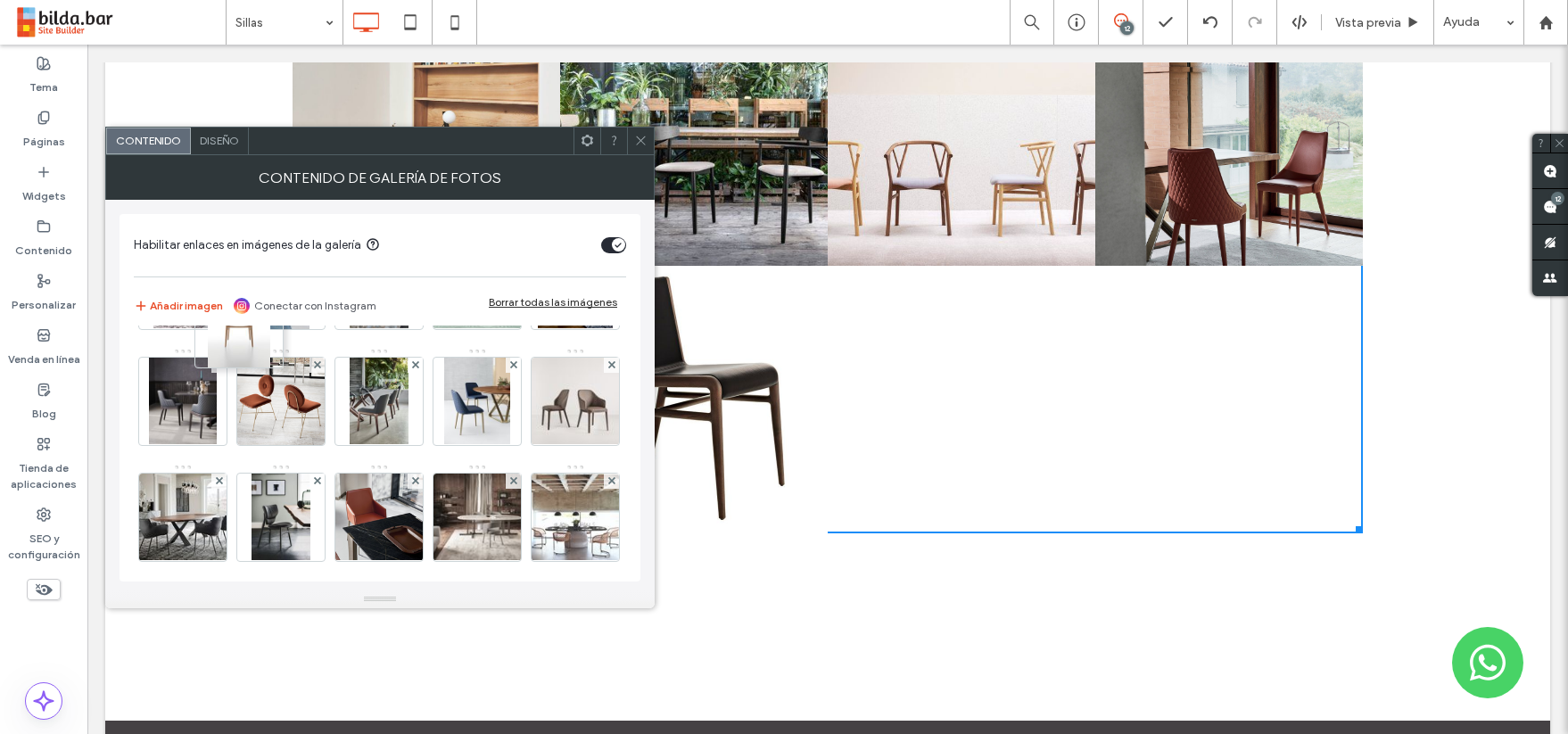
drag, startPoint x: 272, startPoint y: 520, endPoint x: 267, endPoint y: 356, distance: 164.1
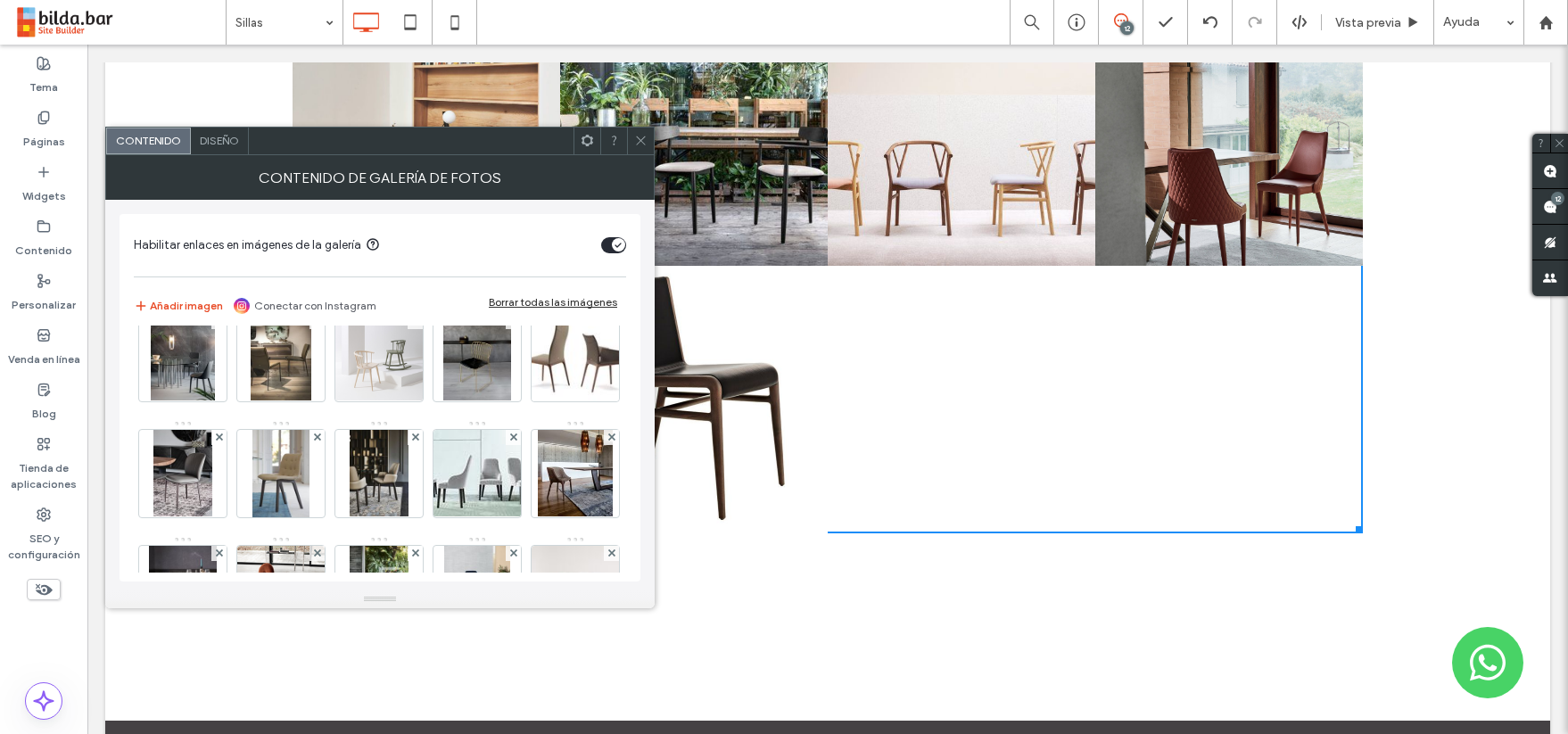
scroll to position [963, 0]
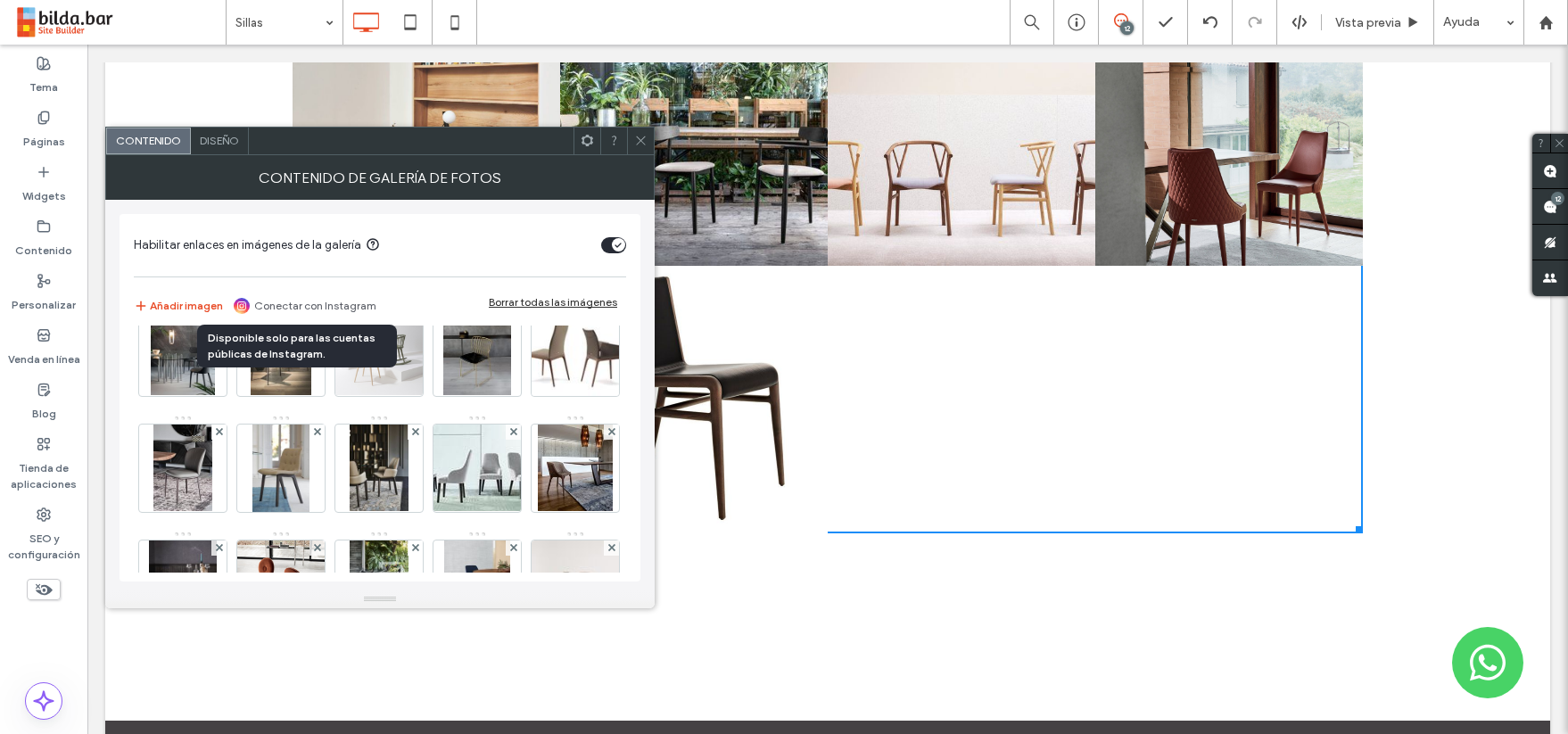
drag, startPoint x: 272, startPoint y: 467, endPoint x: 280, endPoint y: 327, distance: 140.2
click at [273, 312] on div "Habilitar enlaces en imágenes de la galería Añadir imagen Conectar con Instagra…" at bounding box center [379, 398] width 521 height 367
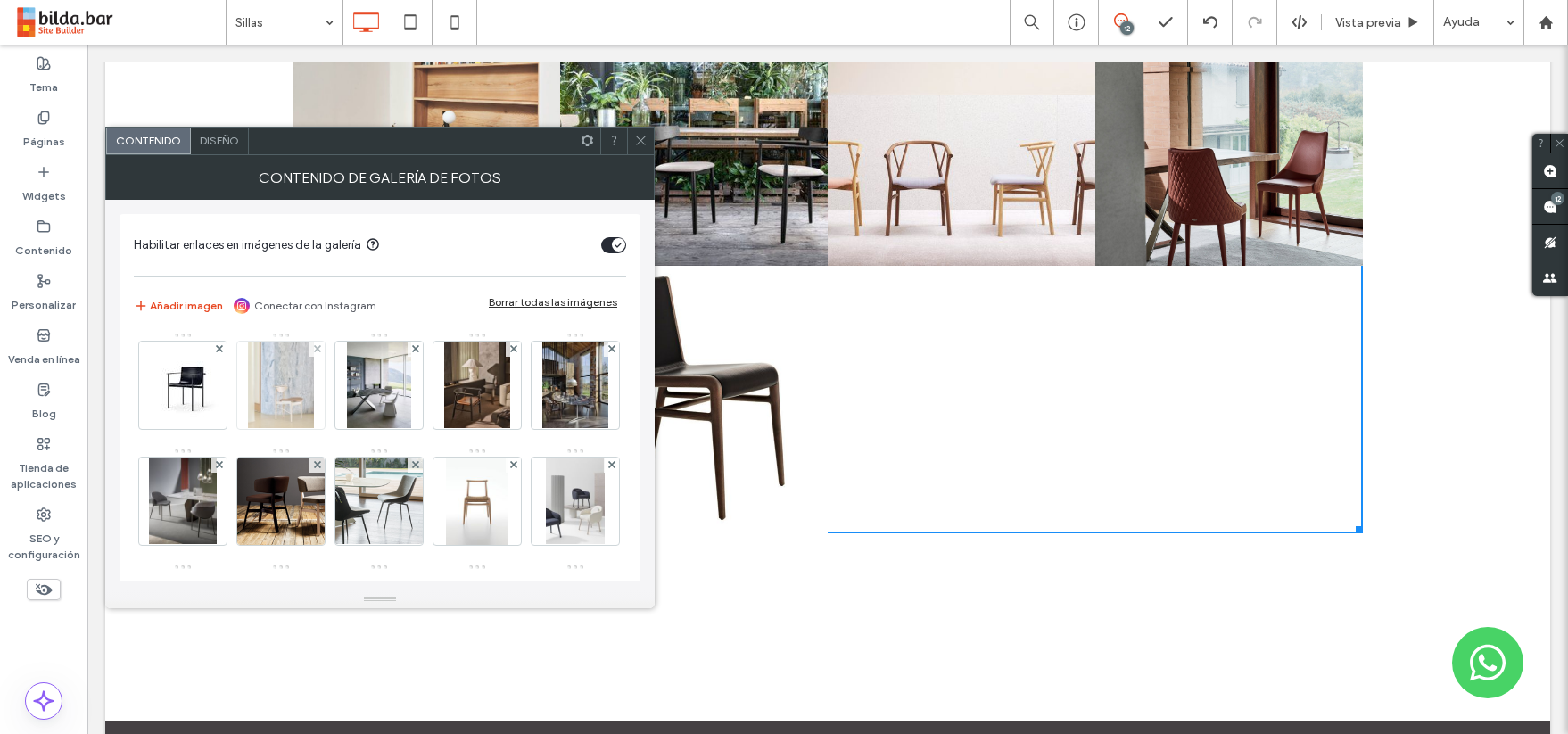
scroll to position [758, 0]
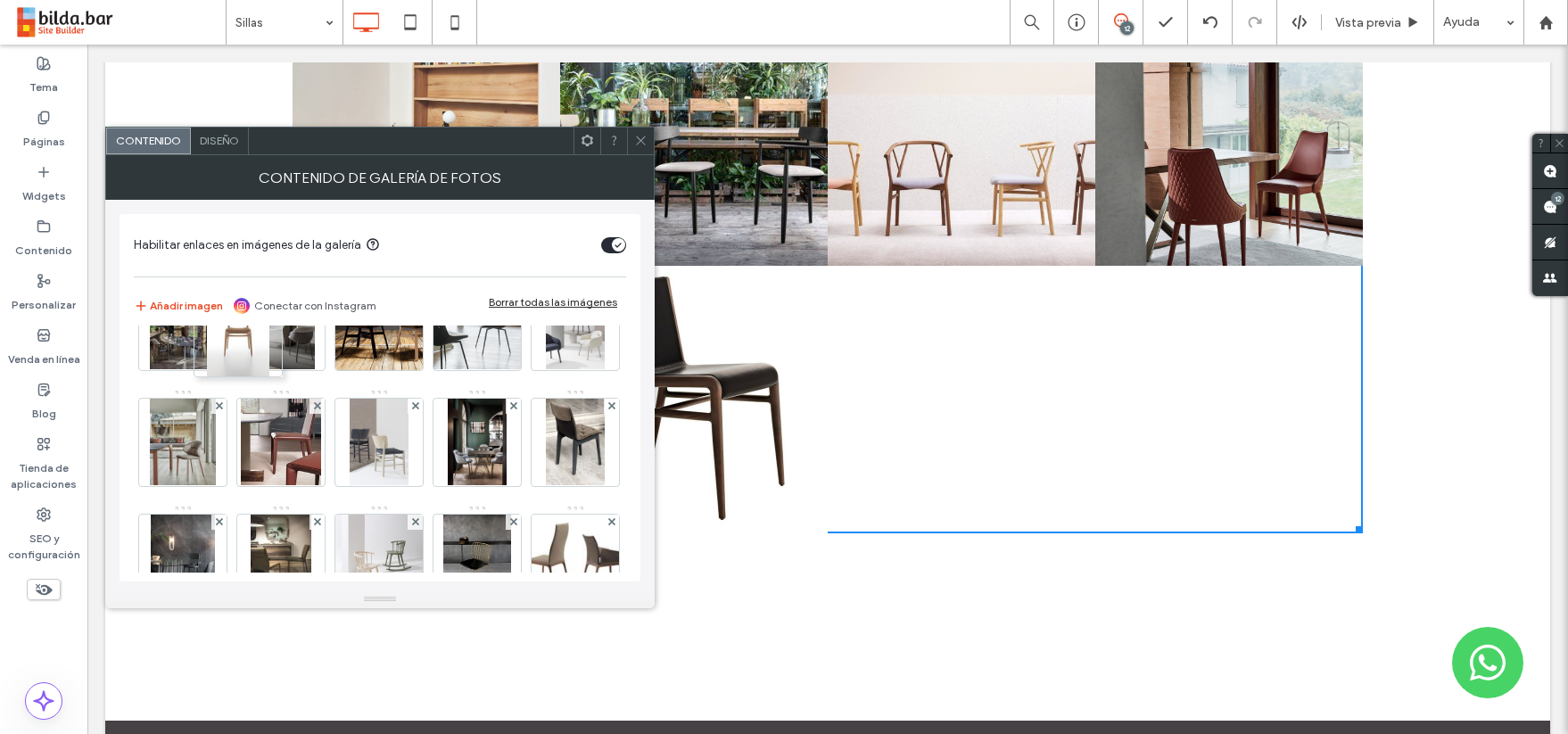
drag, startPoint x: 277, startPoint y: 546, endPoint x: 258, endPoint y: 335, distance: 211.9
click at [230, 322] on div "Habilitar enlaces en imágenes de la galería Añadir imagen Conectar con Instagra…" at bounding box center [379, 398] width 521 height 367
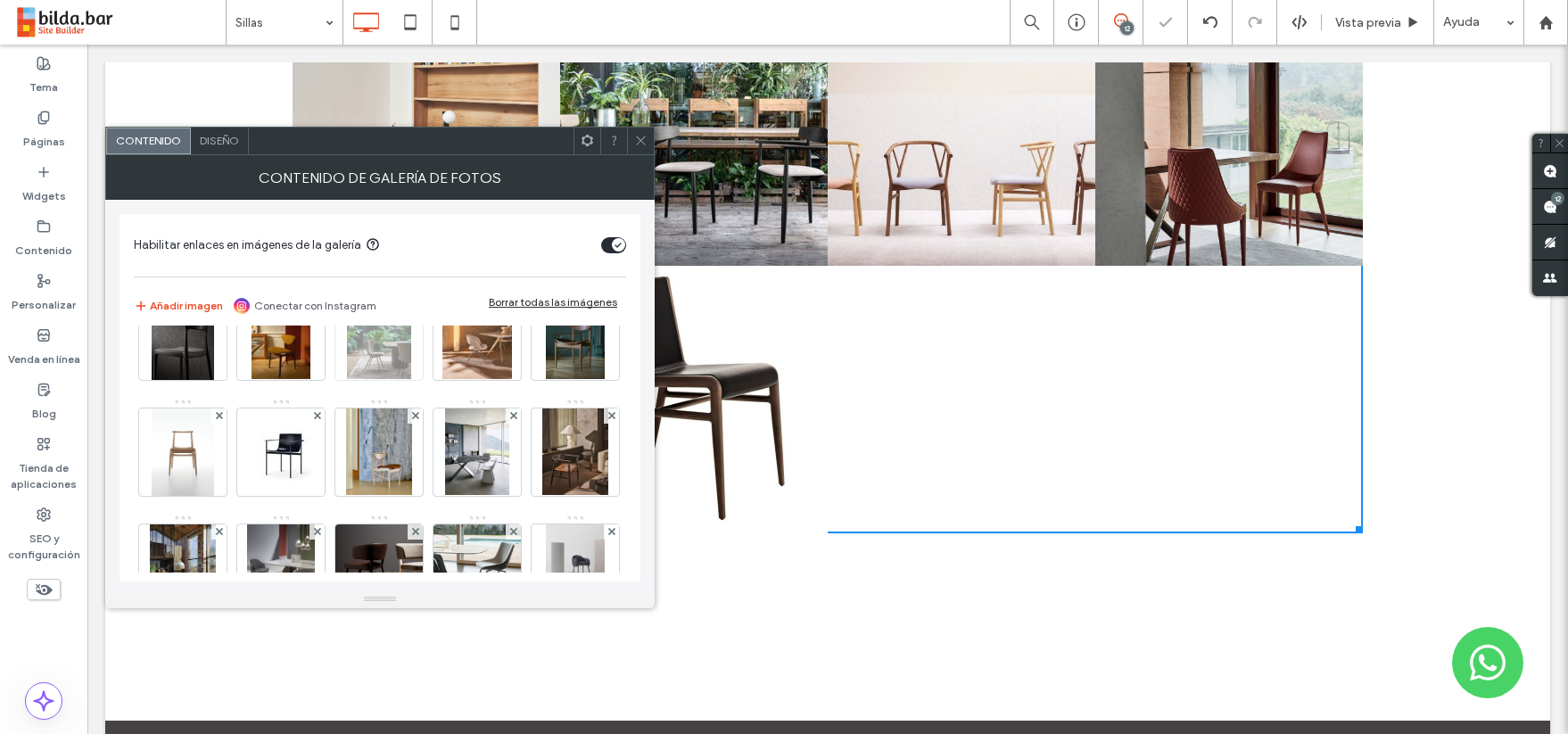
scroll to position [510, 0]
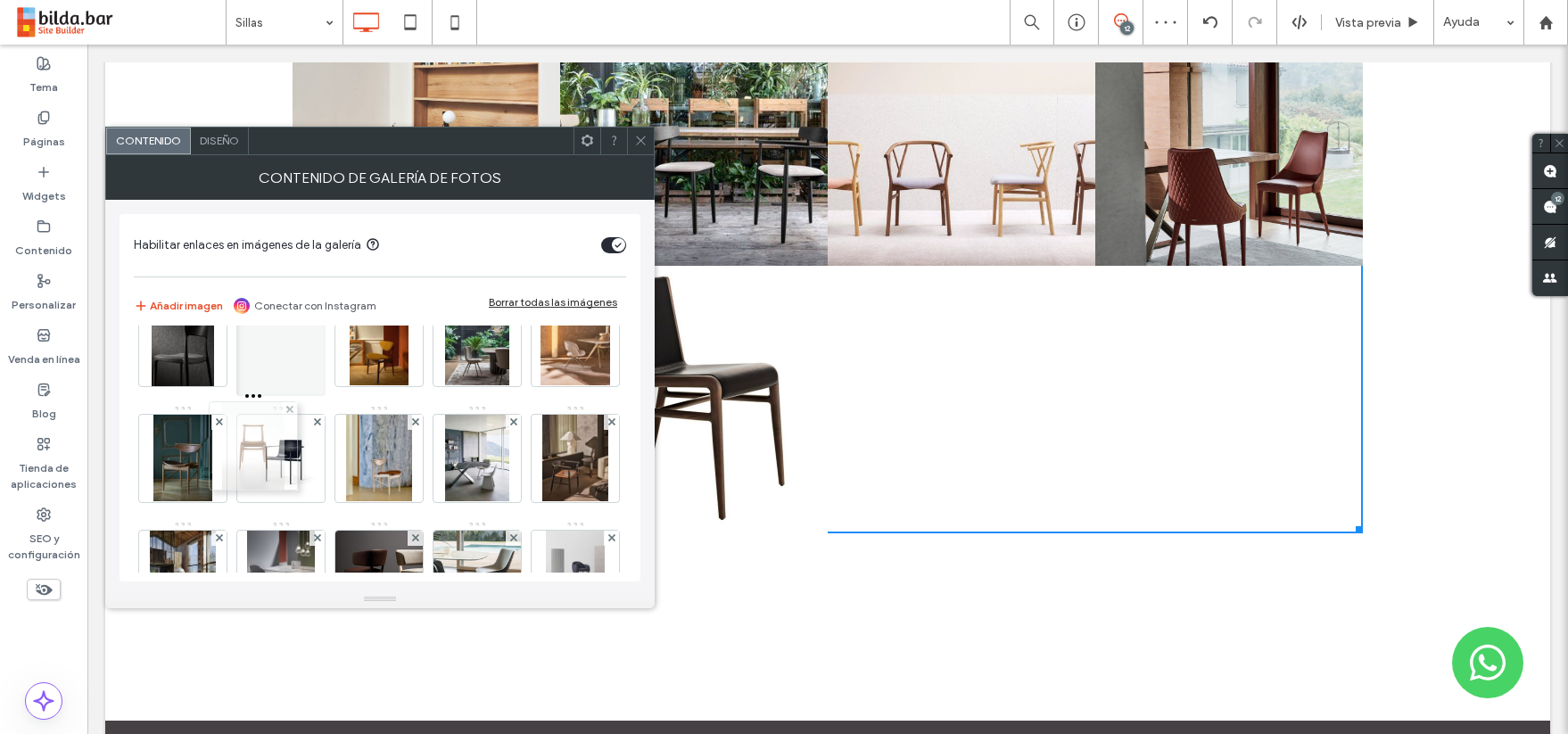
drag, startPoint x: 275, startPoint y: 554, endPoint x: 243, endPoint y: 426, distance: 131.9
click at [638, 135] on icon at bounding box center [641, 140] width 14 height 14
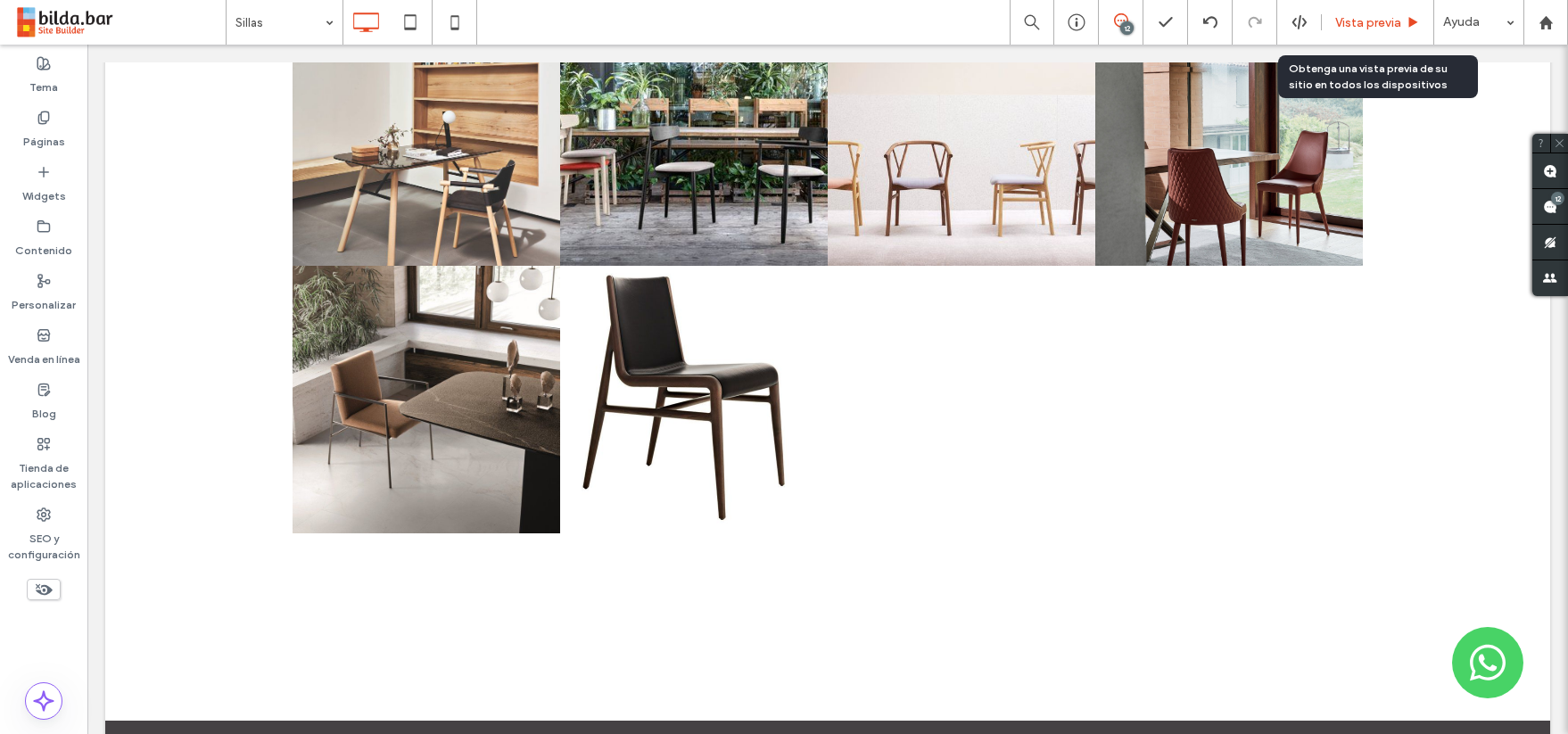
click at [1364, 23] on span "Vista previa" at bounding box center [1368, 22] width 66 height 15
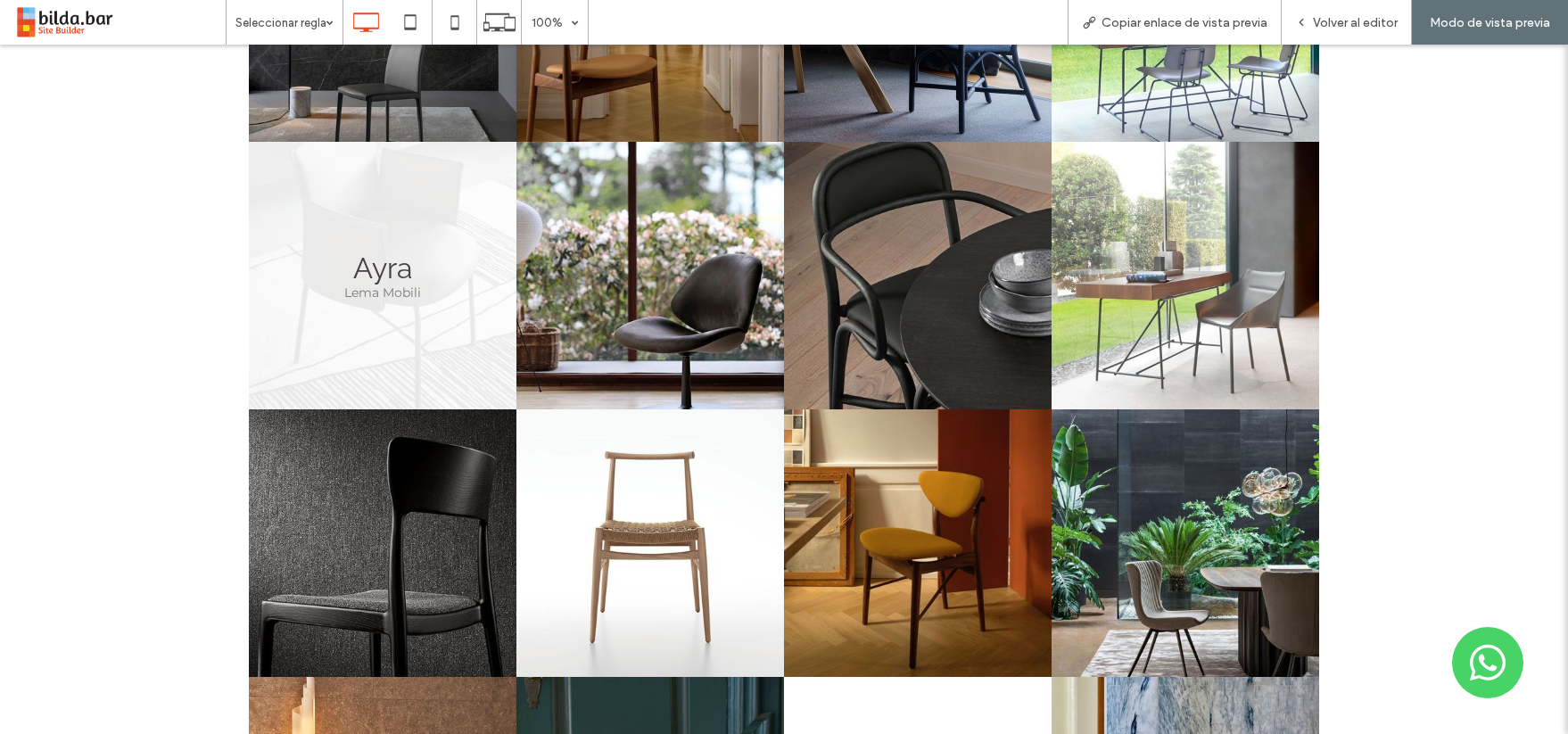
scroll to position [1369, 0]
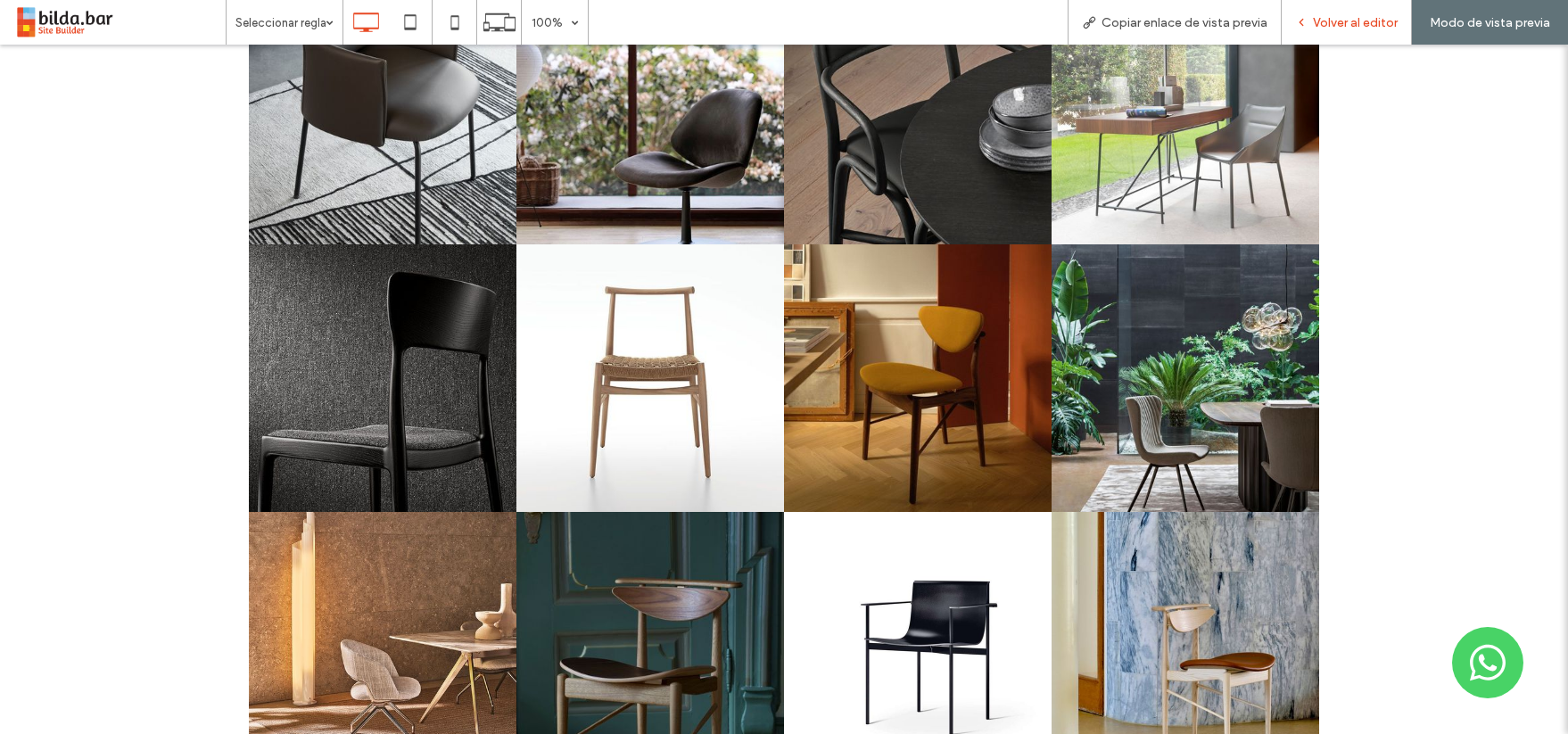
click at [1365, 23] on span "Volver al editor" at bounding box center [1356, 22] width 85 height 15
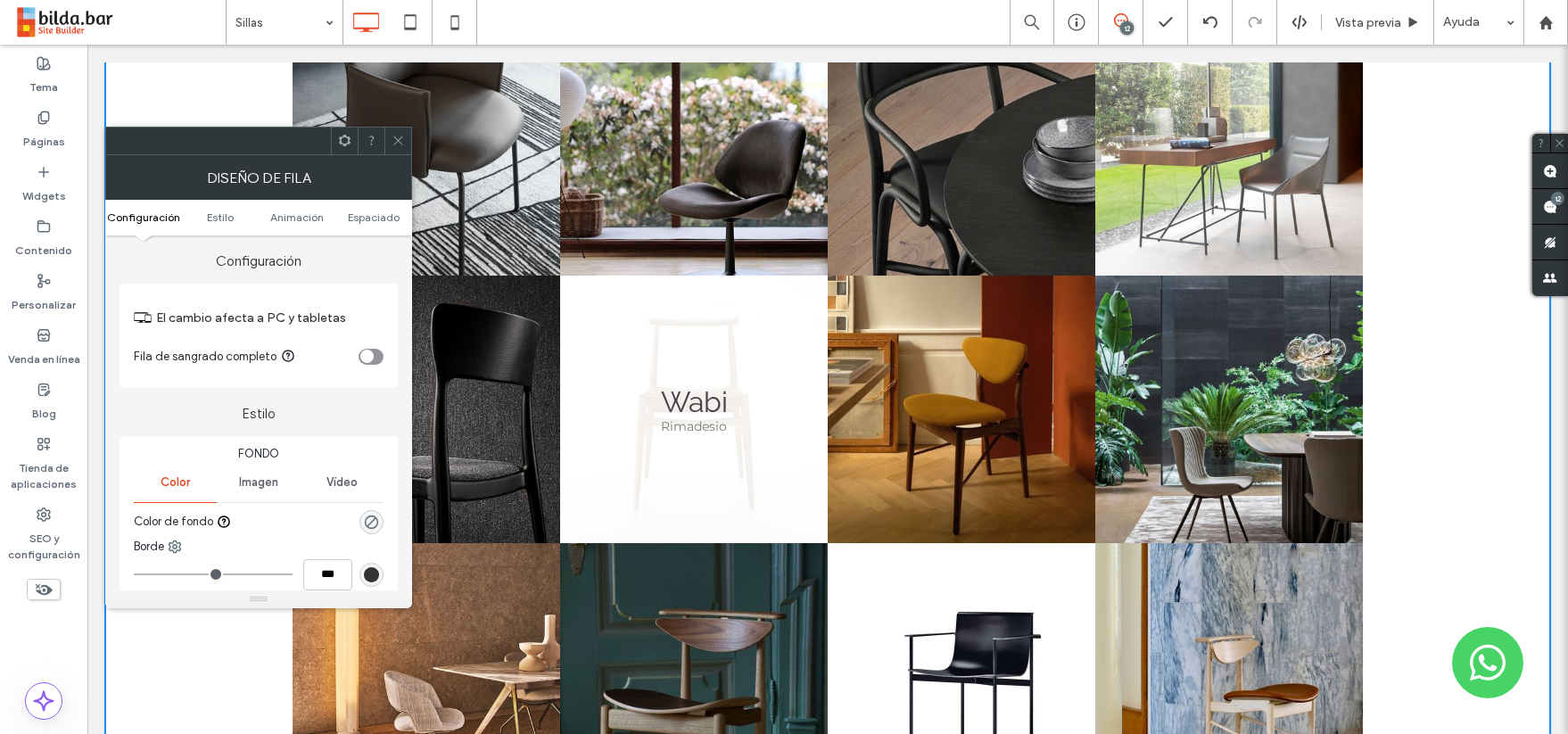
scroll to position [1336, 0]
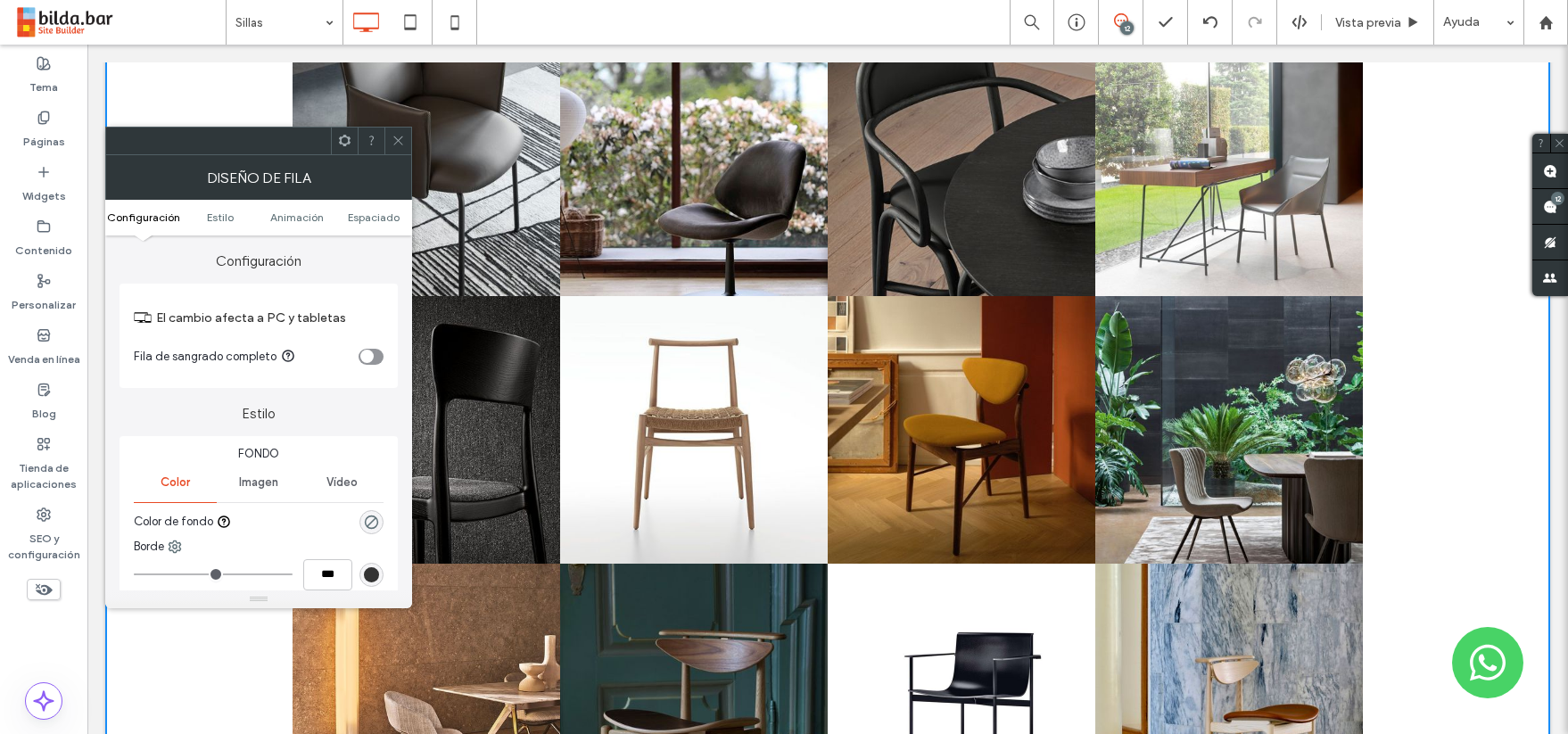
click at [400, 138] on icon at bounding box center [398, 140] width 14 height 14
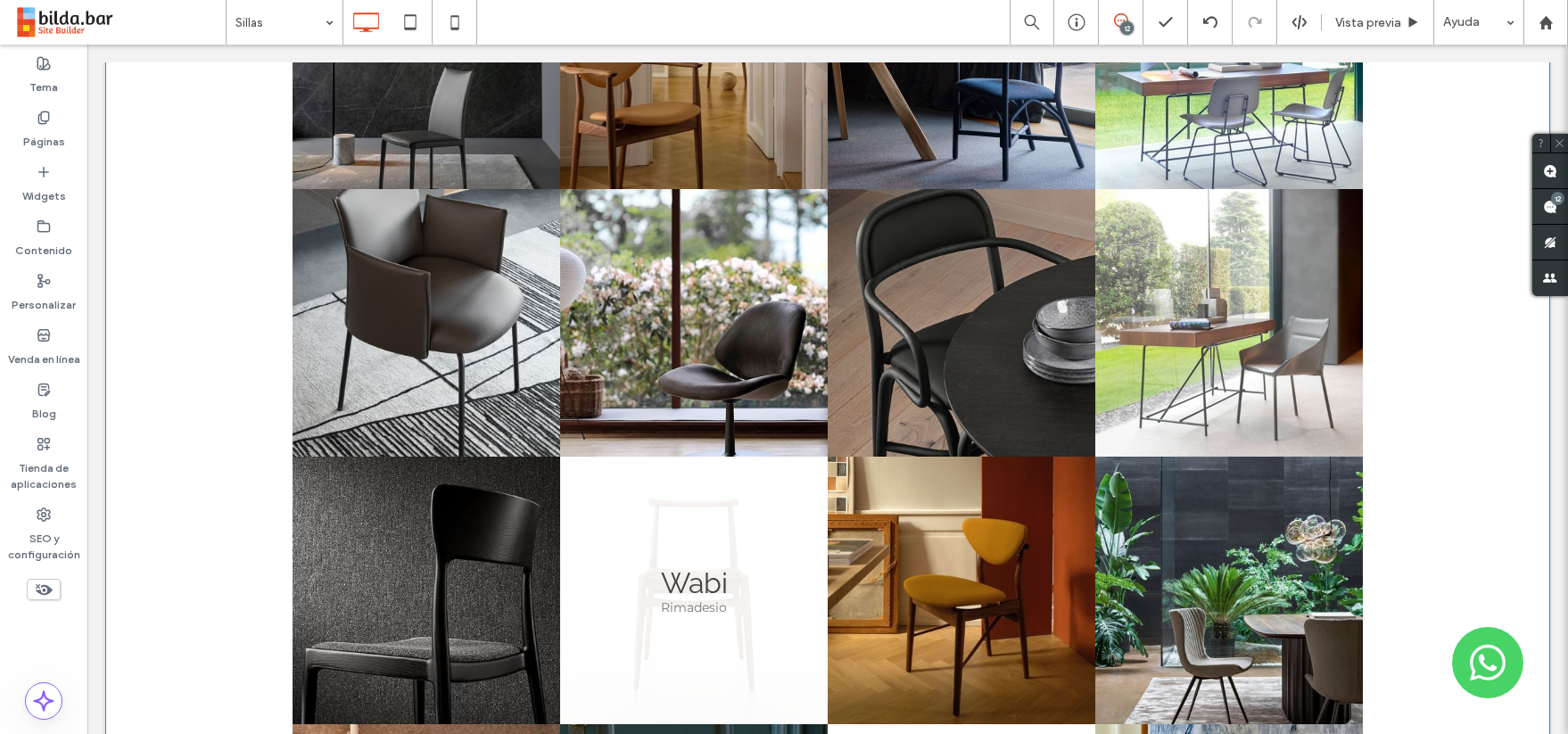
scroll to position [1174, 0]
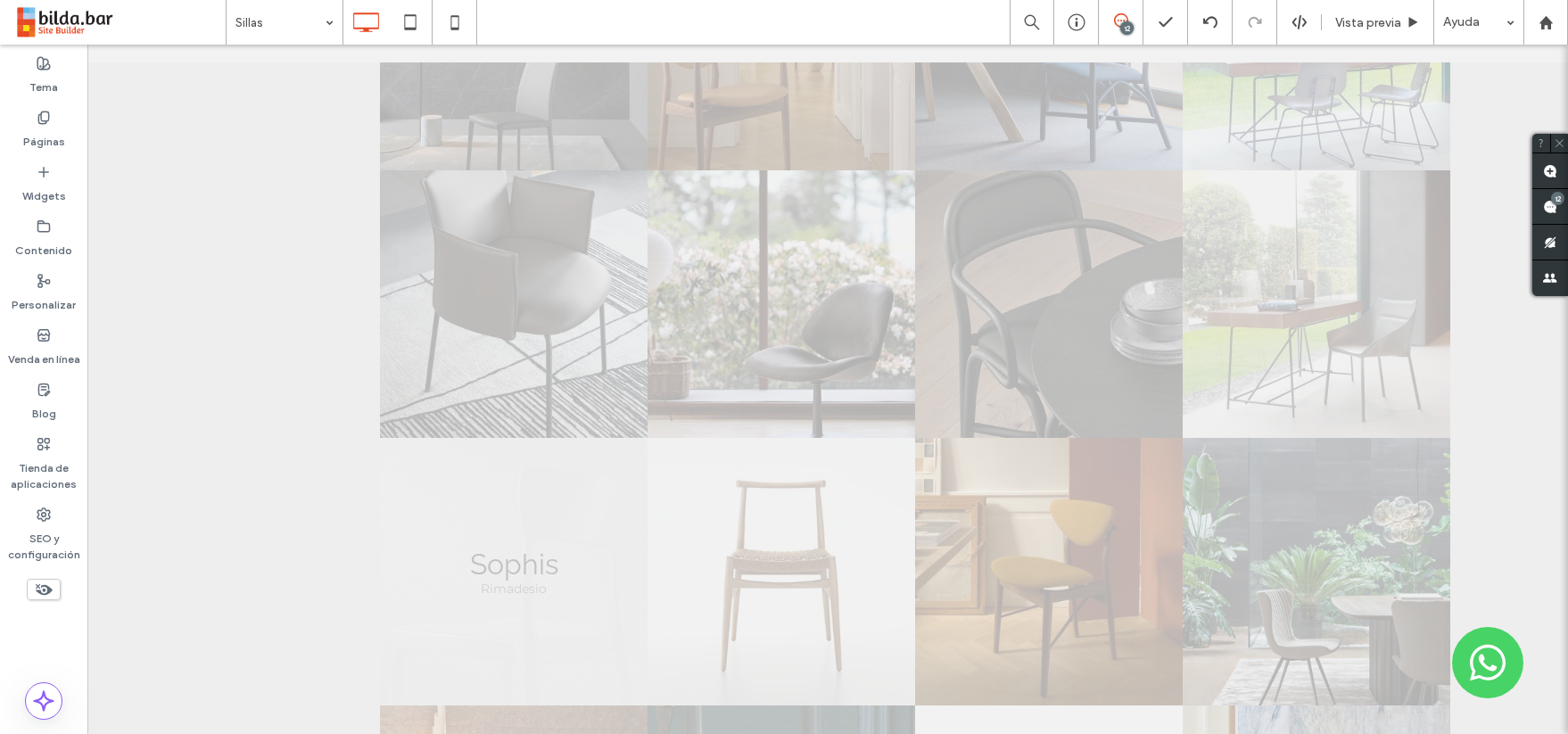
drag, startPoint x: 455, startPoint y: 568, endPoint x: 458, endPoint y: 548, distance: 20.2
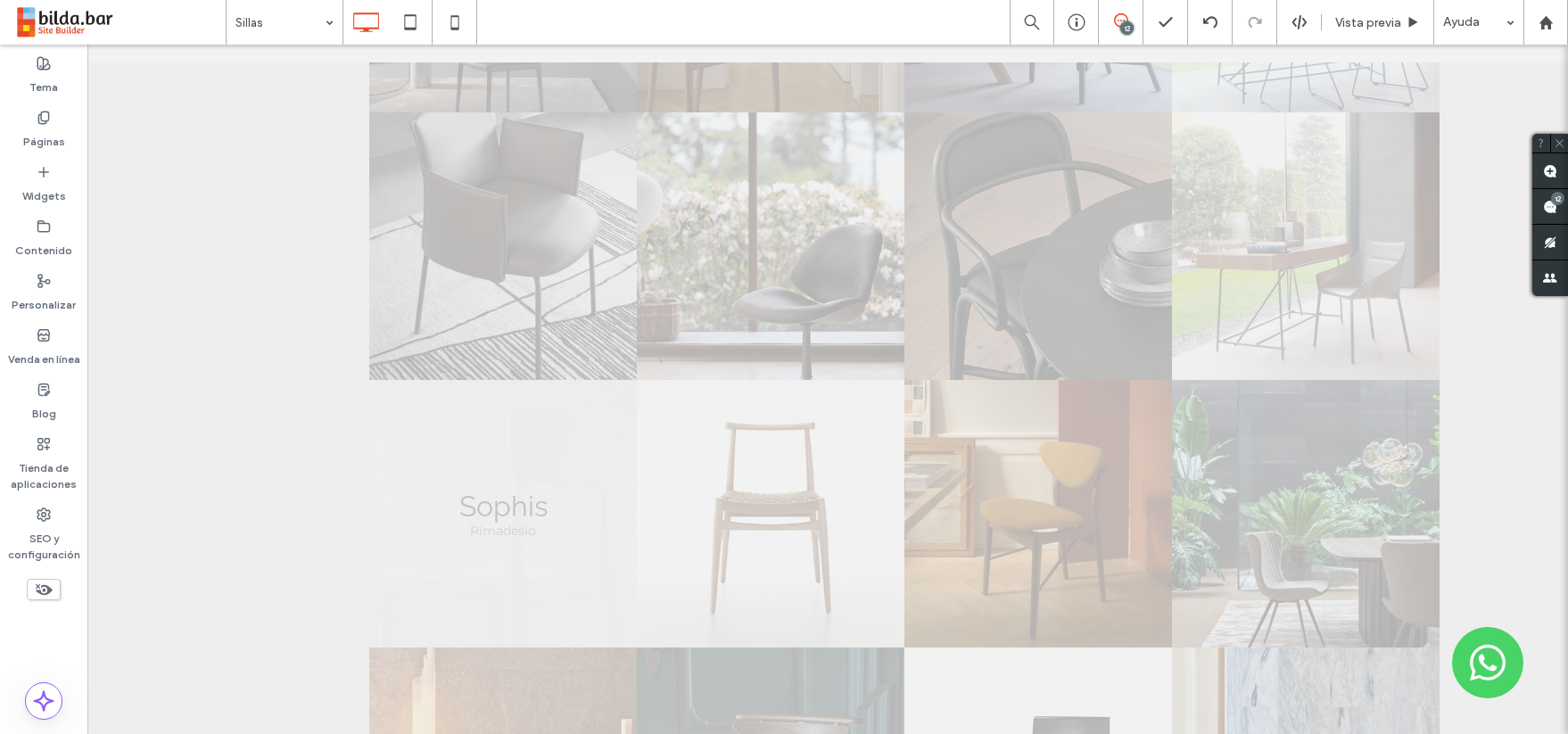
click at [0, 0] on div at bounding box center [0, 0] width 0 height 0
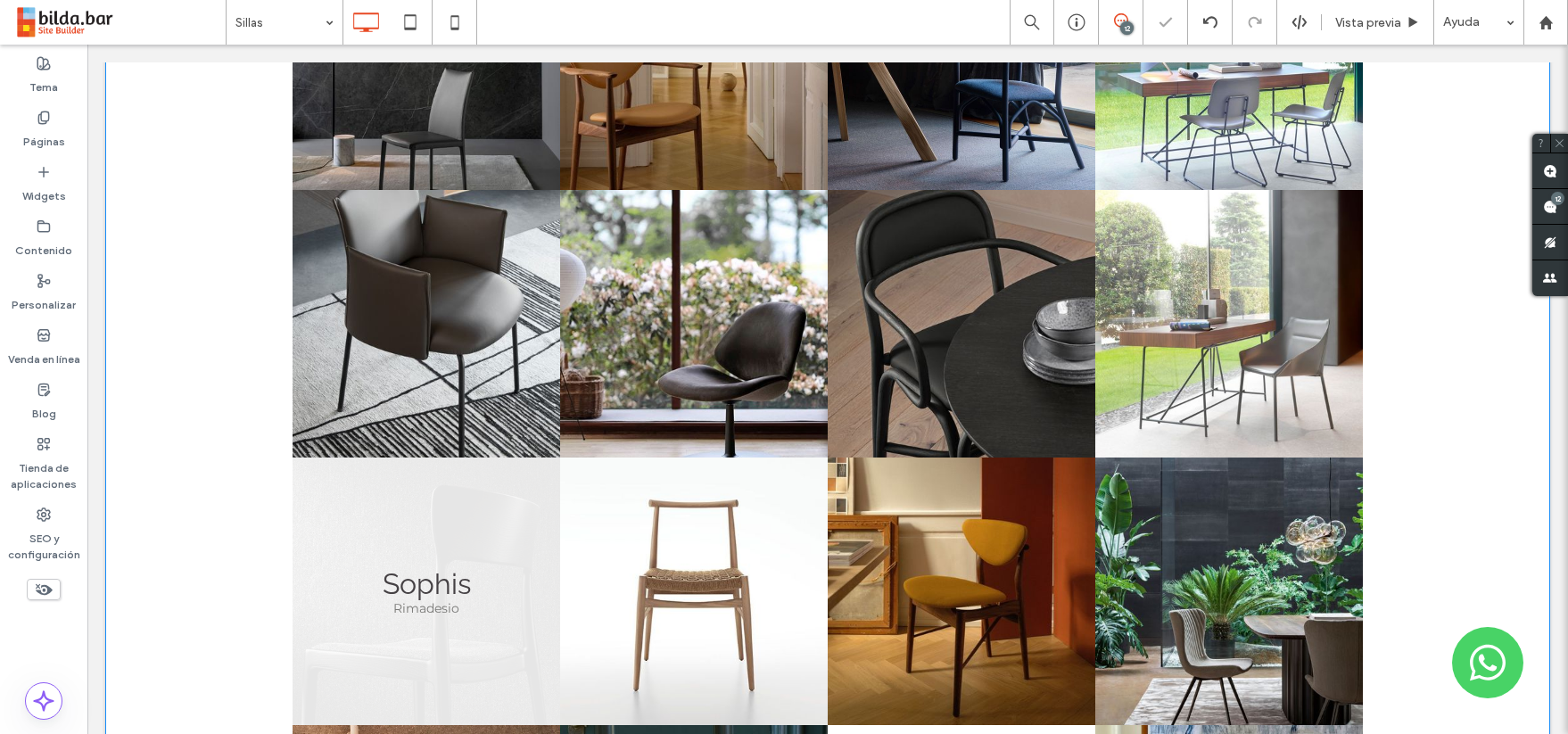
click at [519, 559] on link at bounding box center [426, 591] width 268 height 268
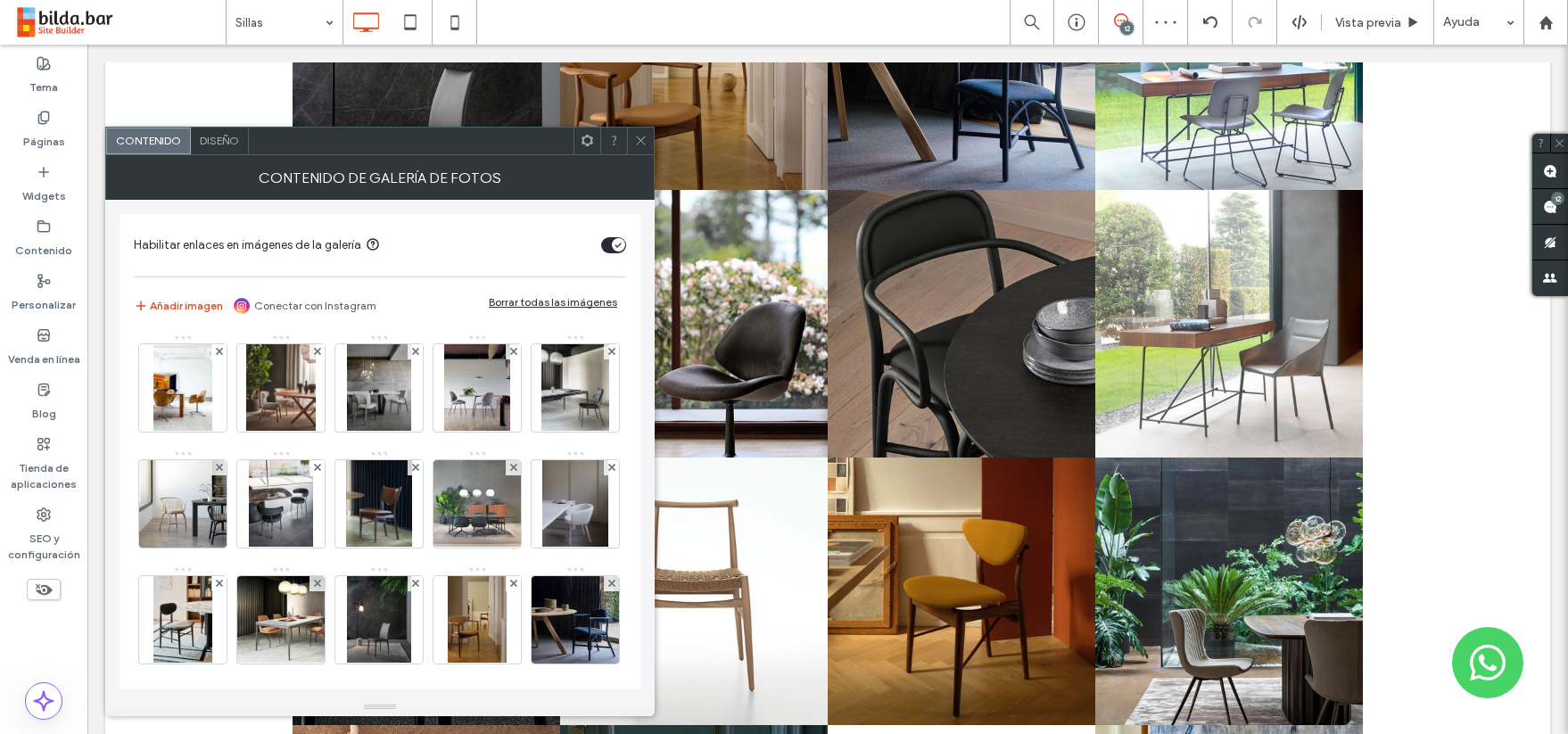
drag, startPoint x: 649, startPoint y: 603, endPoint x: 1050, endPoint y: 712, distance: 415.6
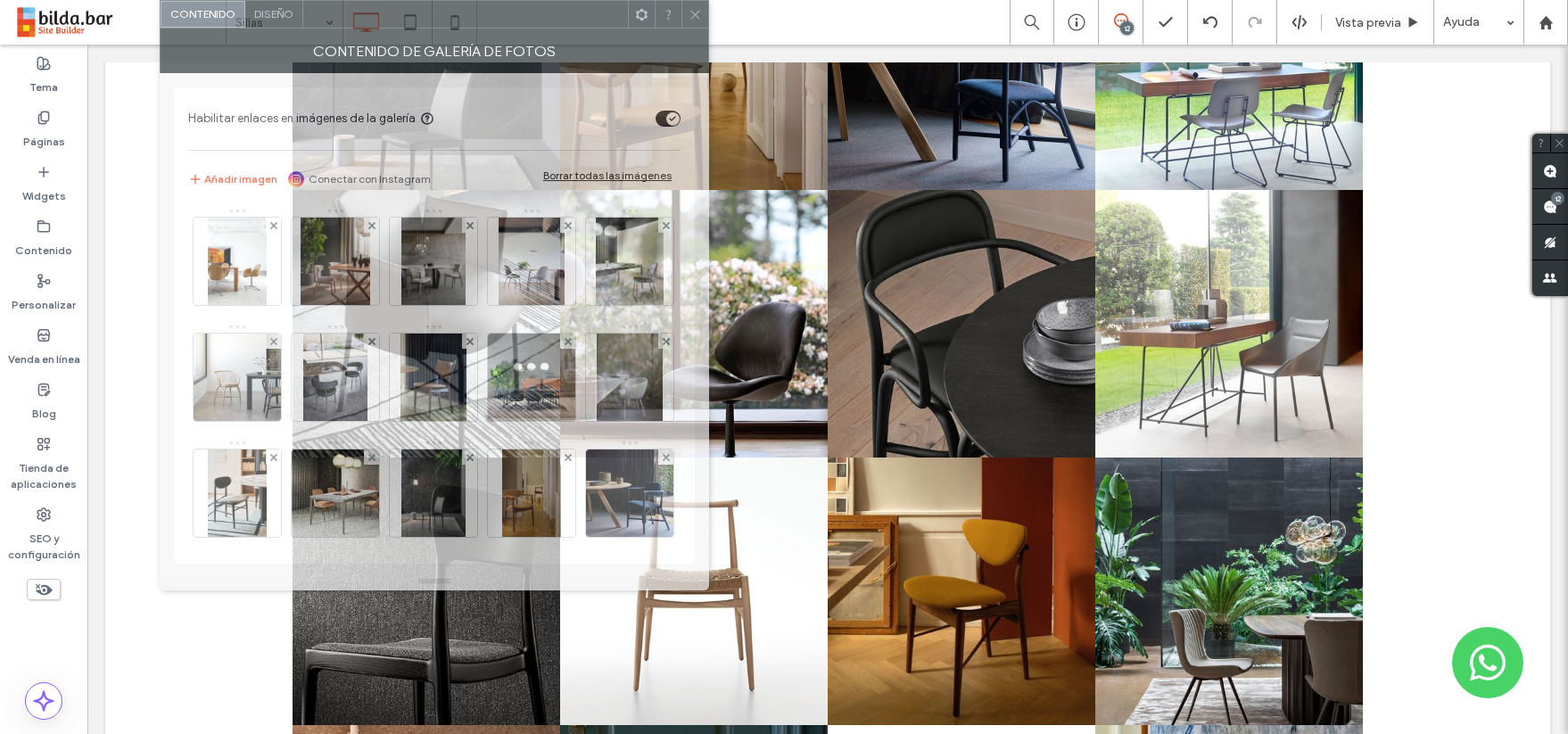
drag, startPoint x: 510, startPoint y: 132, endPoint x: 549, endPoint y: -8, distance: 145.3
click at [549, 0] on html ".wqwq-1{fill:#231f20;} .cls-1q, .cls-2q { fill-rule: evenodd; } .cls-2q { fill:…" at bounding box center [784, 367] width 1568 height 734
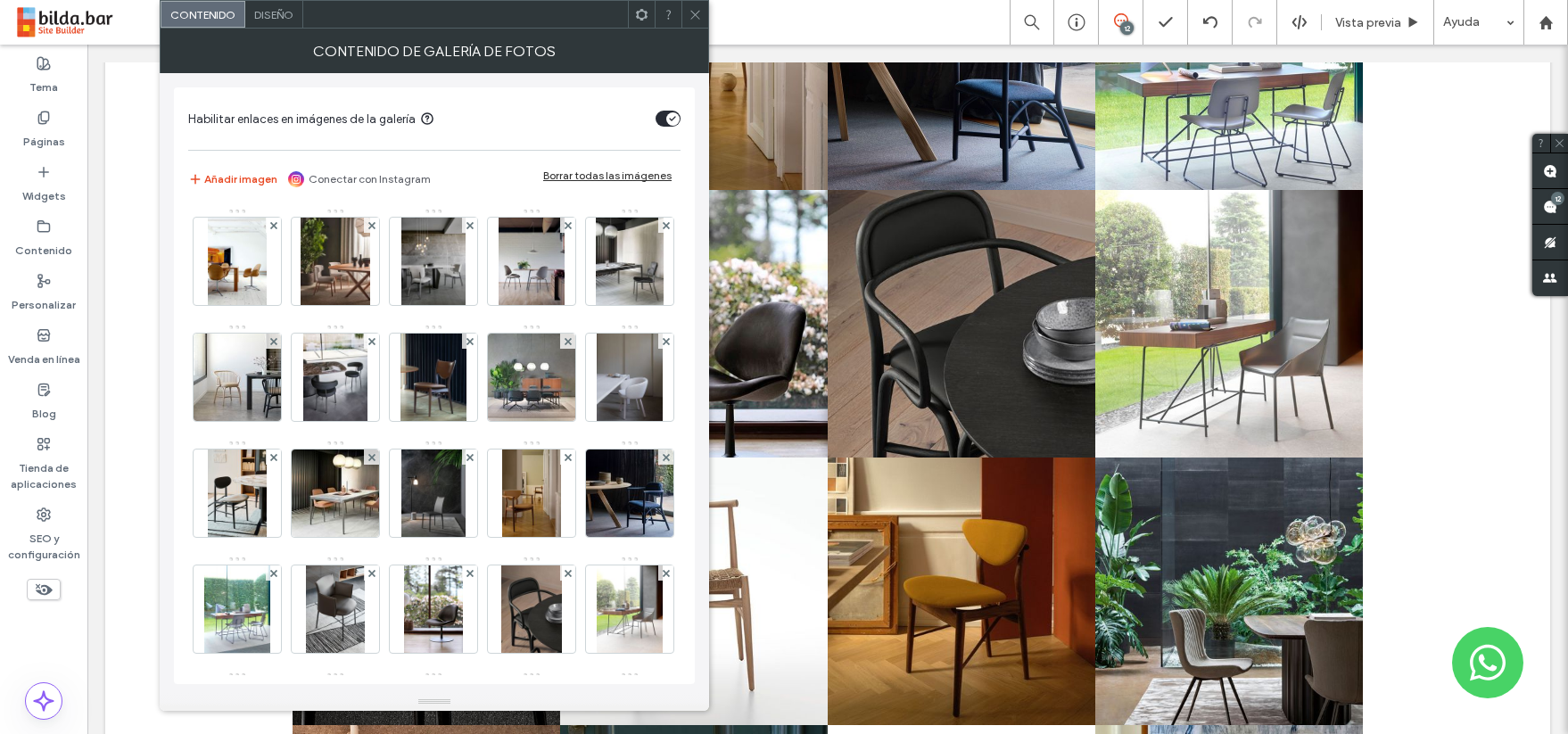
drag, startPoint x: 702, startPoint y: 584, endPoint x: 786, endPoint y: 701, distance: 144.0
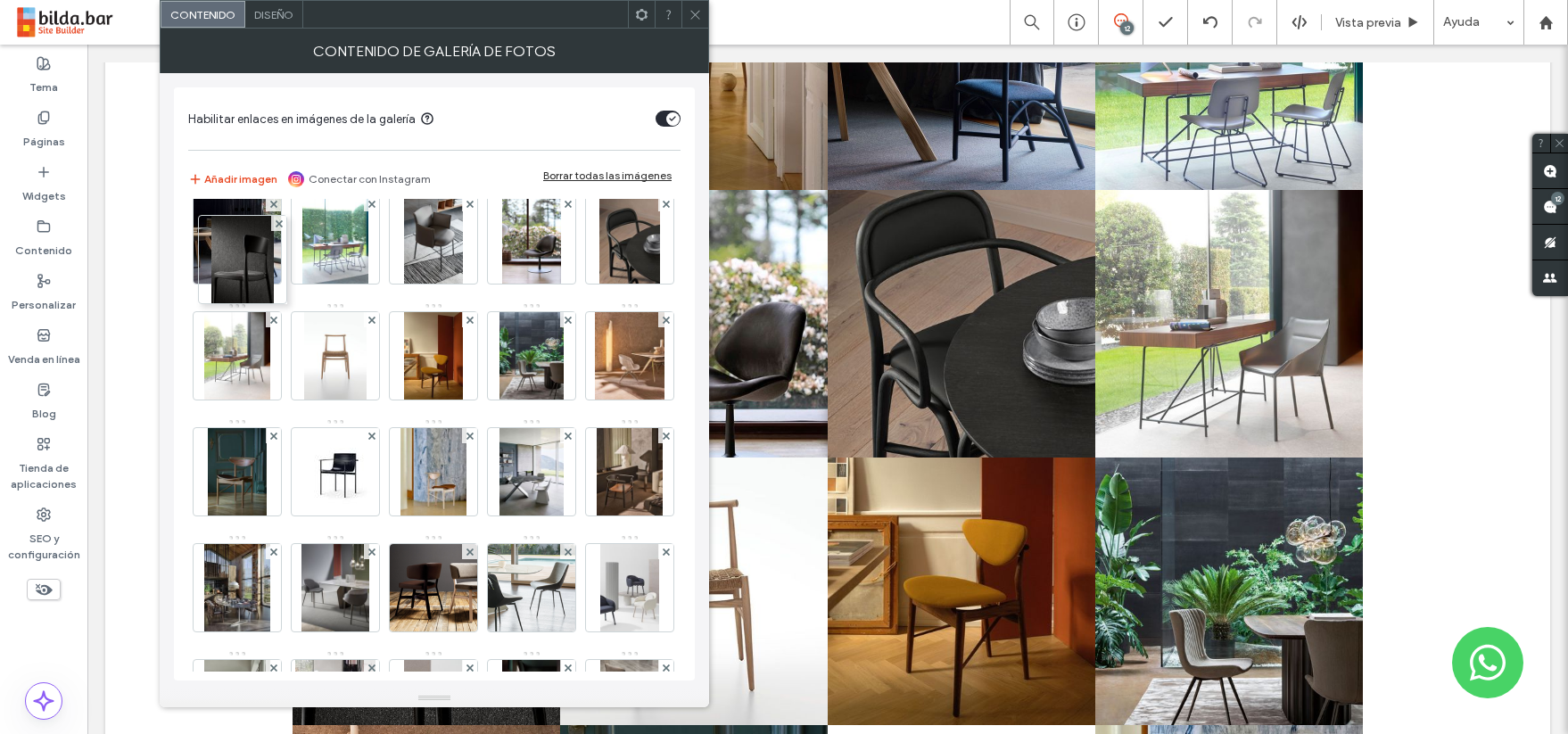
scroll to position [253, 0]
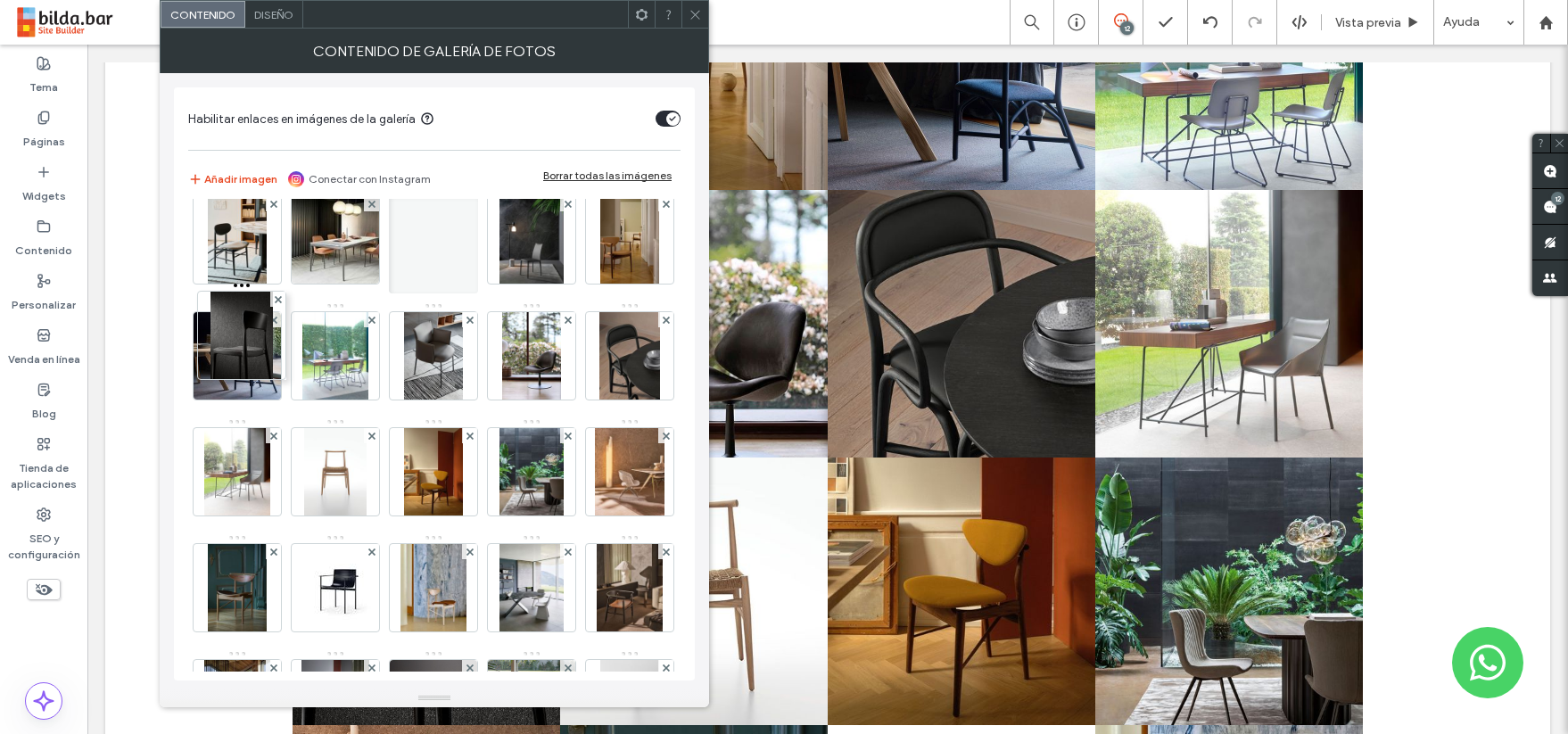
drag, startPoint x: 231, startPoint y: 469, endPoint x: 231, endPoint y: 203, distance: 266.0
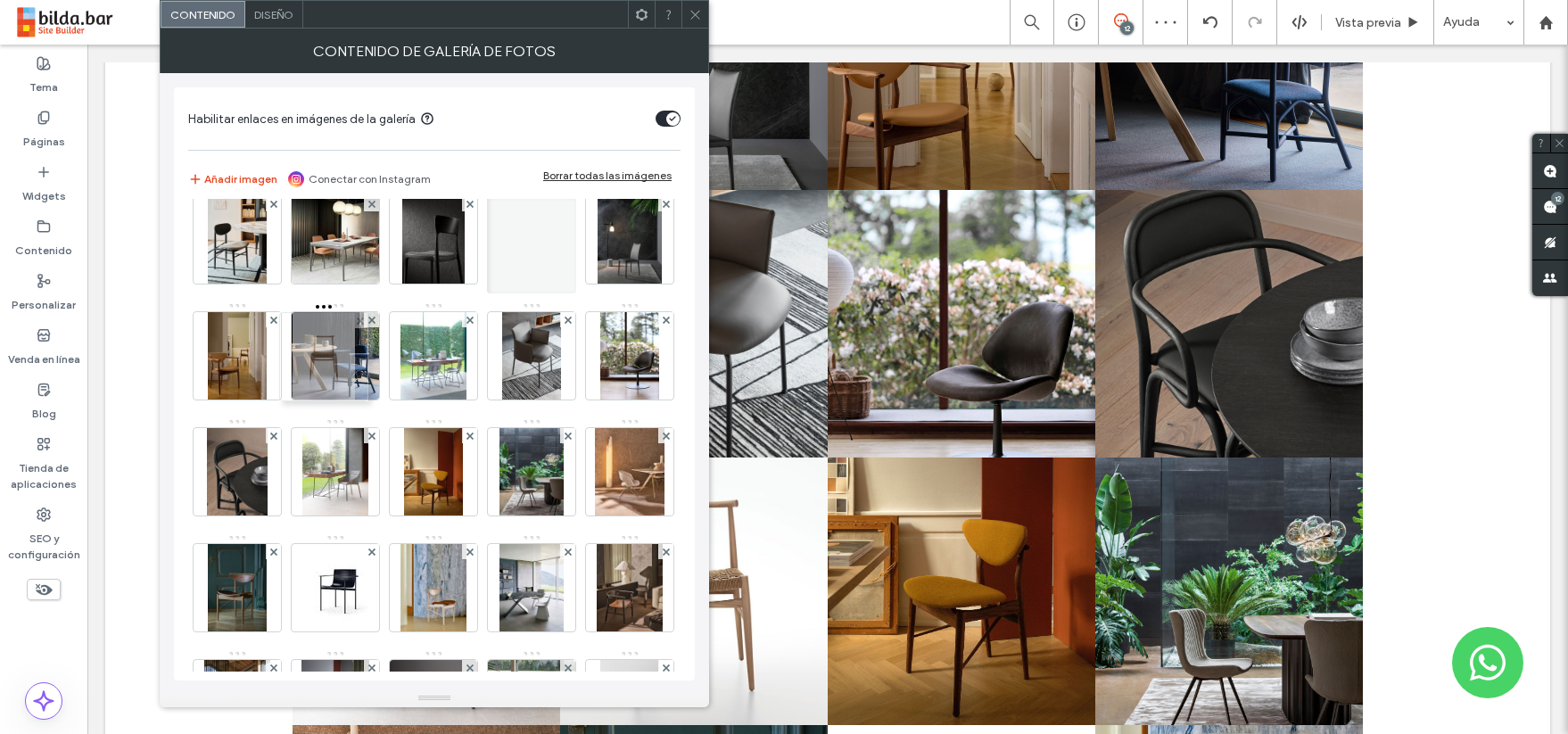
drag, startPoint x: 342, startPoint y: 609, endPoint x: 326, endPoint y: 377, distance: 232.6
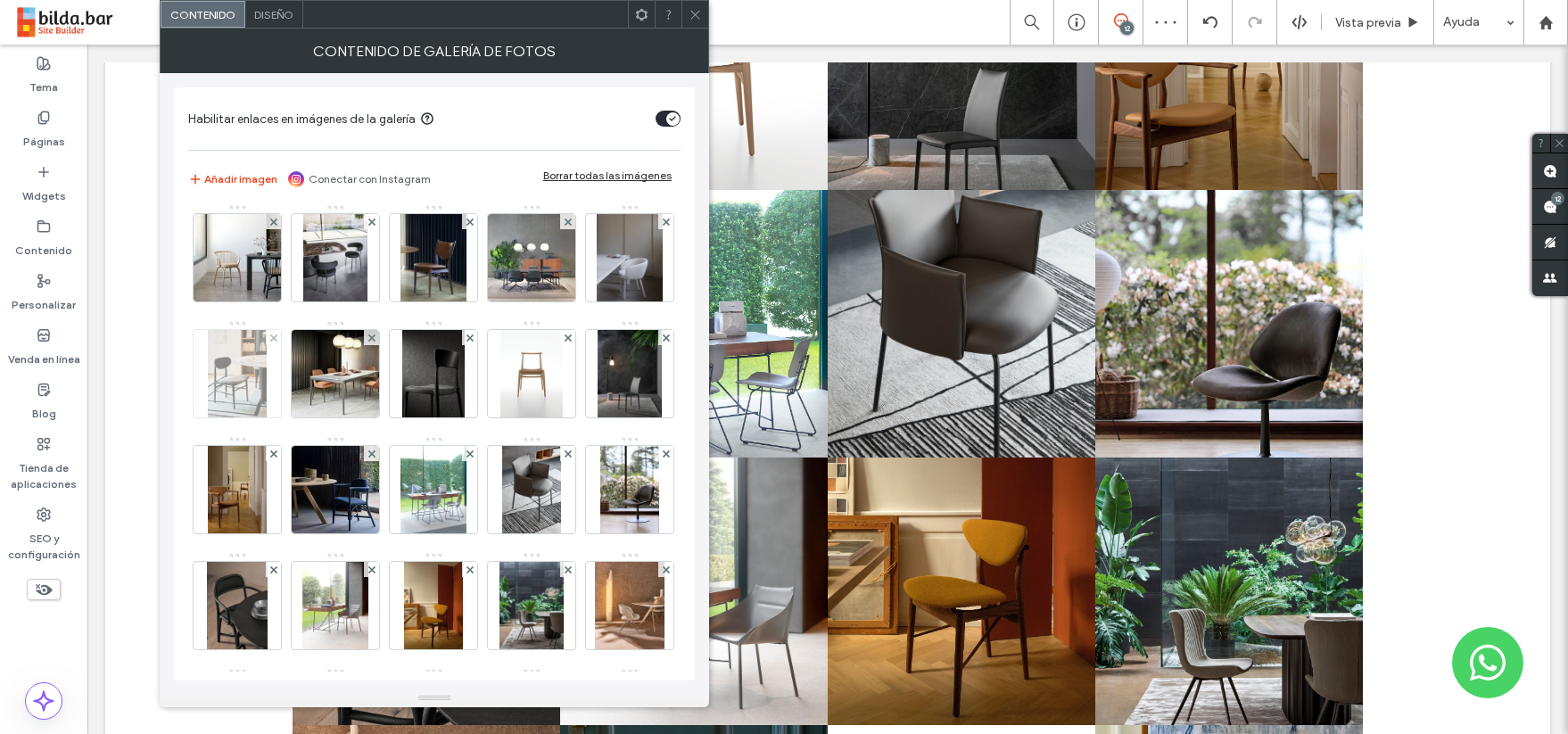
scroll to position [83, 0]
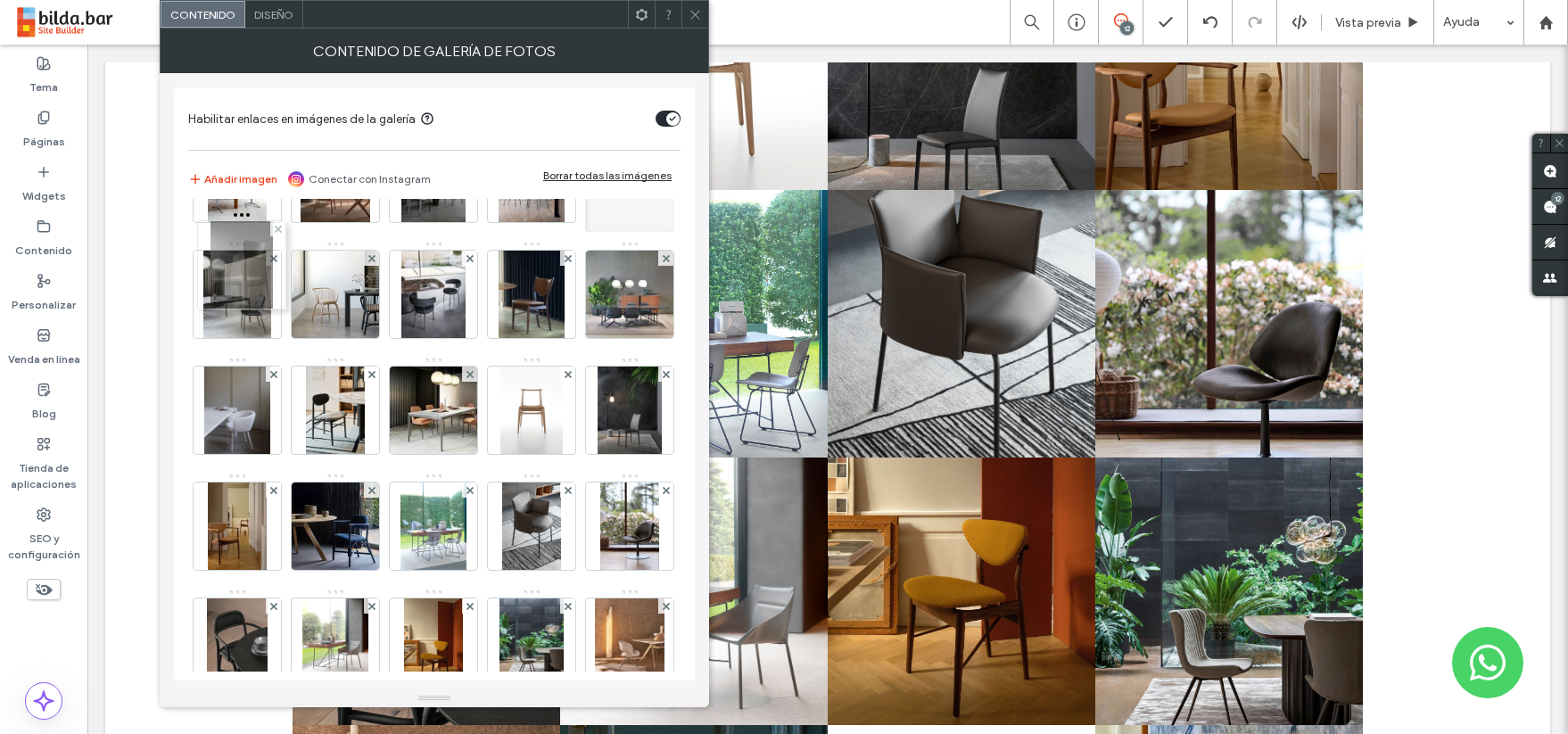
drag, startPoint x: 232, startPoint y: 527, endPoint x: 233, endPoint y: 235, distance: 292.0
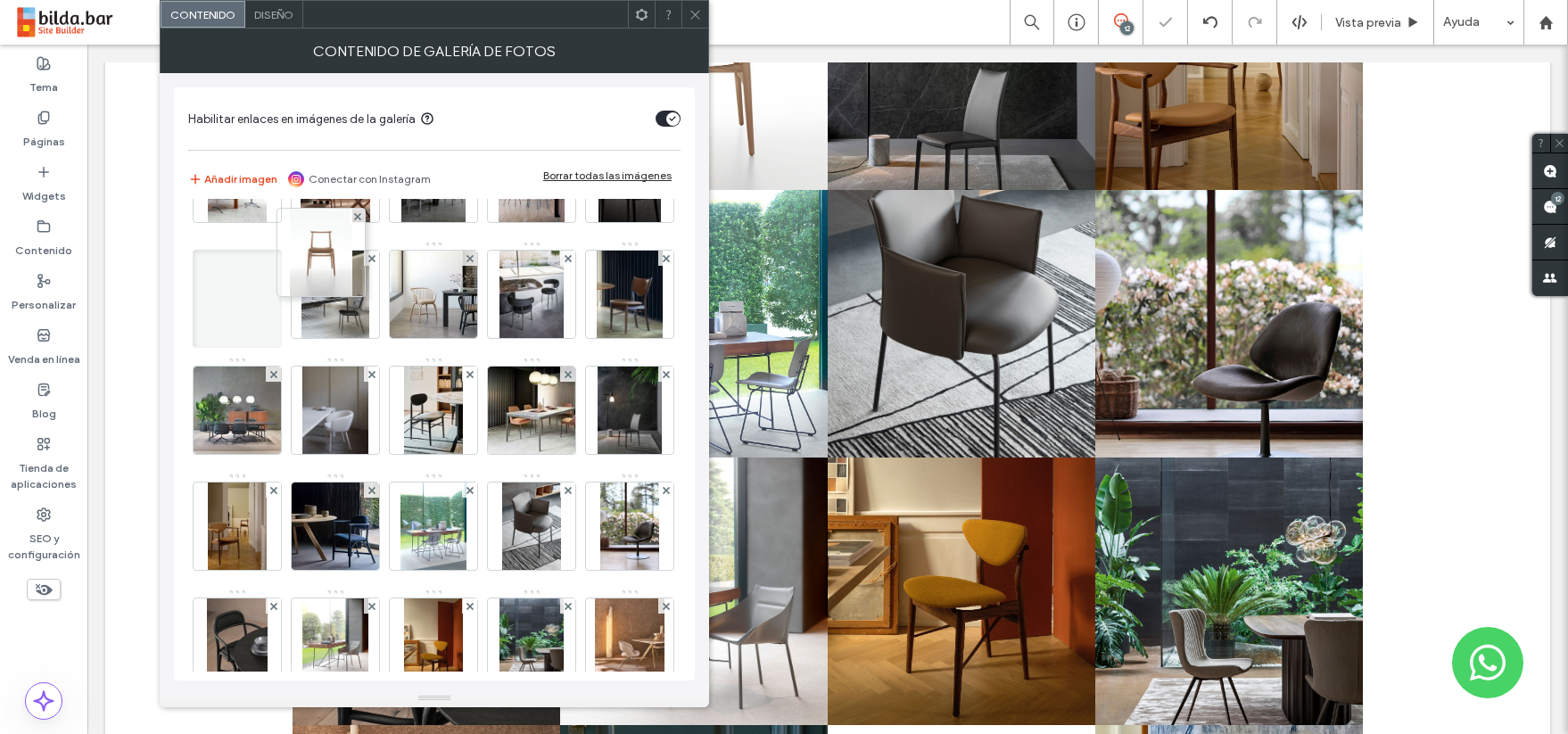
drag, startPoint x: 346, startPoint y: 531, endPoint x: 331, endPoint y: 271, distance: 260.4
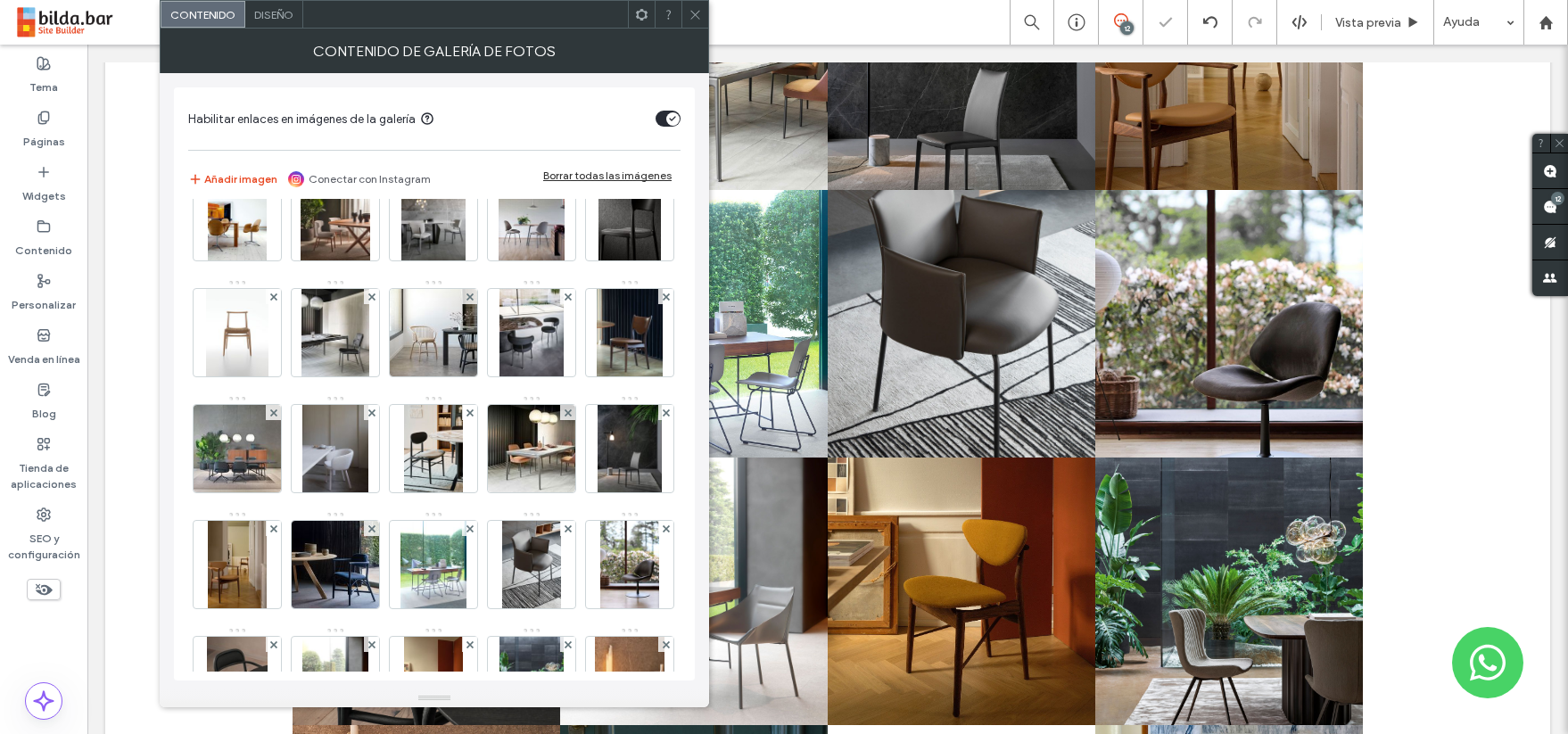
scroll to position [0, 0]
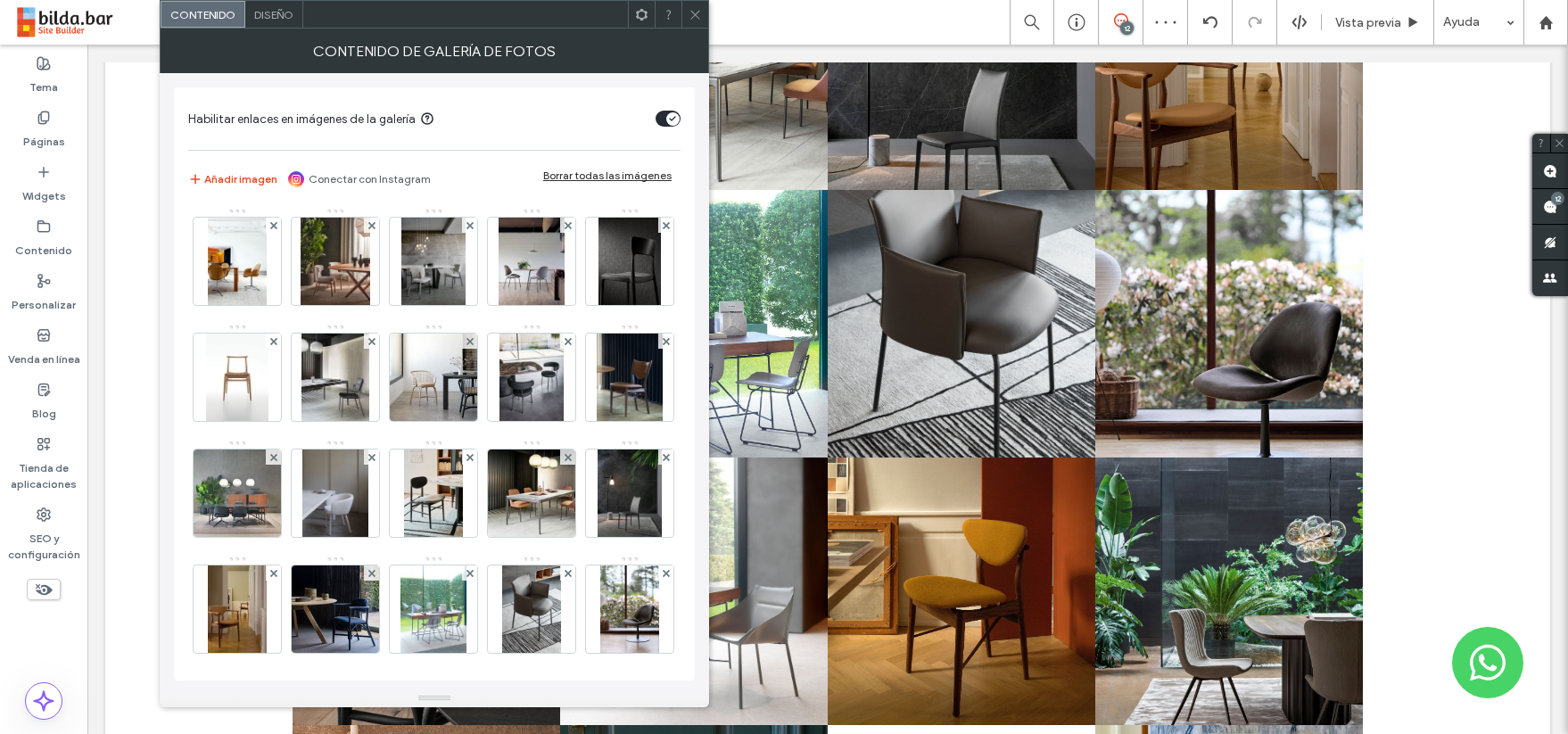
click at [691, 14] on icon at bounding box center [696, 15] width 14 height 14
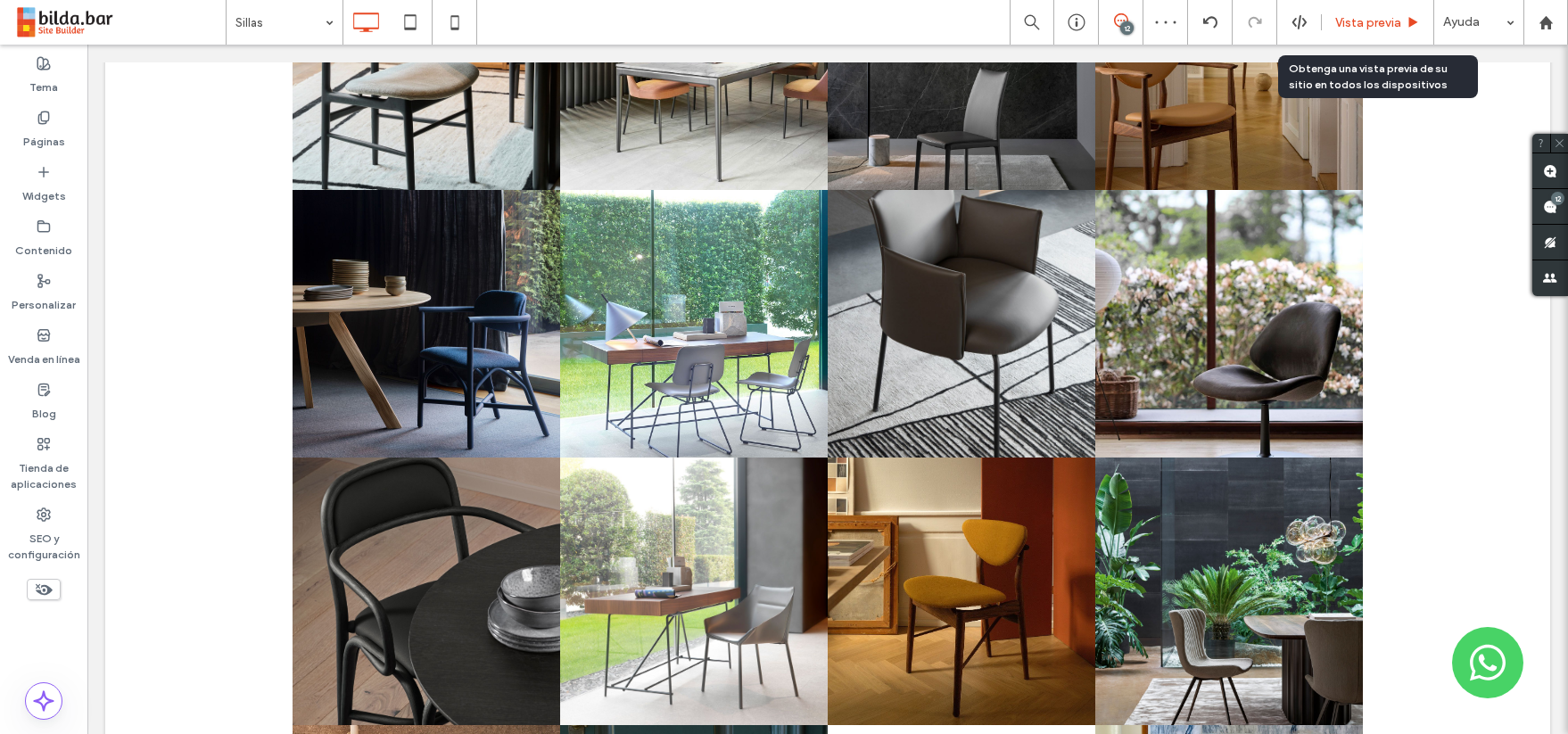
click at [1365, 19] on span "Vista previa" at bounding box center [1368, 22] width 66 height 15
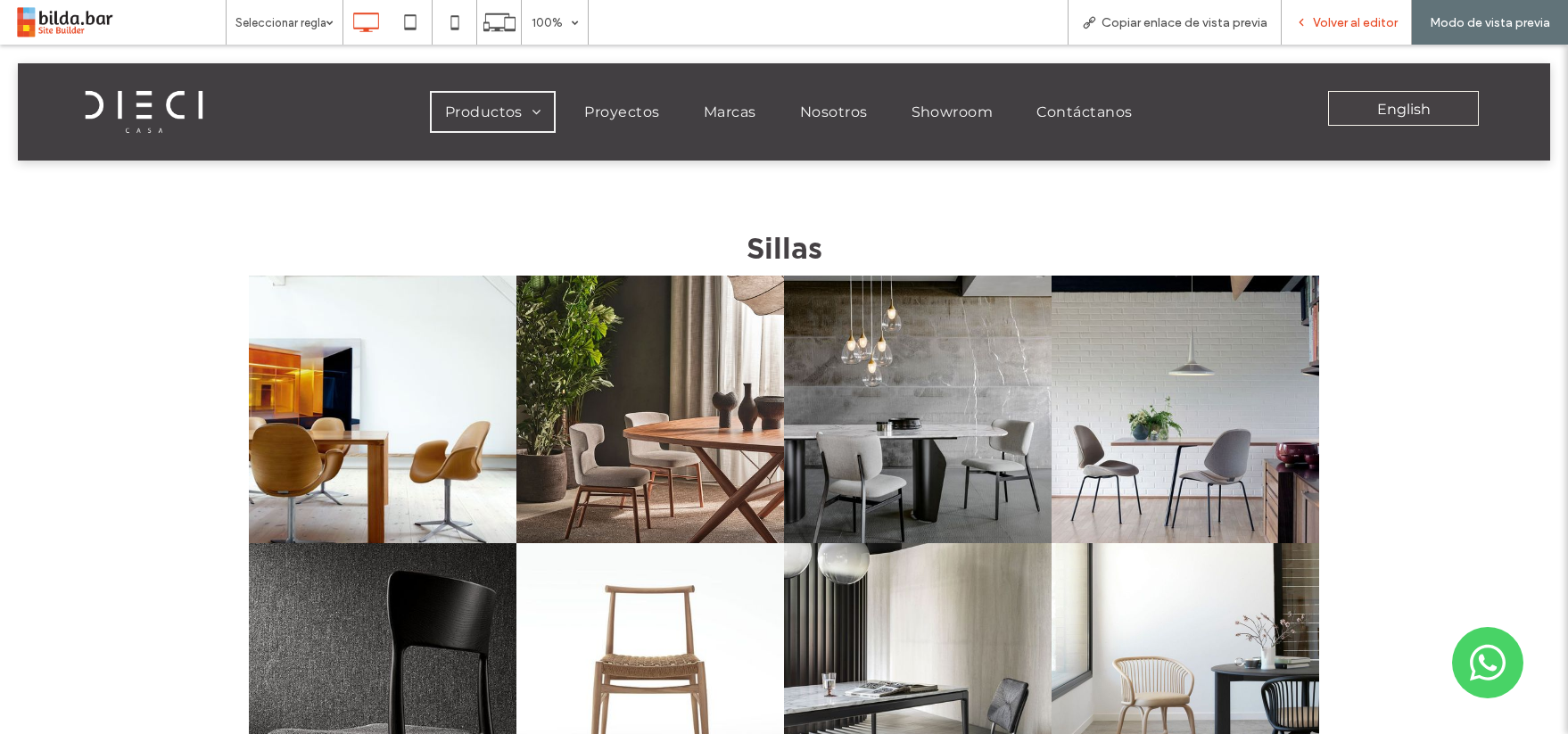
click at [1370, 15] on span "Volver al editor" at bounding box center [1356, 22] width 85 height 15
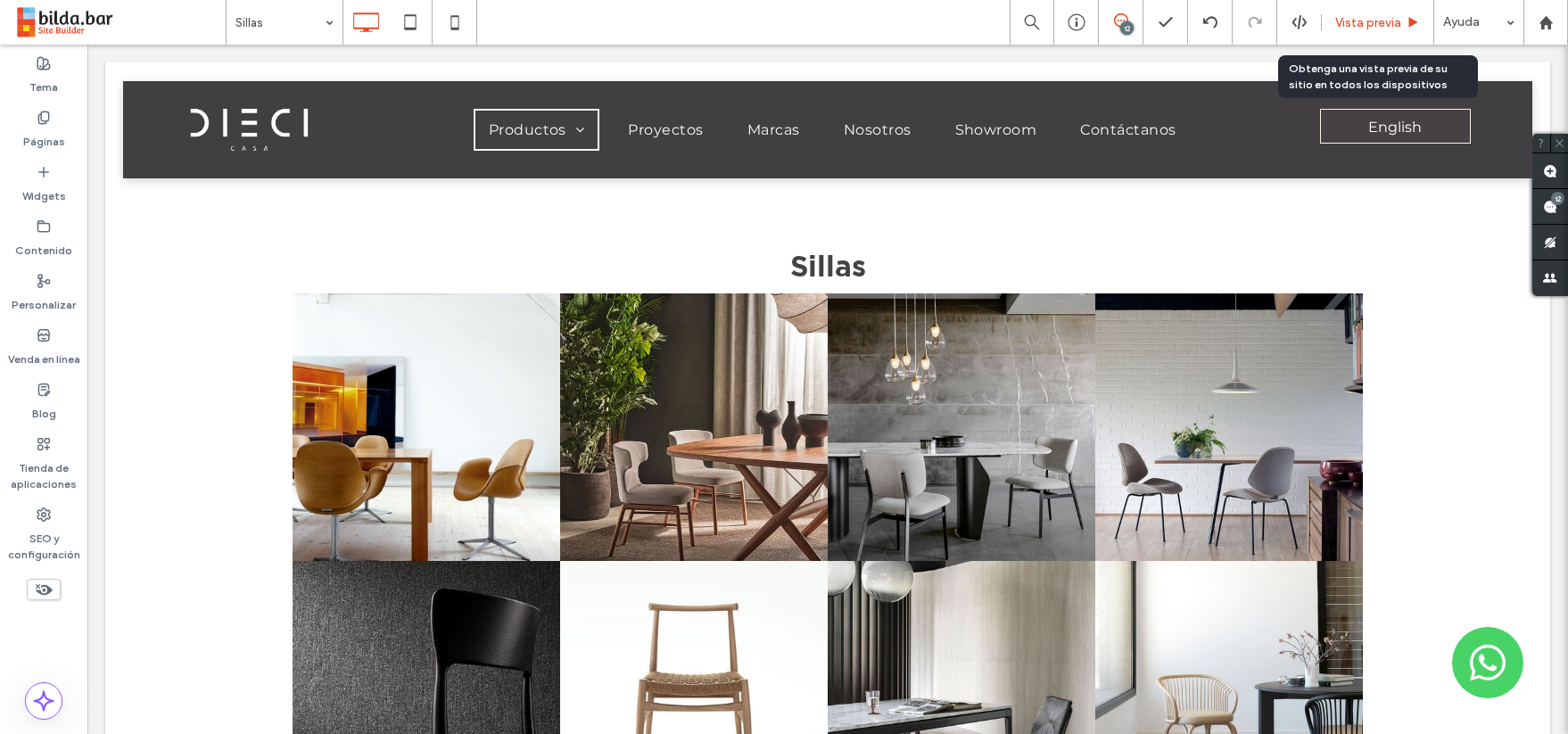
click at [1380, 20] on span "Vista previa" at bounding box center [1368, 22] width 66 height 15
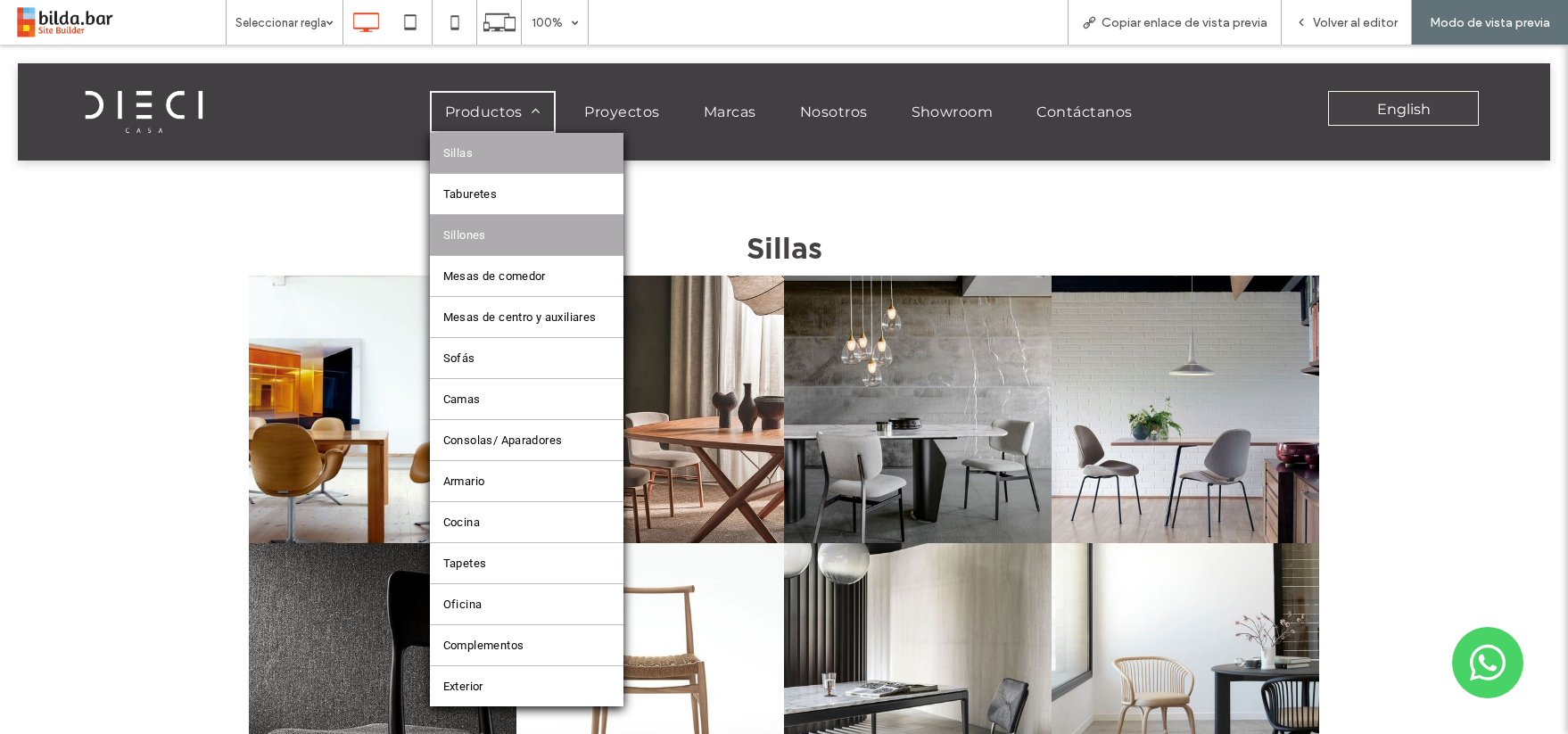
click at [467, 236] on span "Sillones" at bounding box center [464, 235] width 42 height 14
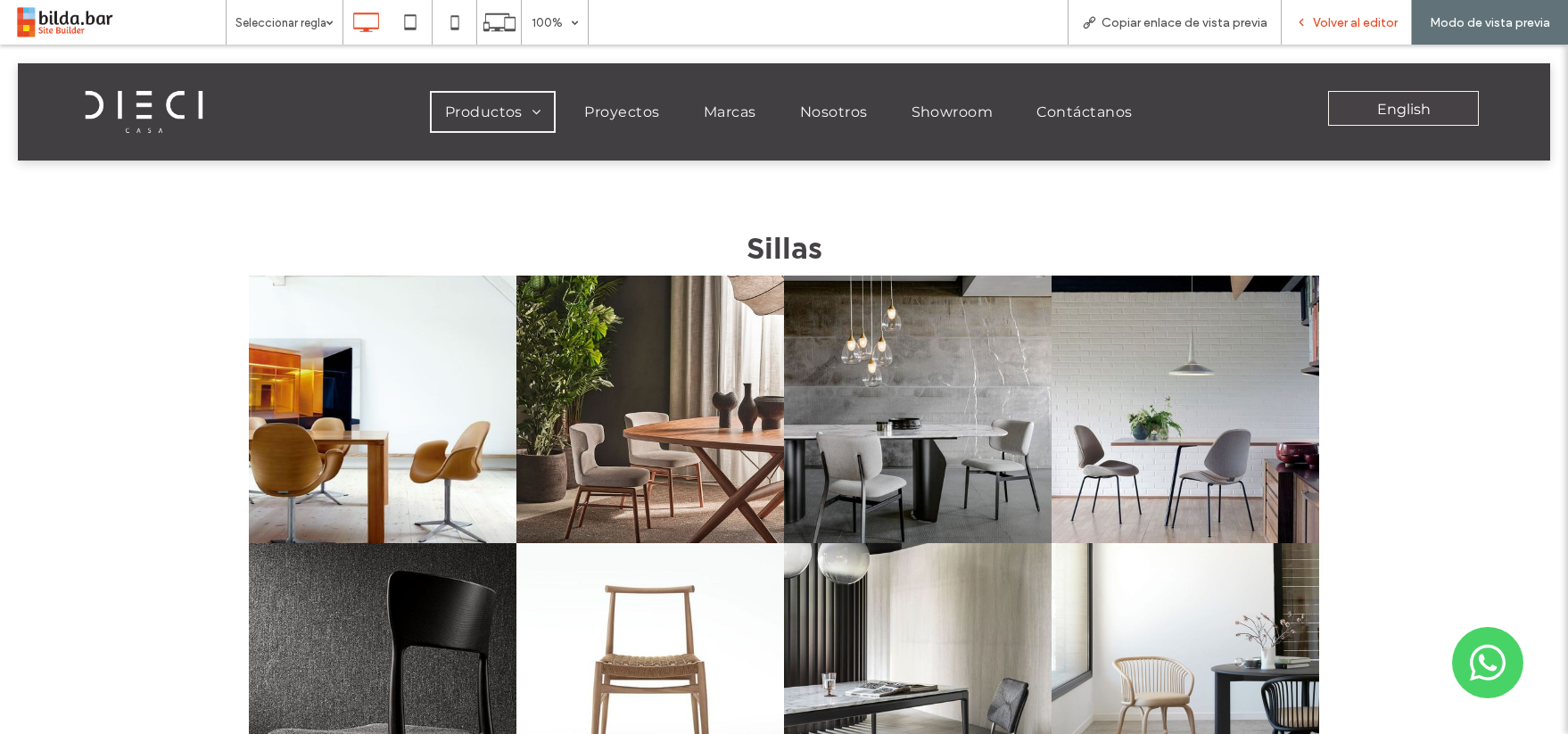
click at [1372, 26] on span "Volver al editor" at bounding box center [1356, 22] width 85 height 15
click at [1355, 23] on span "Volver al editor" at bounding box center [1356, 22] width 85 height 15
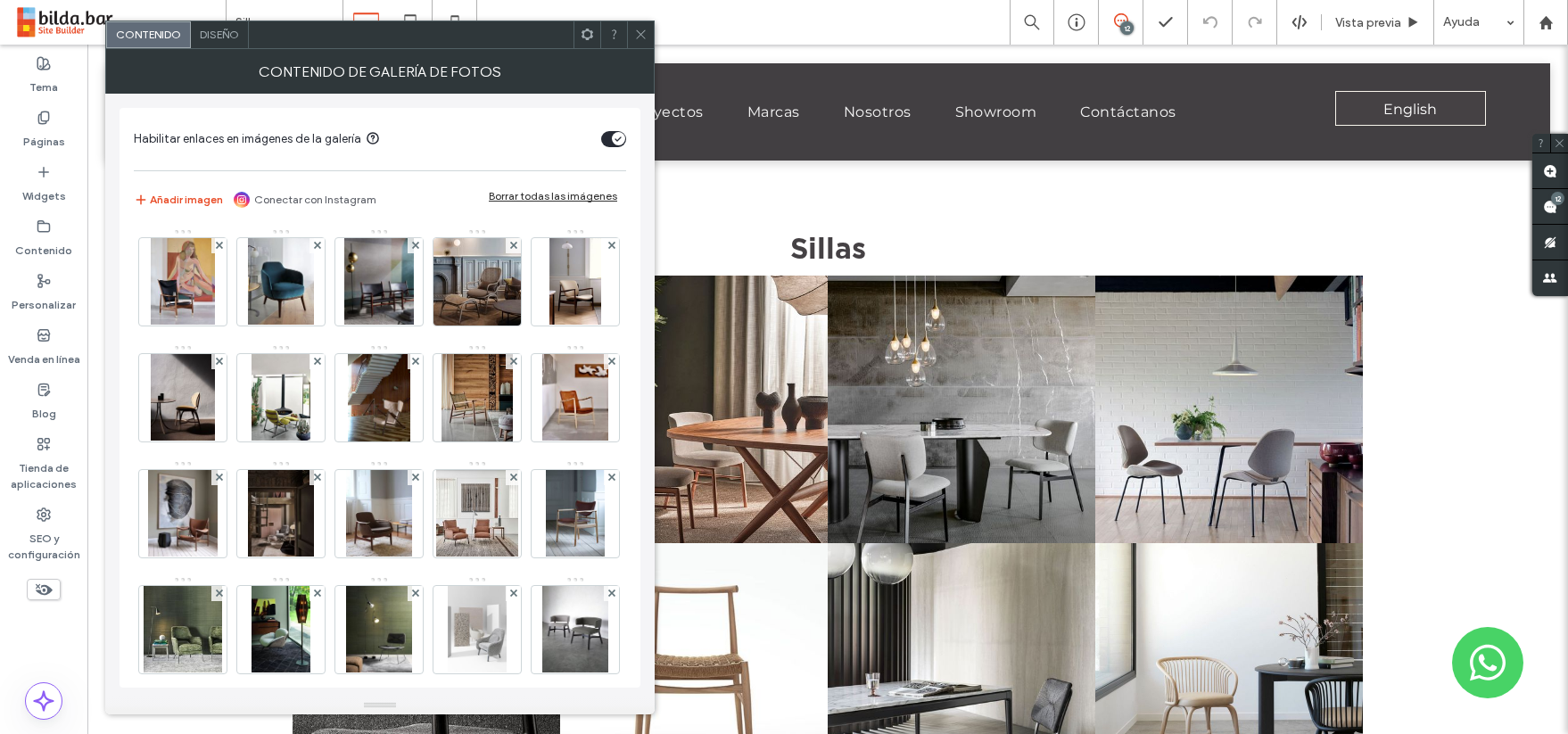
click at [641, 33] on icon at bounding box center [641, 35] width 14 height 14
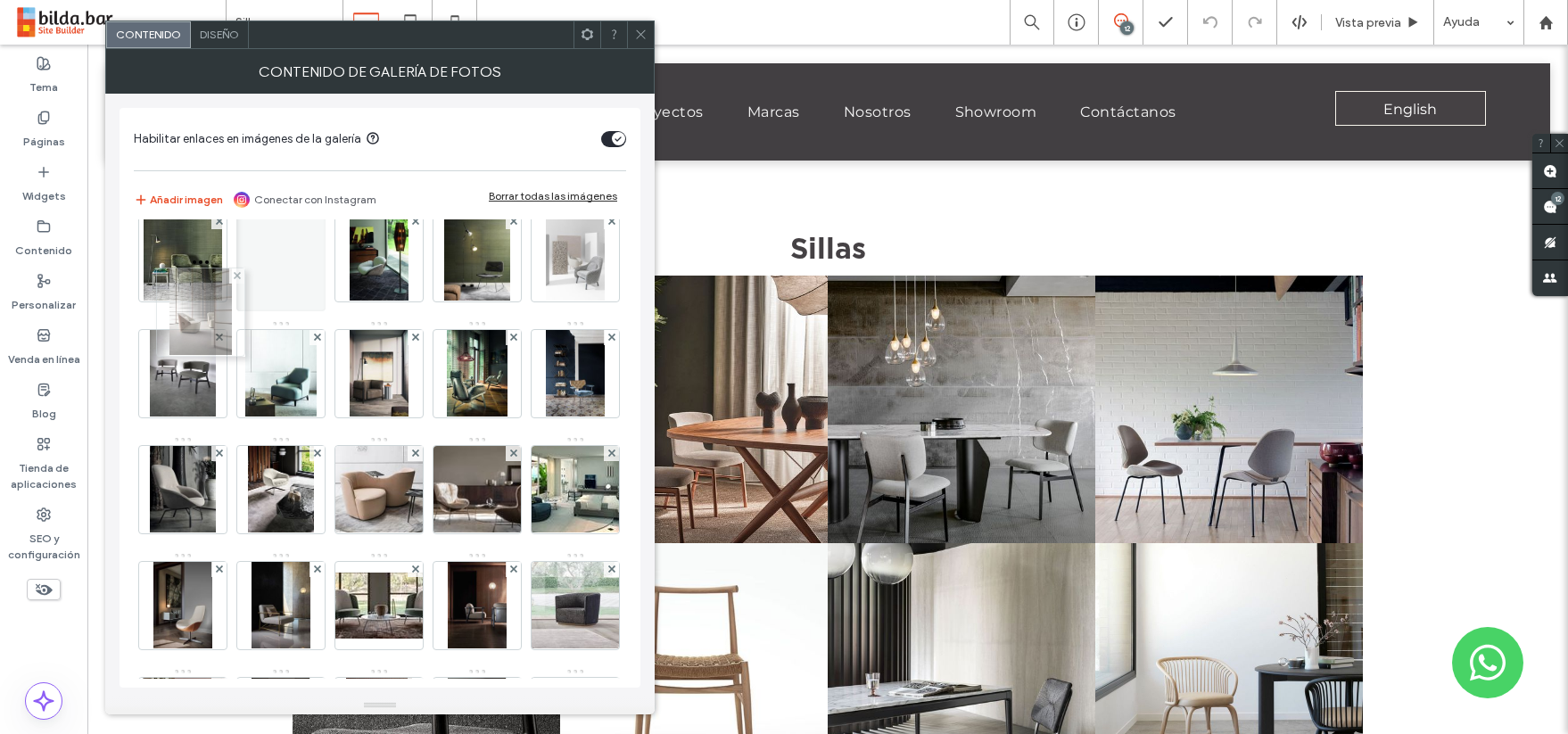
scroll to position [256, 0]
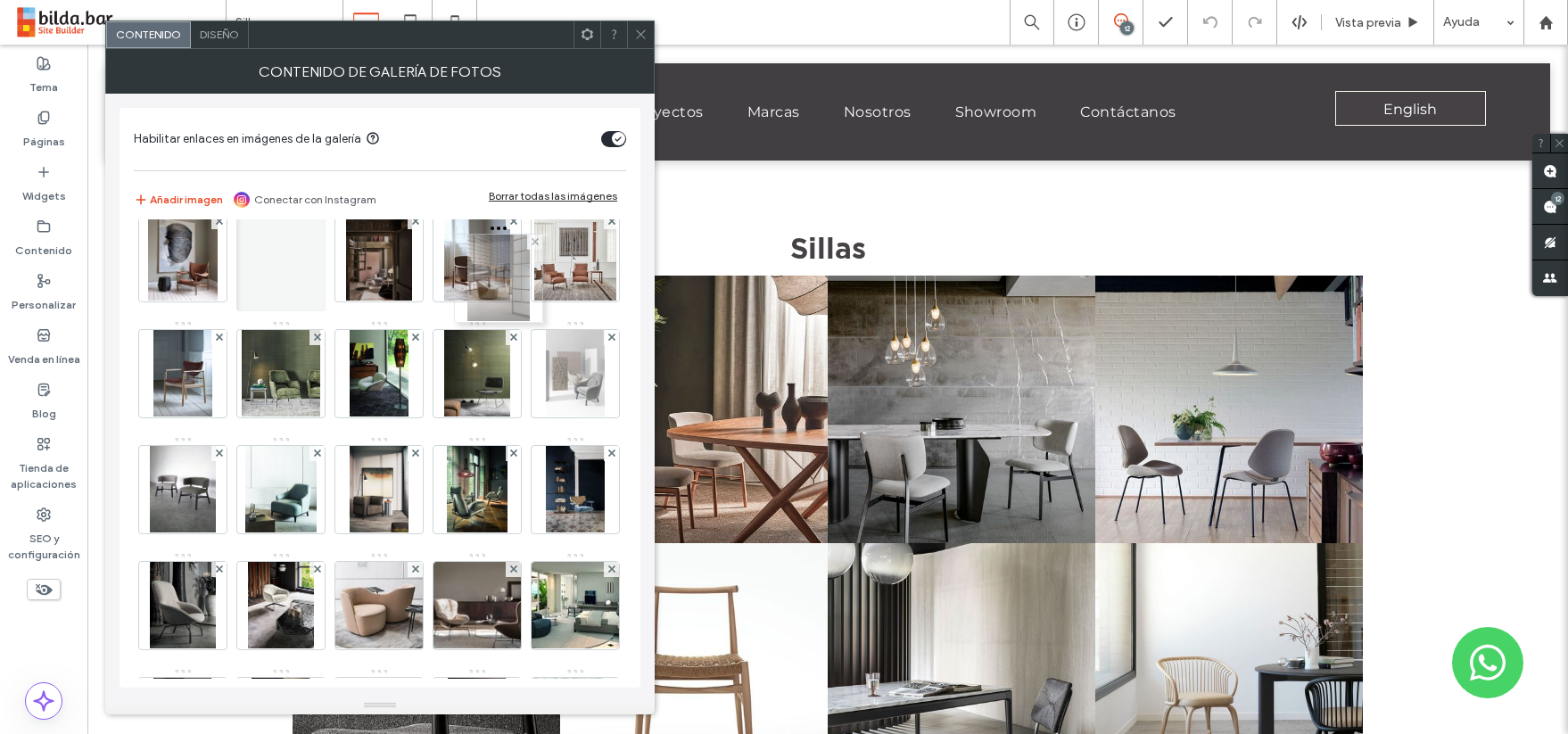
drag, startPoint x: 475, startPoint y: 497, endPoint x: 492, endPoint y: 285, distance: 212.7
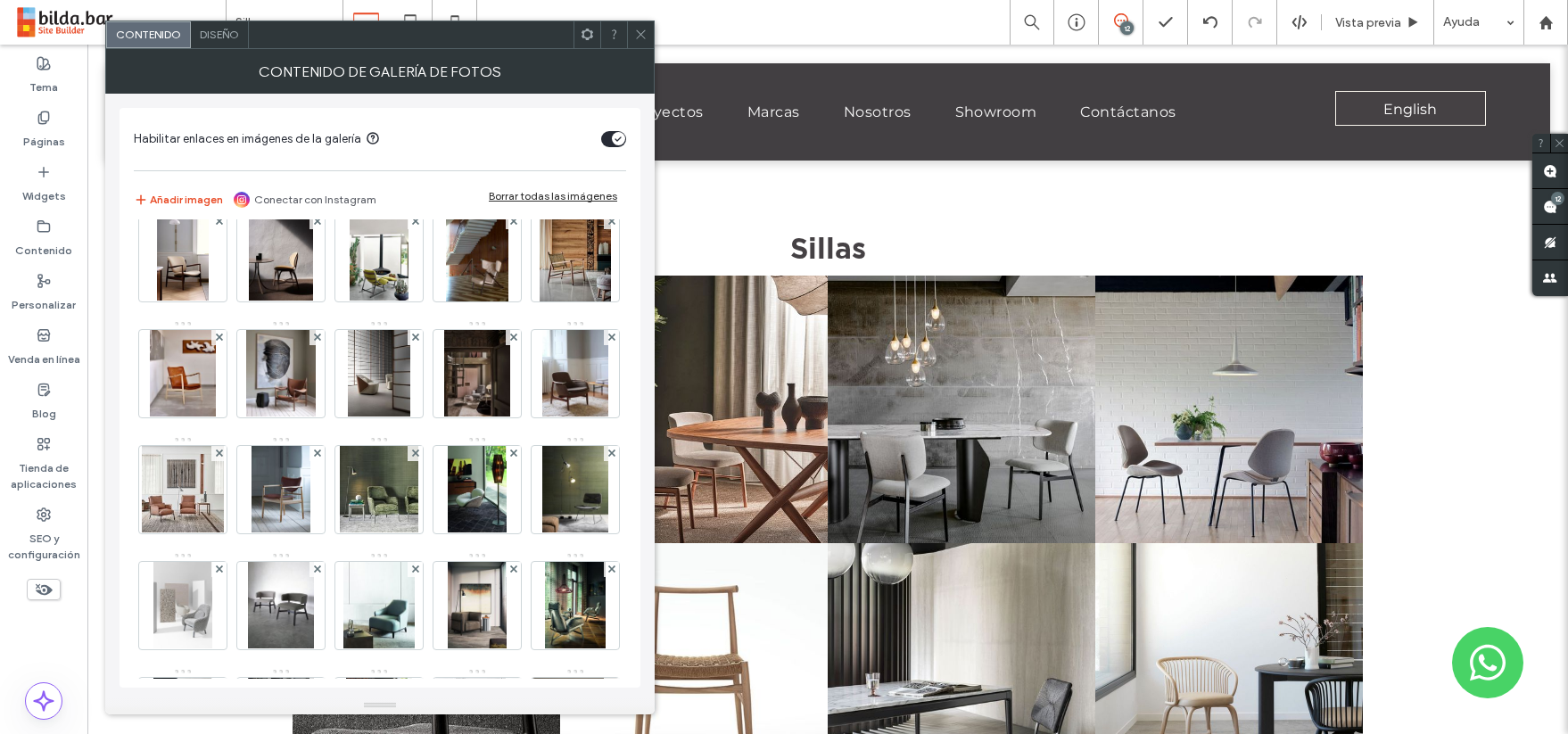
scroll to position [24, 0]
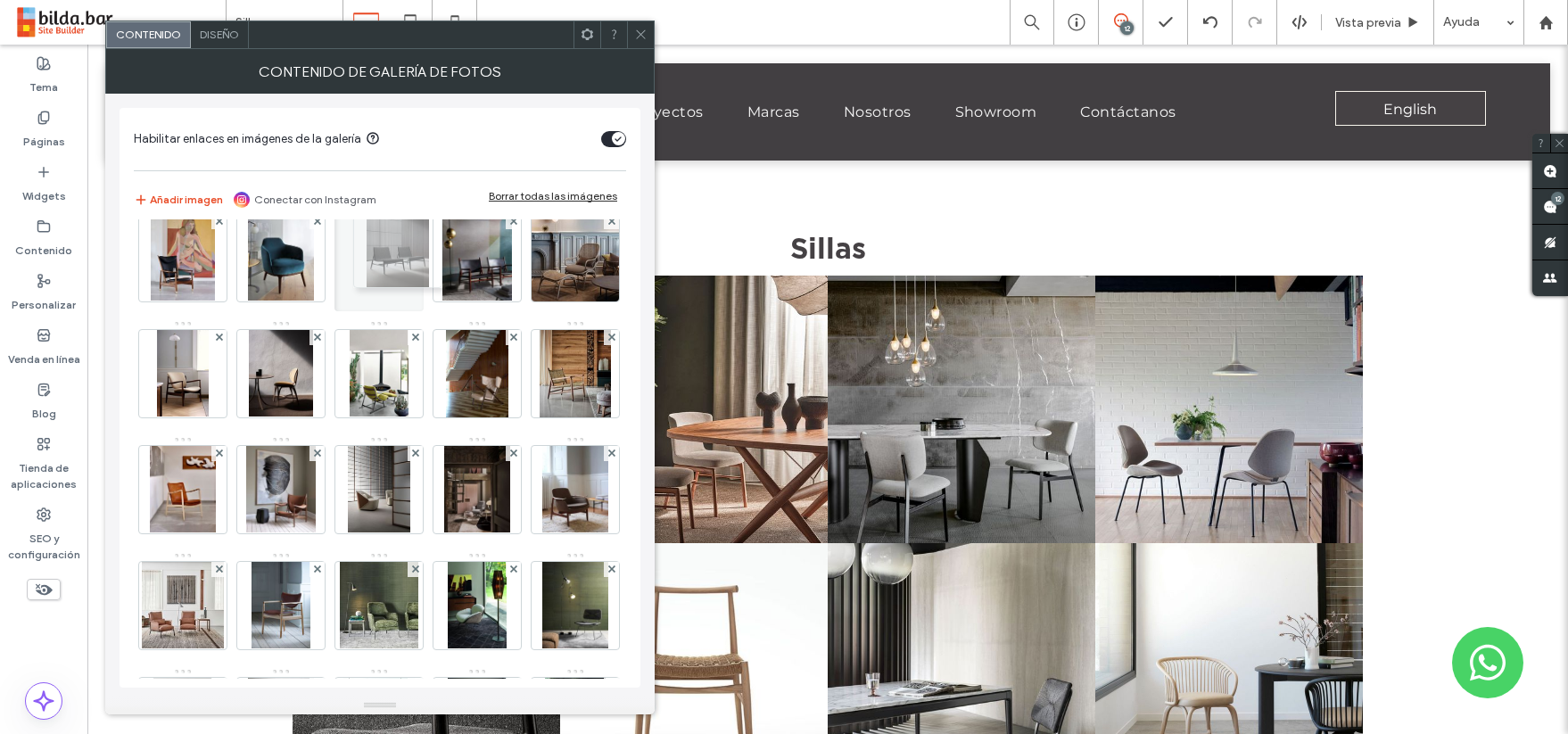
drag, startPoint x: 184, startPoint y: 607, endPoint x: 391, endPoint y: 251, distance: 411.8
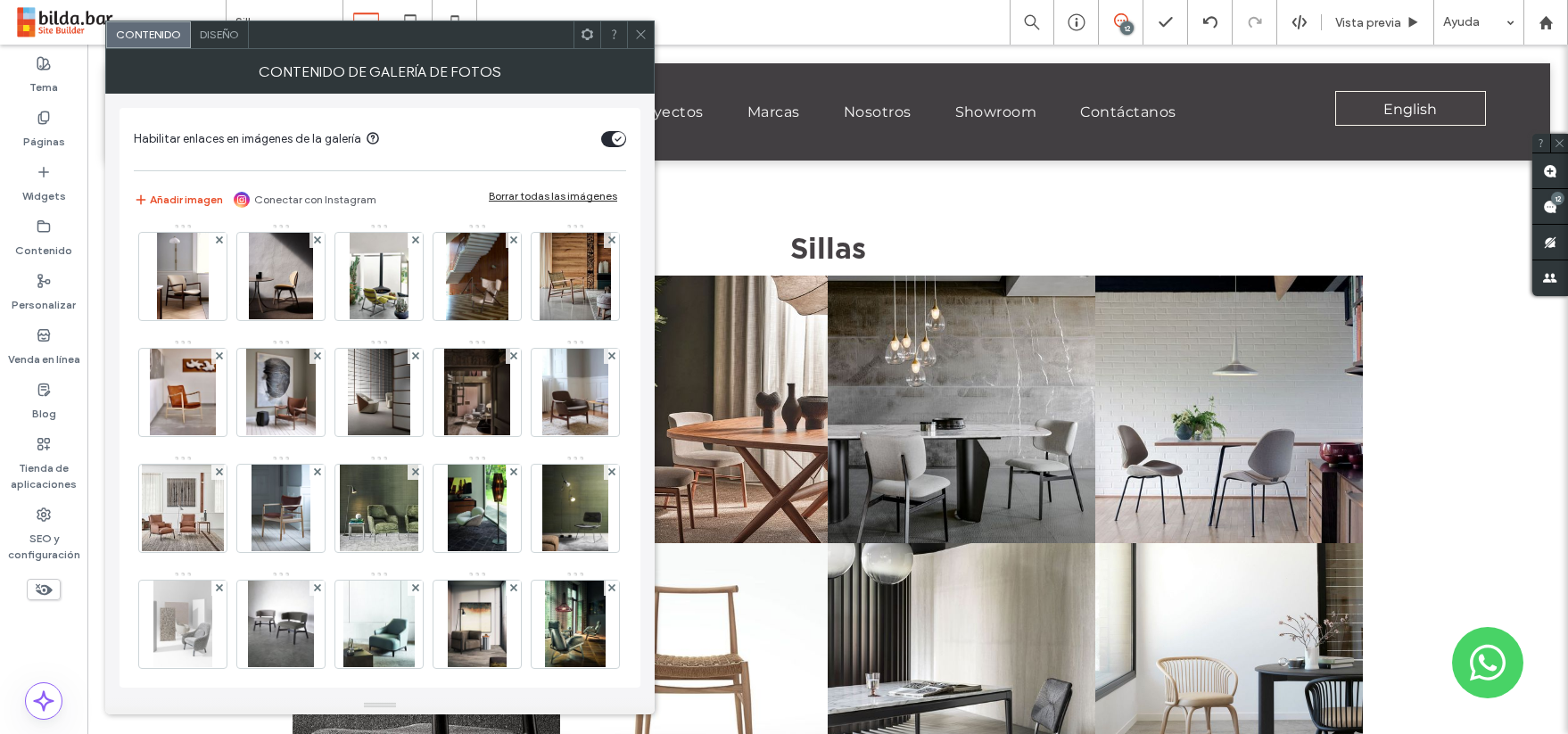
scroll to position [0, 0]
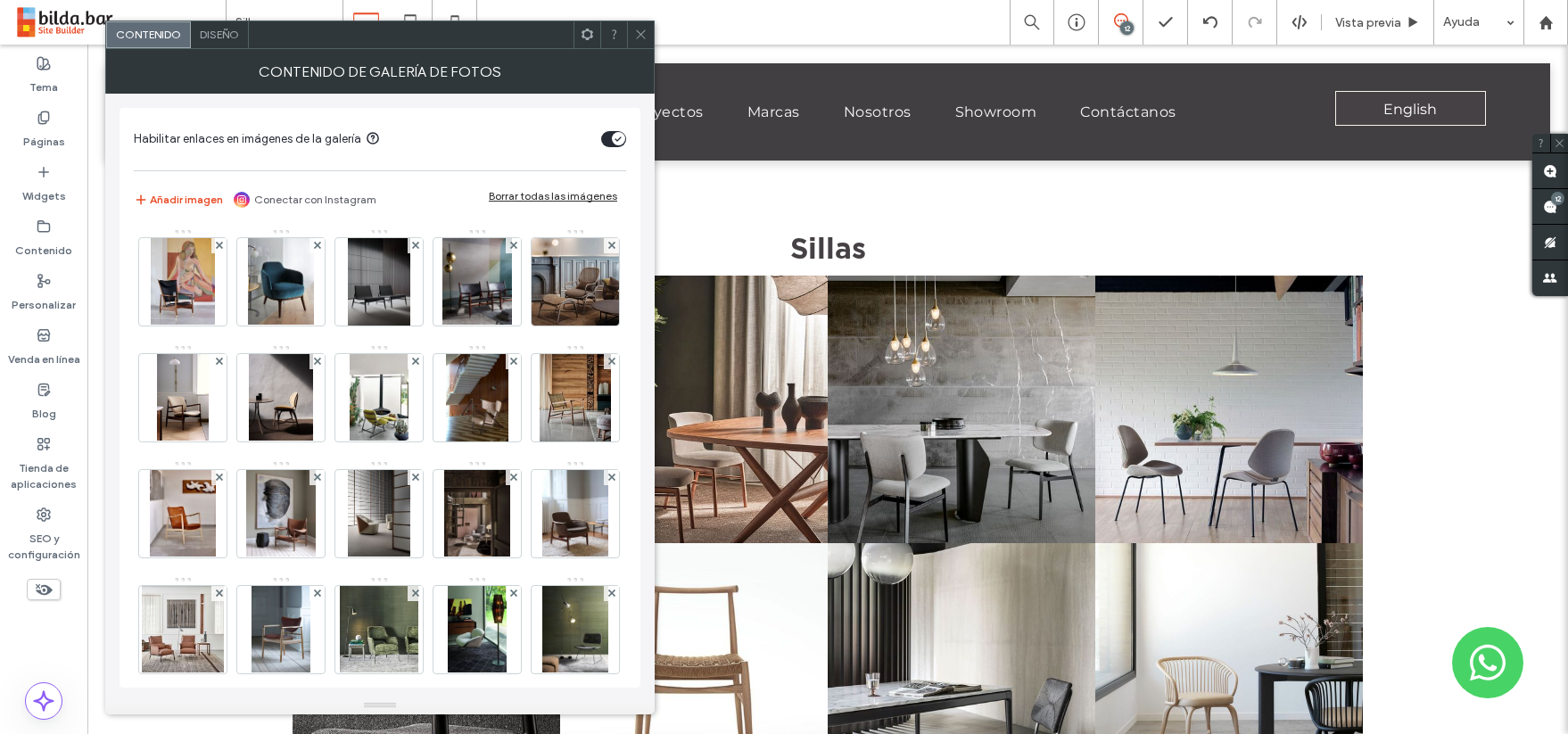
click at [636, 29] on icon at bounding box center [641, 35] width 14 height 14
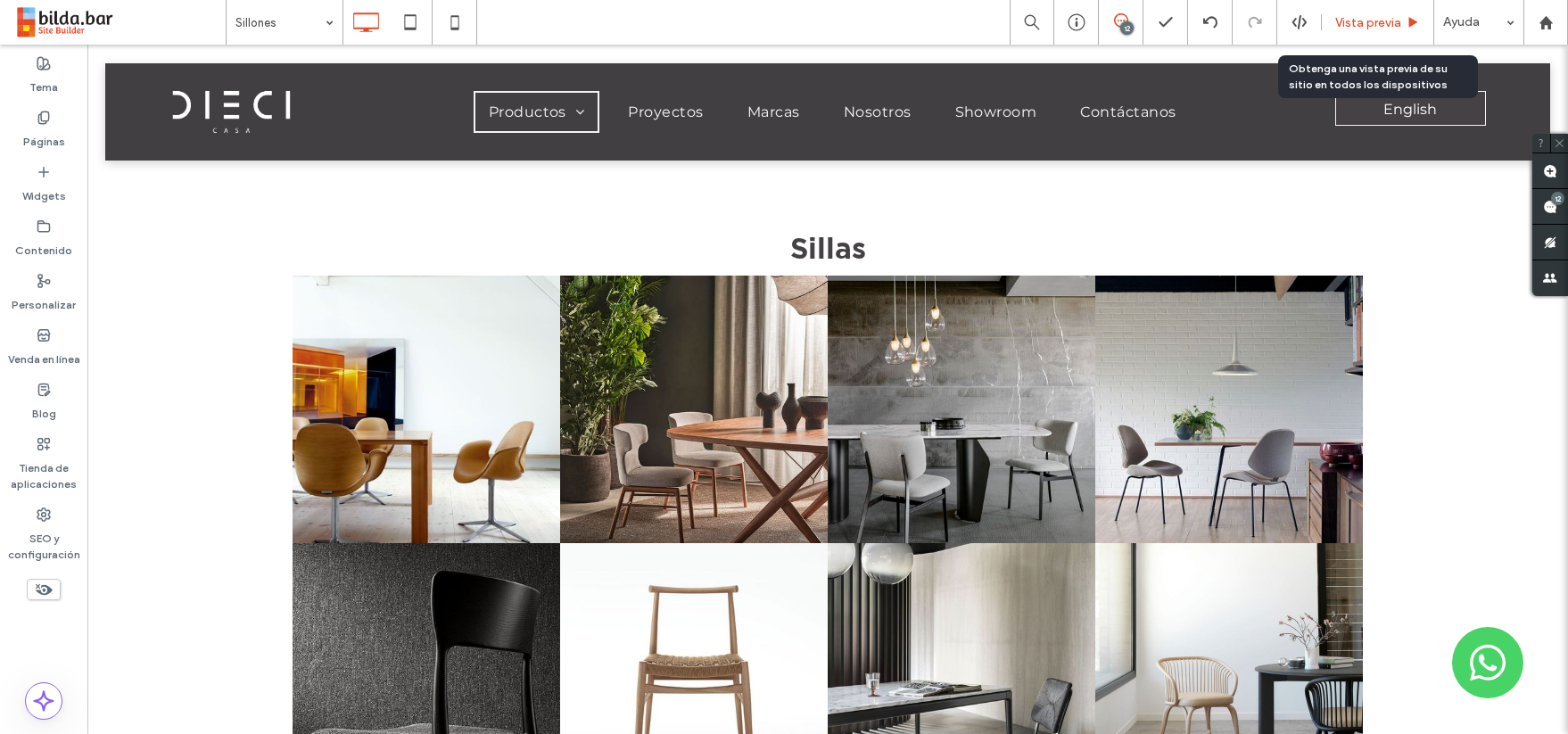
click at [1369, 21] on span "Vista previa" at bounding box center [1368, 22] width 66 height 15
click at [1364, 23] on span "Vista previa" at bounding box center [1368, 22] width 66 height 15
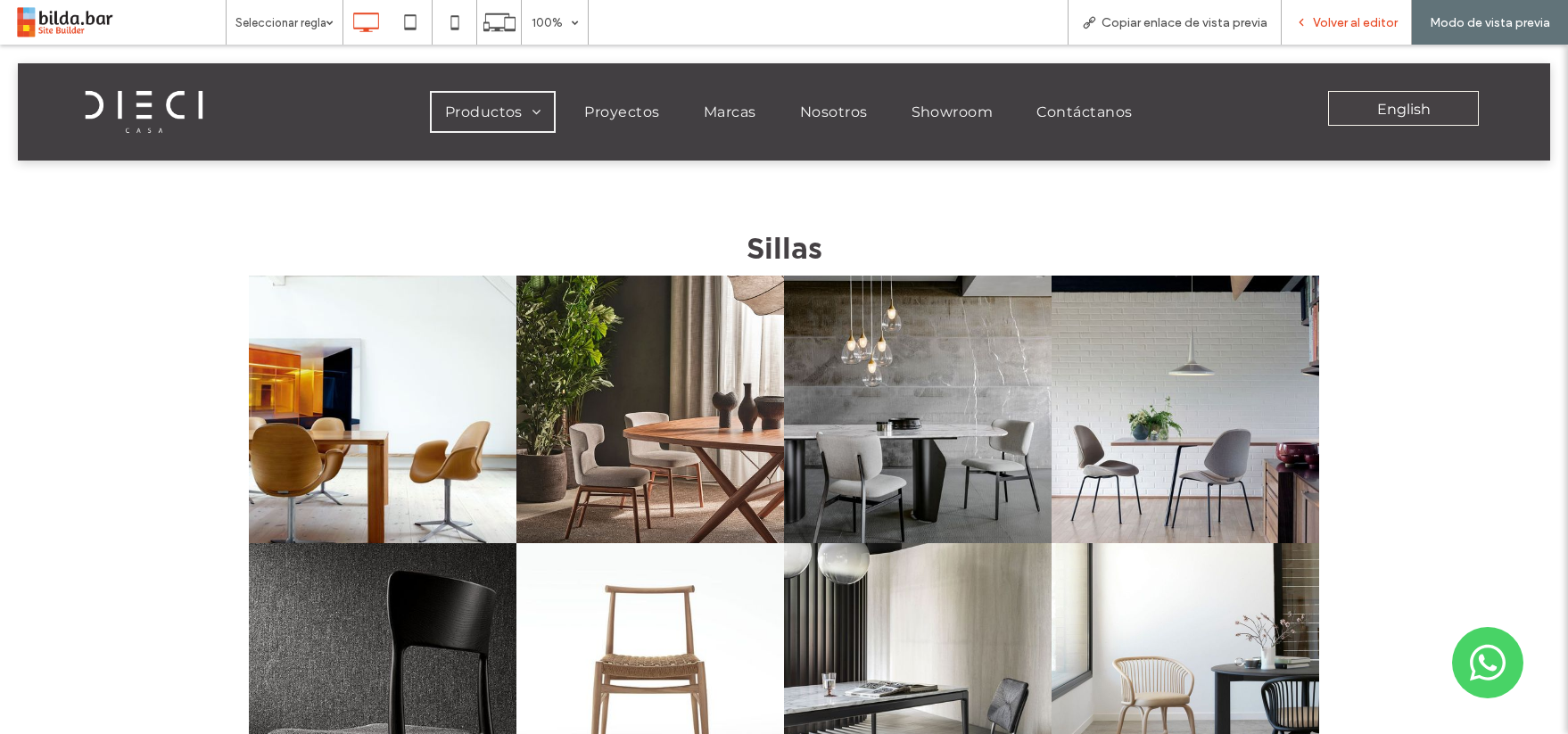
click at [1364, 24] on span "Volver al editor" at bounding box center [1356, 22] width 85 height 15
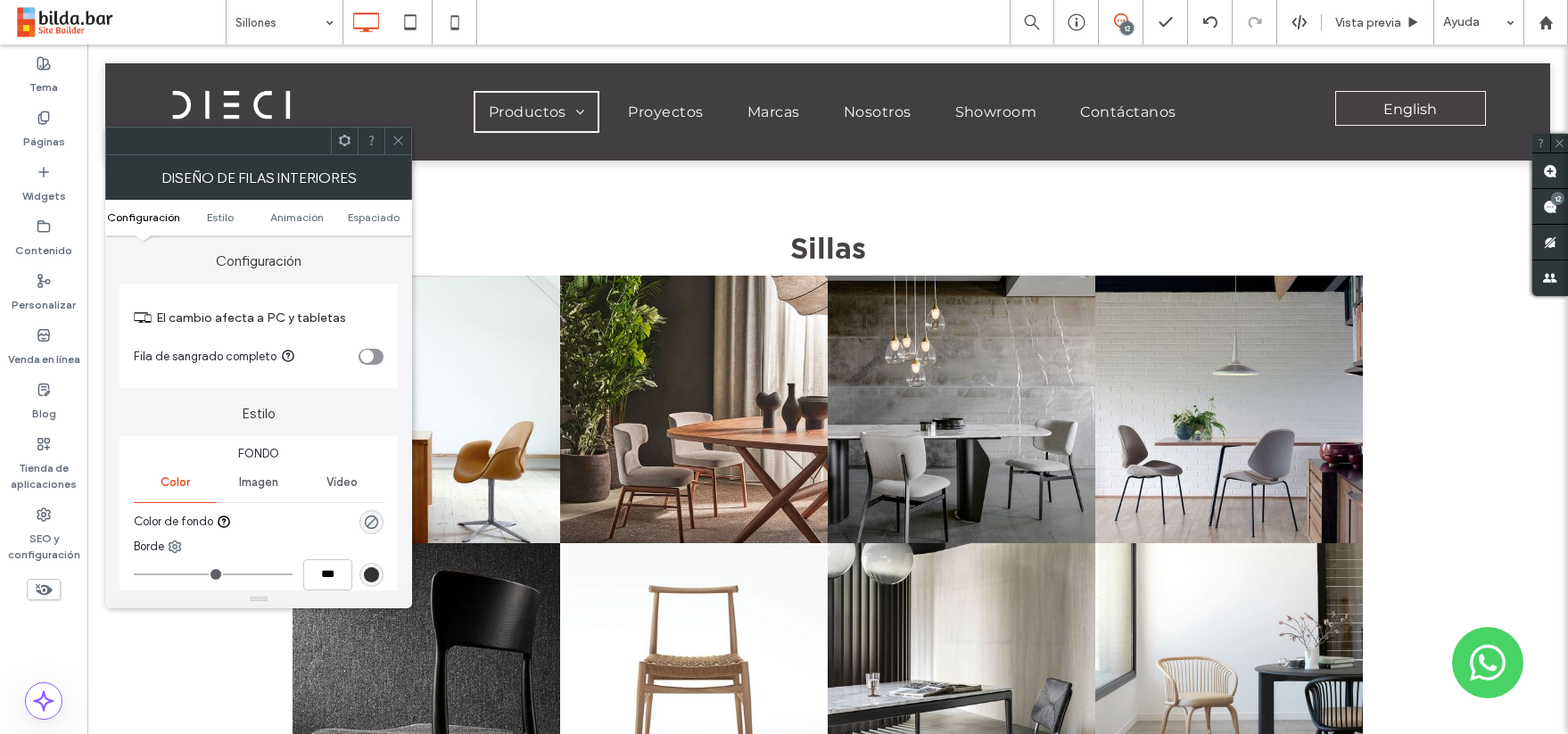
click at [403, 137] on icon at bounding box center [398, 140] width 14 height 14
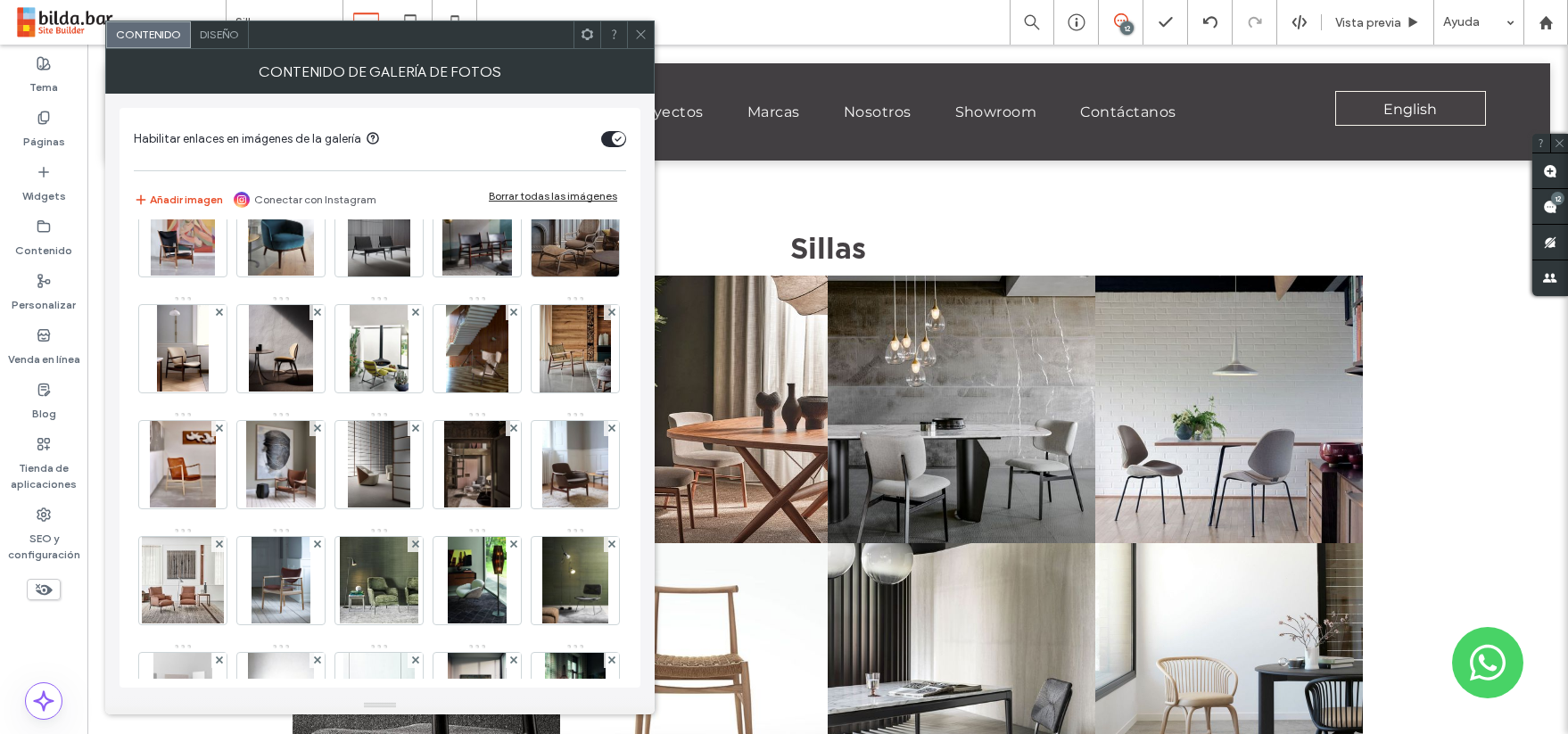
scroll to position [47, 0]
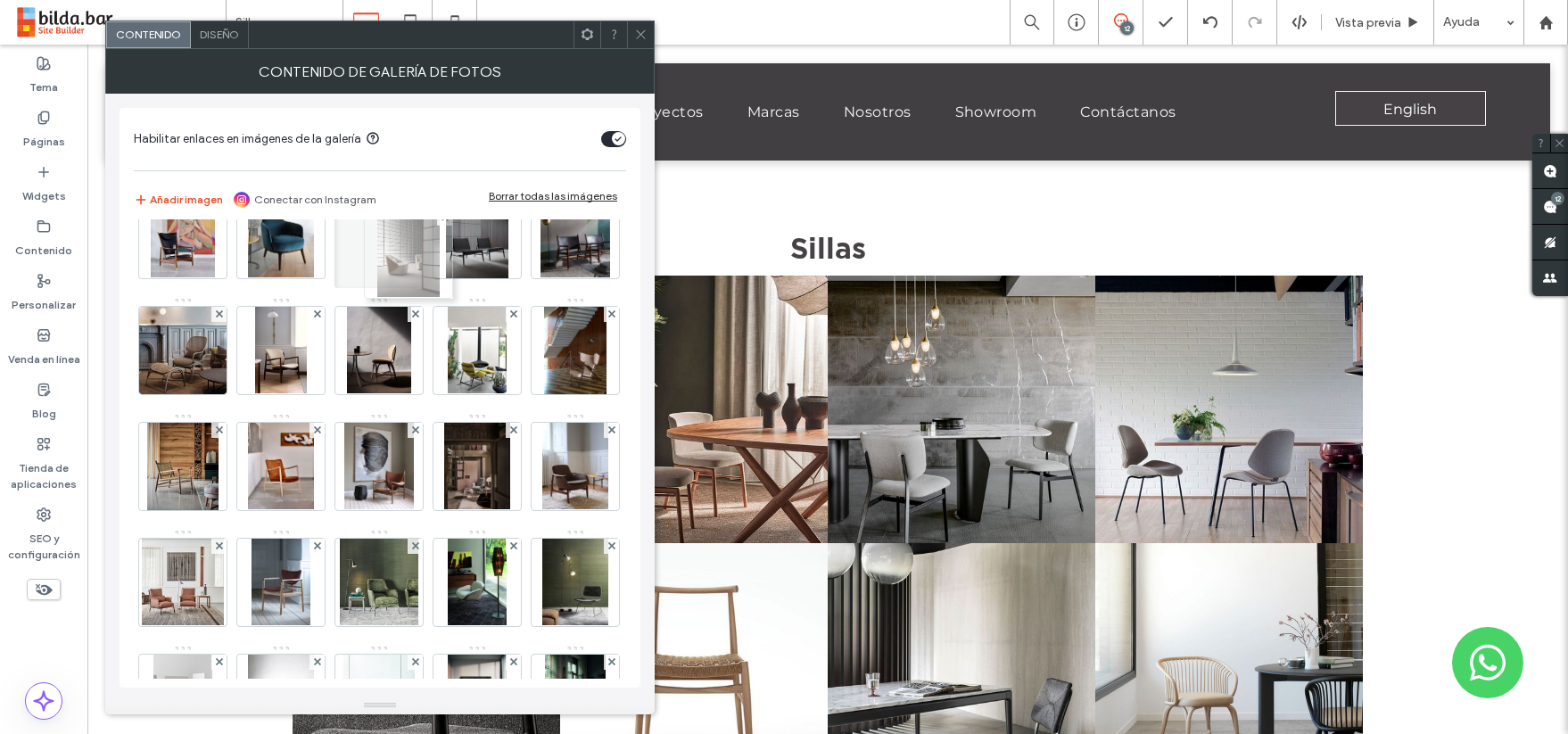
drag, startPoint x: 187, startPoint y: 575, endPoint x: 424, endPoint y: 229, distance: 419.4
click at [640, 32] on icon at bounding box center [641, 35] width 14 height 14
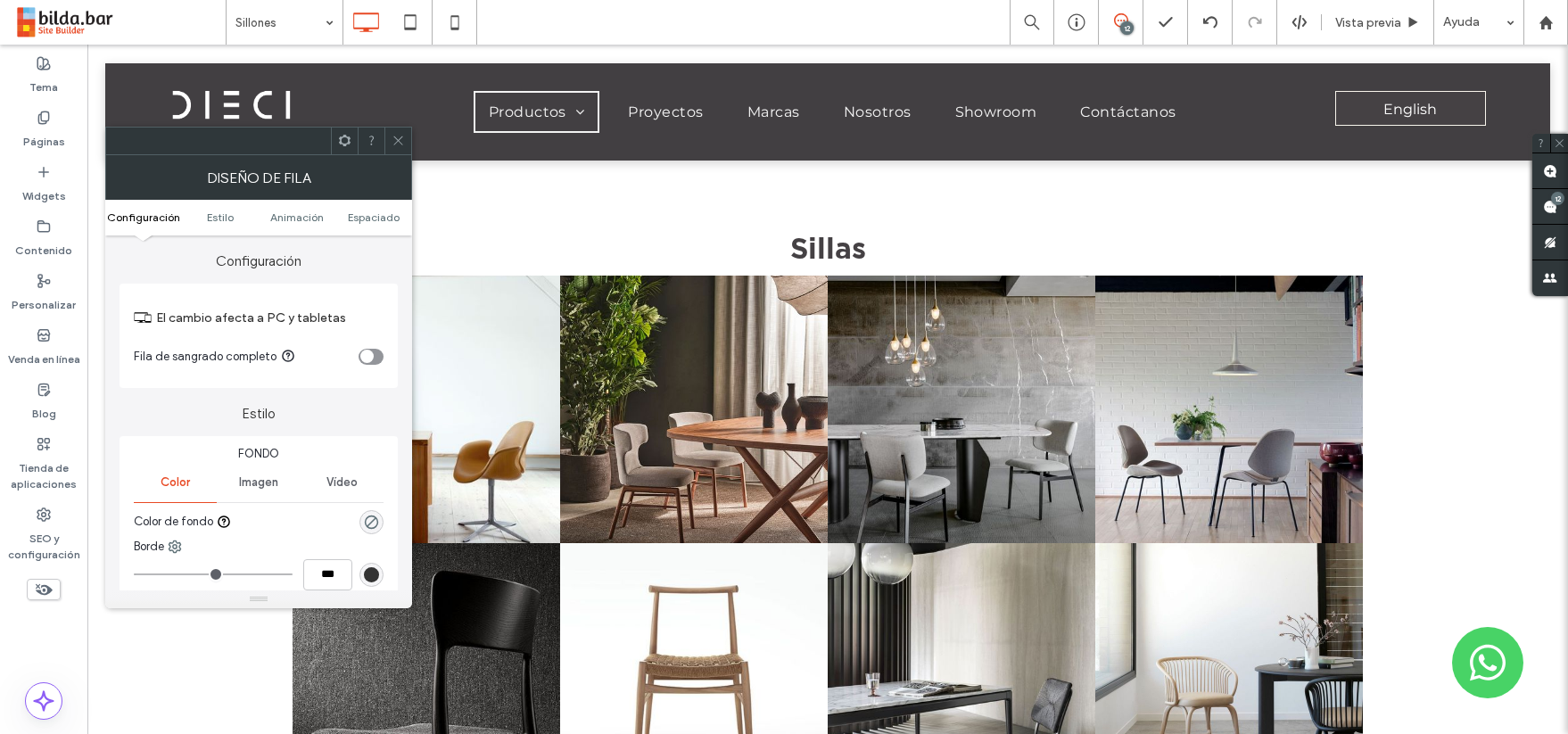
click at [403, 136] on icon at bounding box center [398, 140] width 14 height 14
click at [400, 139] on icon at bounding box center [398, 140] width 14 height 14
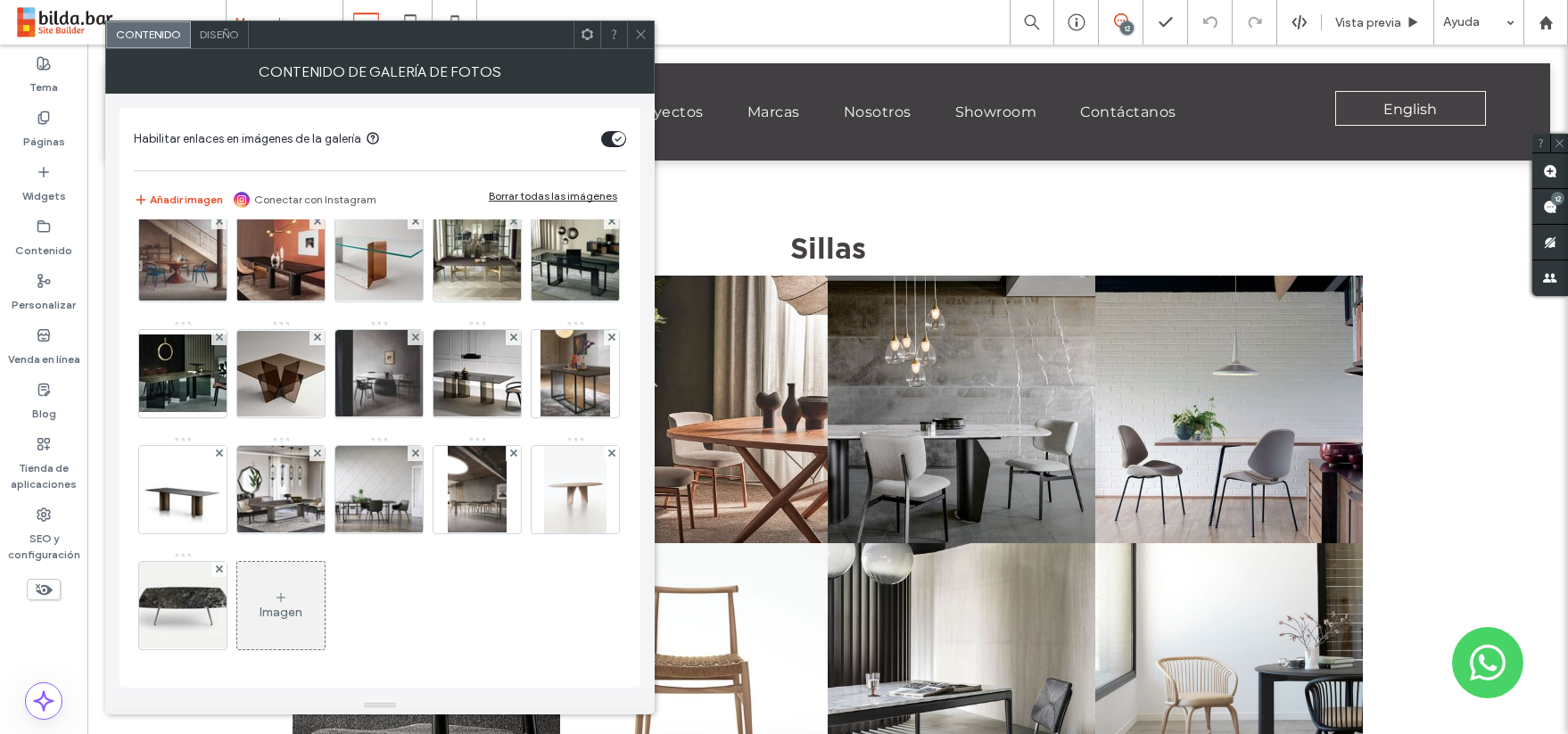
scroll to position [1648, 0]
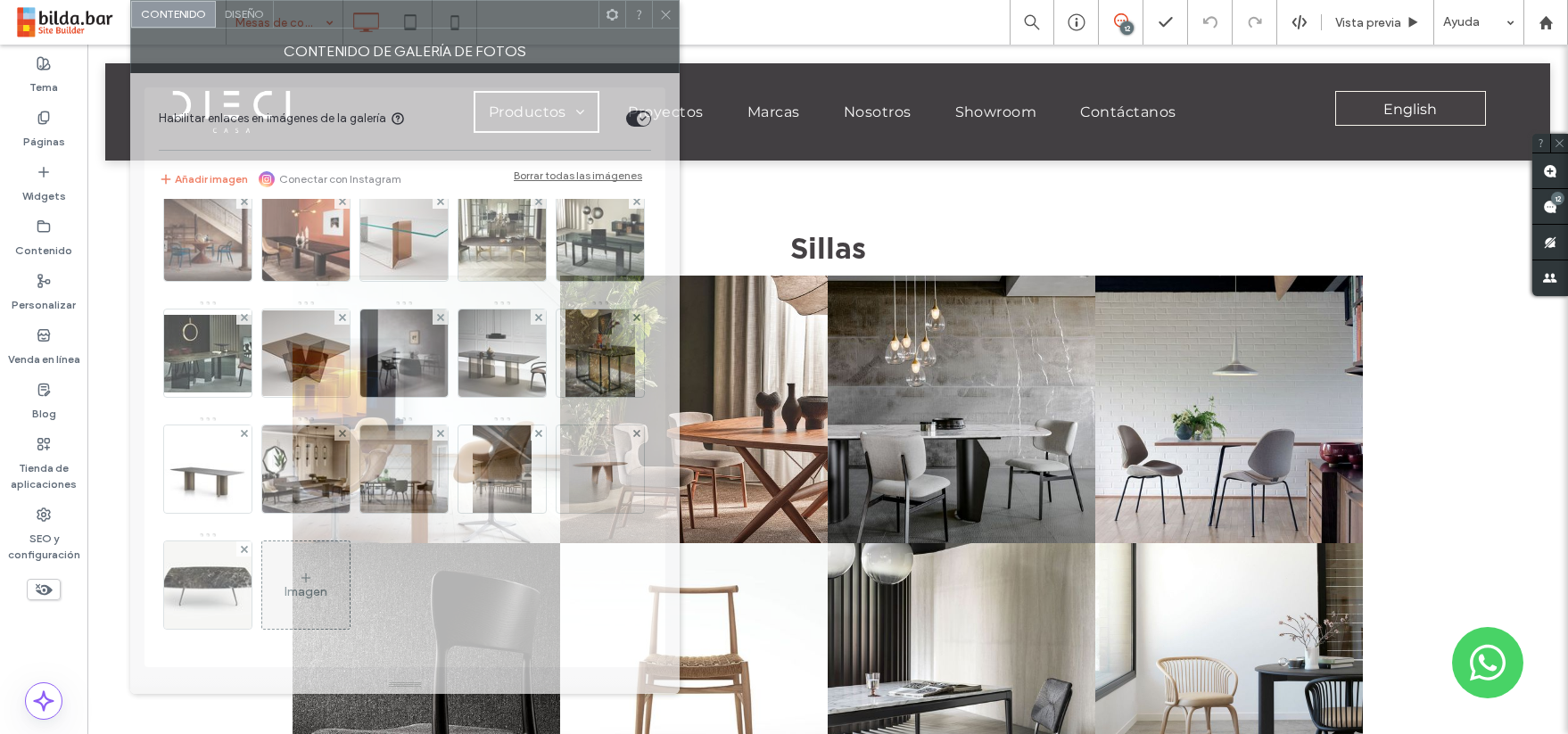
drag, startPoint x: 510, startPoint y: 35, endPoint x: 536, endPoint y: -68, distance: 106.2
click at [536, 0] on html ".wqwq-1{fill:#231f20;} .cls-1q, .cls-2q { fill-rule: evenodd; } .cls-2q { fill:…" at bounding box center [784, 367] width 1568 height 734
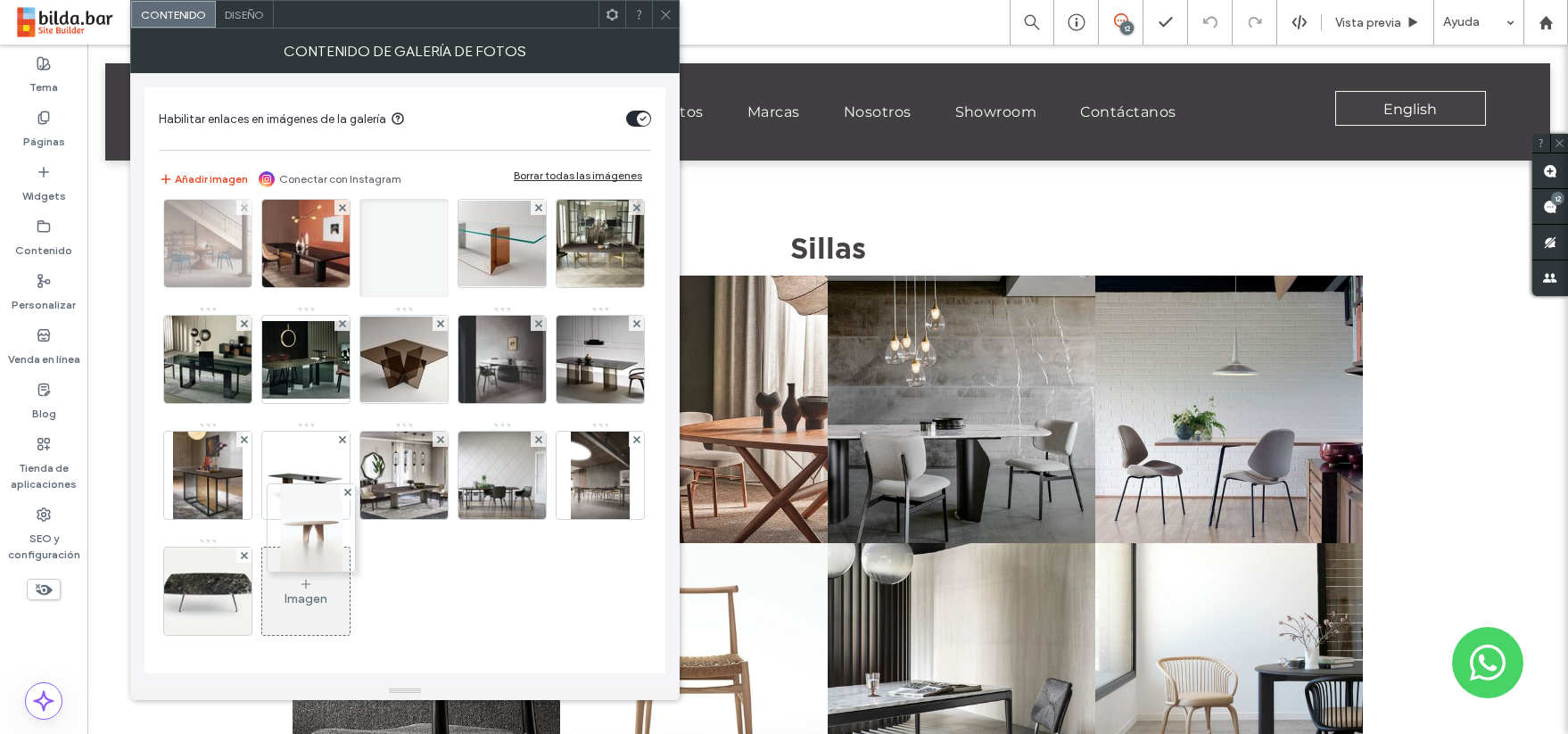
scroll to position [1525, 0]
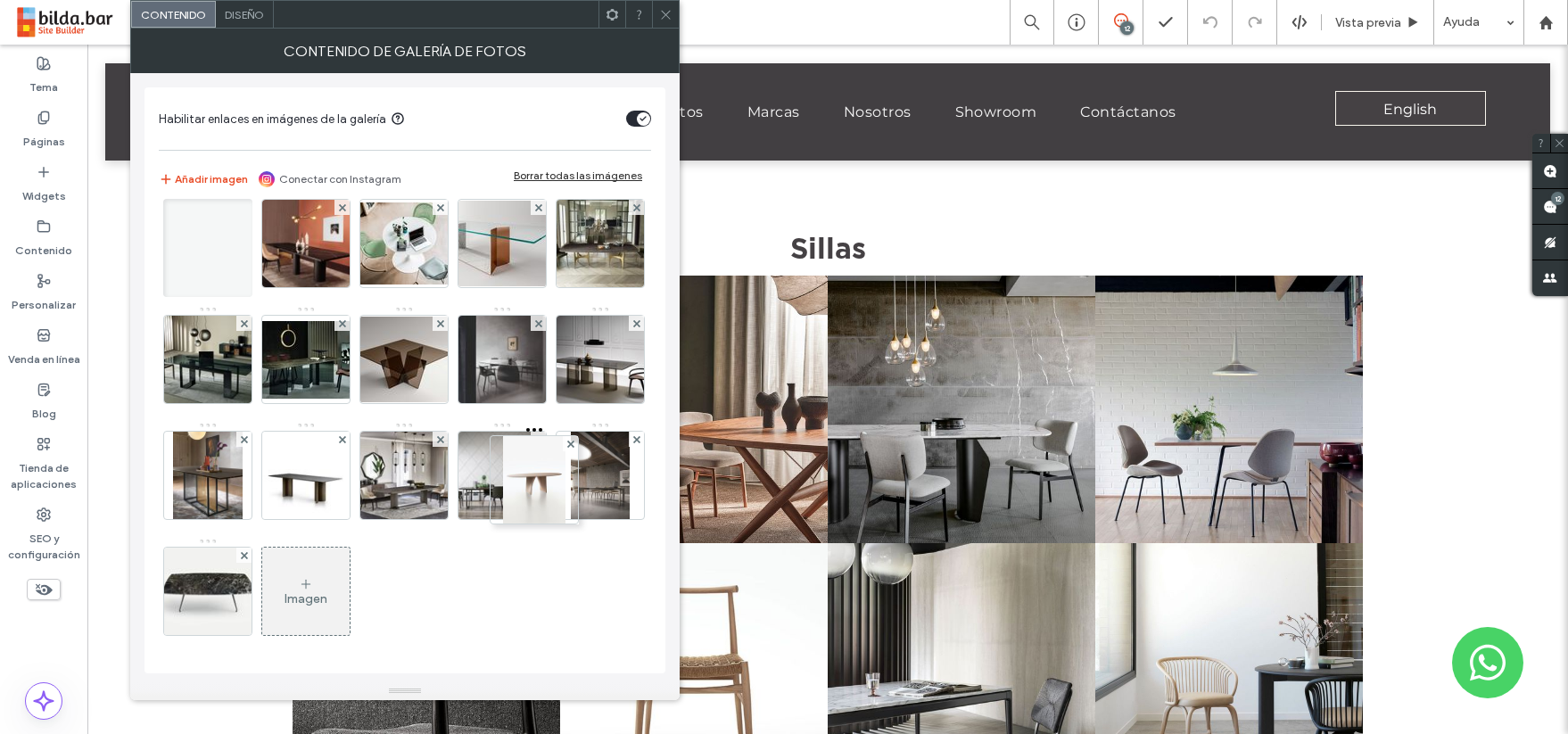
drag, startPoint x: 295, startPoint y: 589, endPoint x: 536, endPoint y: 122, distance: 525.5
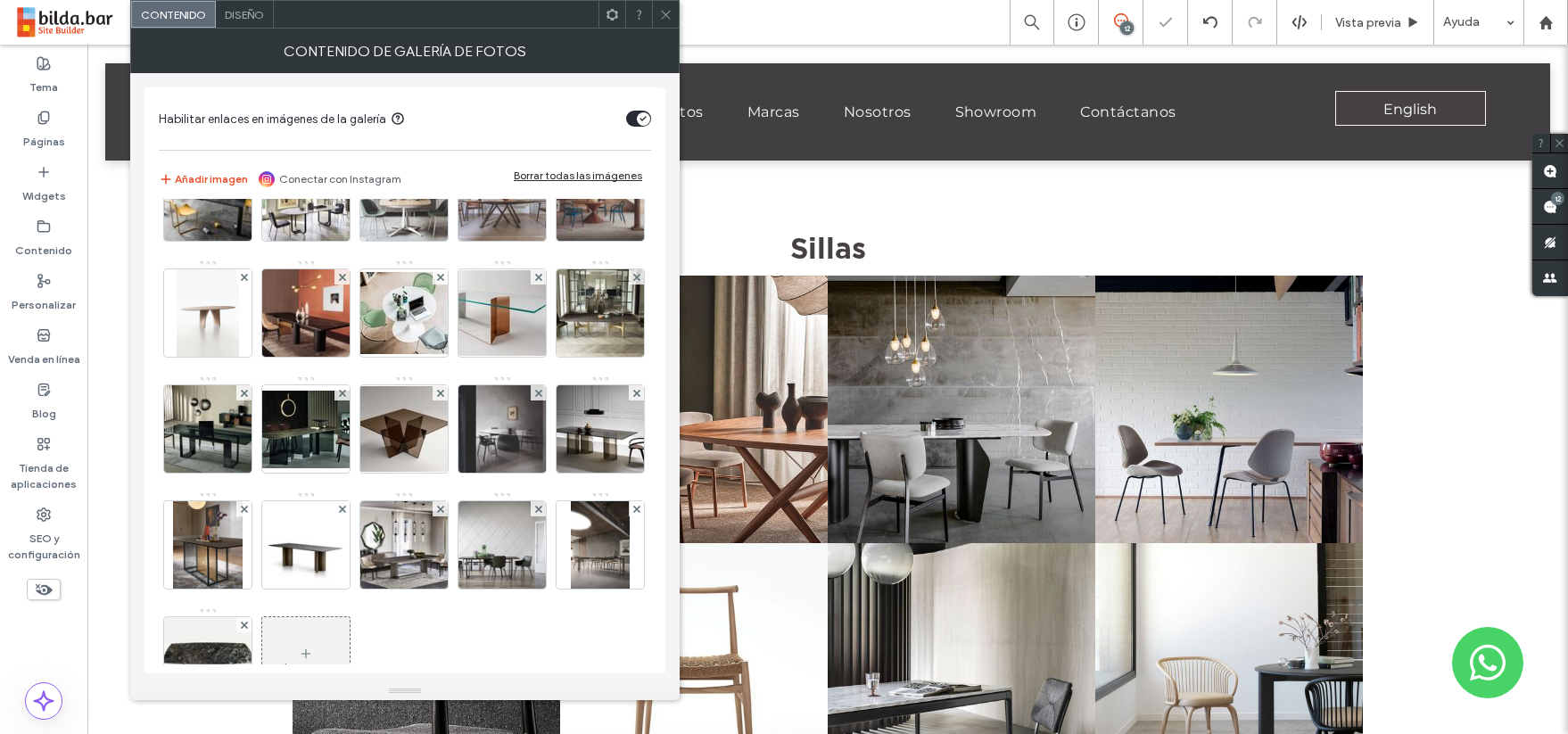
scroll to position [1143, 0]
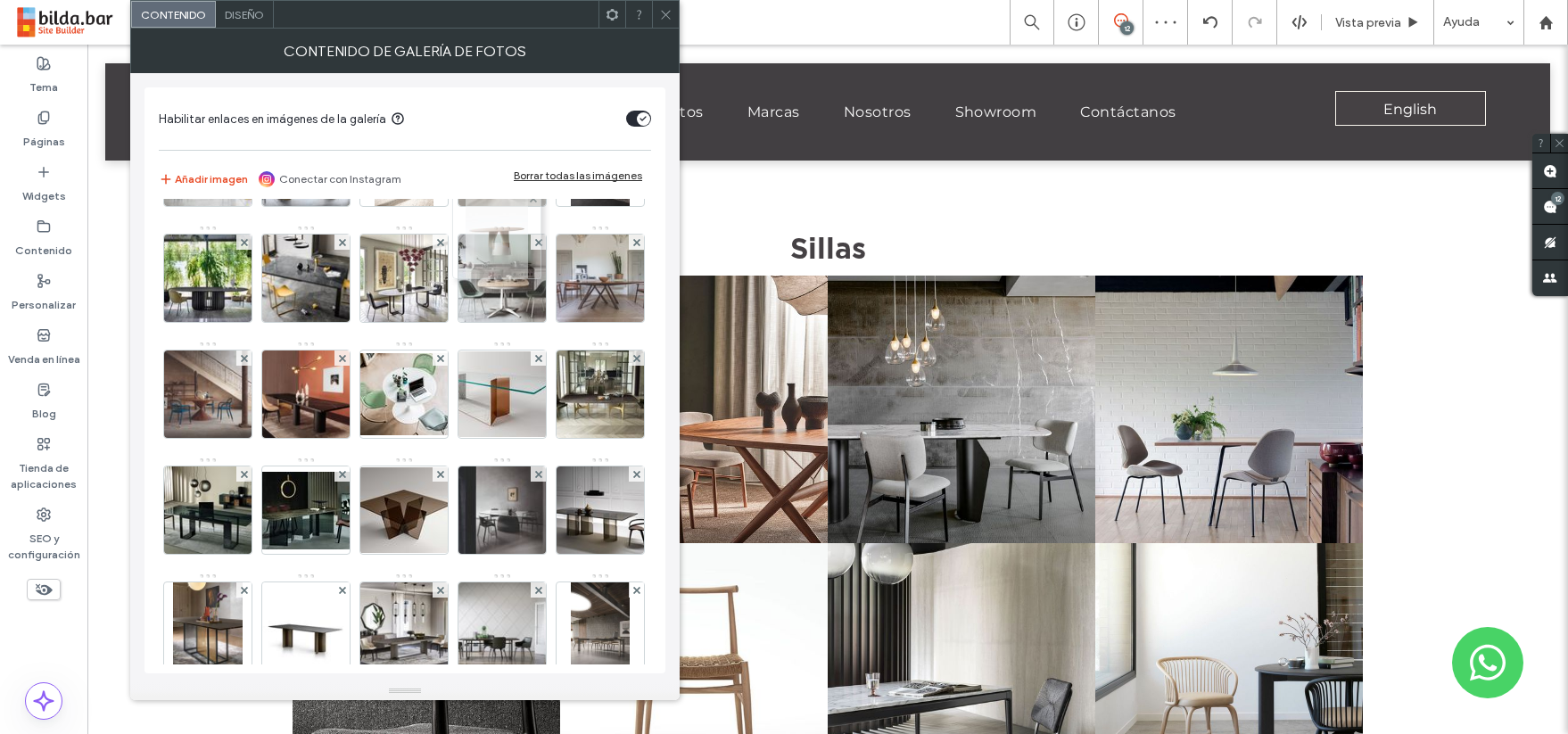
drag, startPoint x: 506, startPoint y: 616, endPoint x: 496, endPoint y: 214, distance: 402.1
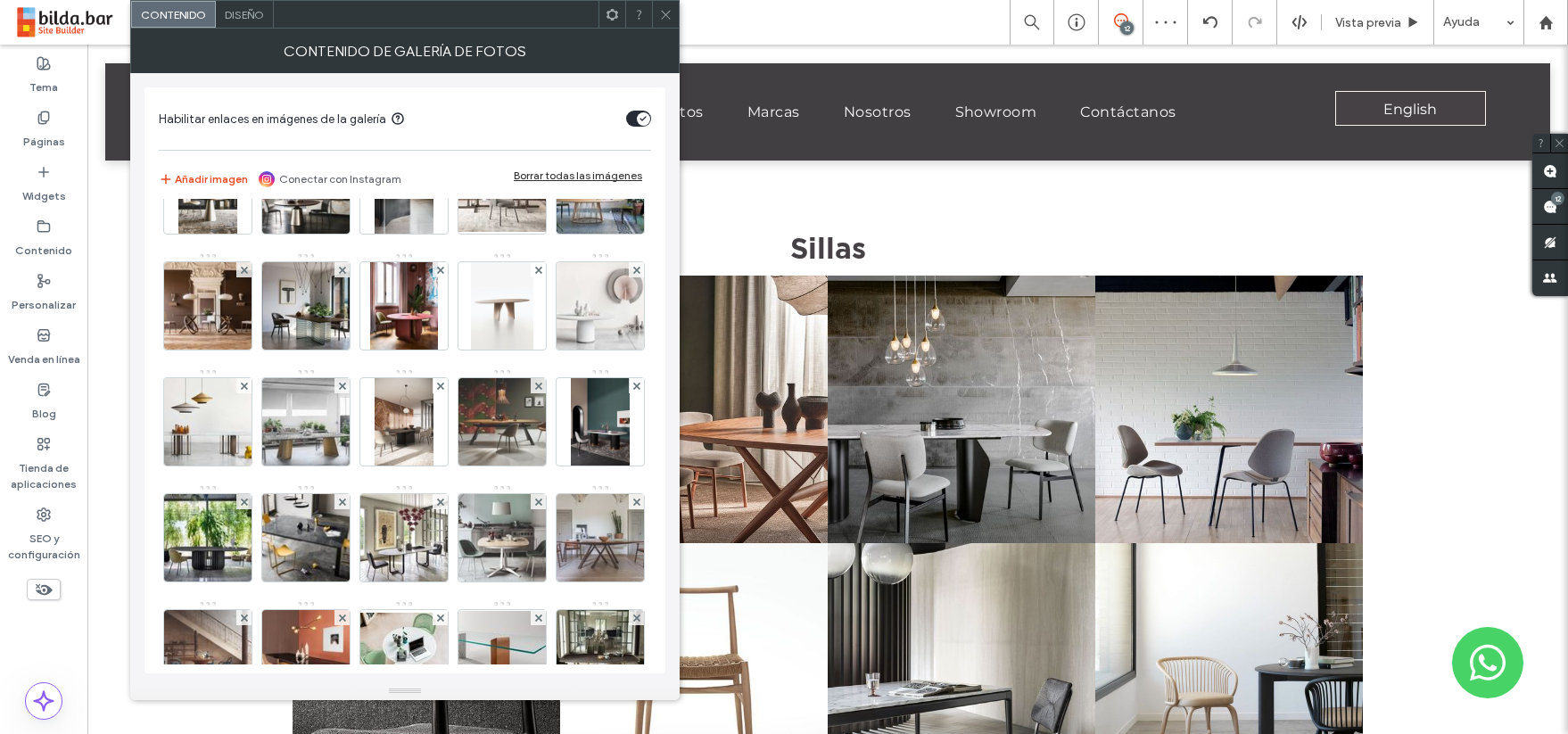
scroll to position [764, 0]
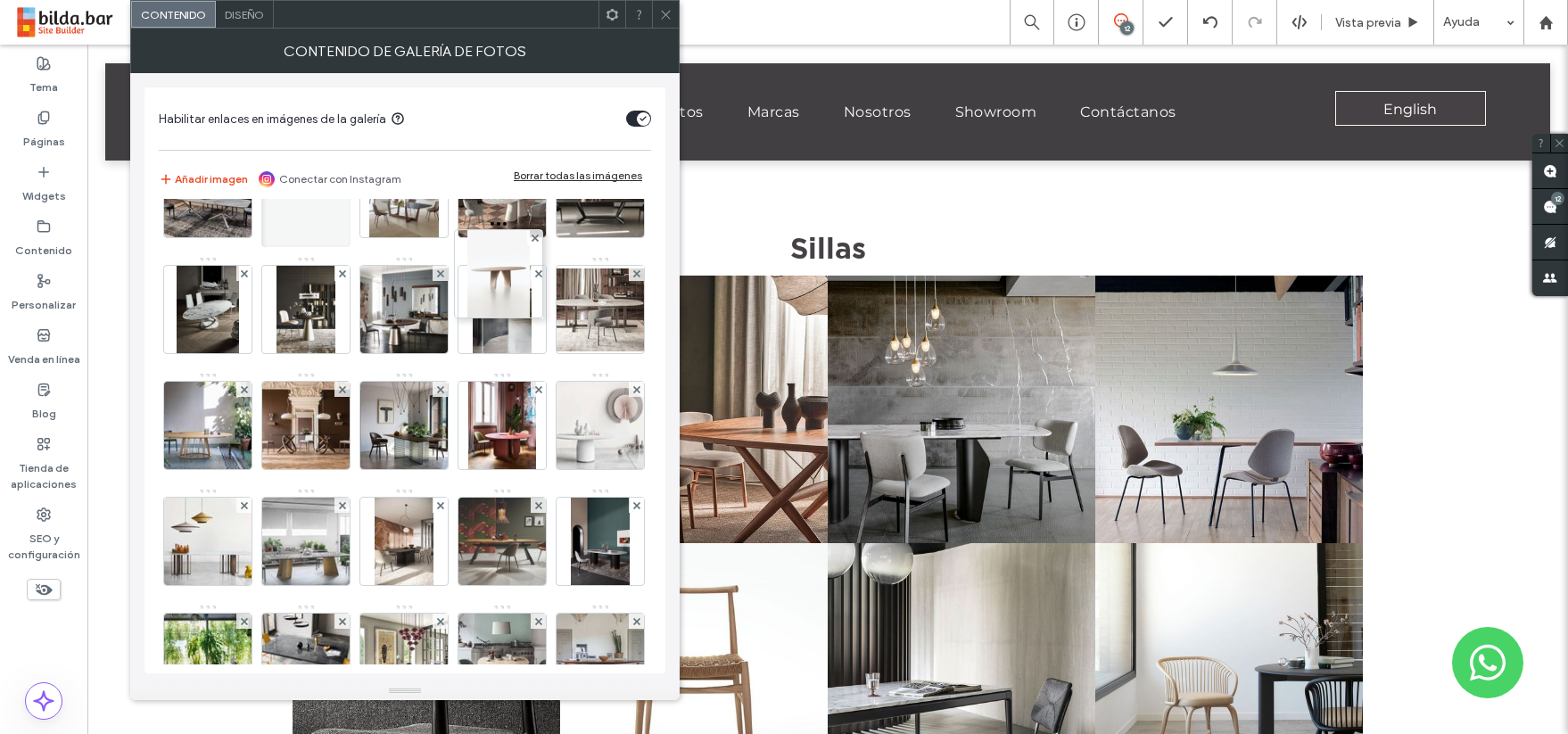
drag, startPoint x: 501, startPoint y: 636, endPoint x: 523, endPoint y: 249, distance: 387.6
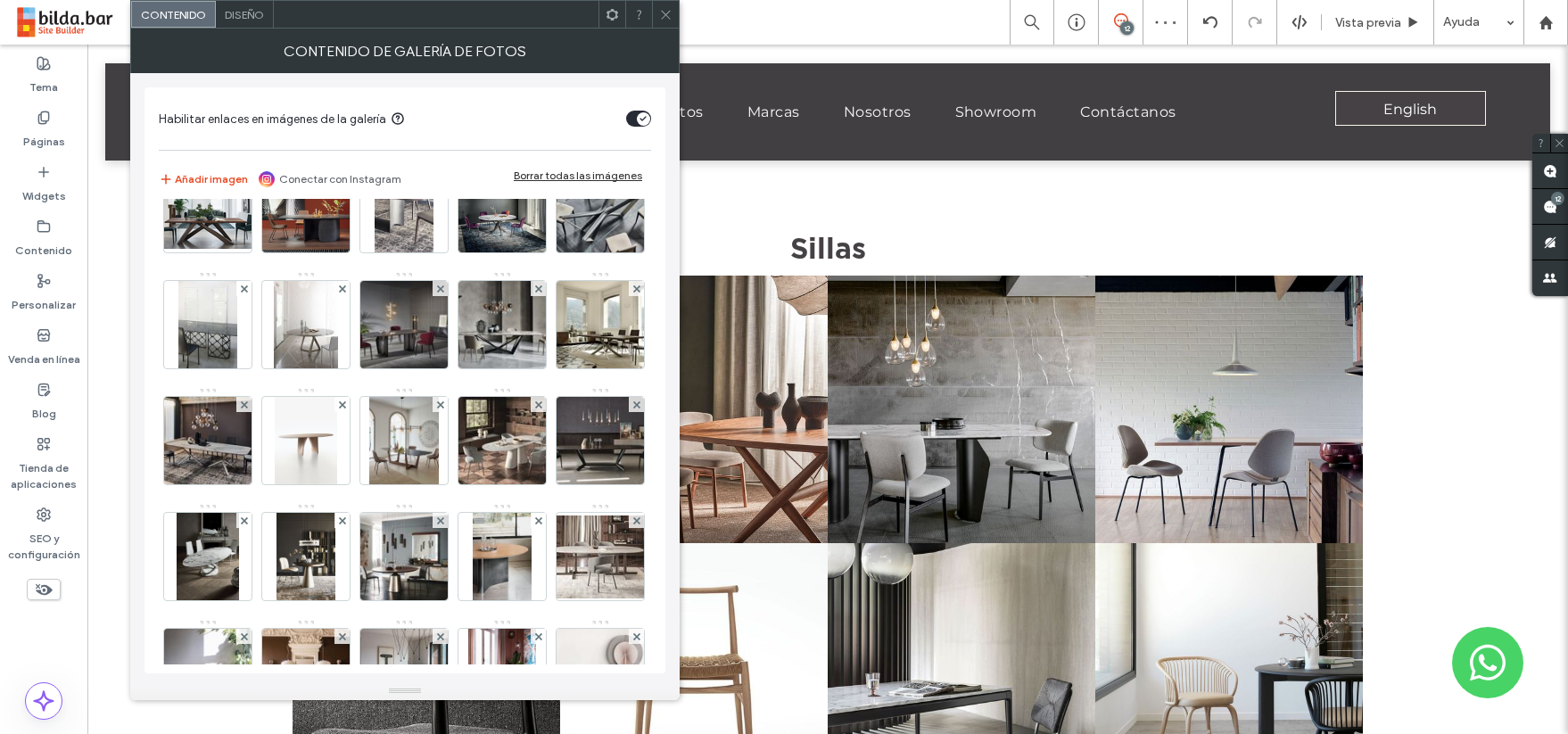
scroll to position [519, 0]
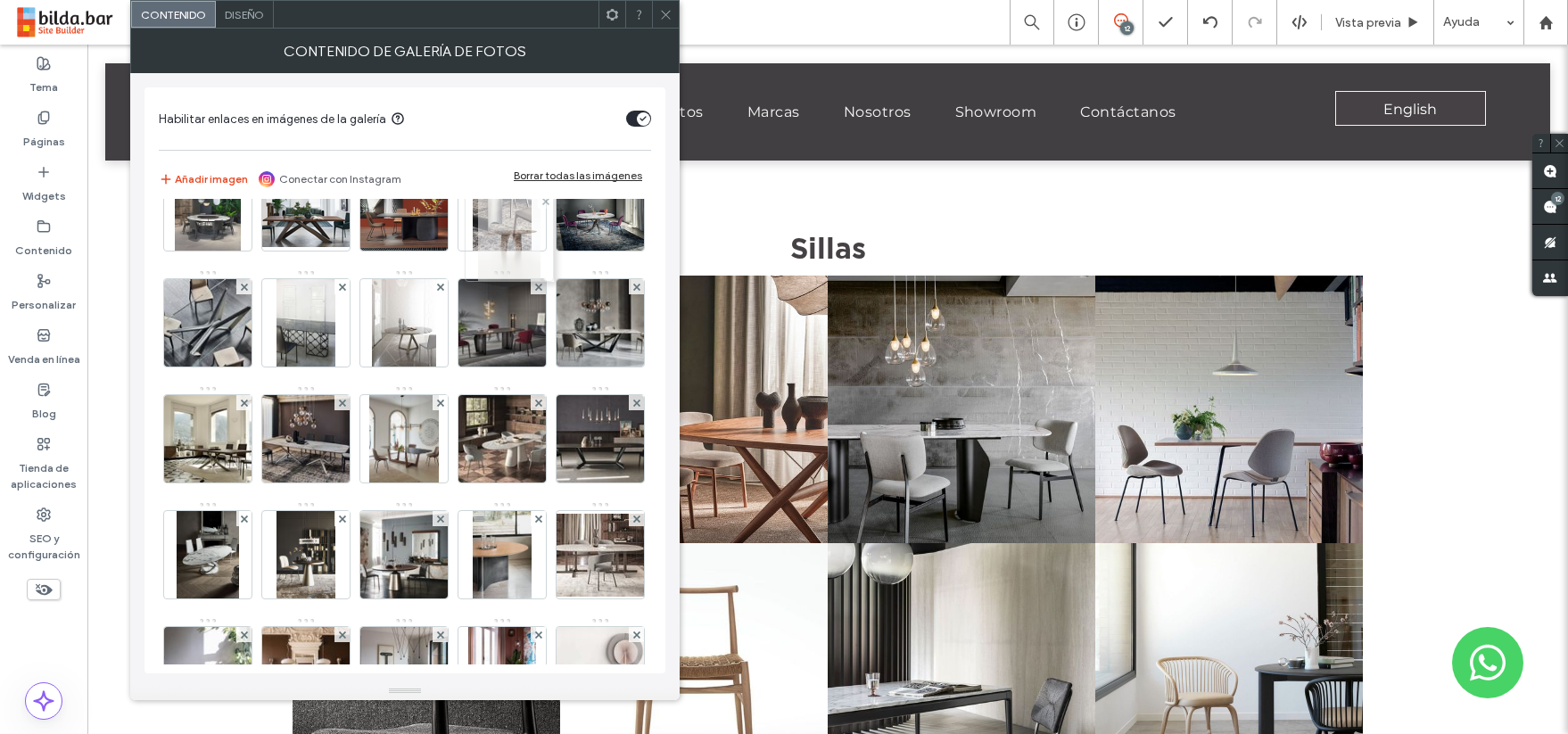
drag, startPoint x: 485, startPoint y: 552, endPoint x: 488, endPoint y: 241, distance: 311.0
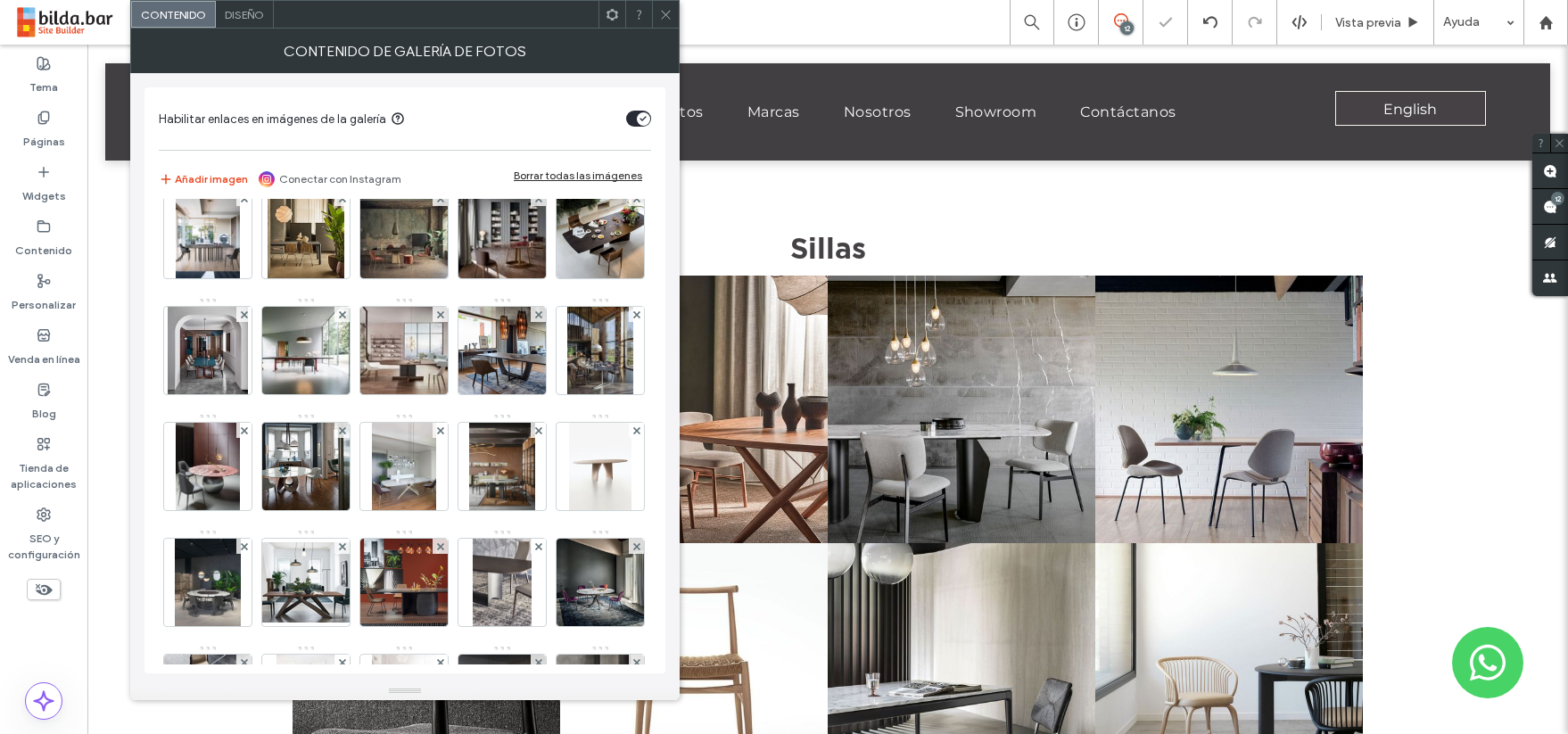
scroll to position [152, 0]
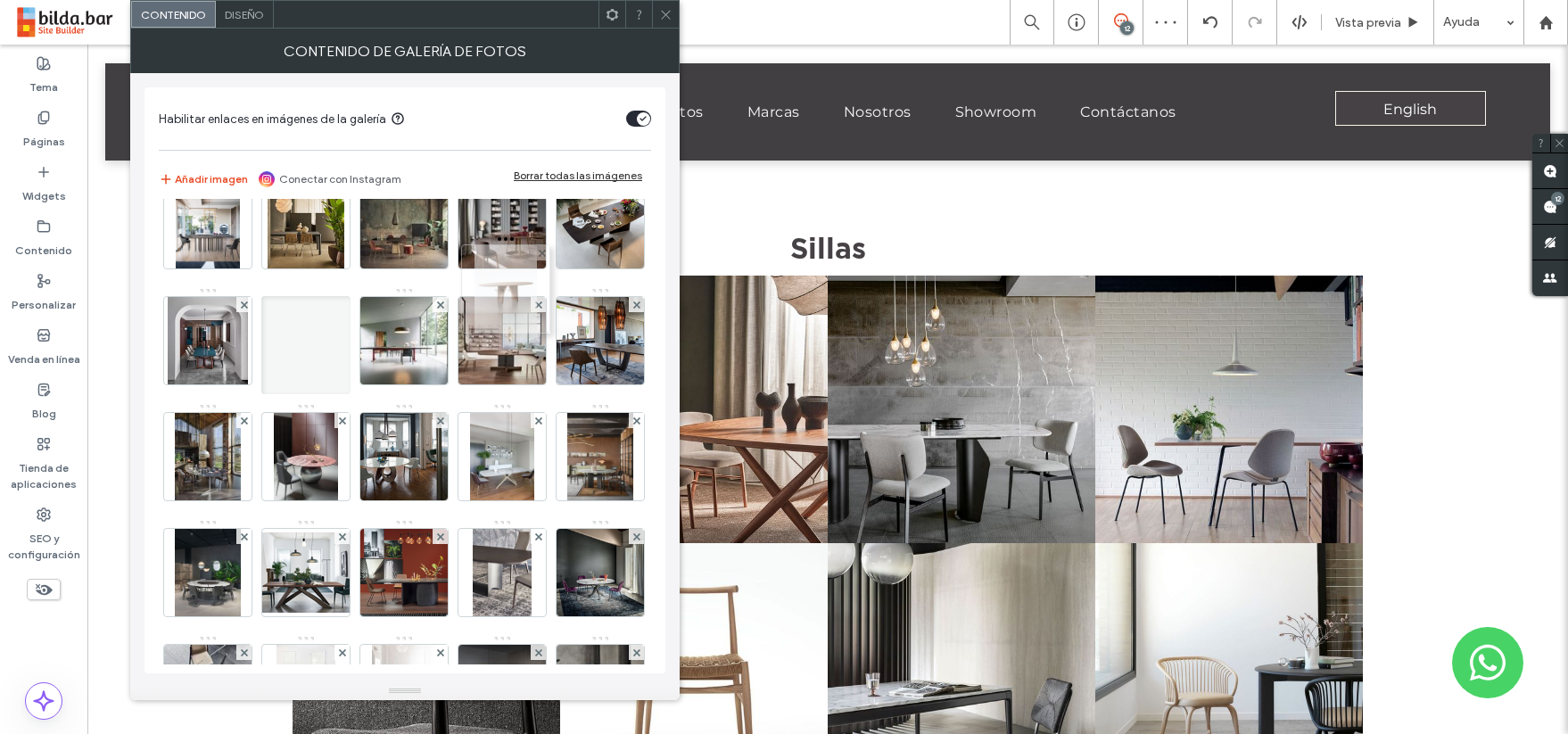
drag, startPoint x: 495, startPoint y: 580, endPoint x: 494, endPoint y: 281, distance: 299.0
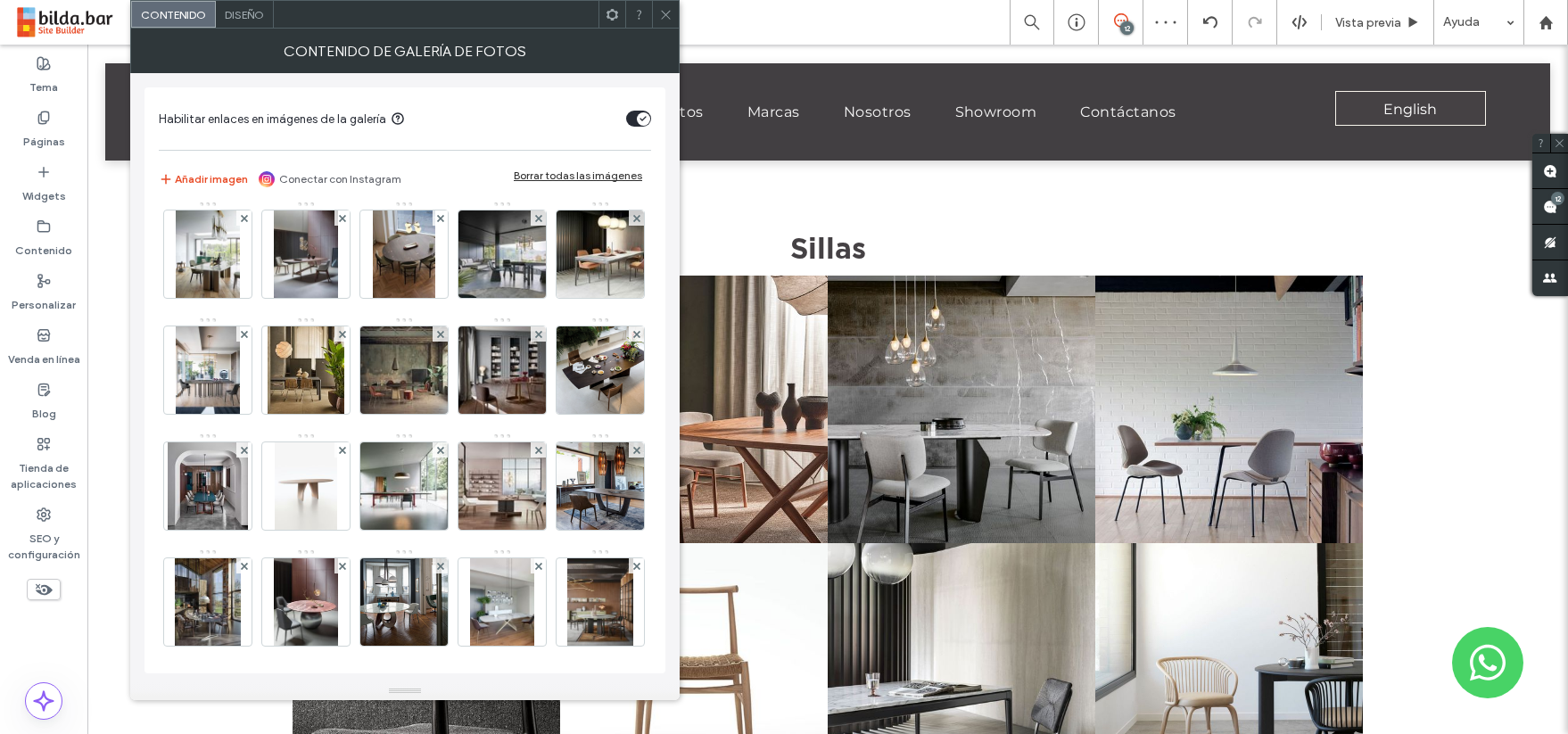
scroll to position [0, 0]
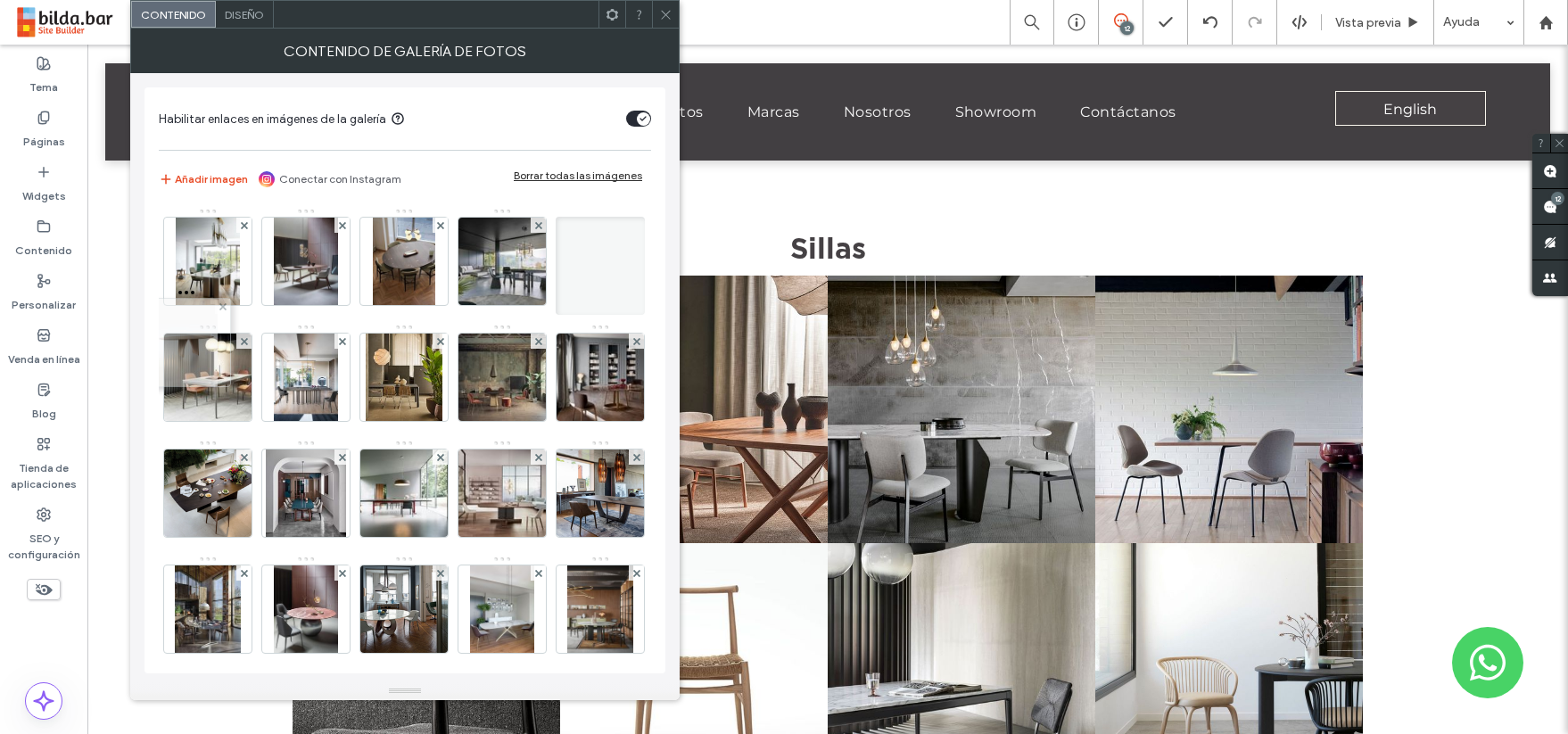
drag, startPoint x: 515, startPoint y: 511, endPoint x: 195, endPoint y: 361, distance: 353.4
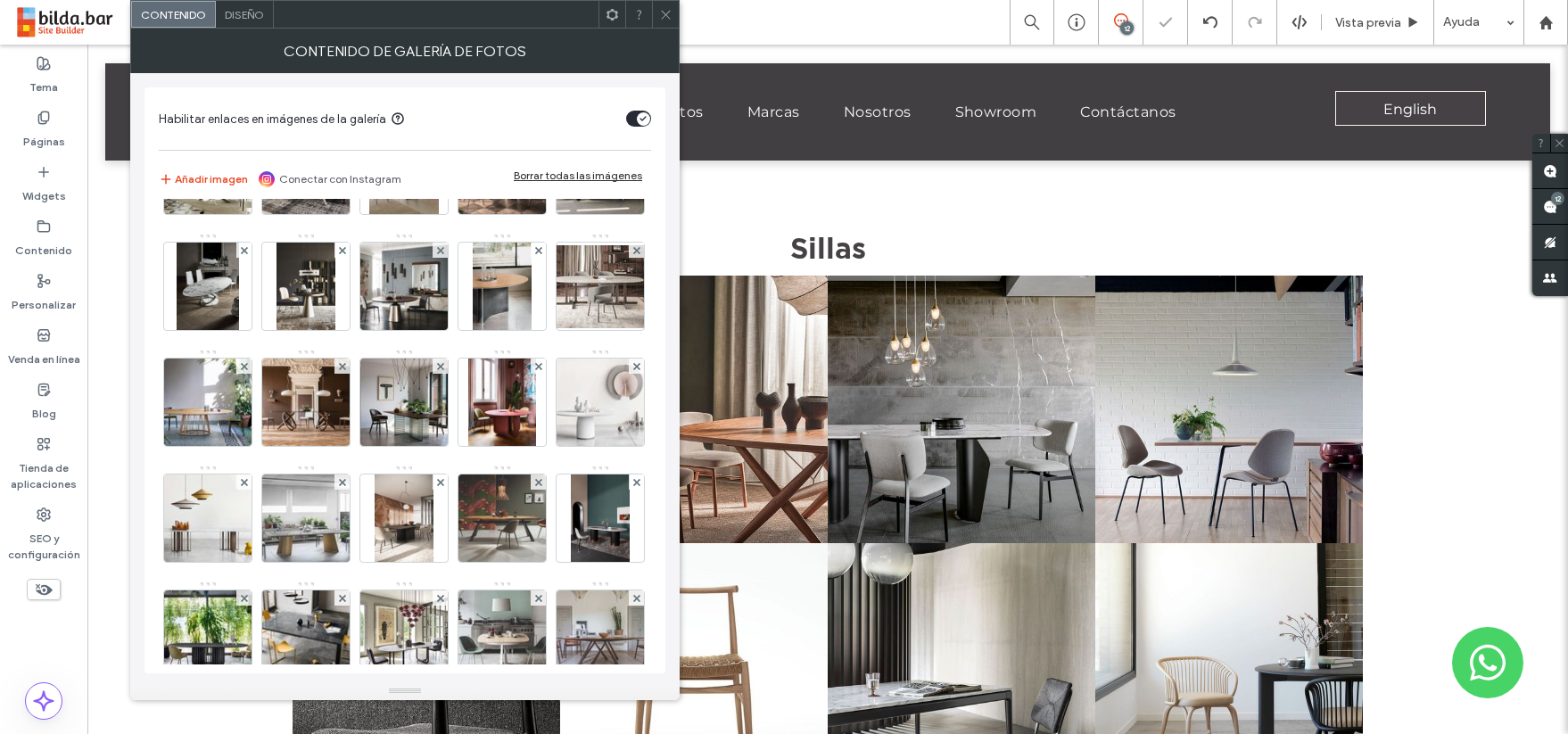
scroll to position [1641, 0]
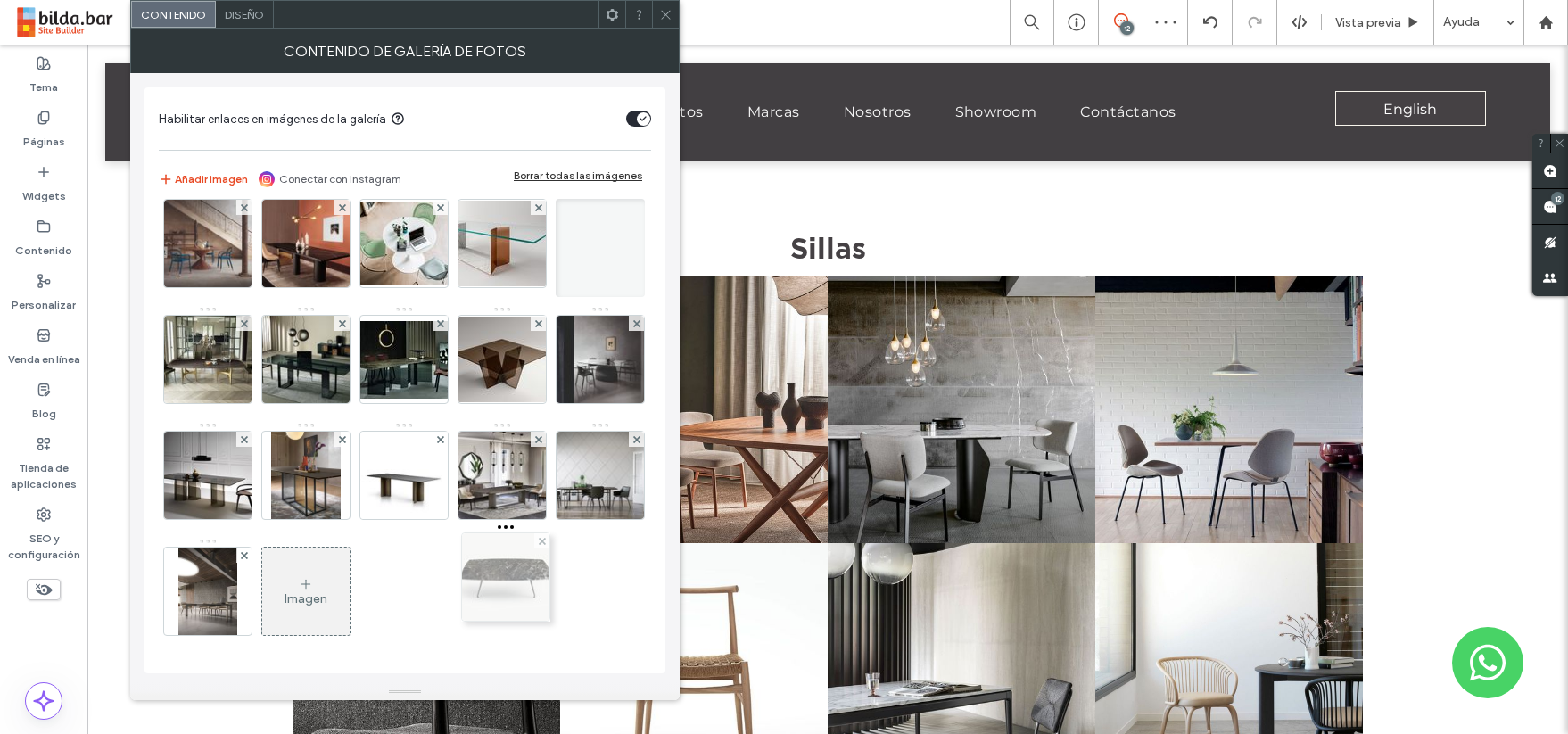
drag, startPoint x: 393, startPoint y: 604, endPoint x: 490, endPoint y: 244, distance: 372.8
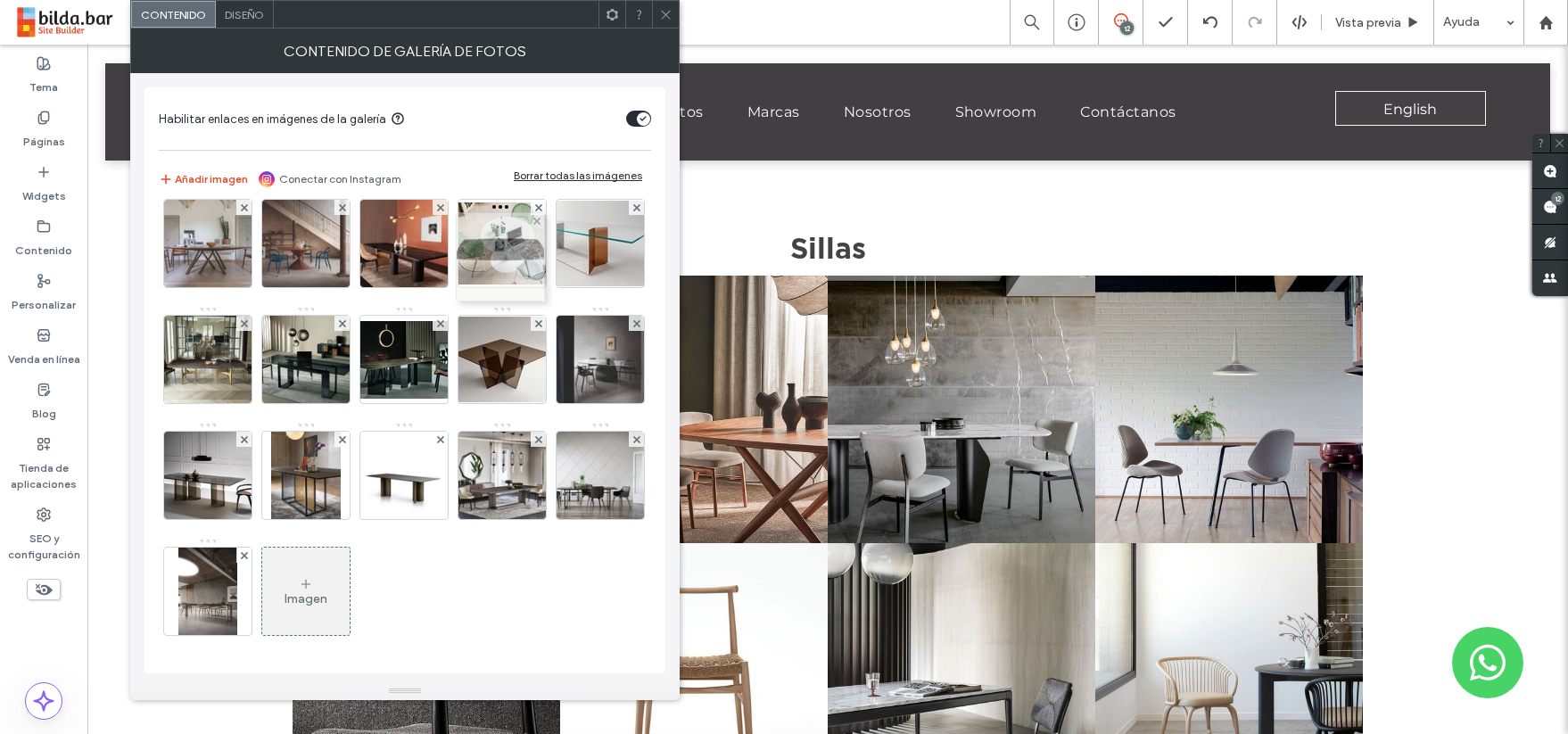
drag, startPoint x: 483, startPoint y: 541, endPoint x: 477, endPoint y: 210, distance: 331.1
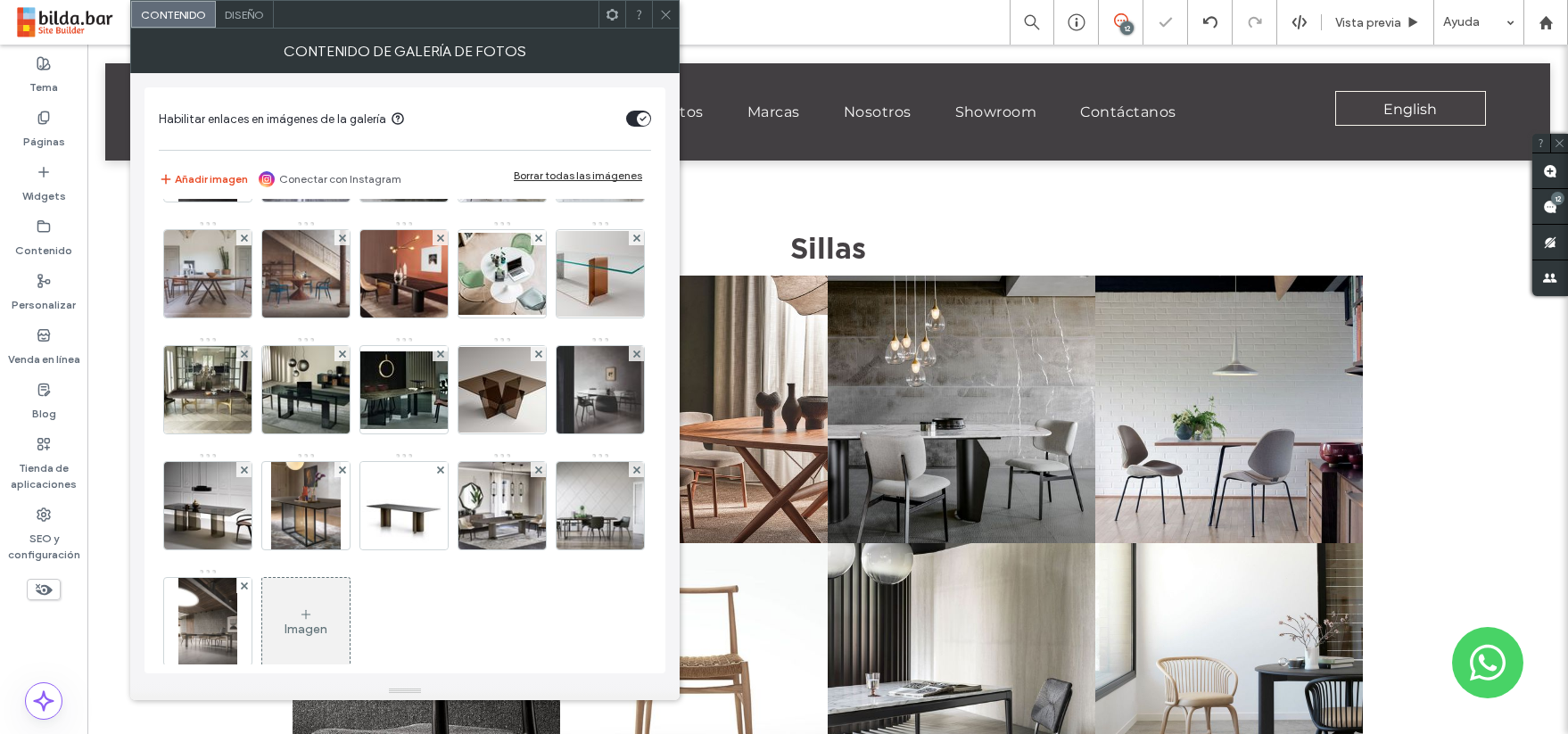
scroll to position [1003, 0]
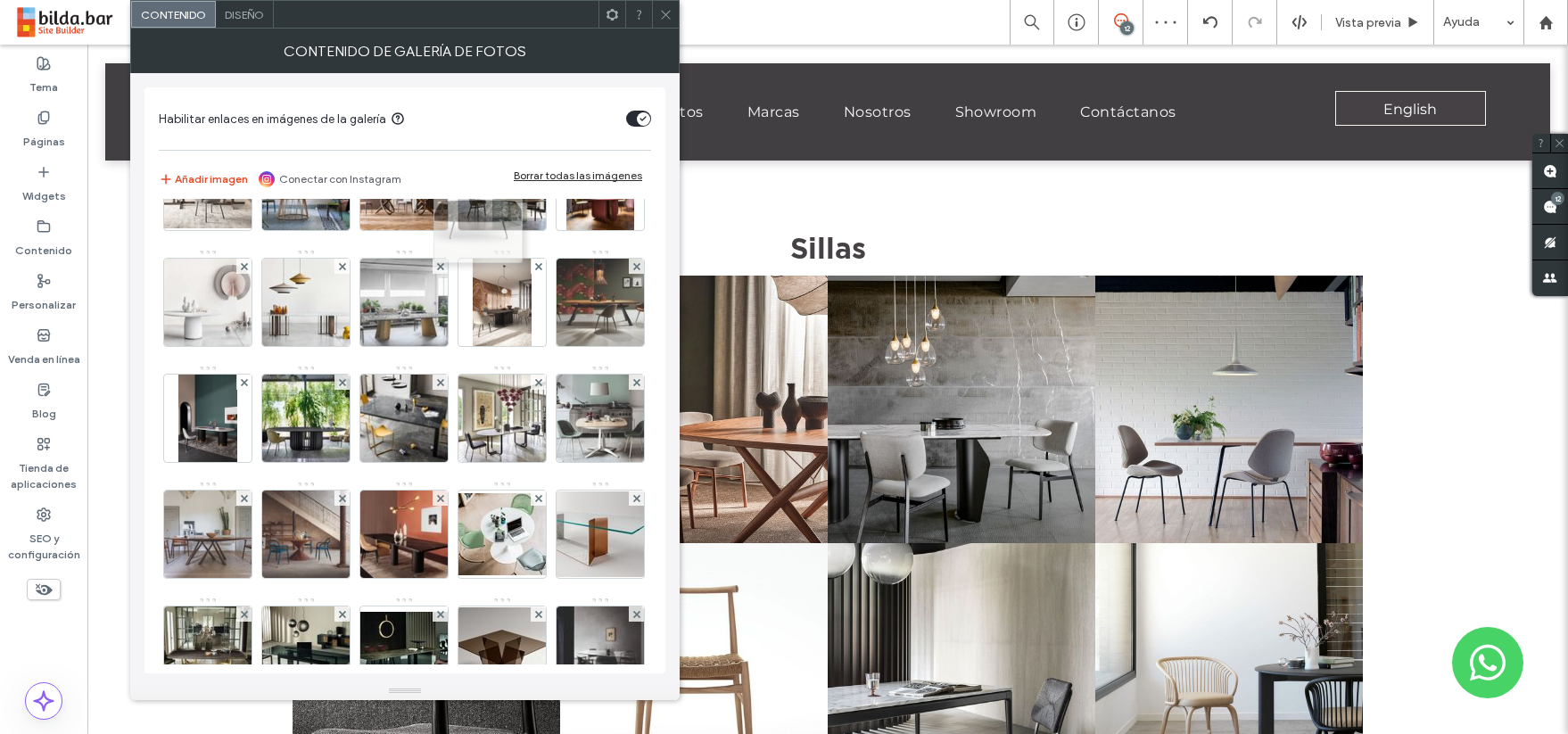
drag, startPoint x: 510, startPoint y: 525, endPoint x: 482, endPoint y: 211, distance: 315.2
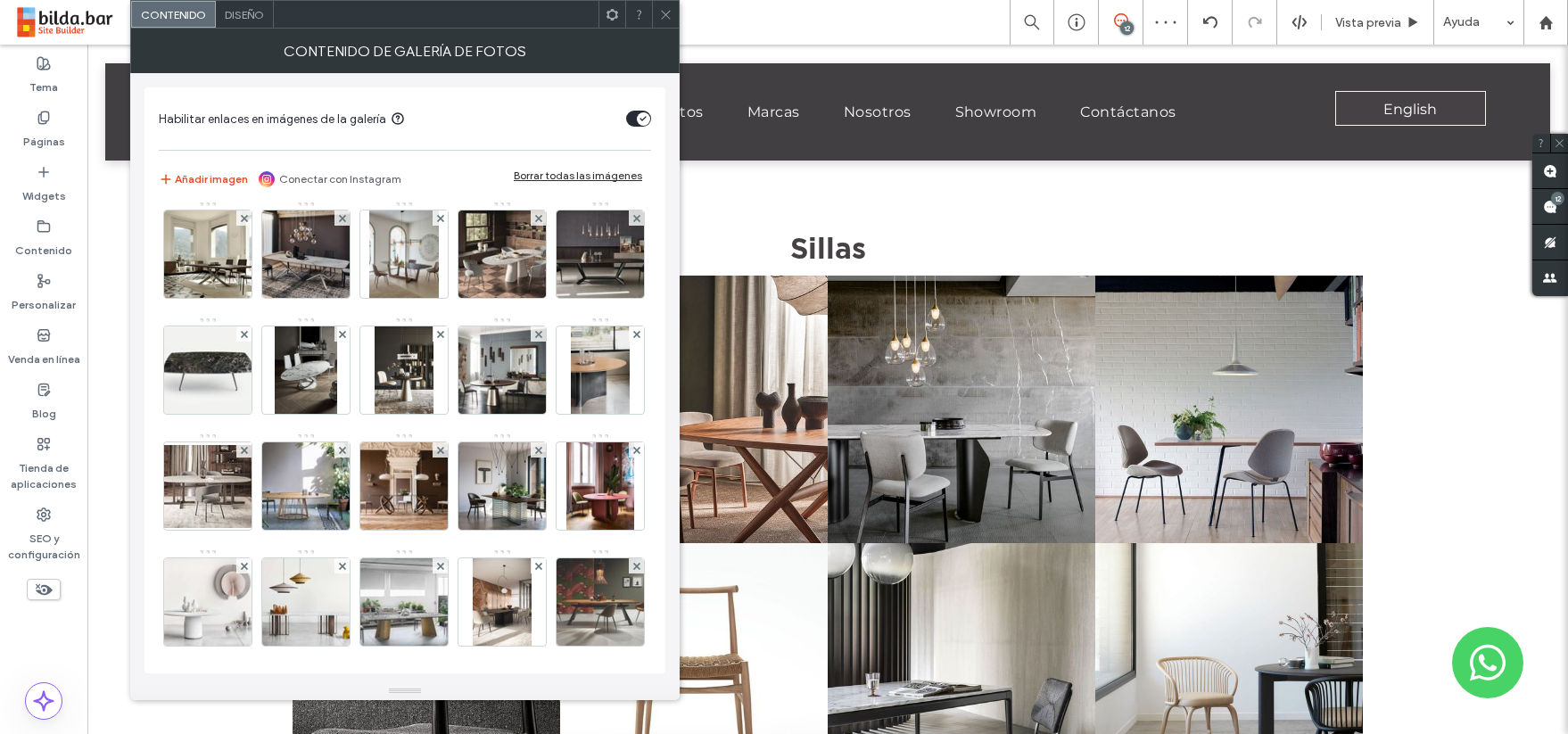
scroll to position [687, 0]
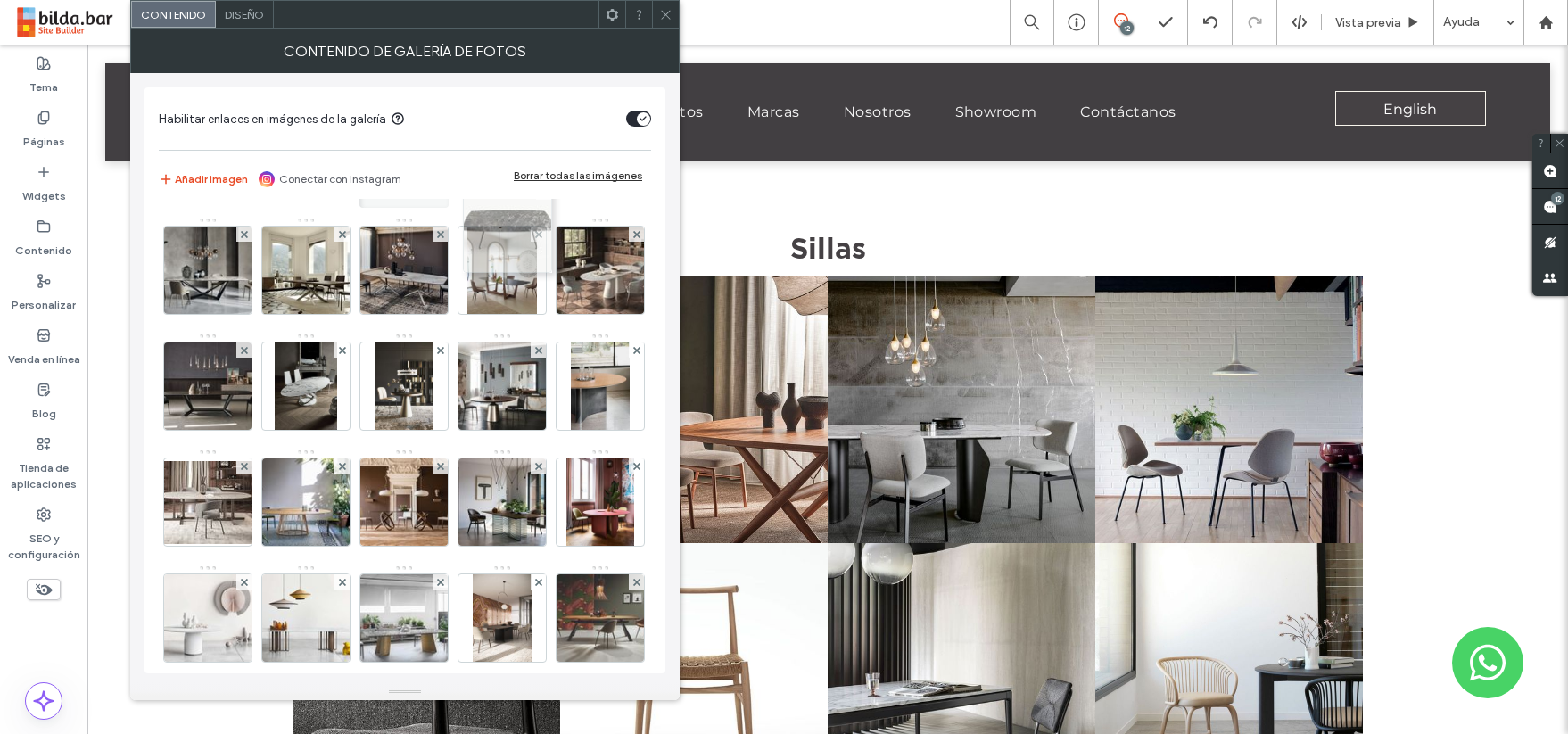
drag, startPoint x: 486, startPoint y: 501, endPoint x: 486, endPoint y: 233, distance: 268.0
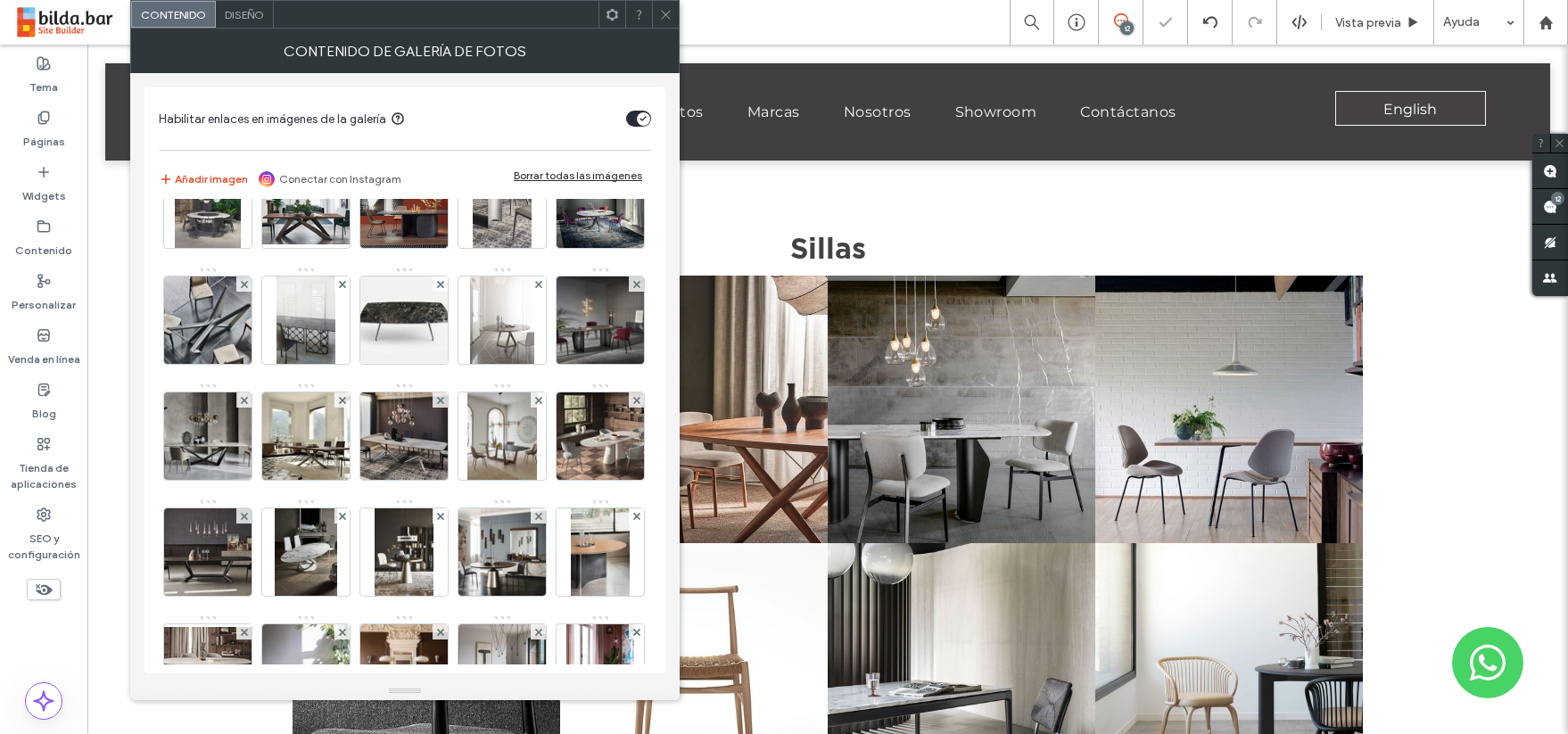
scroll to position [503, 0]
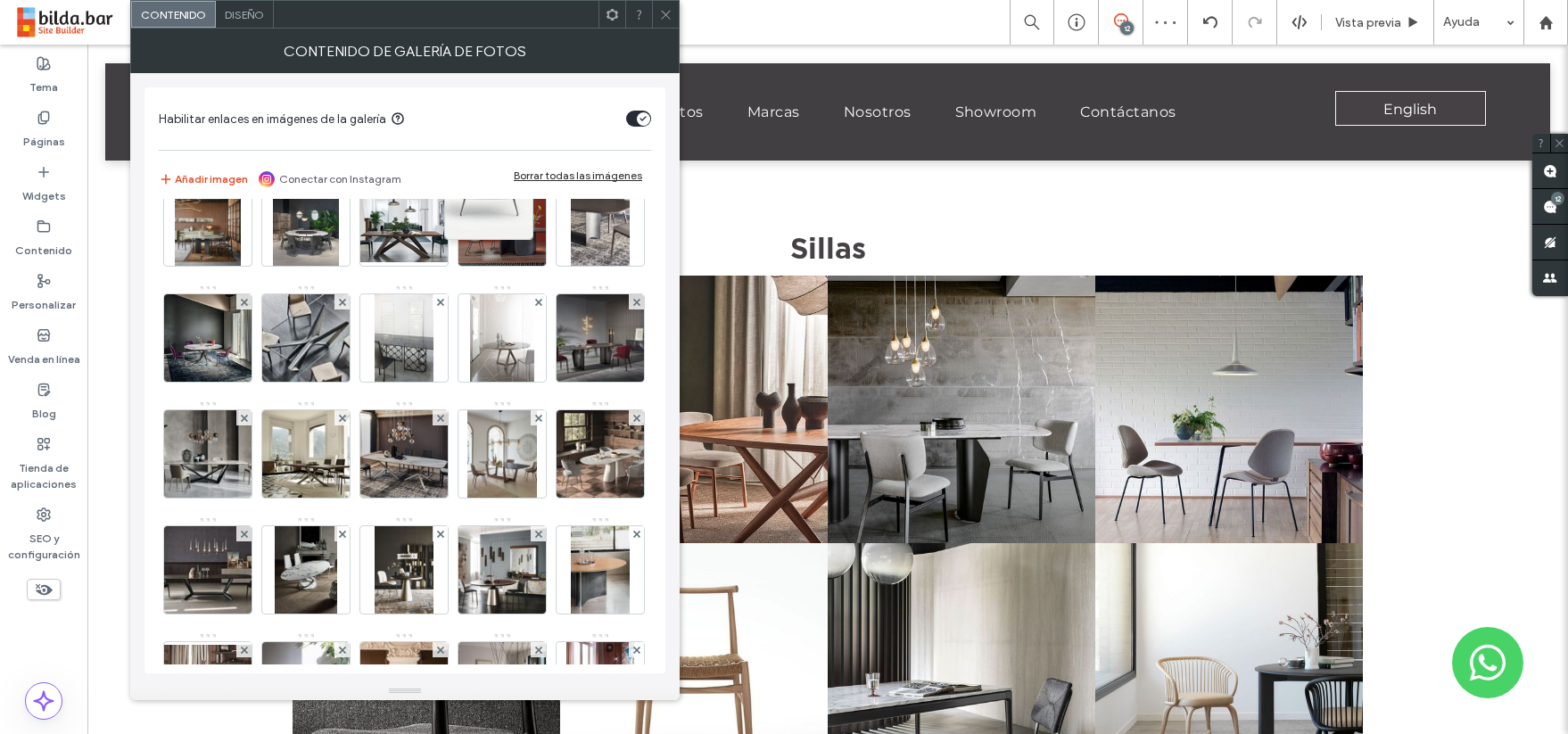
drag, startPoint x: 494, startPoint y: 455, endPoint x: 476, endPoint y: 198, distance: 257.6
click at [476, 198] on div "Habilitar enlaces en imágenes de la galería Añadir imagen Conectar con Instagra…" at bounding box center [404, 379] width 521 height 586
click at [476, 198] on div "Añadir imagen Conectar con Instagram Borrar todas las imágenes" at bounding box center [405, 180] width 492 height 40
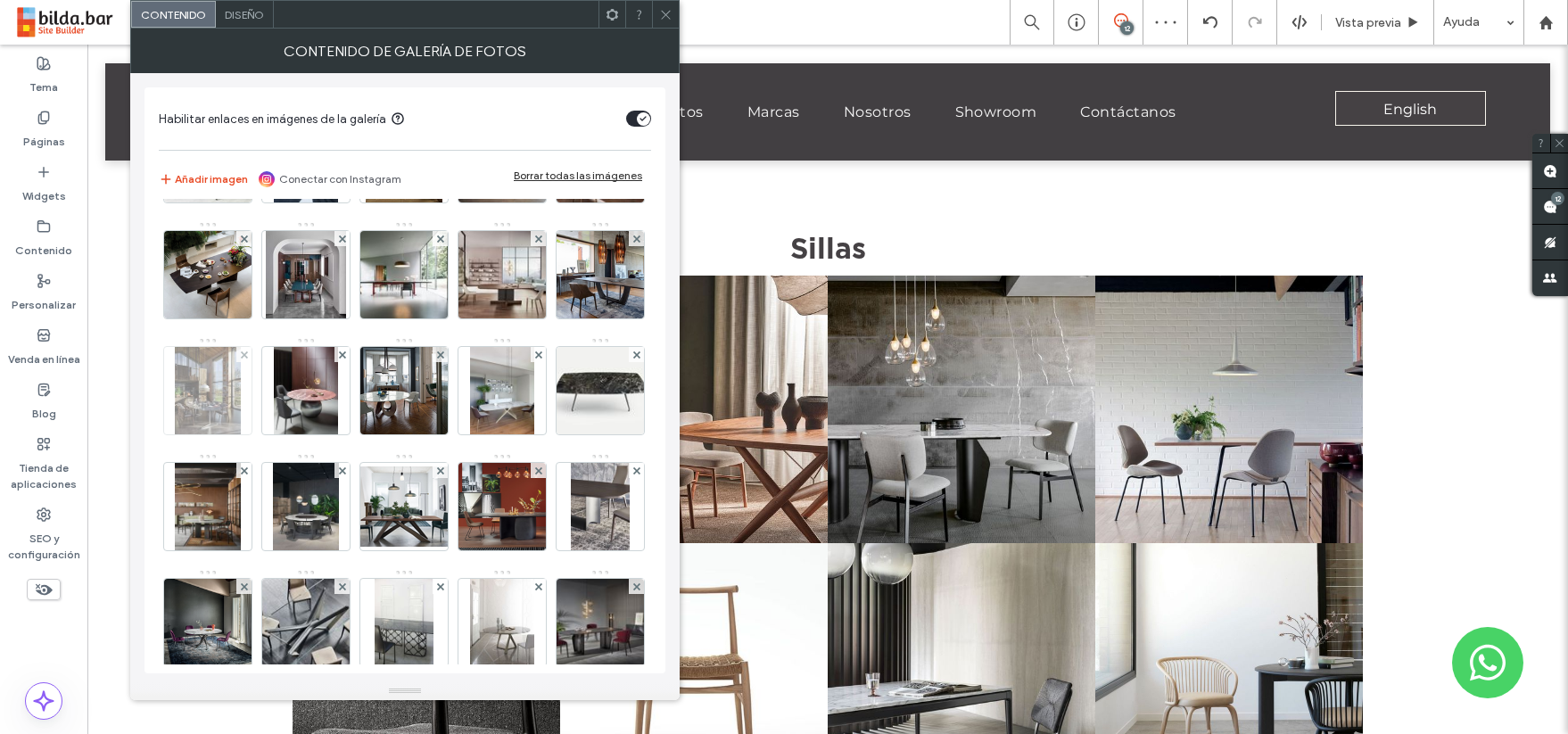
scroll to position [217, 0]
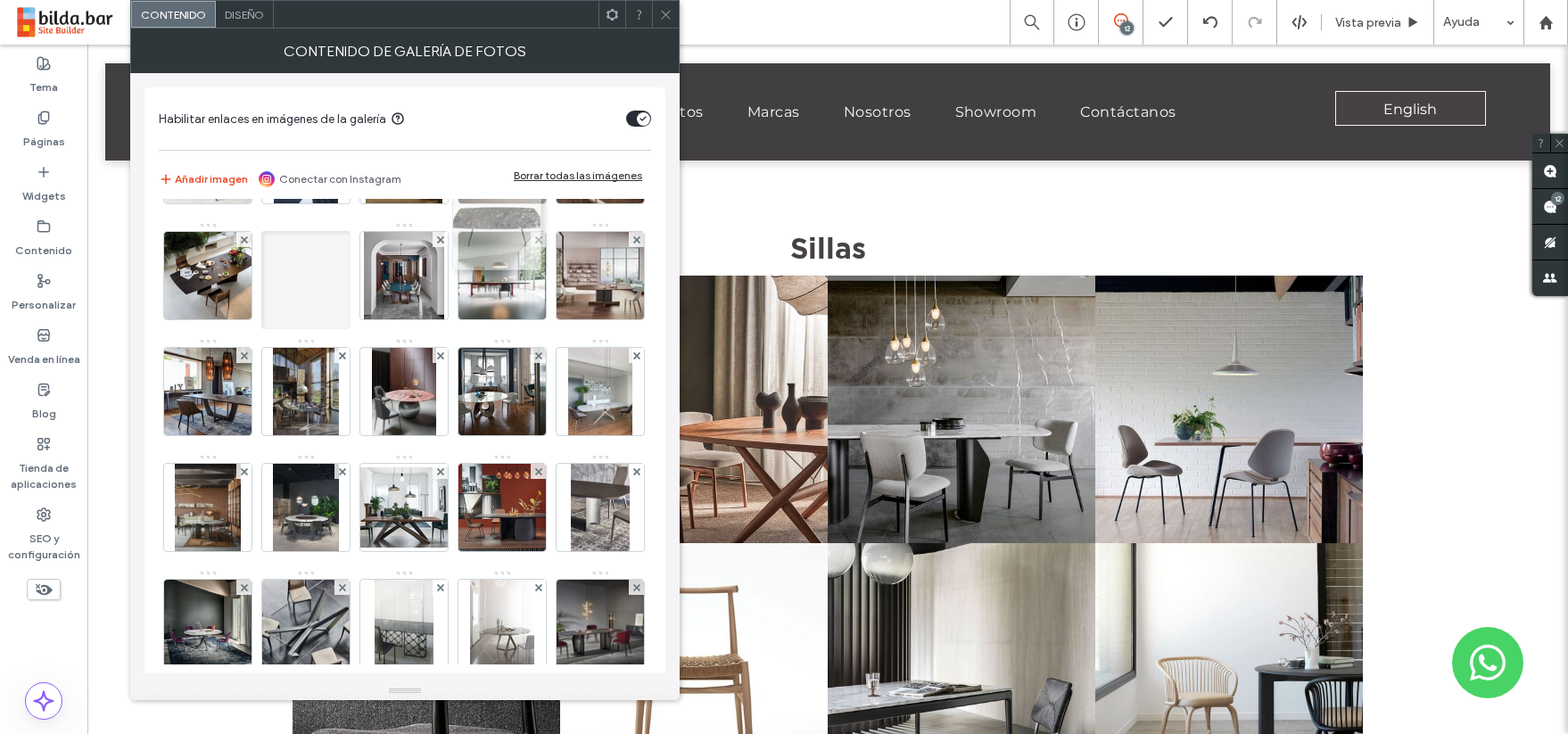
drag, startPoint x: 495, startPoint y: 486, endPoint x: 484, endPoint y: 211, distance: 275.2
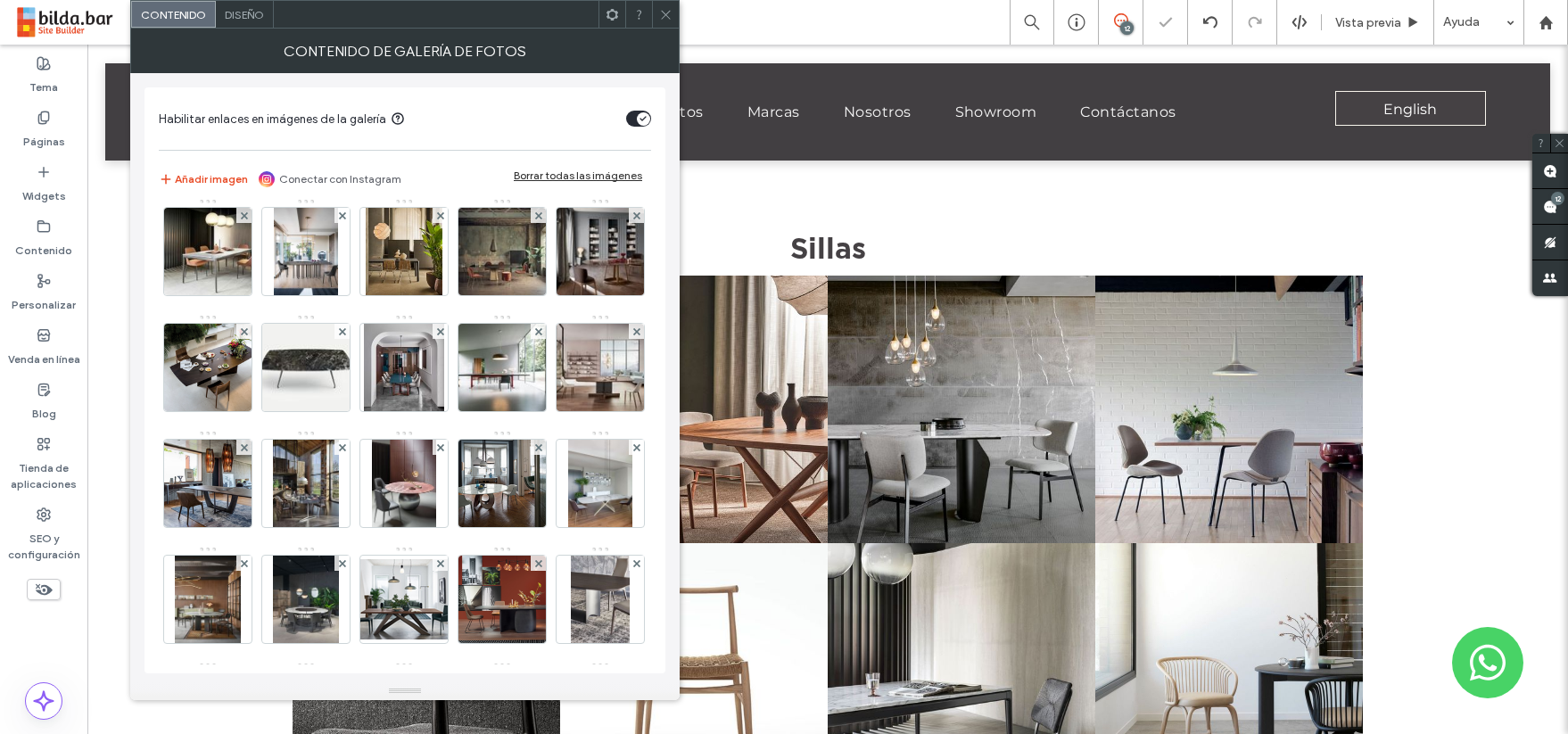
scroll to position [0, 0]
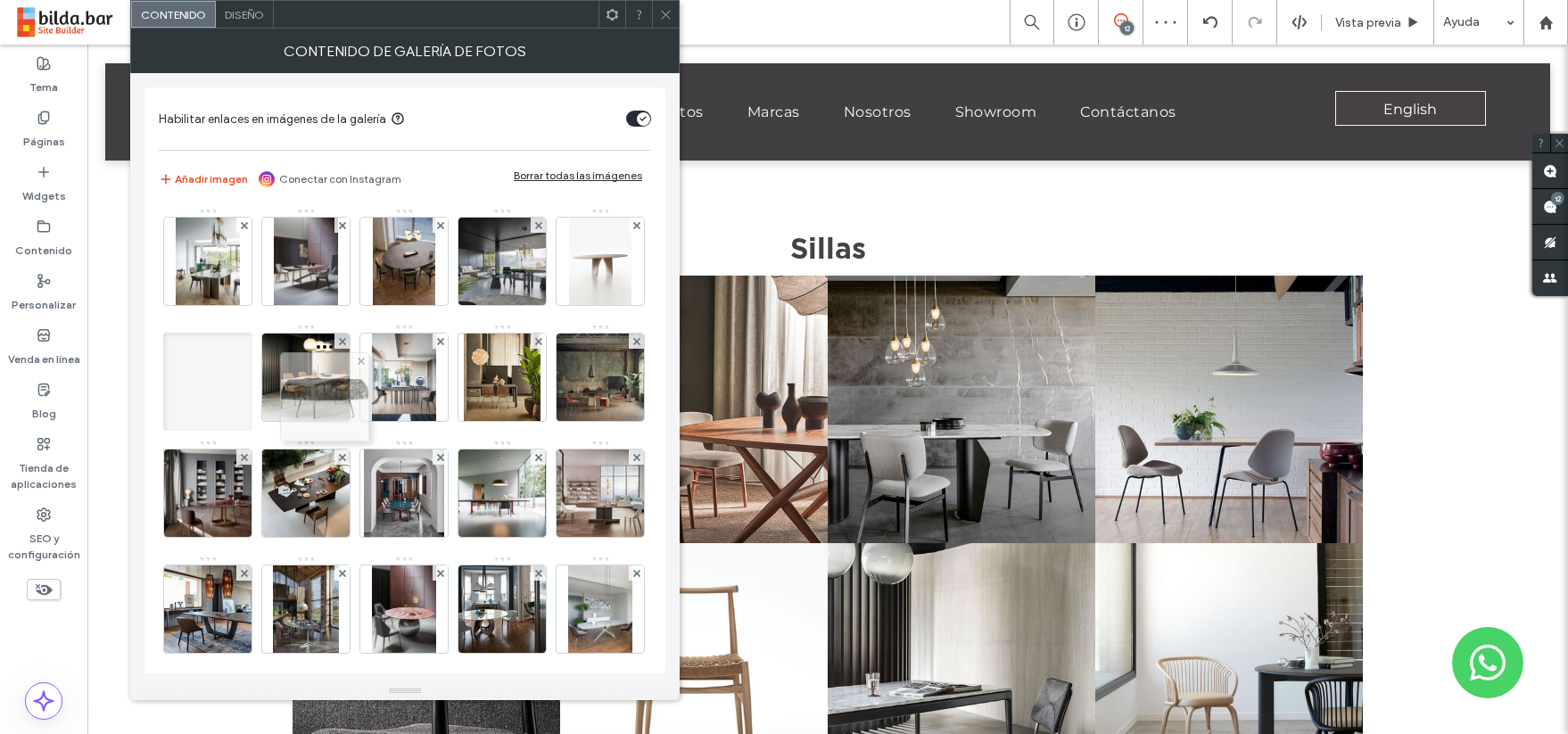
drag, startPoint x: 428, startPoint y: 395, endPoint x: 287, endPoint y: 352, distance: 147.4
click at [665, 12] on icon at bounding box center [666, 15] width 14 height 14
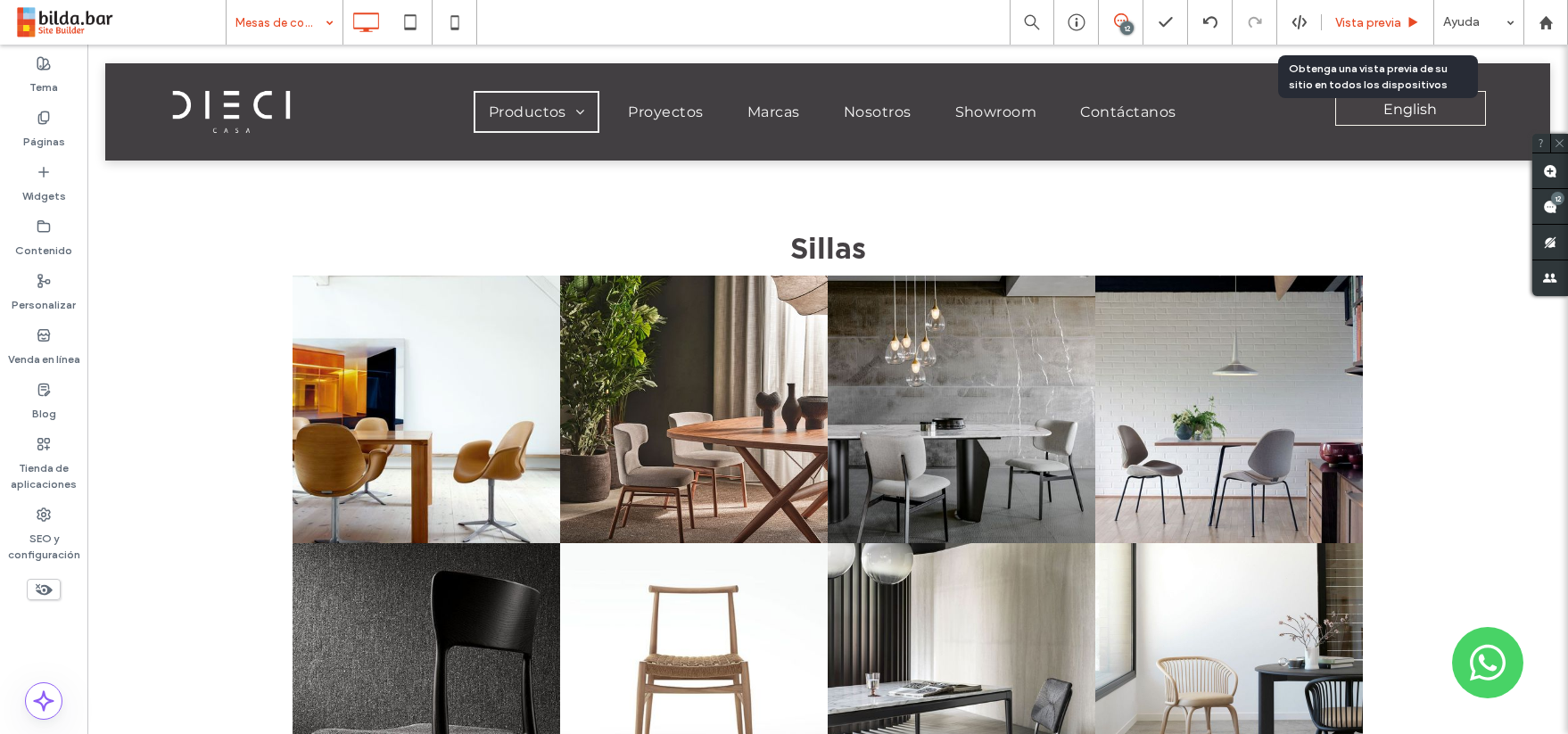
click at [1357, 23] on span "Vista previa" at bounding box center [1368, 22] width 66 height 15
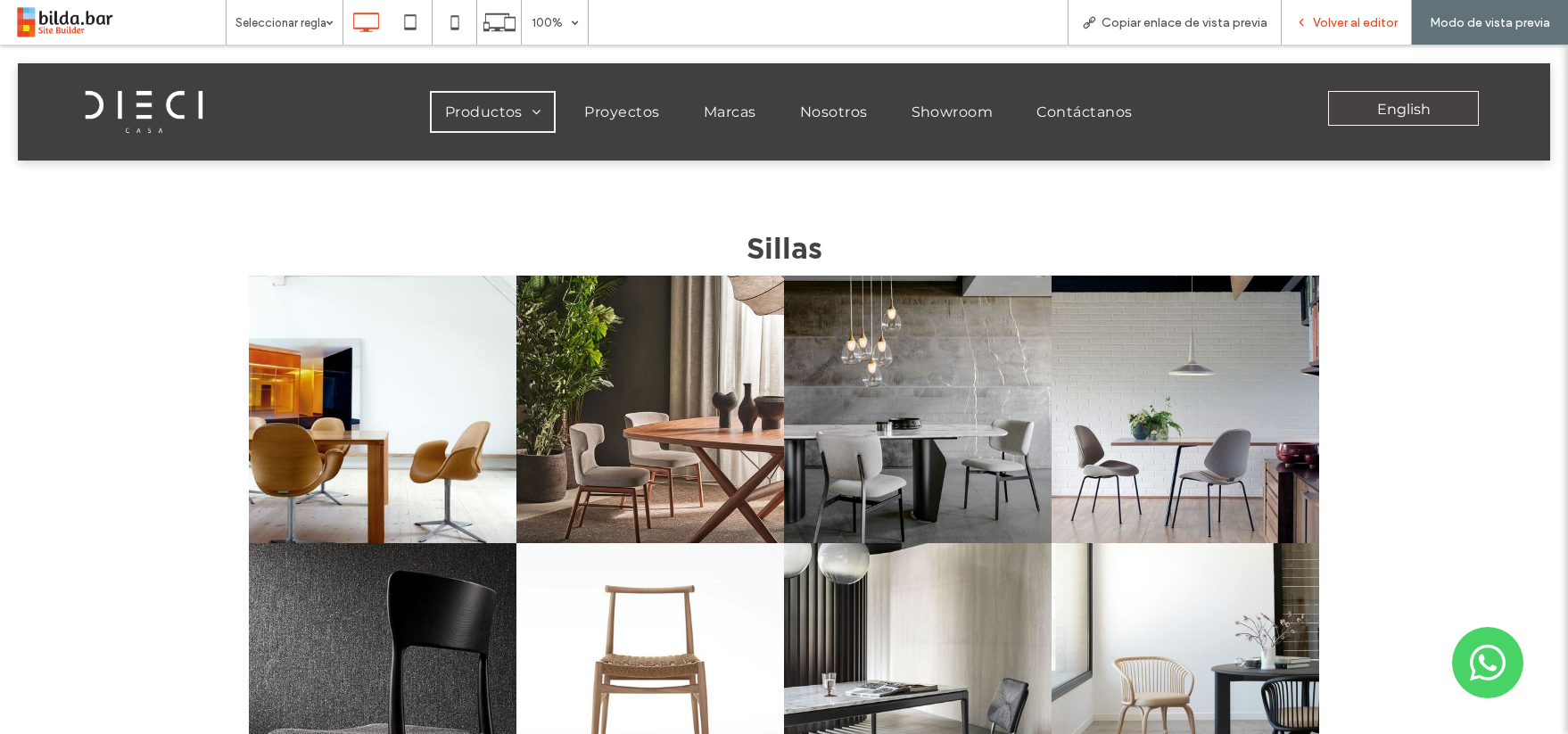
click at [1359, 22] on span "Volver al editor" at bounding box center [1356, 22] width 85 height 15
click at [1353, 21] on span "Volver al editor" at bounding box center [1356, 22] width 85 height 15
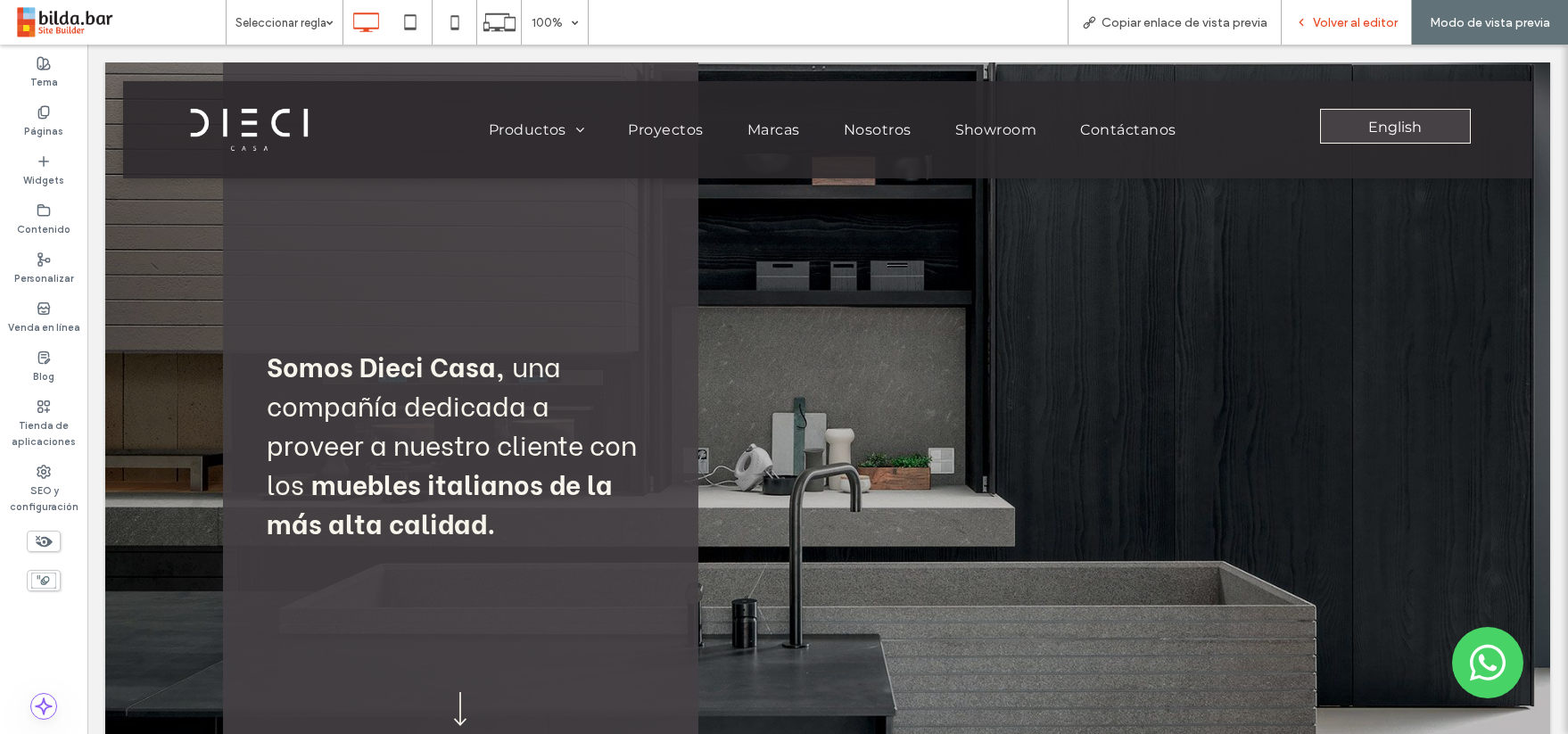
click at [1364, 27] on span "Volver al editor" at bounding box center [1356, 22] width 85 height 15
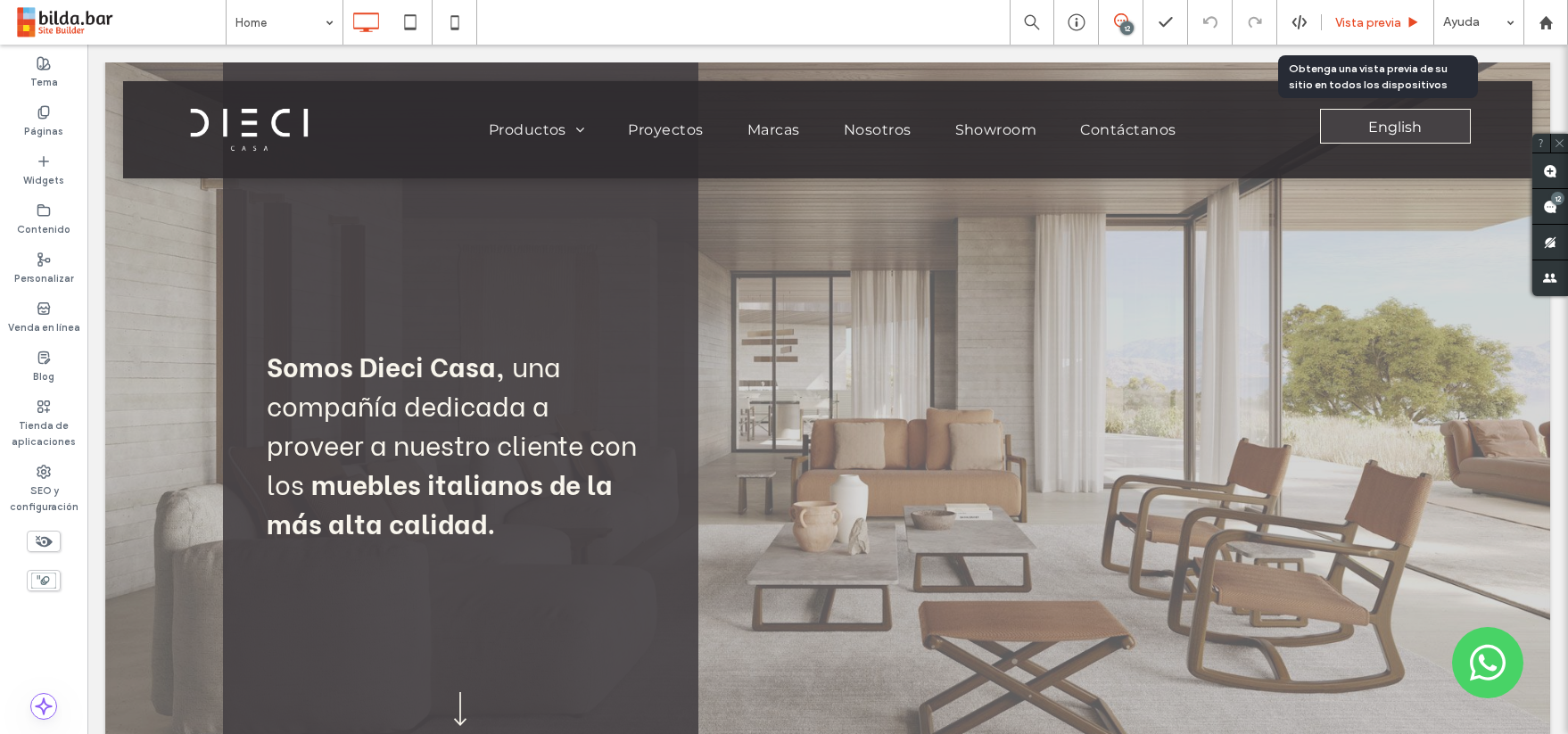
click at [1364, 26] on span "Vista previa" at bounding box center [1368, 22] width 66 height 15
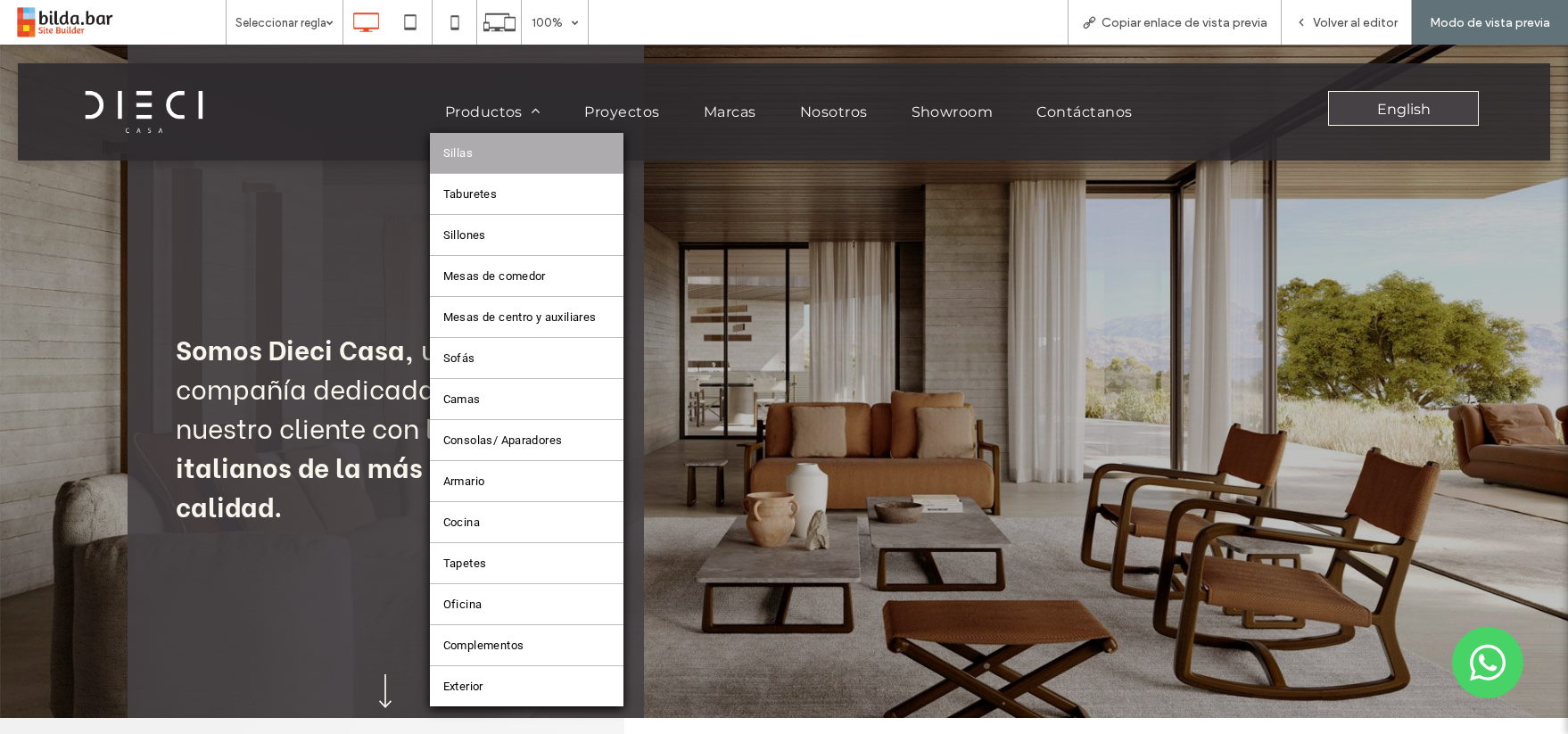
click at [508, 165] on link "Sillas" at bounding box center [527, 153] width 194 height 41
click at [0, 0] on div at bounding box center [0, 0] width 0 height 0
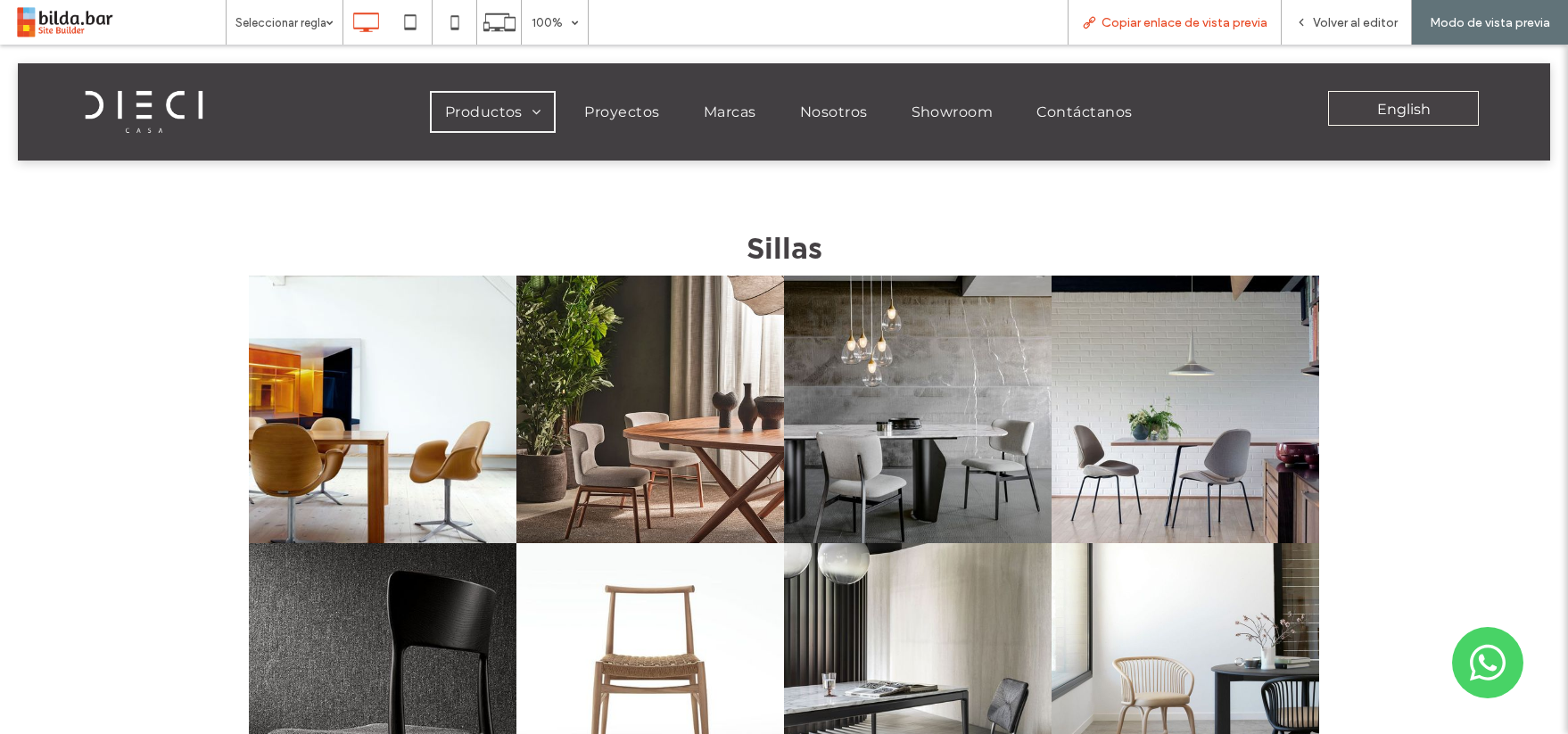
click at [1185, 27] on span "Copiar enlace de vista previa" at bounding box center [1185, 22] width 166 height 15
click at [730, 115] on span "Marcas" at bounding box center [729, 112] width 52 height 17
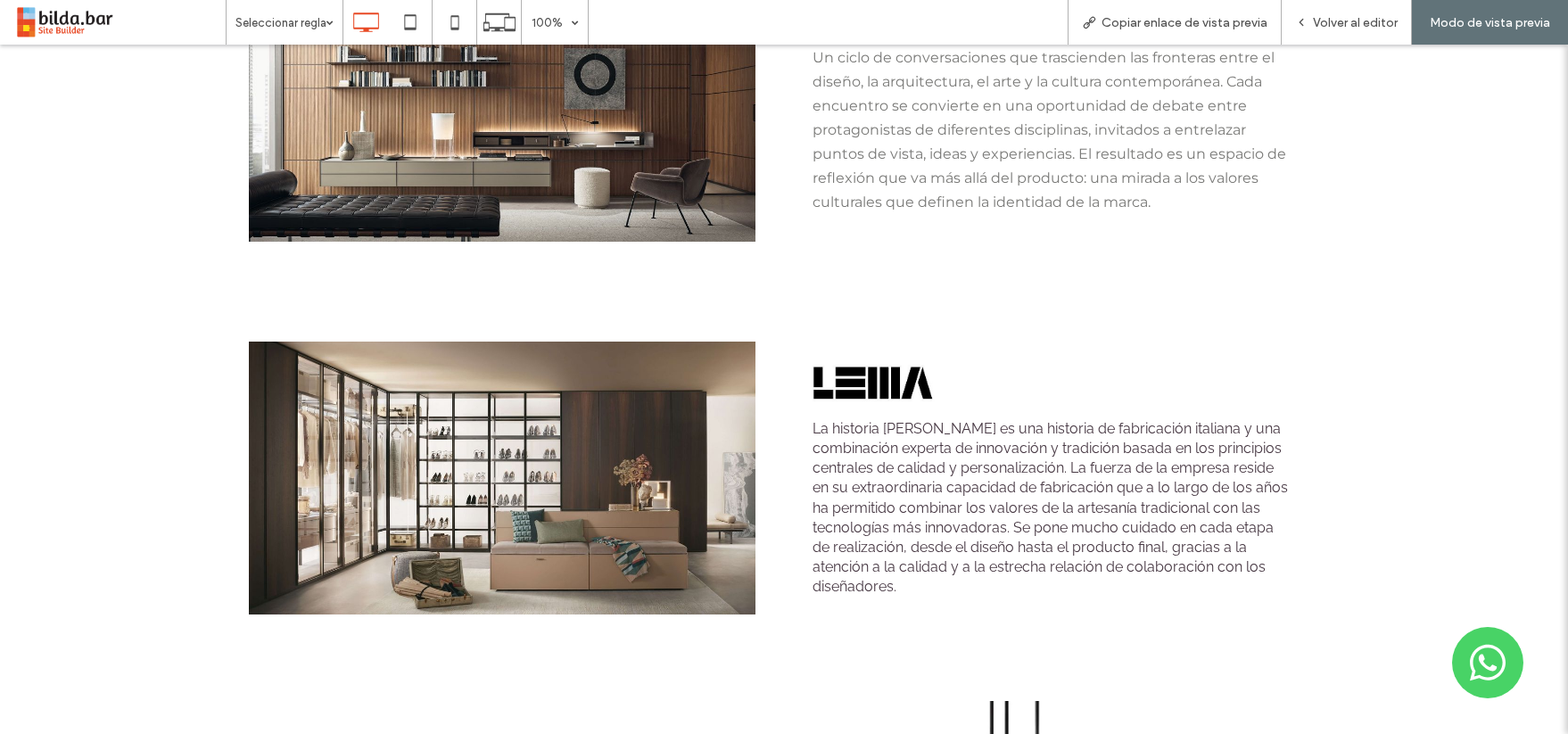
scroll to position [423, 0]
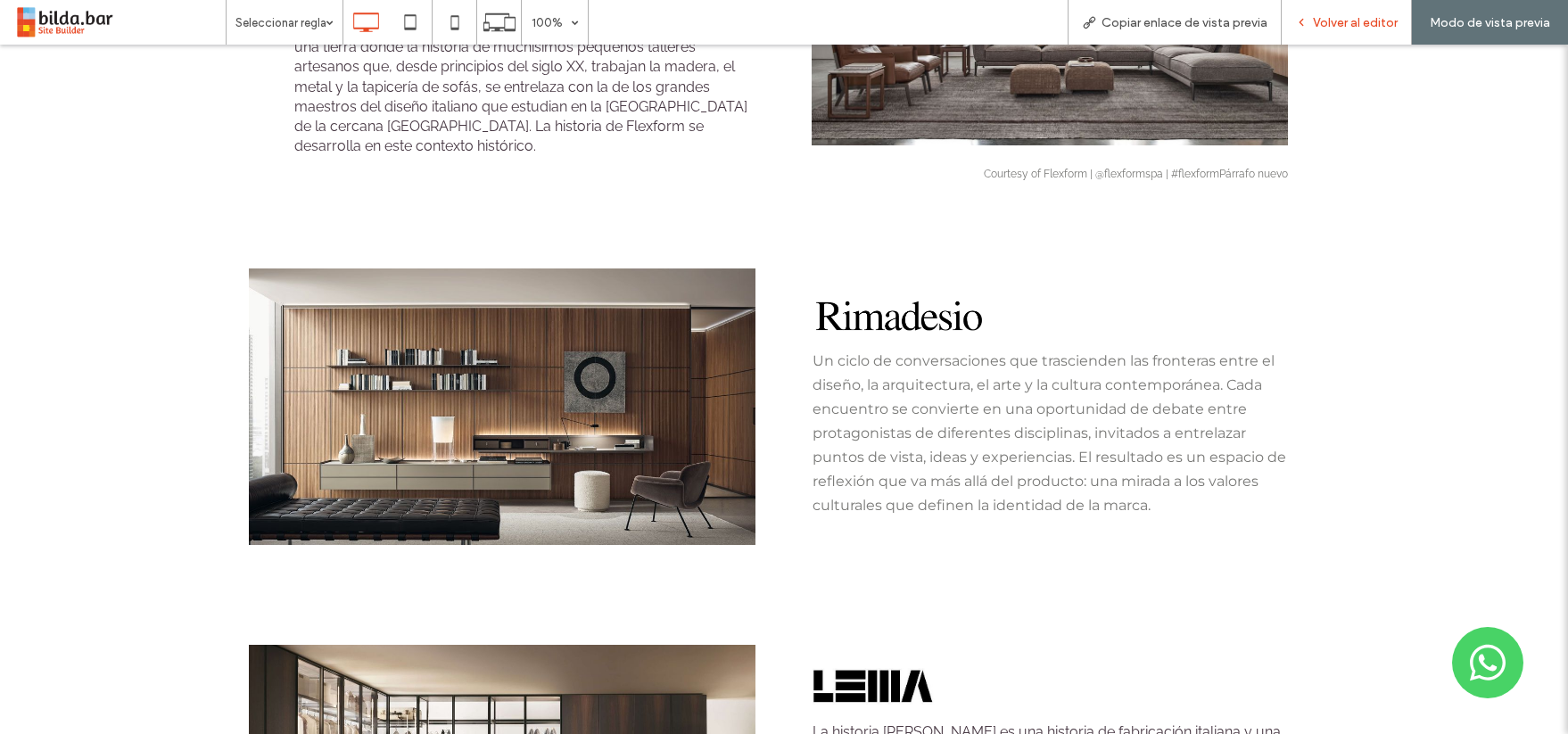
click at [1365, 20] on span "Volver al editor" at bounding box center [1356, 22] width 85 height 15
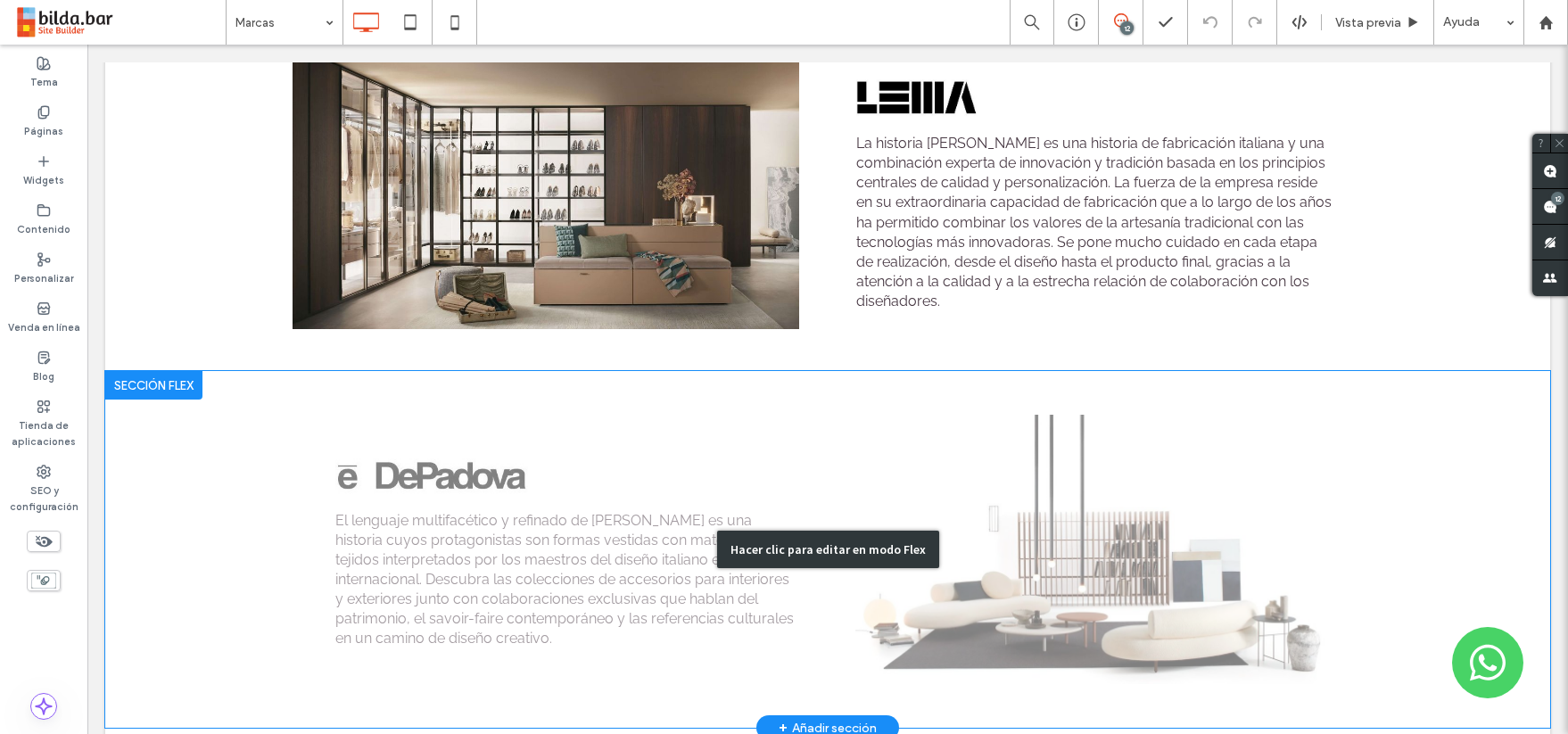
scroll to position [1007, 0]
